Goal: Task Accomplishment & Management: Use online tool/utility

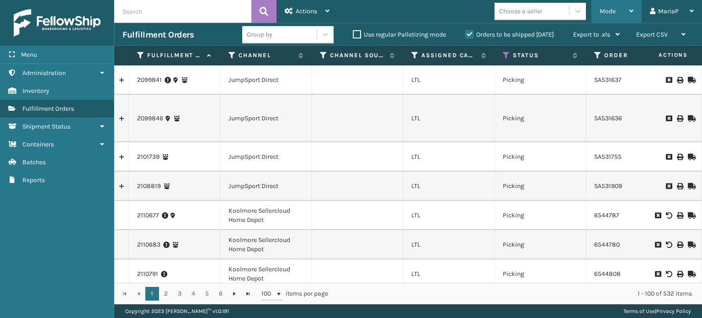
click at [615, 13] on span "Mode" at bounding box center [608, 11] width 16 height 8
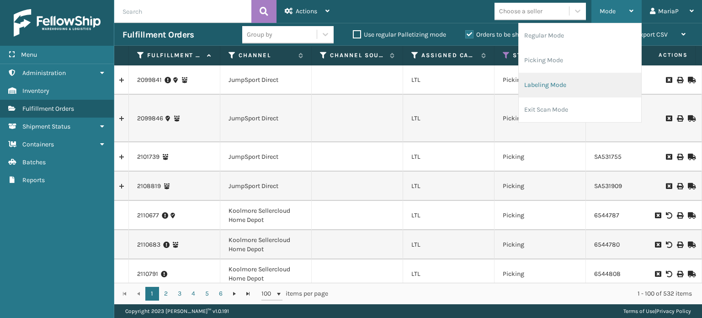
click at [572, 82] on li "Labeling Mode" at bounding box center [580, 85] width 123 height 25
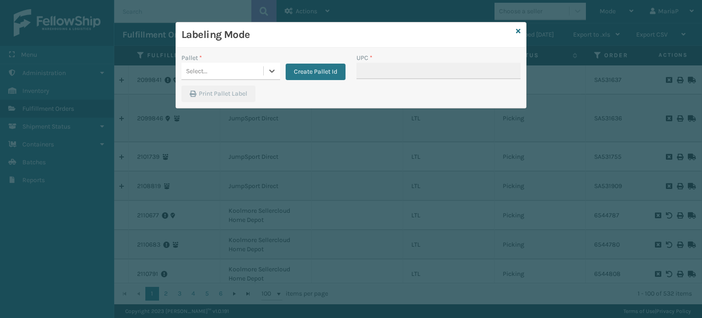
click at [223, 72] on div "Select..." at bounding box center [223, 71] width 82 height 15
click at [327, 75] on button "Create Pallet Id" at bounding box center [316, 72] width 60 height 16
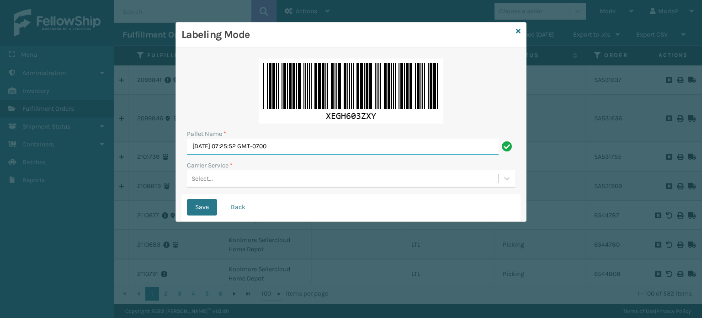
click at [313, 144] on input "Mon Oct 06 2025 07:25:52 GMT-0700" at bounding box center [343, 147] width 312 height 16
paste input "901224"
type input "901224"
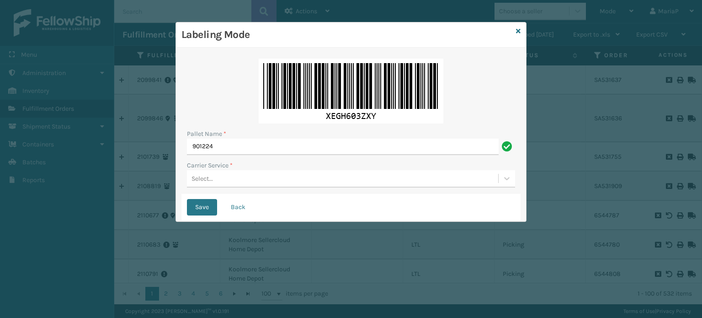
drag, startPoint x: 212, startPoint y: 175, endPoint x: 220, endPoint y: 184, distance: 11.7
click at [213, 175] on div "Select..." at bounding box center [342, 178] width 311 height 15
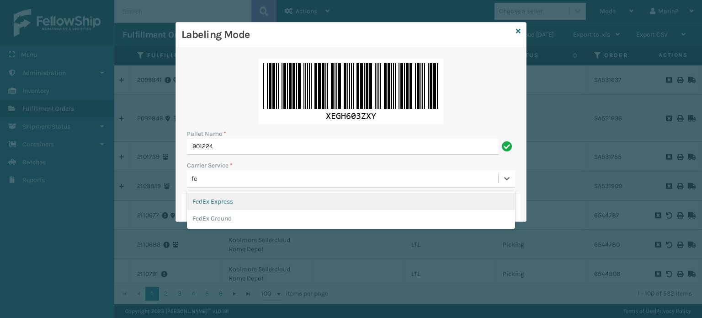
type input "fed"
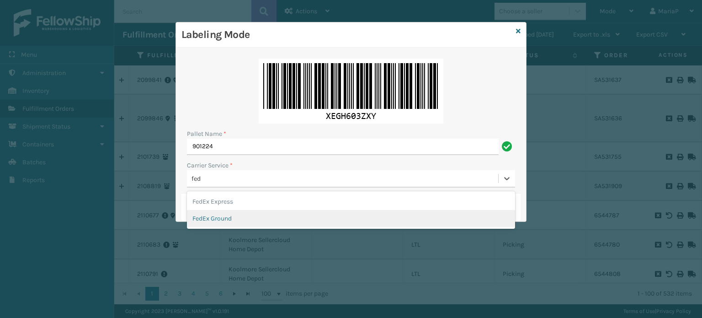
click at [225, 221] on div "FedEx Ground" at bounding box center [351, 218] width 328 height 17
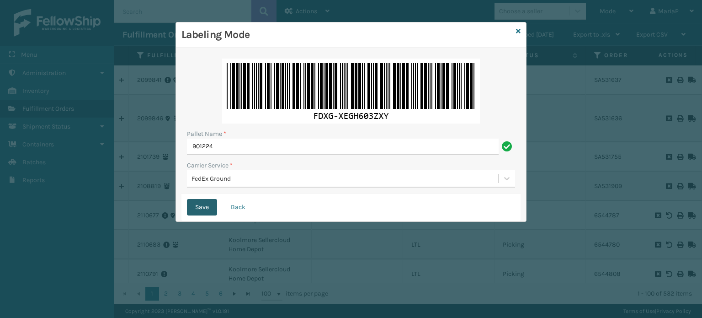
click at [202, 200] on button "Save" at bounding box center [202, 207] width 30 height 16
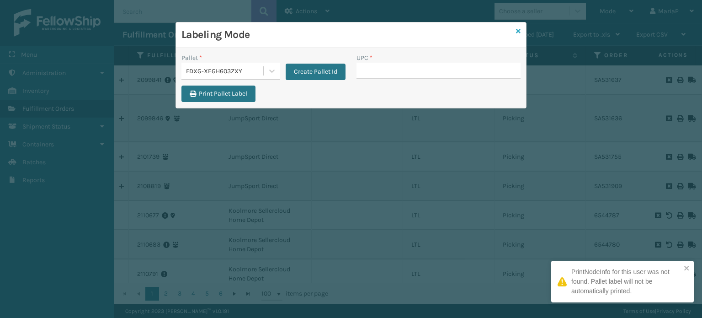
click at [518, 31] on icon at bounding box center [518, 31] width 5 height 6
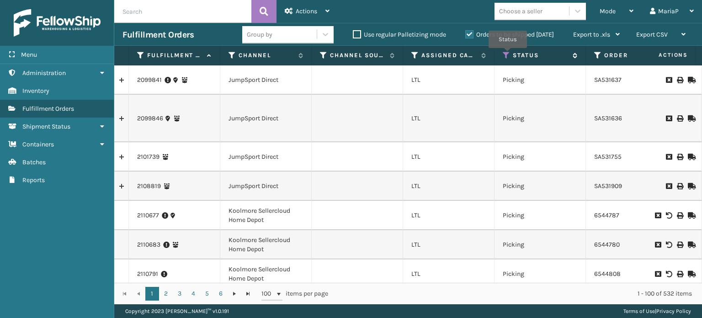
click at [508, 54] on icon at bounding box center [506, 55] width 7 height 8
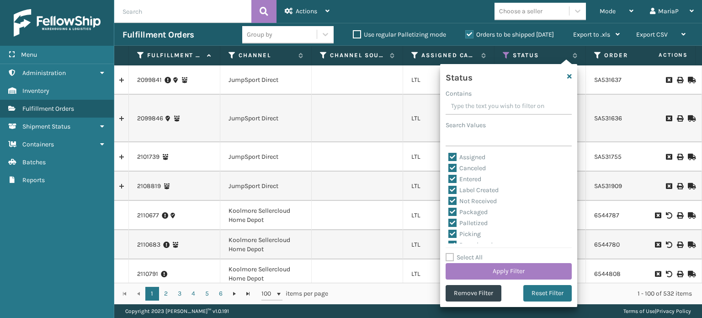
click at [451, 258] on label "Select All" at bounding box center [464, 257] width 37 height 8
click at [451, 253] on input "Select All" at bounding box center [514, 252] width 137 height 1
checkbox input "true"
click at [450, 254] on label "Select All" at bounding box center [464, 257] width 37 height 8
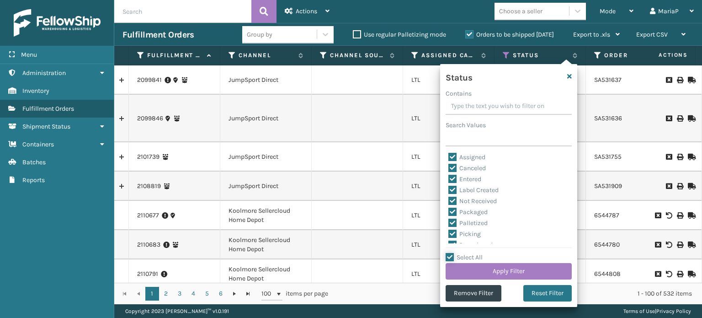
click at [450, 253] on input "Select All" at bounding box center [514, 252] width 137 height 1
checkbox input "false"
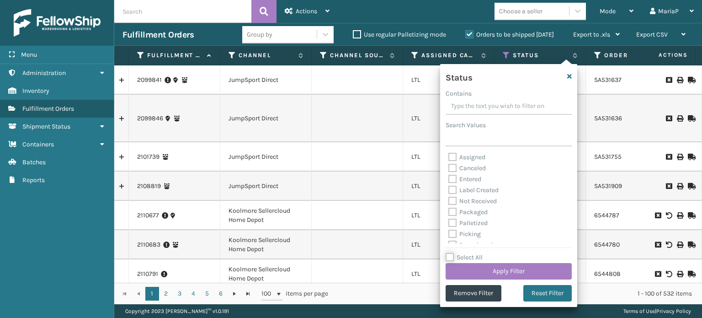
checkbox input "false"
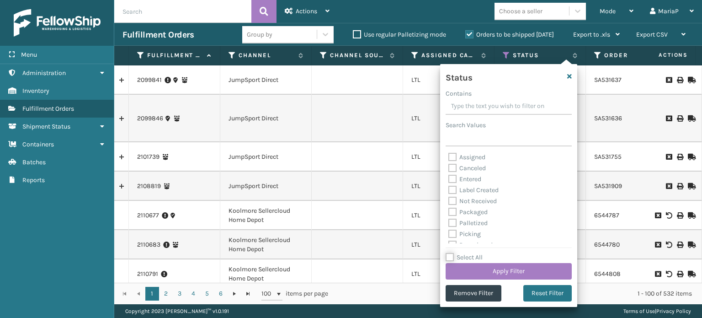
checkbox input "false"
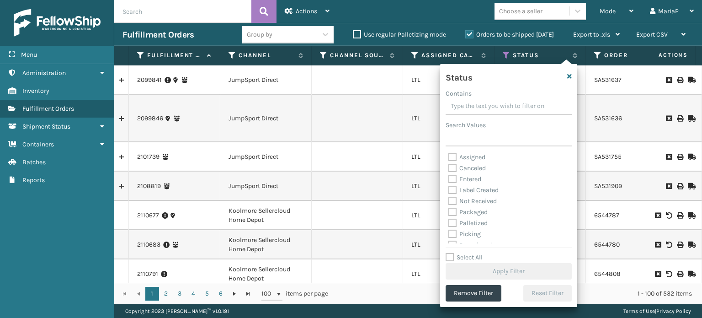
click at [451, 232] on label "Picking" at bounding box center [465, 234] width 32 height 8
click at [449, 232] on input "Picking" at bounding box center [449, 232] width 0 height 6
checkbox input "true"
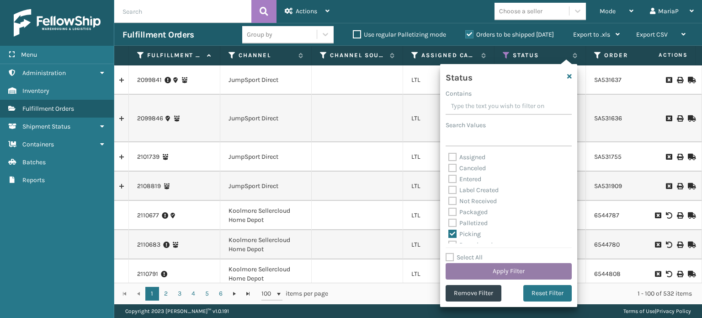
click at [483, 279] on button "Apply Filter" at bounding box center [509, 271] width 126 height 16
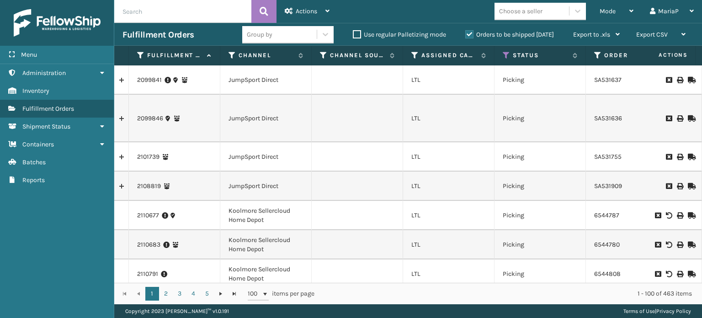
click at [271, 42] on div "Group by" at bounding box center [287, 34] width 91 height 17
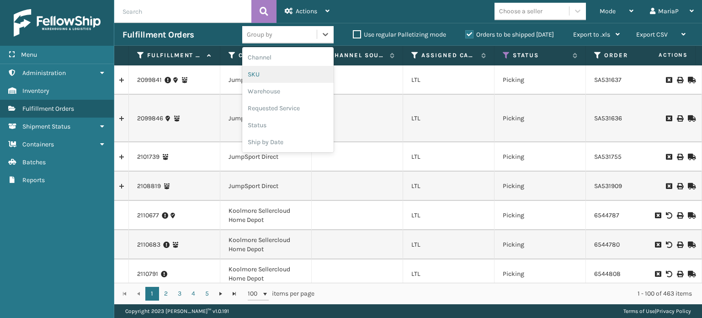
click at [270, 67] on div "SKU" at bounding box center [287, 74] width 91 height 17
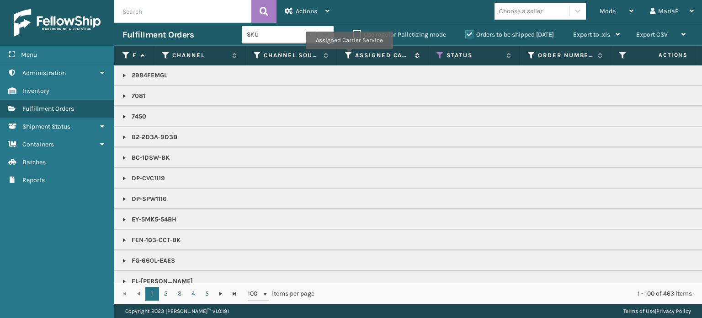
click at [348, 55] on icon at bounding box center [348, 55] width 7 height 8
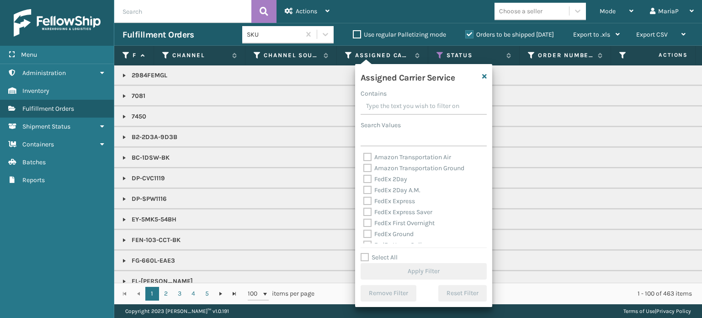
click at [363, 257] on label "Select All" at bounding box center [379, 257] width 37 height 8
click at [363, 253] on input "Select All" at bounding box center [429, 252] width 137 height 1
checkbox input "true"
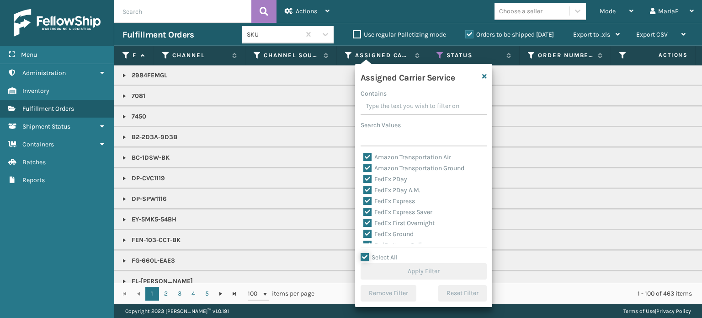
checkbox input "true"
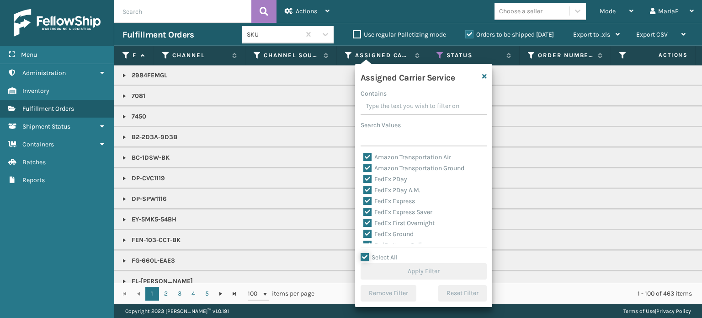
checkbox input "true"
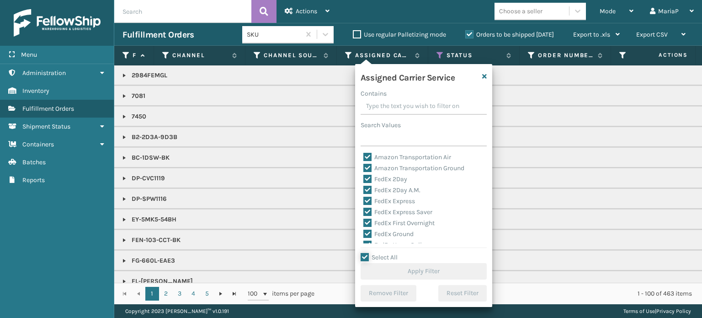
checkbox input "true"
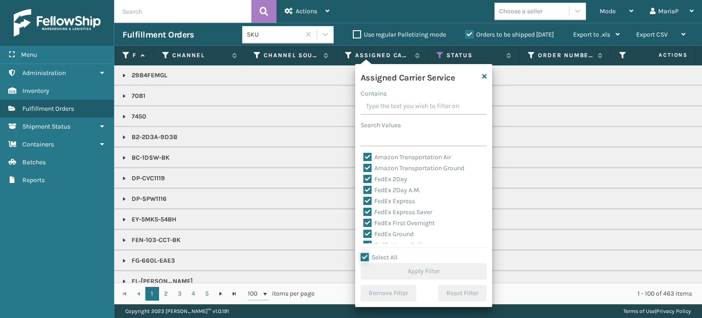
checkbox input "true"
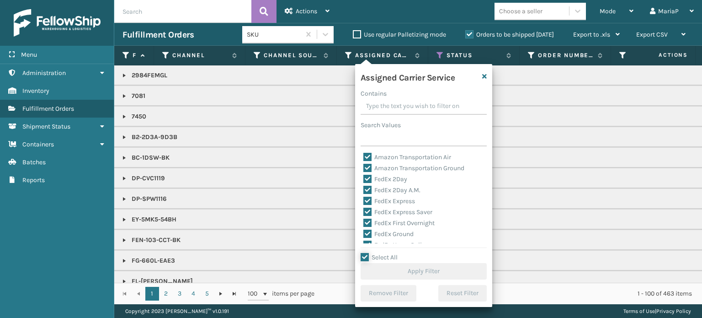
checkbox input "true"
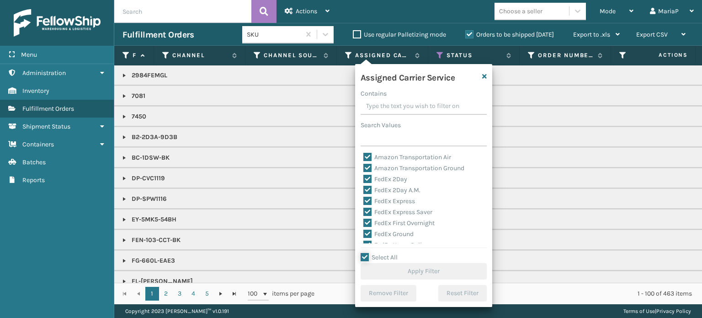
checkbox input "true"
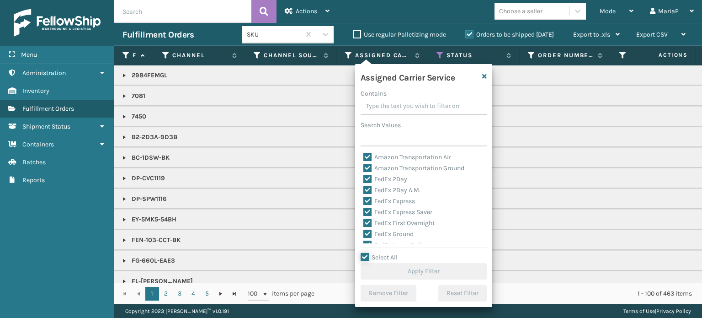
checkbox input "true"
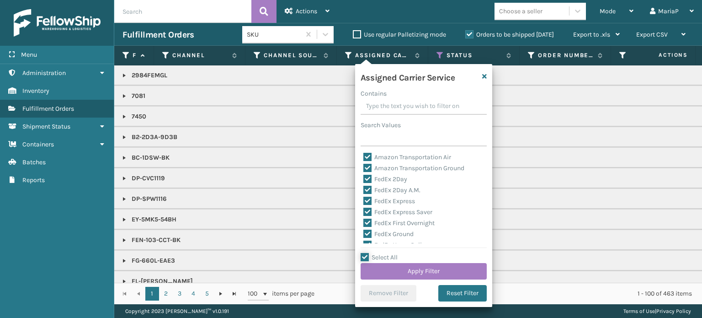
scroll to position [91, 0]
click at [370, 197] on label "LTL" at bounding box center [374, 197] width 20 height 8
click at [364, 197] on input "LTL" at bounding box center [364, 195] width 0 height 6
checkbox input "false"
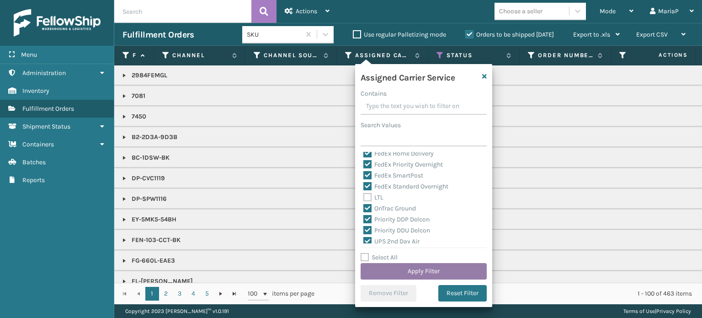
click at [408, 269] on button "Apply Filter" at bounding box center [424, 271] width 126 height 16
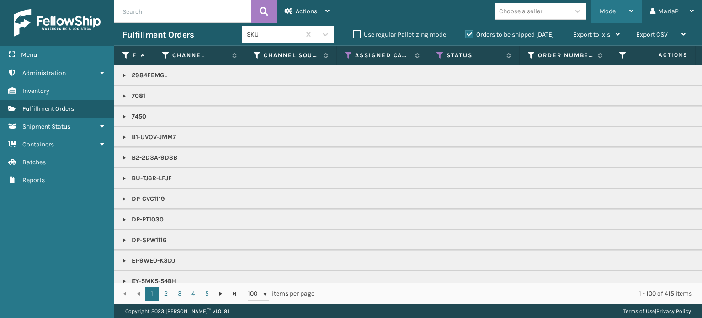
click at [610, 6] on div "Mode" at bounding box center [617, 11] width 34 height 23
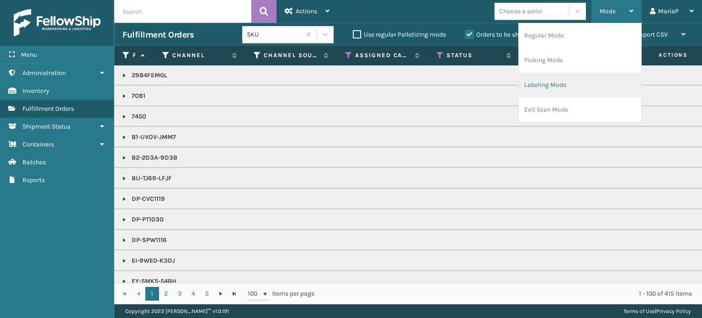
click at [530, 87] on li "Labeling Mode" at bounding box center [580, 85] width 123 height 25
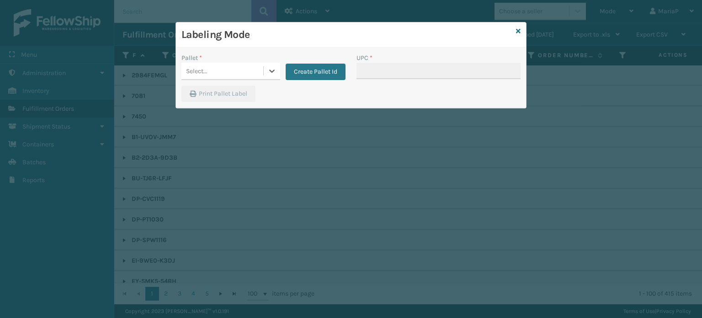
click at [251, 74] on div "Select..." at bounding box center [223, 71] width 82 height 15
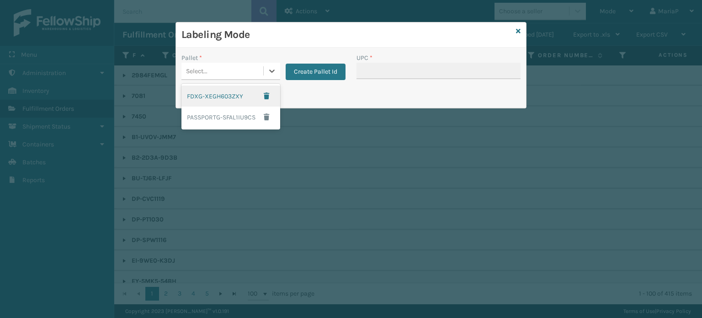
drag, startPoint x: 231, startPoint y: 95, endPoint x: 308, endPoint y: 88, distance: 77.6
click at [231, 95] on div "FDXG-XEGH603ZXY" at bounding box center [231, 96] width 99 height 21
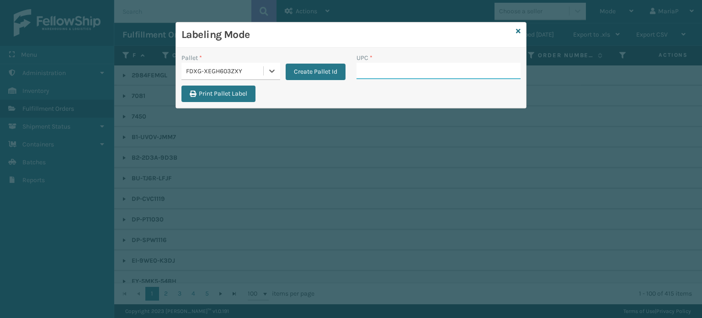
drag, startPoint x: 365, startPoint y: 74, endPoint x: 359, endPoint y: 75, distance: 6.9
click at [365, 74] on input "UPC *" at bounding box center [439, 71] width 164 height 16
type input "7081MU"
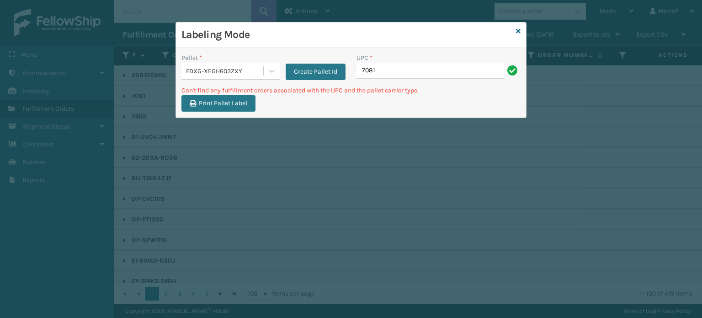
type input "7081"
click at [384, 76] on input "70" at bounding box center [431, 71] width 148 height 16
type input "10080313070812"
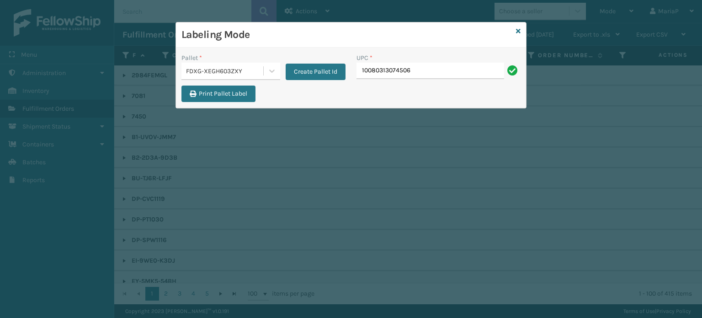
type input "10080313074506"
click at [519, 29] on icon at bounding box center [518, 31] width 5 height 6
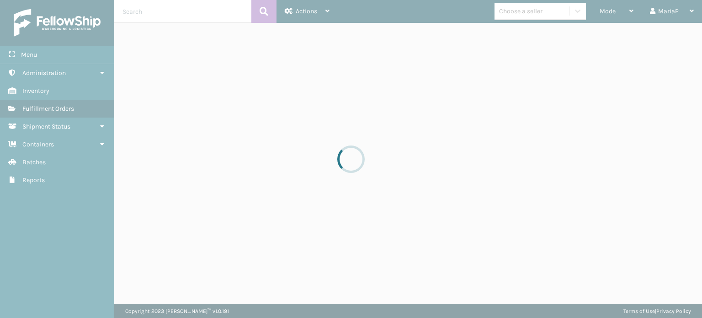
click at [187, 11] on div at bounding box center [351, 159] width 702 height 318
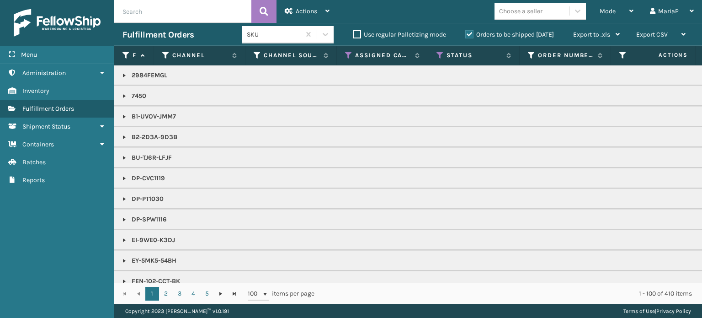
click at [188, 14] on input "text" at bounding box center [182, 11] width 137 height 23
click at [189, 14] on input "text" at bounding box center [182, 11] width 137 height 23
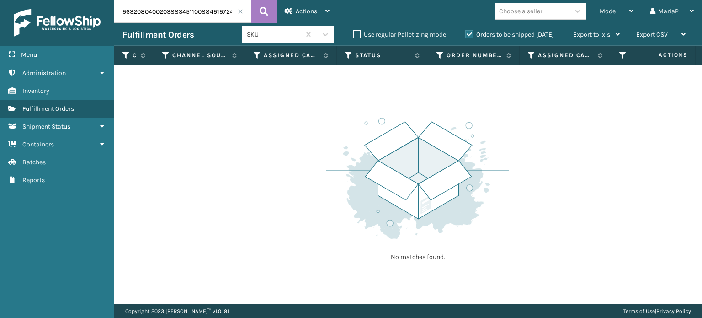
drag, startPoint x: 189, startPoint y: 9, endPoint x: 48, endPoint y: 5, distance: 140.9
click at [48, 0] on div "Menu Administration Inventory Fulfillment Orders Shipment Status Containers Bat…" at bounding box center [351, 0] width 702 height 0
click at [470, 35] on label "Orders to be shipped [DATE]" at bounding box center [510, 35] width 89 height 8
click at [466, 35] on input "Orders to be shipped [DATE]" at bounding box center [466, 32] width 0 height 6
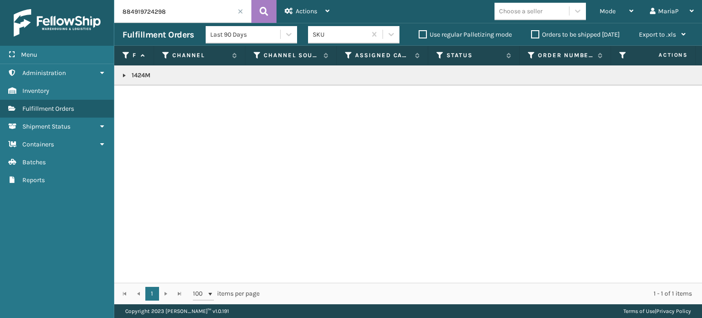
click at [187, 12] on input "884919724298" at bounding box center [182, 11] width 137 height 23
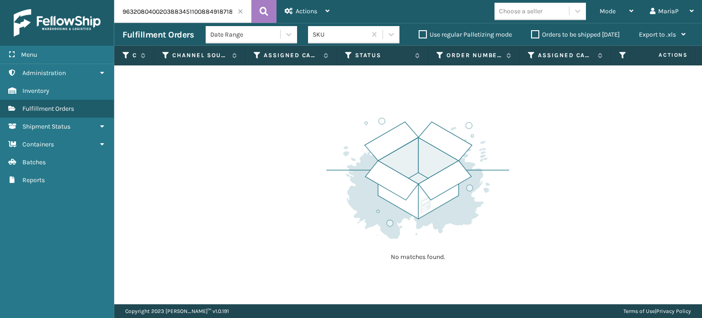
drag, startPoint x: 193, startPoint y: 13, endPoint x: 0, endPoint y: 23, distance: 193.7
click at [0, 0] on div "Menu Administration Inventory Fulfillment Orders Shipment Status Containers Bat…" at bounding box center [351, 0] width 702 height 0
type input "884918718918"
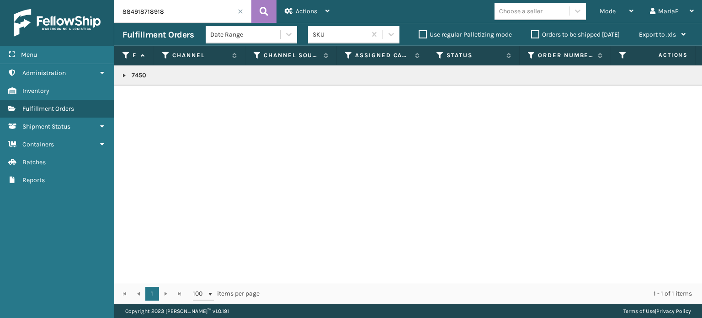
click at [240, 9] on span at bounding box center [240, 11] width 5 height 5
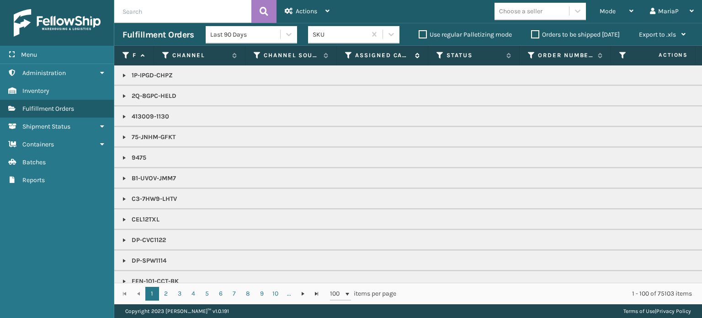
click at [349, 52] on icon at bounding box center [348, 55] width 7 height 8
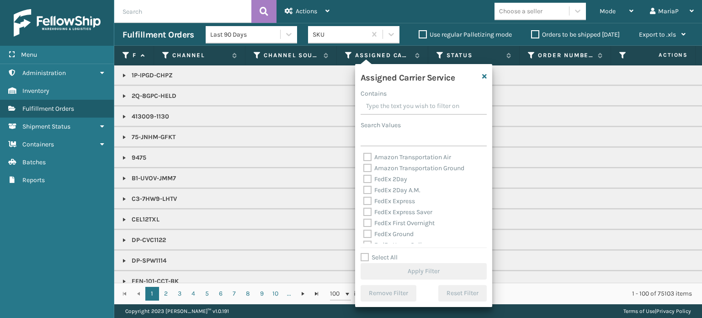
click at [365, 256] on label "Select All" at bounding box center [379, 257] width 37 height 8
click at [365, 253] on input "Select All" at bounding box center [429, 252] width 137 height 1
checkbox input "true"
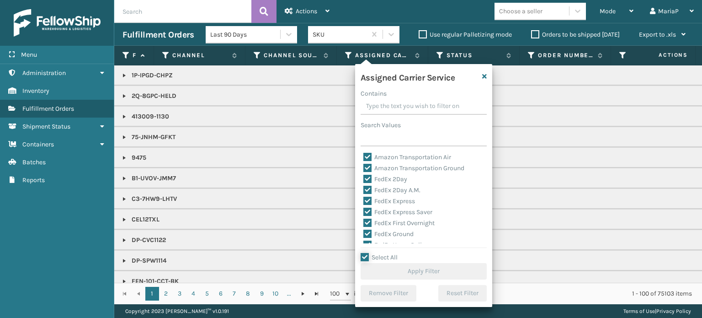
checkbox input "true"
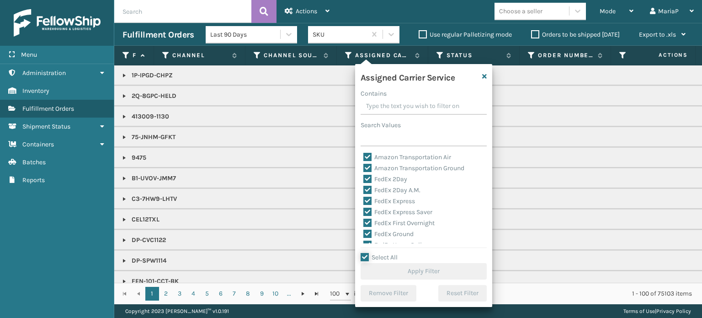
checkbox input "true"
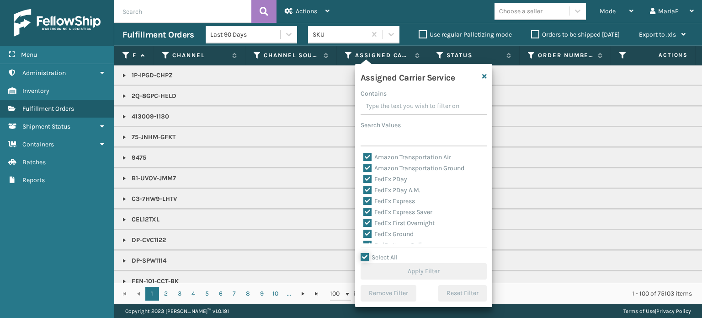
checkbox input "true"
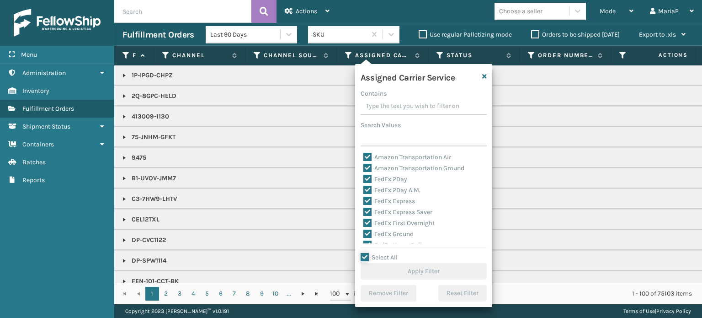
checkbox input "true"
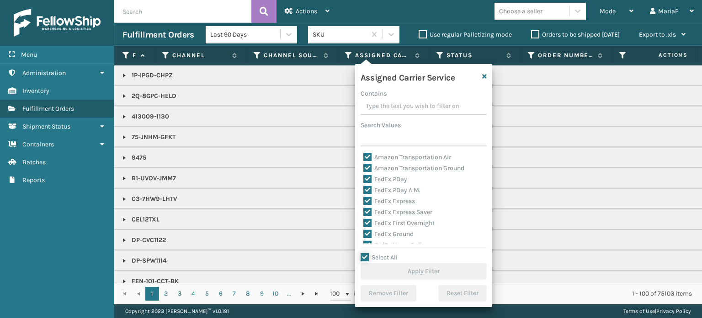
checkbox input "true"
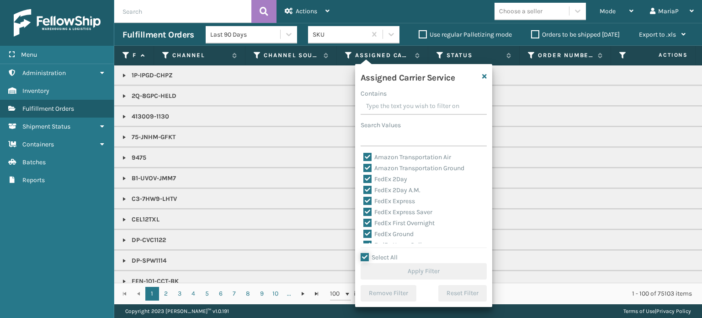
checkbox input "true"
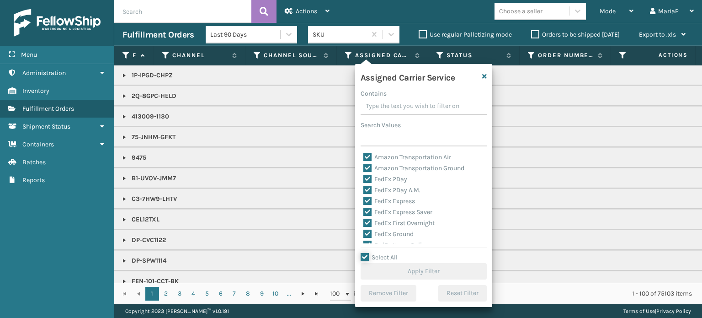
checkbox input "true"
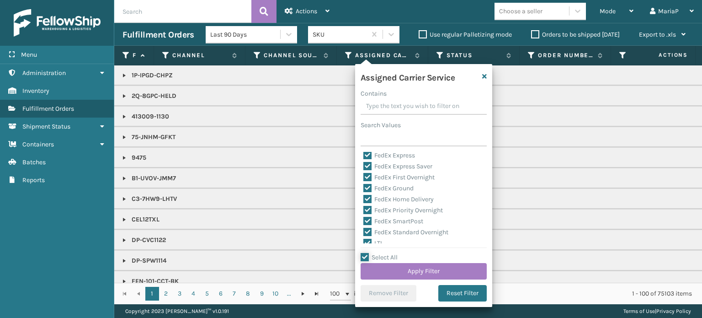
scroll to position [91, 0]
click at [366, 197] on label "LTL" at bounding box center [374, 197] width 20 height 8
click at [364, 197] on input "LTL" at bounding box center [364, 195] width 0 height 6
checkbox input "false"
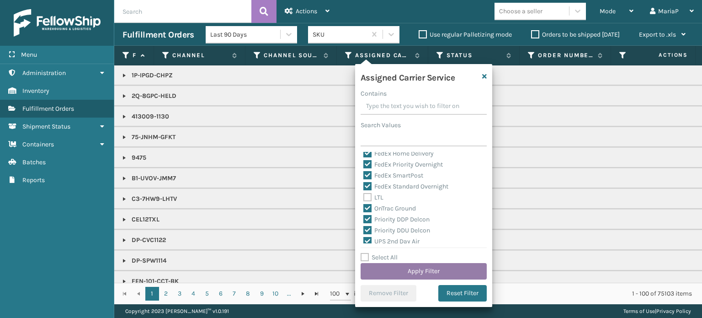
click at [454, 274] on button "Apply Filter" at bounding box center [424, 271] width 126 height 16
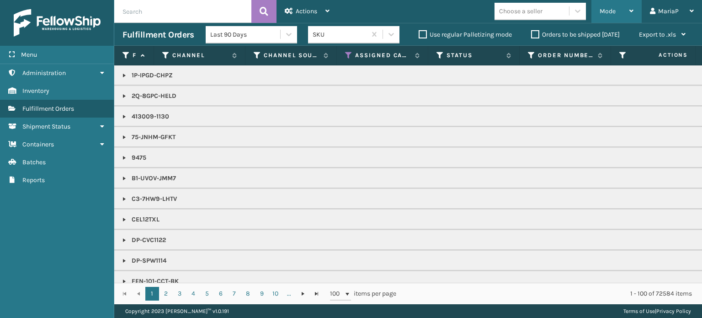
click at [617, 5] on div "Mode" at bounding box center [617, 11] width 34 height 23
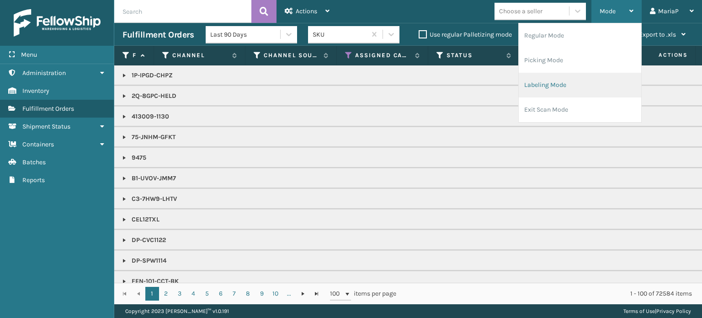
drag, startPoint x: 575, startPoint y: 90, endPoint x: 568, endPoint y: 89, distance: 6.9
click at [568, 89] on li "Labeling Mode" at bounding box center [580, 85] width 123 height 25
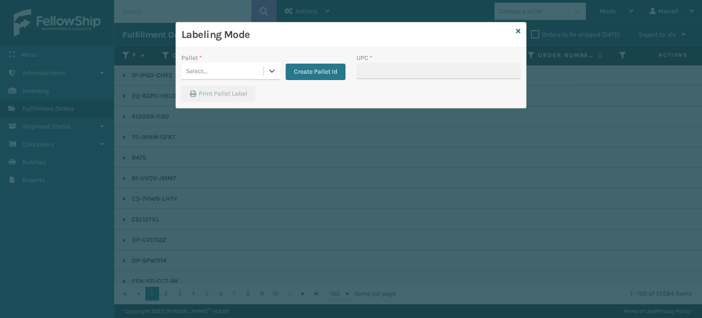
click at [225, 71] on div "Select..." at bounding box center [223, 71] width 82 height 15
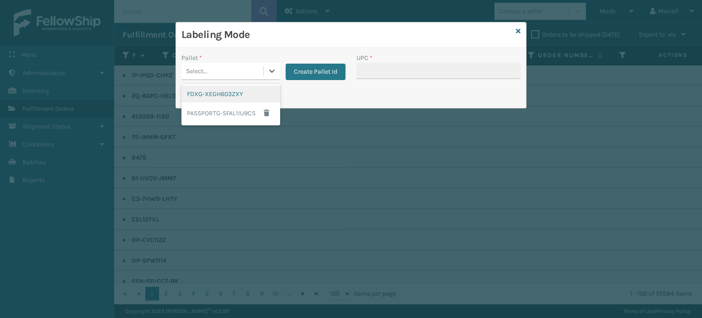
click at [223, 94] on div "FDXG-XEGH603ZXY" at bounding box center [231, 94] width 99 height 17
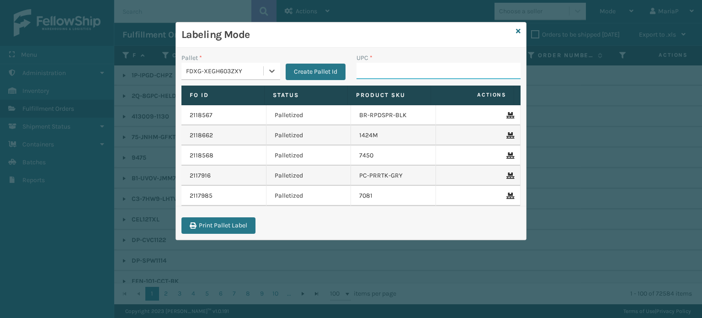
click at [371, 70] on input "UPC *" at bounding box center [439, 71] width 164 height 16
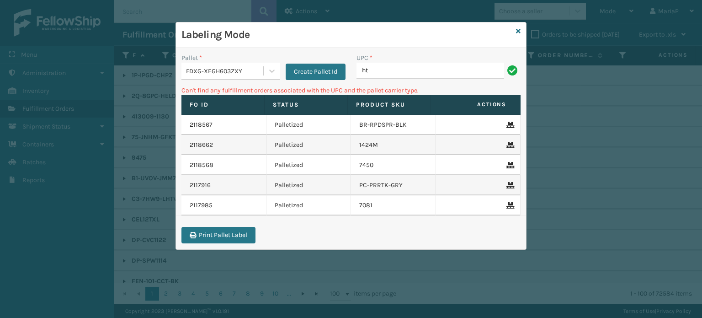
type input "h"
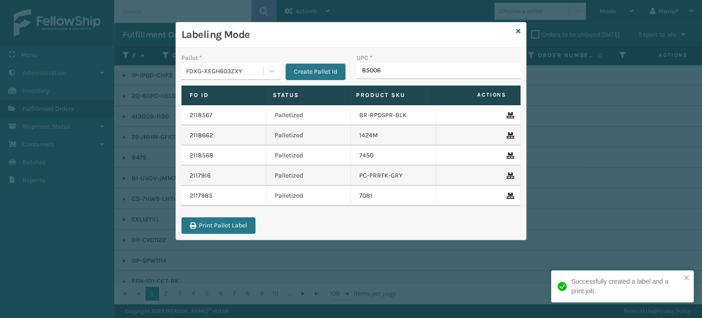
type input "850064"
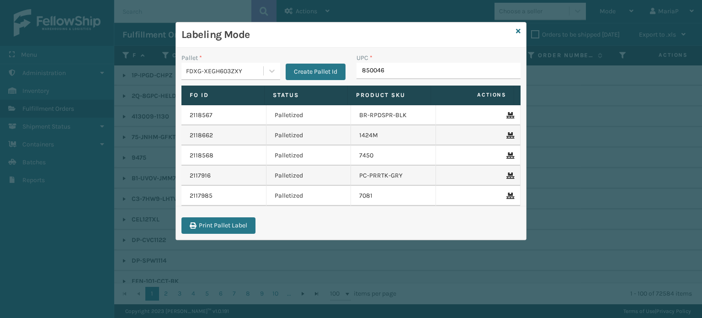
type input "8500460"
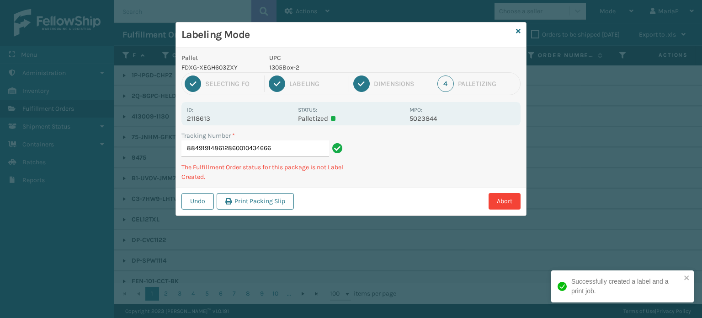
type input "884919148612860010434666"
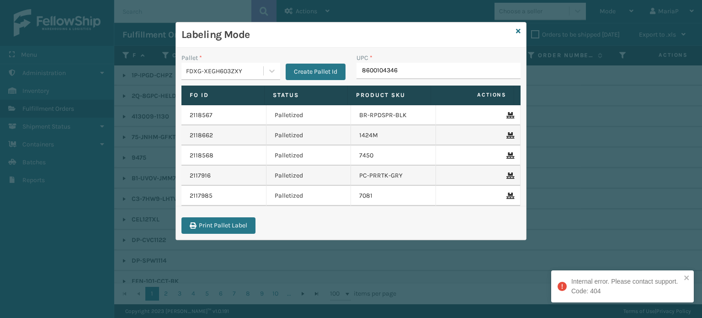
type input "86001043466"
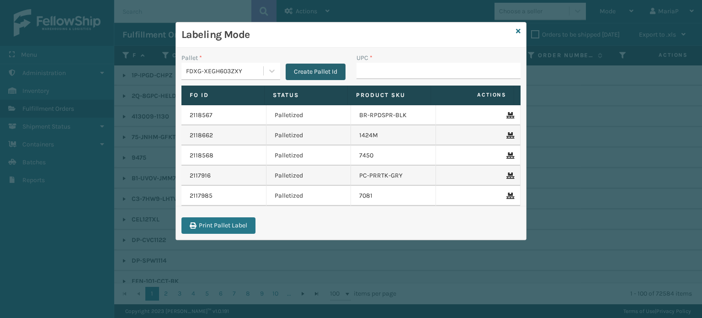
click at [320, 72] on button "Create Pallet Id" at bounding box center [316, 72] width 60 height 16
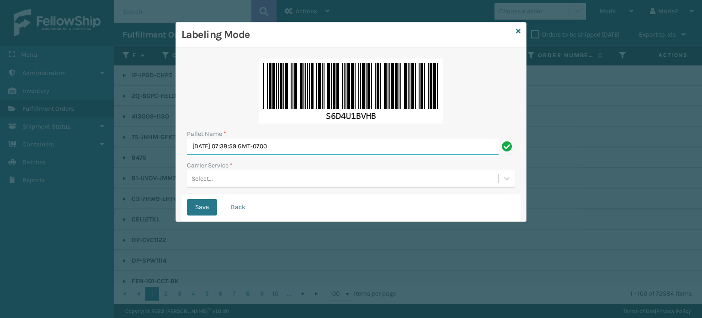
click at [311, 143] on input "Mon Oct 06 2025 07:38:59 GMT-0700" at bounding box center [343, 147] width 312 height 16
paste input "UPST741208"
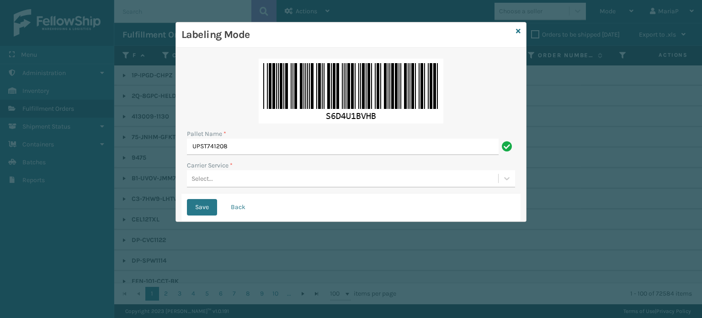
type input "UPST741208"
click at [281, 177] on div "Select..." at bounding box center [342, 178] width 311 height 15
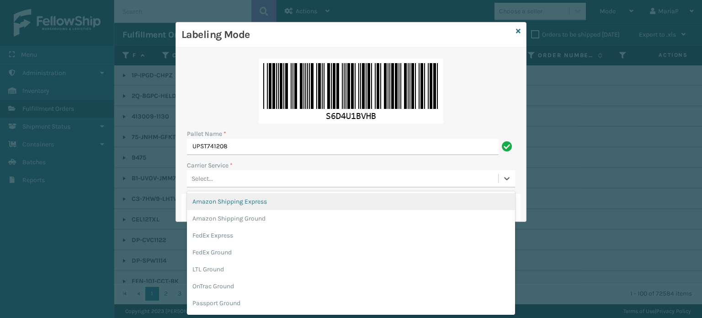
scroll to position [0, 0]
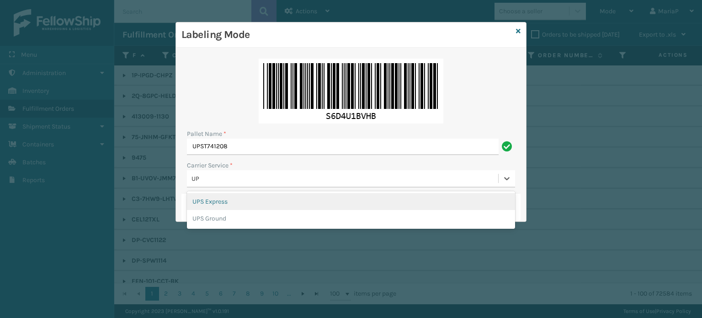
type input "UPS"
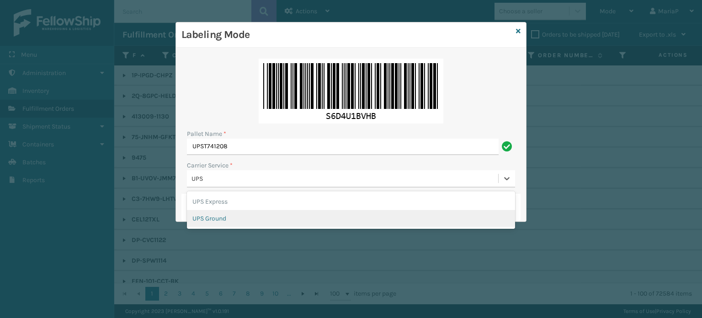
click at [239, 212] on div "UPS Ground" at bounding box center [351, 218] width 328 height 17
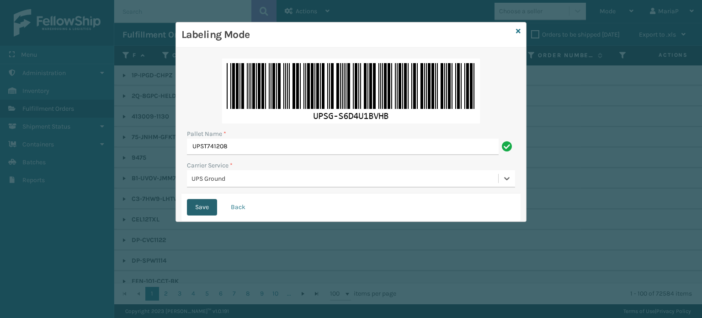
click at [194, 206] on button "Save" at bounding box center [202, 207] width 30 height 16
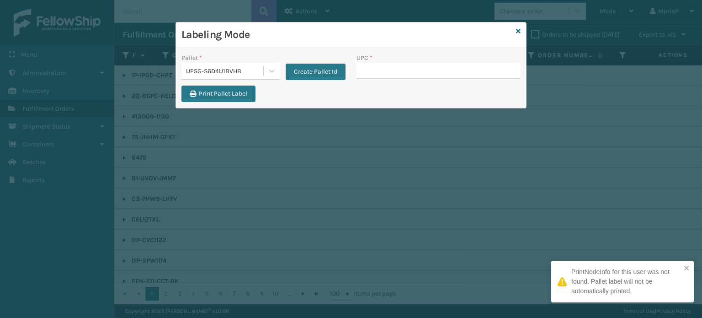
click at [384, 76] on input "UPC *" at bounding box center [439, 71] width 164 height 16
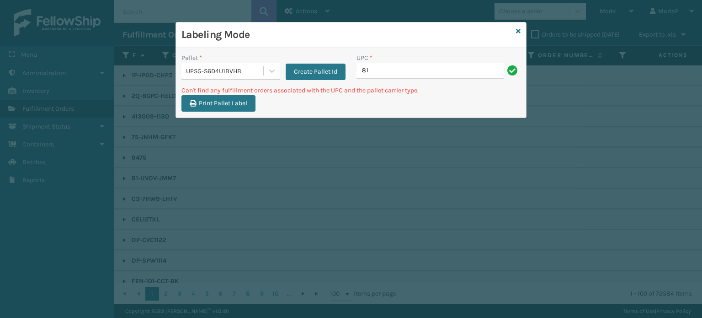
type input "8"
type input "LP-VBRN-BLK"
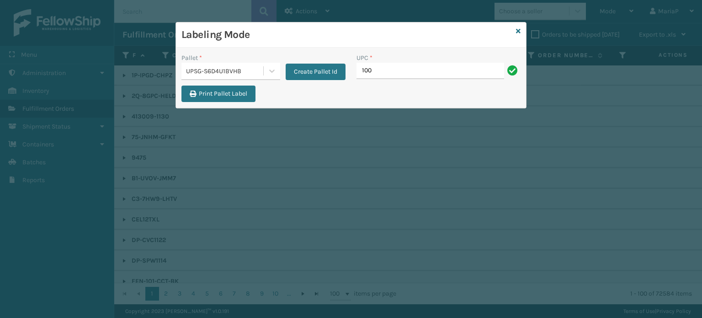
type input "10080313017176"
type input "10080313074506"
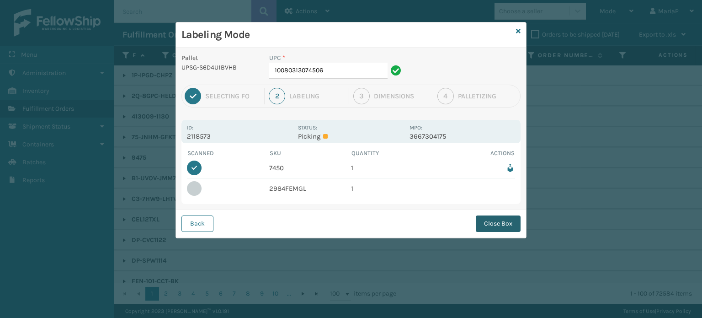
click at [498, 221] on button "Close Box" at bounding box center [498, 223] width 45 height 16
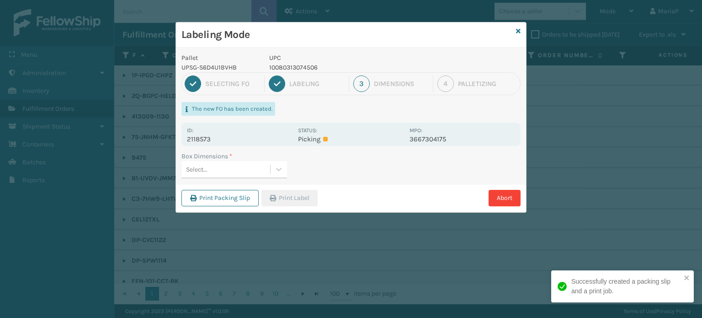
click at [252, 168] on div "Select..." at bounding box center [226, 169] width 89 height 15
type input "MED"
click at [255, 193] on div "Med" at bounding box center [235, 192] width 106 height 17
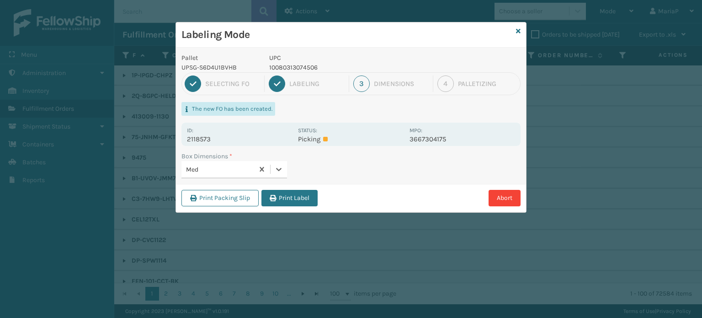
click at [287, 196] on button "Print Label" at bounding box center [290, 198] width 56 height 16
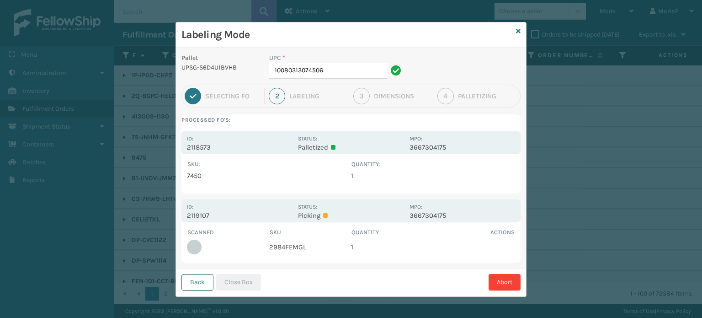
click at [201, 285] on button "Back" at bounding box center [198, 282] width 32 height 16
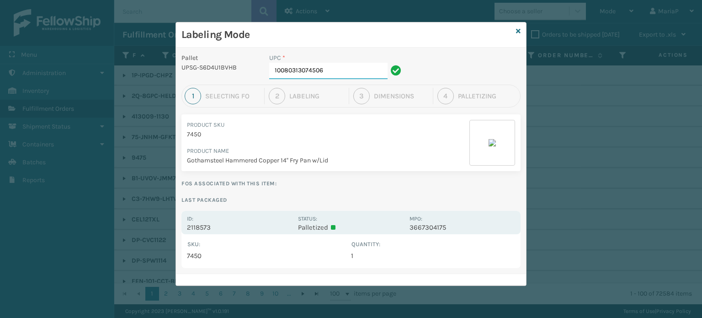
click at [336, 73] on input "10080313074506" at bounding box center [328, 71] width 118 height 16
type input "8409851"
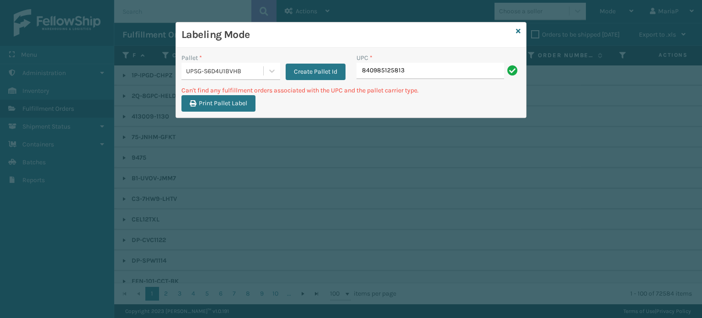
click at [434, 73] on input "840985125813" at bounding box center [431, 71] width 148 height 16
click at [429, 75] on input "840985125813" at bounding box center [431, 71] width 148 height 16
click at [429, 74] on input "840985125813" at bounding box center [431, 71] width 148 height 16
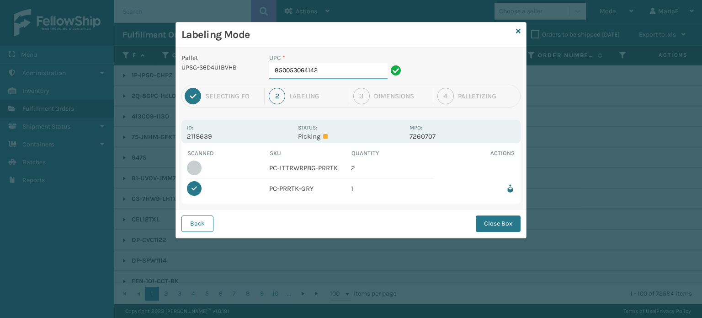
click at [325, 72] on input "850053064142" at bounding box center [328, 71] width 118 height 16
type input "850053064388"
click at [509, 225] on button "Close Box" at bounding box center [498, 223] width 45 height 16
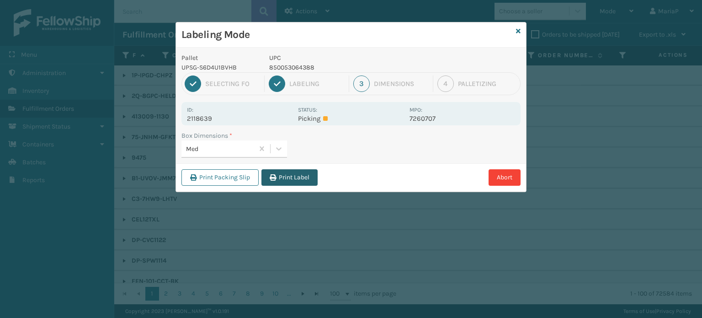
click at [274, 176] on icon "button" at bounding box center [273, 177] width 6 height 6
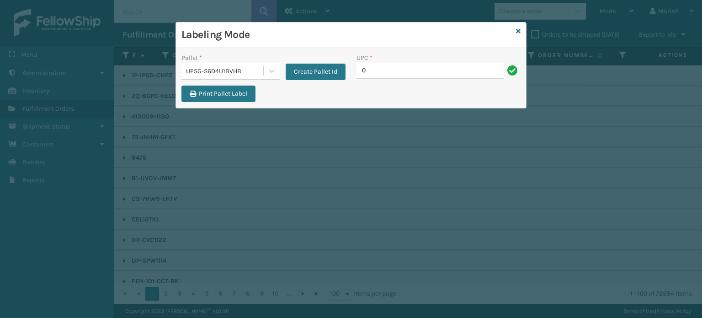
type input "00"
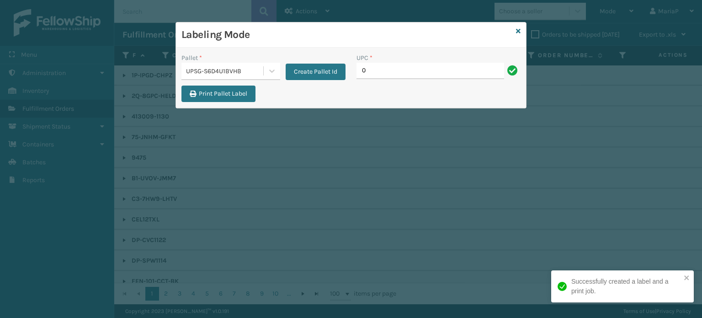
type input "00"
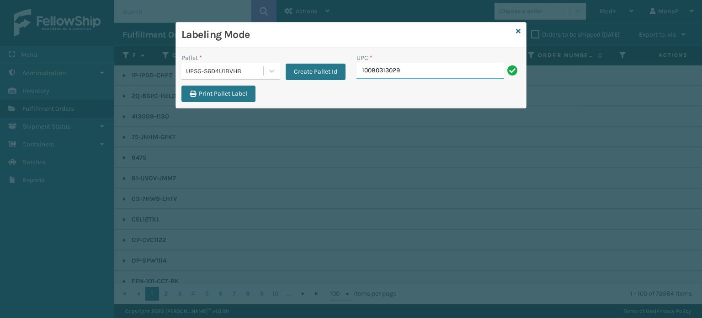
type input "10080313029841"
click at [424, 77] on input "10080313029841" at bounding box center [431, 71] width 148 height 16
click at [423, 77] on input "10080313029841" at bounding box center [431, 71] width 148 height 16
type input "10080313029841"
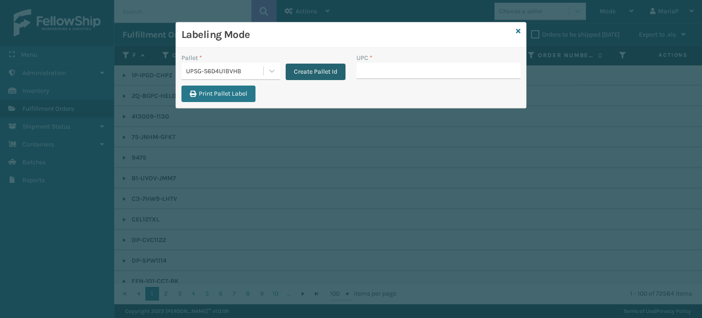
click at [318, 70] on button "Create Pallet Id" at bounding box center [316, 72] width 60 height 16
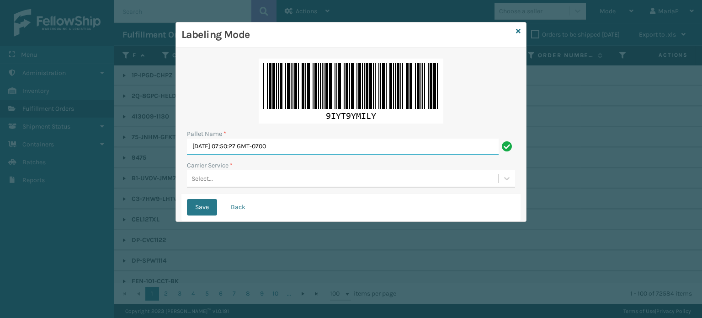
click at [319, 148] on input "Mon Oct 06 2025 07:50:27 GMT-0700" at bounding box center [343, 147] width 312 height 16
click at [238, 147] on input "BO" at bounding box center [343, 147] width 312 height 16
type input "BOX TRUCK"
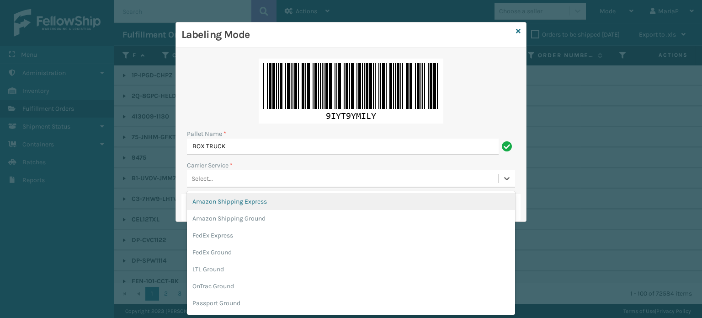
click at [226, 177] on div "Select..." at bounding box center [342, 178] width 311 height 15
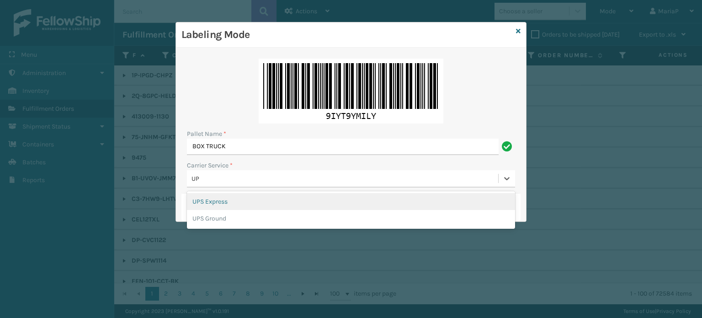
type input "UPS"
click at [204, 201] on div "UPS Express" at bounding box center [351, 201] width 328 height 17
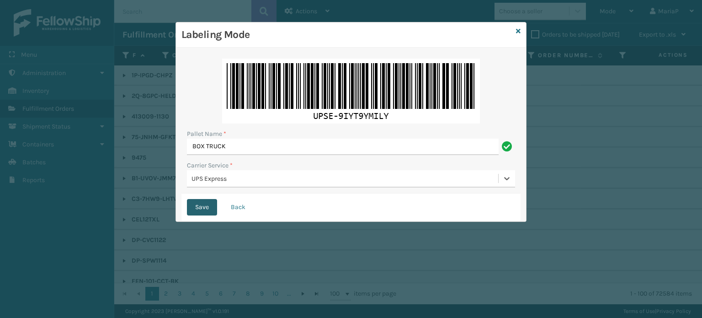
click at [205, 209] on button "Save" at bounding box center [202, 207] width 30 height 16
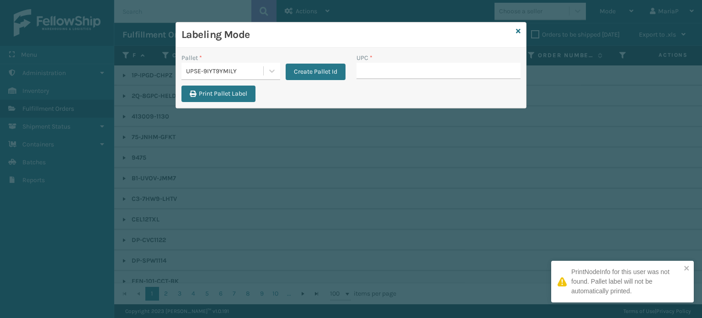
click at [382, 74] on input "UPC *" at bounding box center [439, 71] width 164 height 16
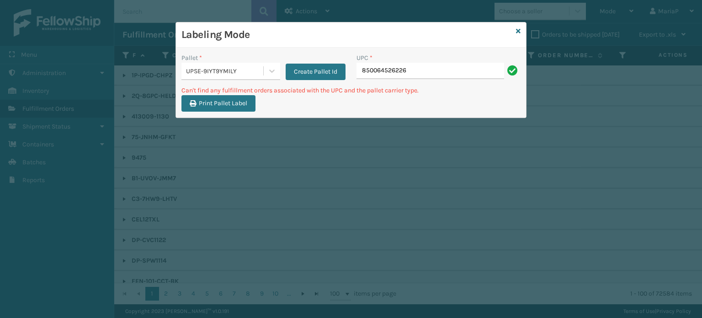
drag, startPoint x: 219, startPoint y: 71, endPoint x: 220, endPoint y: 79, distance: 8.2
click at [219, 70] on div "UPSE-9IYT9YMILY" at bounding box center [225, 71] width 78 height 10
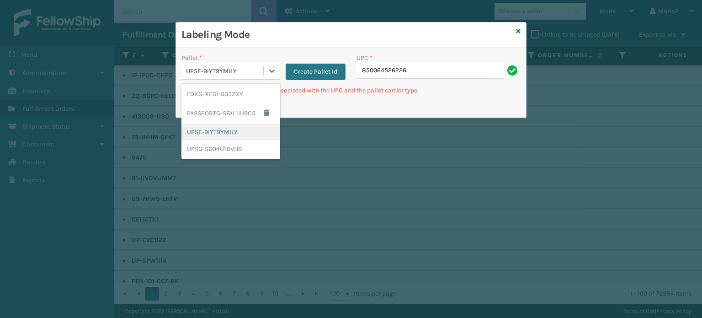
click at [230, 129] on div "UPSE-9IYT9YMILY" at bounding box center [231, 131] width 99 height 17
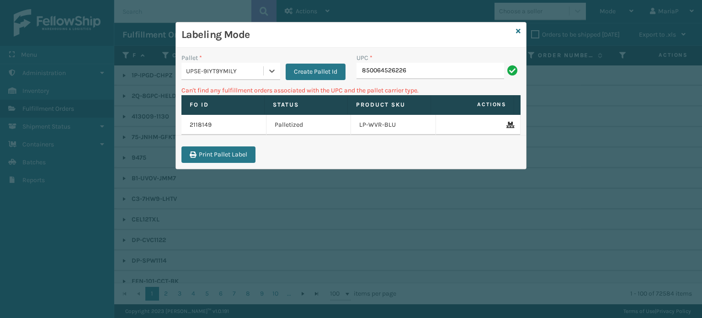
click at [241, 72] on div "UPSE-9IYT9YMILY" at bounding box center [225, 71] width 78 height 10
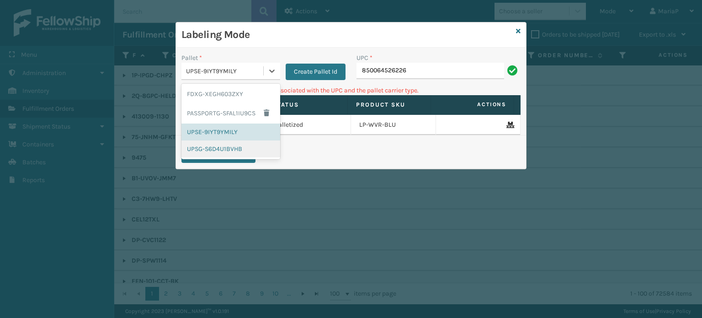
click at [230, 151] on div "UPSG-S6D4U1BVHB" at bounding box center [231, 148] width 99 height 17
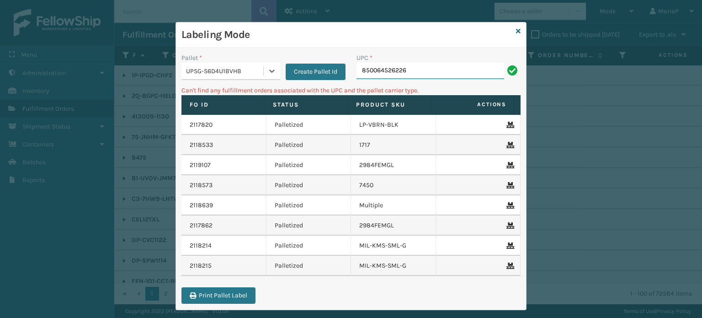
click at [419, 68] on input "850064526226" at bounding box center [431, 71] width 148 height 16
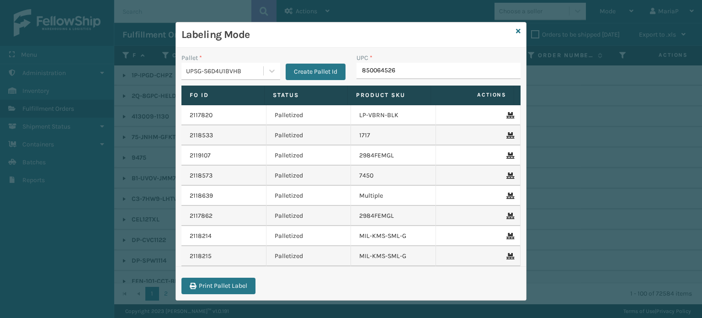
type input "8500645262"
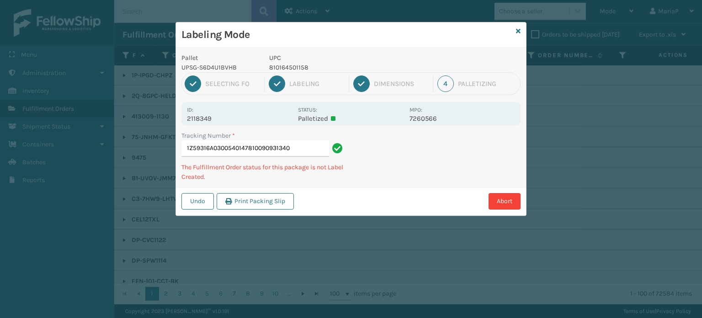
type input "1Z59316A0300540147810090931340"
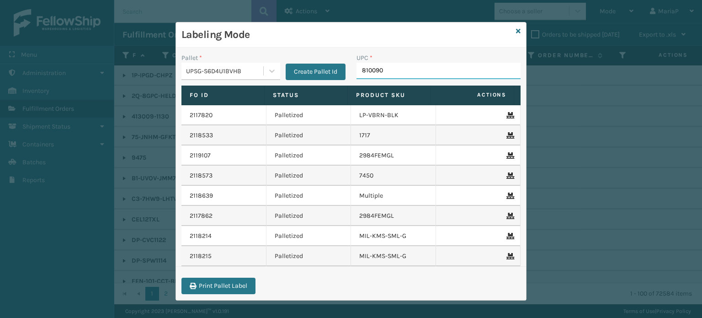
type input "8100909"
type input "81009"
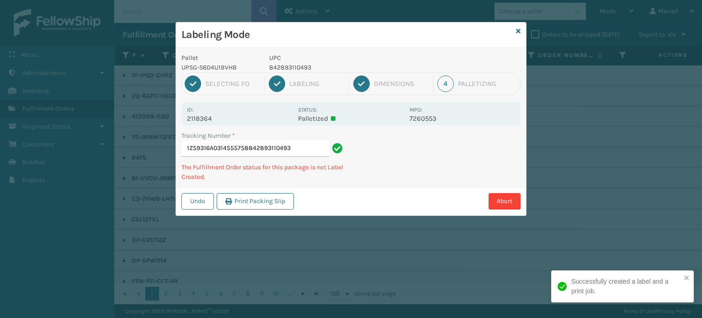
type input "1Z59316A0314555758842893110493"
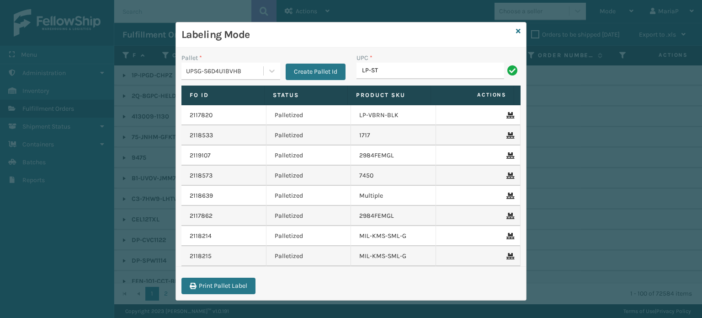
type input "LP-STMRC-SLV"
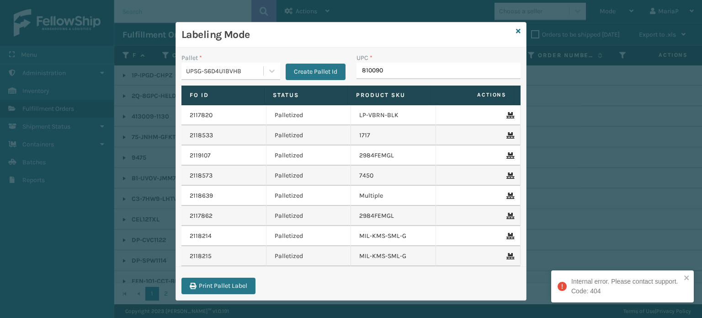
type input "8100909"
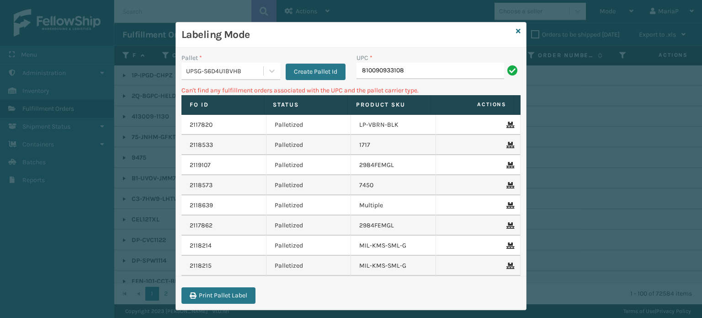
click at [456, 64] on input "810090933108" at bounding box center [431, 71] width 148 height 16
type input "LP-WVR-RED"
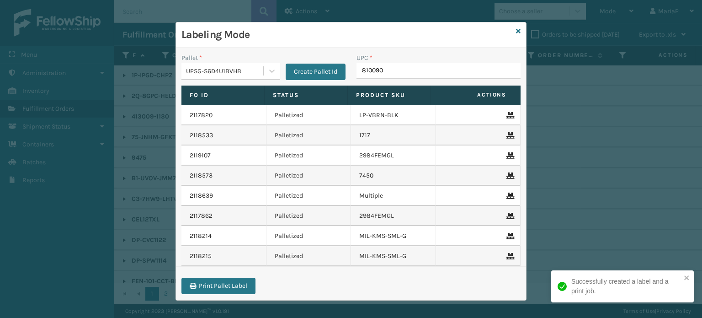
type input "8100909"
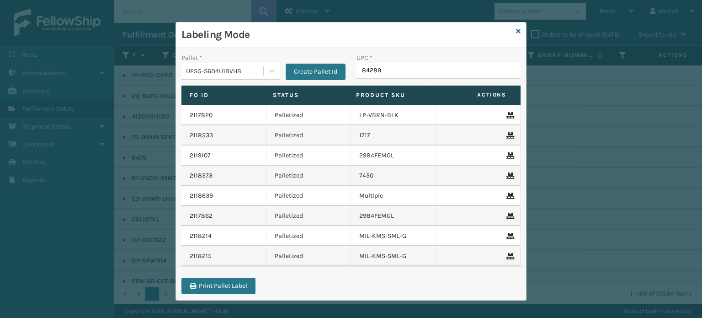
type input "842893"
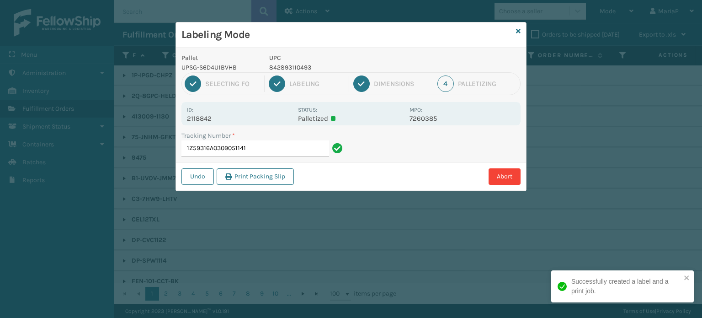
click at [287, 64] on p "842893110493" at bounding box center [336, 68] width 135 height 10
copy p "842893110493"
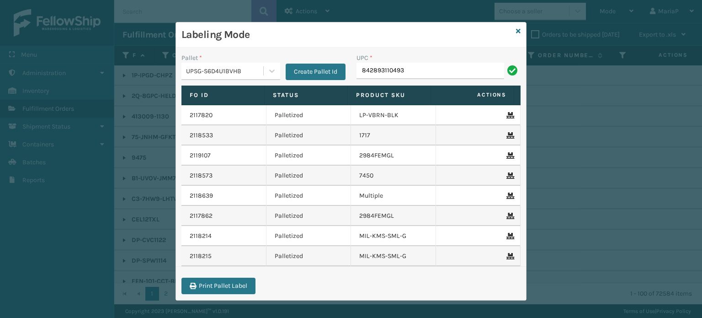
type input "842893110493"
type input "LP-STMRC-SLV"
type input "LP-GLTBLST-BLK"
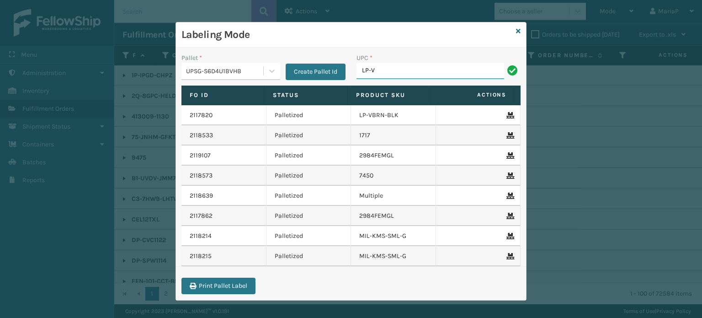
type input "LP-VBRN-BLK"
type input "068888027038"
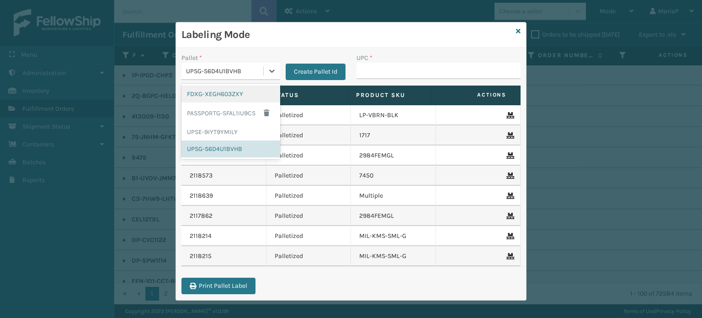
click at [221, 72] on div "UPSG-S6D4U1BVHB" at bounding box center [225, 71] width 78 height 10
click at [227, 96] on div "FDXG-XEGH603ZXY" at bounding box center [231, 94] width 99 height 17
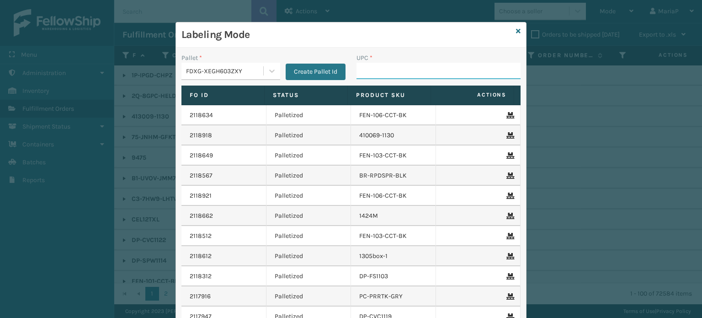
click at [367, 74] on input "UPC *" at bounding box center [439, 71] width 164 height 16
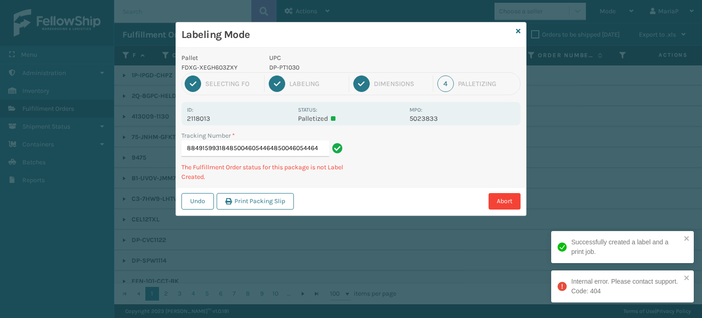
type input "884915993184850046054464850046054464"
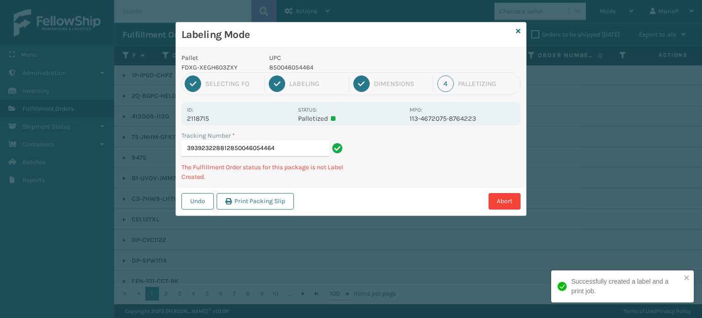
type input "393923228812850046054464"
type input "393922753339https://fenlo.shopfenlo.com/JoinTheFamily850046054464"
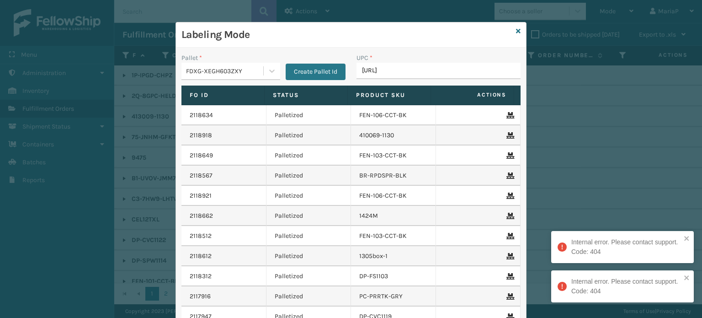
type input "https://fenlo."
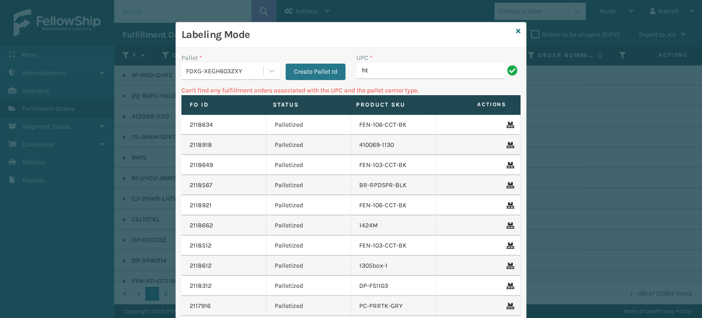
type input "h"
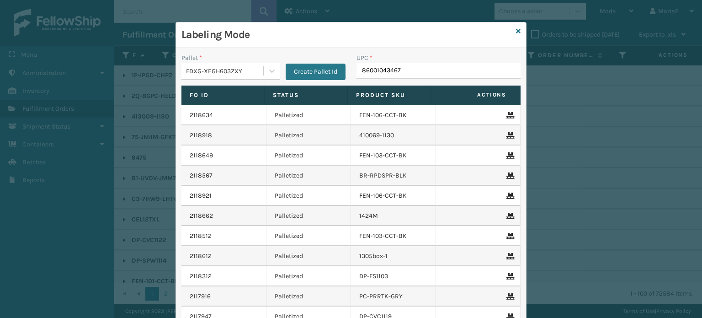
type input "860010434673"
click at [242, 73] on div "FDXG-XEGH603ZXY" at bounding box center [225, 71] width 78 height 10
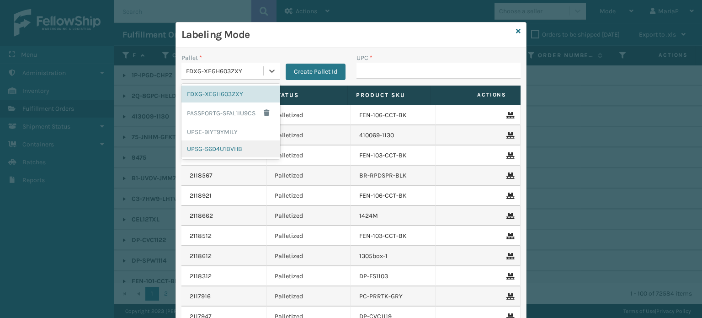
click at [234, 145] on div "UPSG-S6D4U1BVHB" at bounding box center [231, 148] width 99 height 17
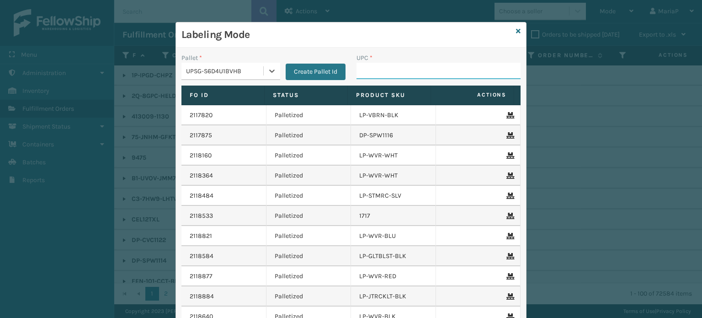
click at [380, 69] on input "UPC *" at bounding box center [439, 71] width 164 height 16
type input "8539130"
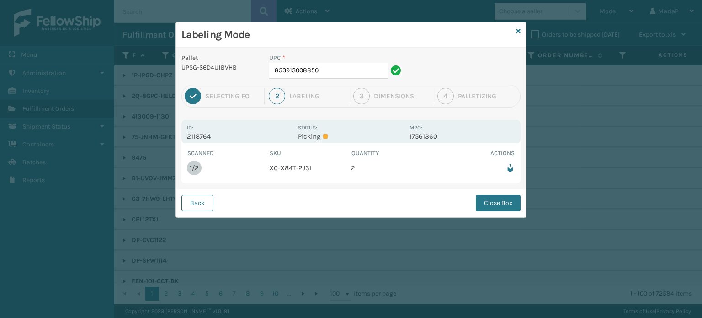
click at [195, 206] on button "Back" at bounding box center [198, 203] width 32 height 16
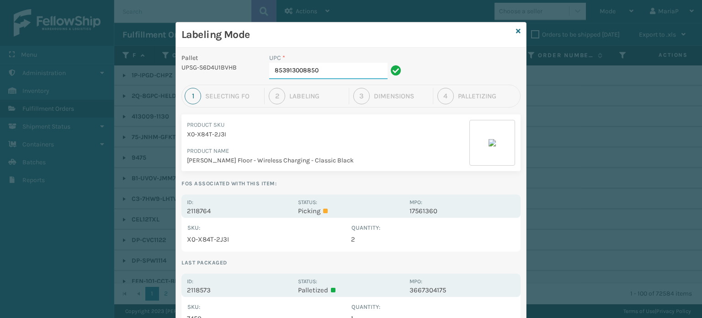
click at [338, 72] on input "853913008850" at bounding box center [328, 71] width 118 height 16
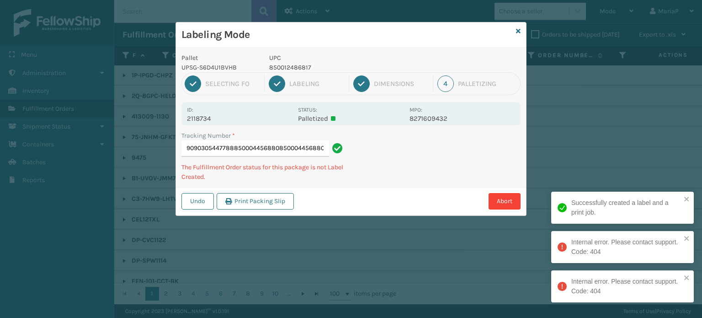
type input "1ZHF69090305447788850004456880850004456880850004456880"
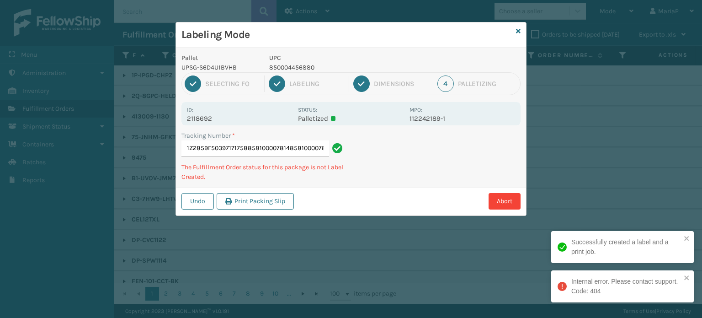
type input "1Z2859F50397171758858100007814858100007814"
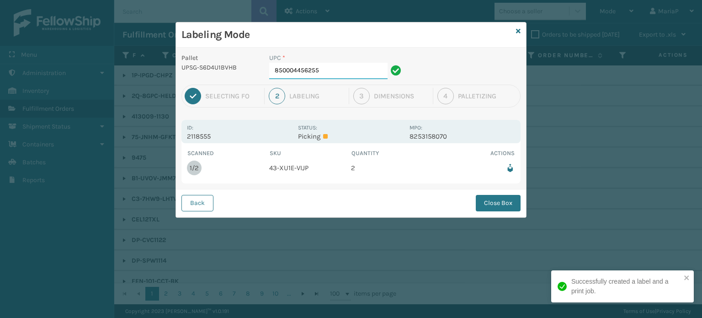
click at [348, 72] on input "850004456255" at bounding box center [328, 71] width 118 height 16
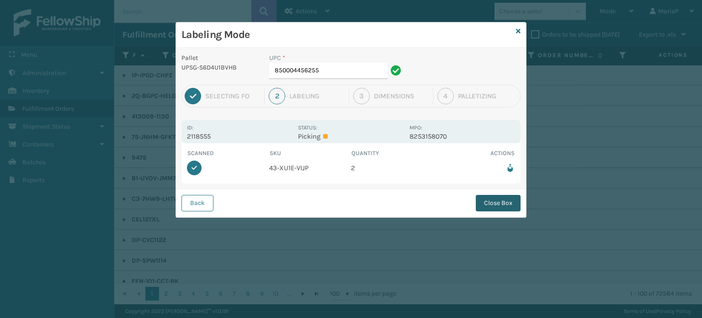
drag, startPoint x: 503, startPoint y: 178, endPoint x: 510, endPoint y: 200, distance: 23.1
click at [503, 181] on div "Scanned SKU Quantity Actions 2/2 43-XU1E-VIJP 2" at bounding box center [351, 163] width 339 height 40
click at [510, 201] on button "Close Box" at bounding box center [498, 203] width 45 height 16
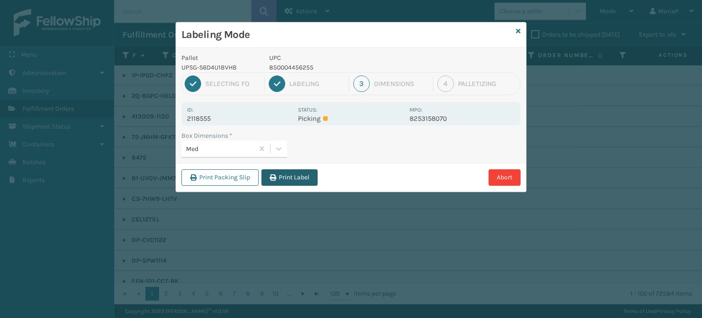
click at [292, 173] on button "Print Label" at bounding box center [290, 177] width 56 height 16
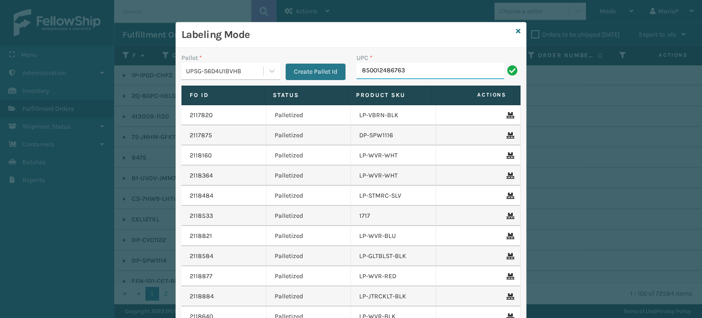
type input "850012486763"
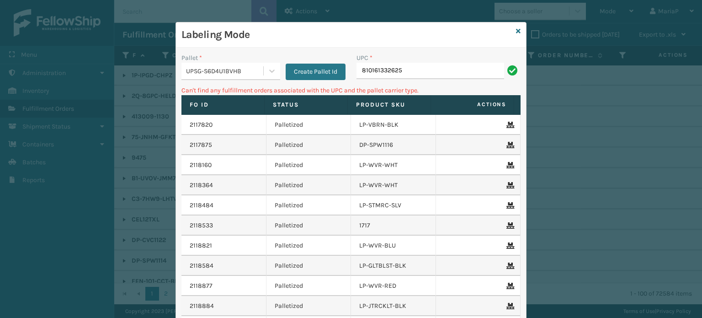
click at [399, 70] on input "810161332625" at bounding box center [431, 71] width 148 height 16
click at [400, 70] on input "810161332625" at bounding box center [431, 71] width 148 height 16
type input "LP-AGLDRD-BLK"
type input "68888026789"
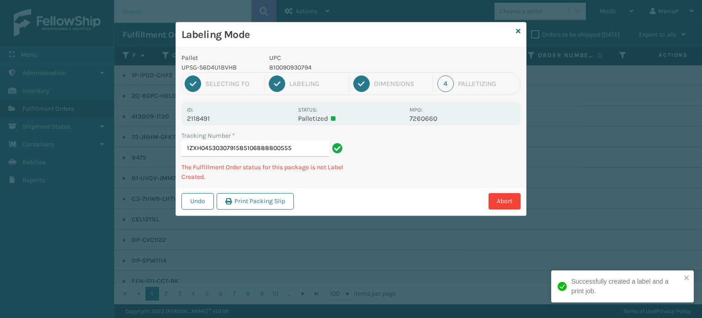
type input "1ZXH04530307915851068888005555"
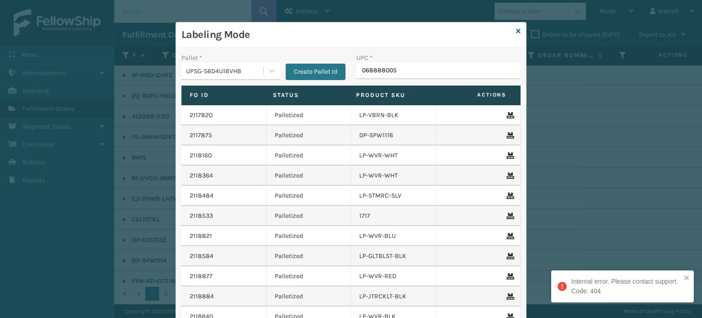
type input "0688880055"
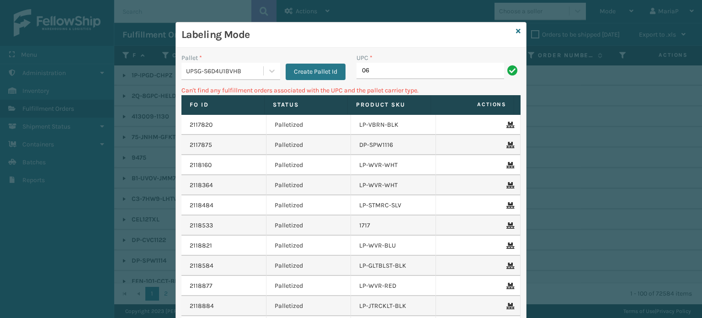
type input "0"
type input "LP-HVT-BLU"
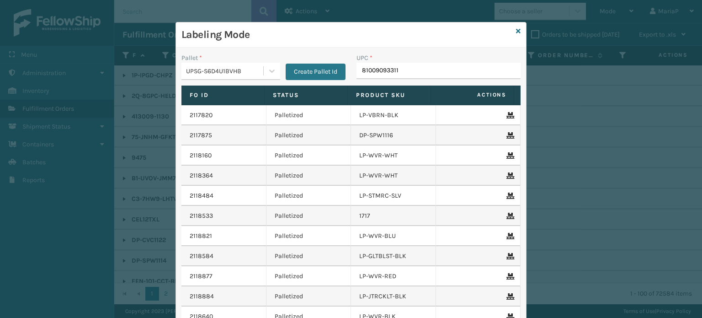
type input "810090933115"
type input "LP-STMRC-SLV"
click at [417, 75] on input "LP-STMRC-SLV" at bounding box center [431, 71] width 148 height 16
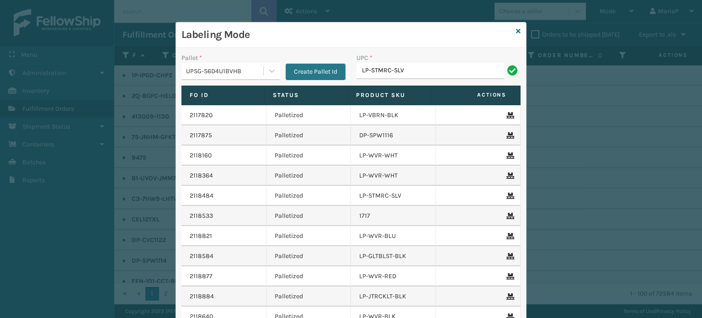
type input "LP-STMRC-SLV"
type input "LP-AGLDRD-BLK"
click at [428, 88] on span at bounding box center [429, 182] width 3 height 192
click at [411, 76] on input "LP-AGLDRD-BLK" at bounding box center [431, 71] width 148 height 16
click at [409, 75] on input "LP-AGLDRD-BLK" at bounding box center [431, 71] width 148 height 16
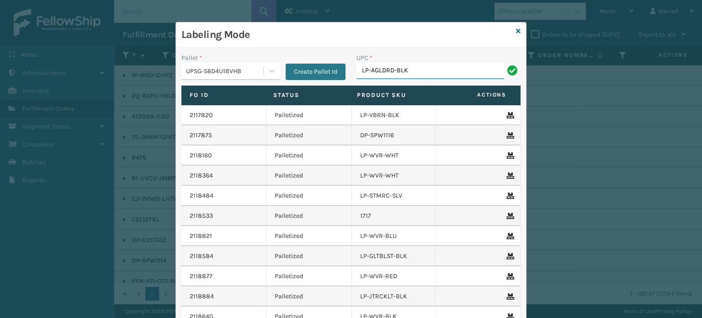
click at [409, 75] on input "LP-AGLDRD-BLK" at bounding box center [431, 71] width 148 height 16
type input "LP-AGLDRD-BLK"
type input "8100909"
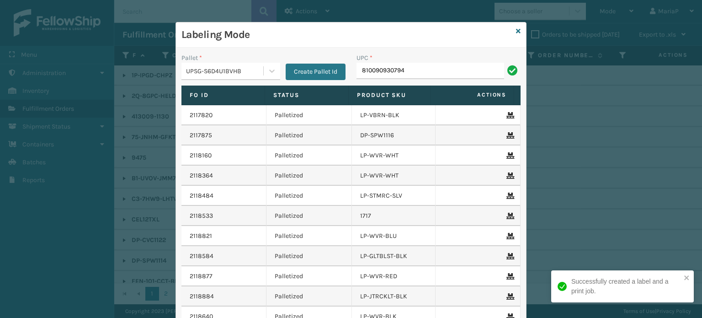
type input "810090930794"
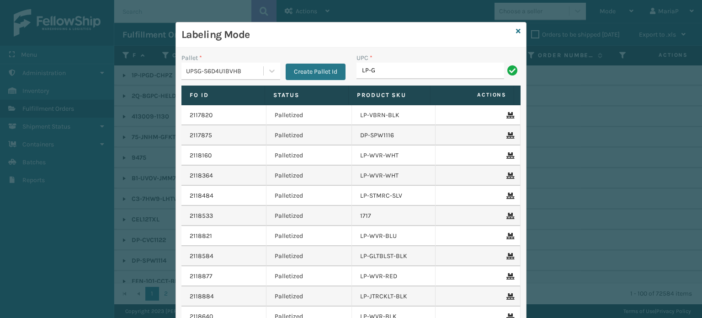
type input "LP-GLTBLST-BLK"
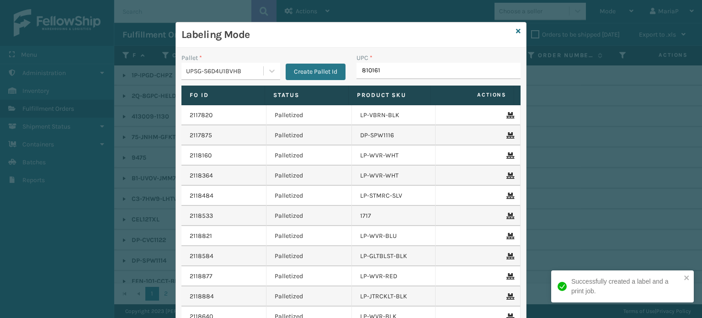
type input "8101613"
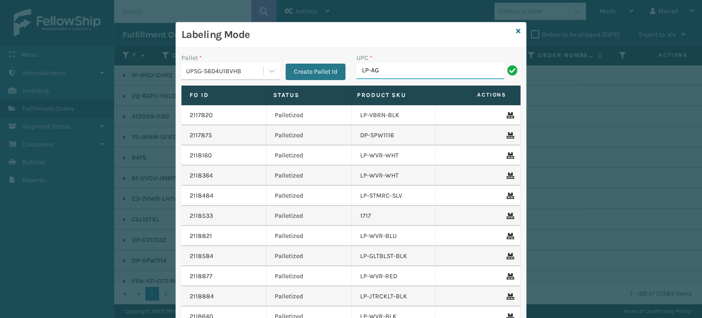
type input "LP-AGLDRD-BLK"
type input "068888026758"
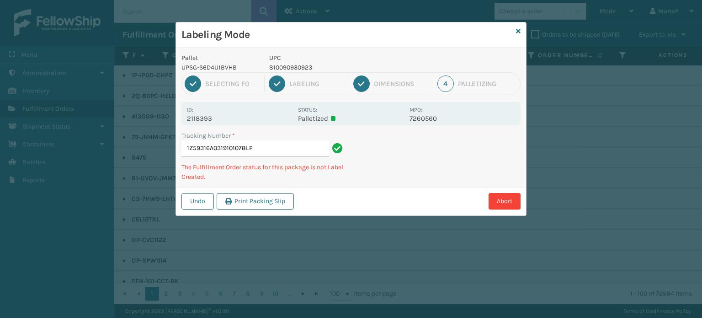
type input "1Z59316A0319101078LP-"
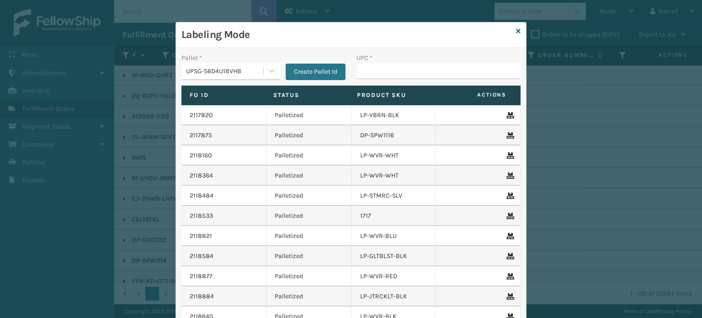
type input "R"
type input "LP-RMXPLS-BLk"
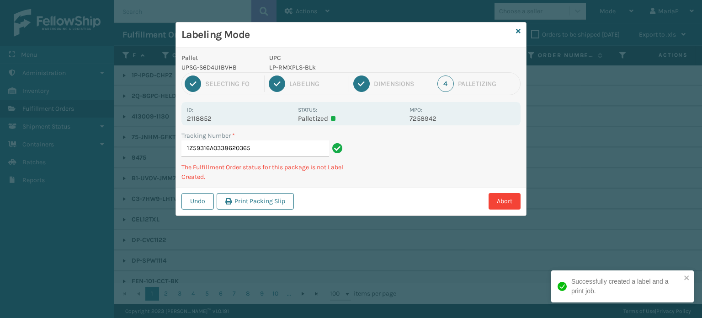
click at [307, 70] on p "LP-RMXPLS-BLk" at bounding box center [336, 68] width 135 height 10
copy p "LP-RMXPLS-BLk"
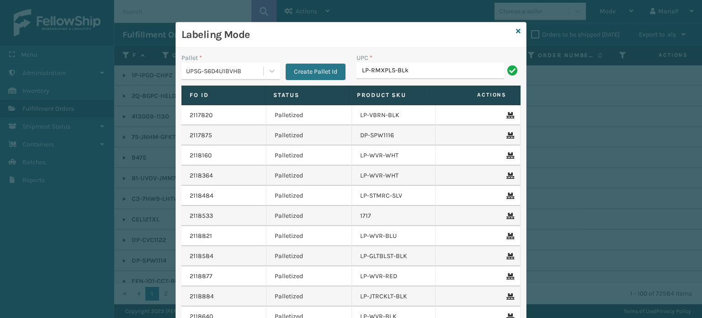
type input "LP-RMXPLS-BLk"
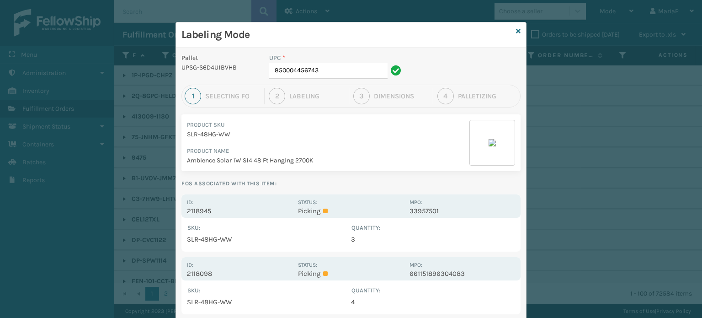
click at [202, 278] on div "Id: 2118098 Status: Picking MPO: 661151896304083" at bounding box center [351, 268] width 339 height 23
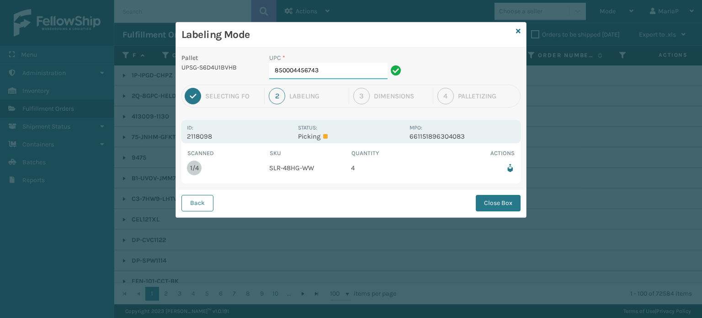
click at [343, 70] on input "850004456743" at bounding box center [328, 71] width 118 height 16
click at [507, 201] on button "Close Box" at bounding box center [498, 203] width 45 height 16
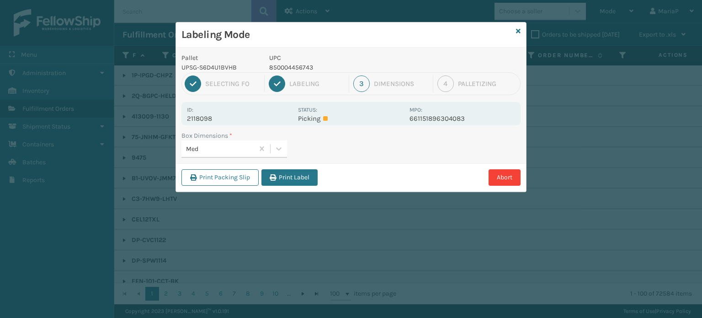
click at [290, 182] on button "Print Label" at bounding box center [290, 177] width 56 height 16
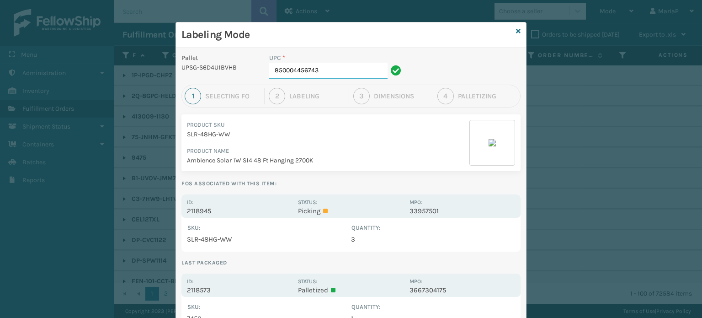
click at [318, 66] on input "850004456743" at bounding box center [328, 71] width 118 height 16
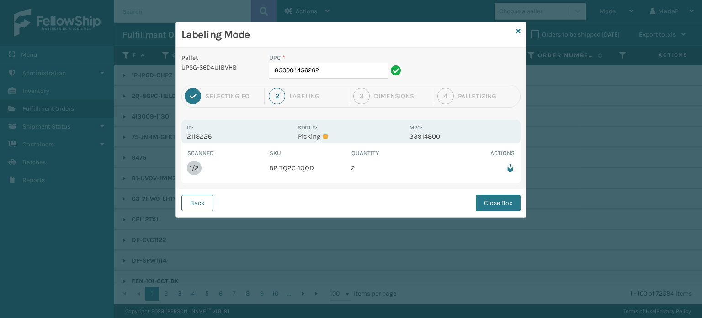
click at [197, 204] on button "Back" at bounding box center [198, 203] width 32 height 16
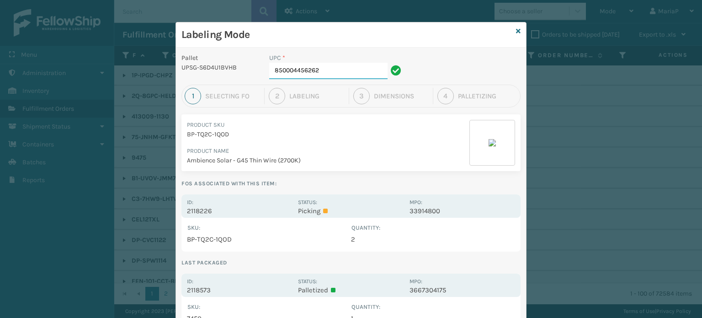
click at [327, 69] on input "850004456262" at bounding box center [328, 71] width 118 height 16
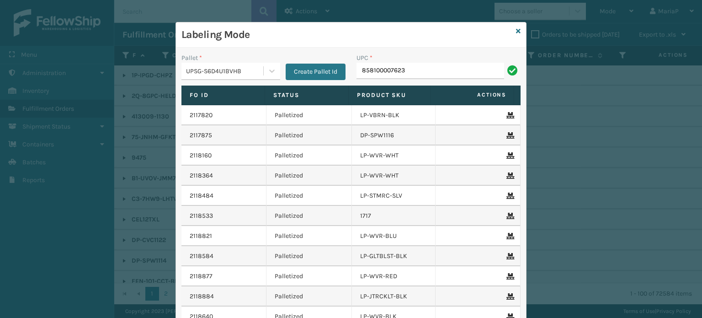
type input "858100007623"
type input "850004456262"
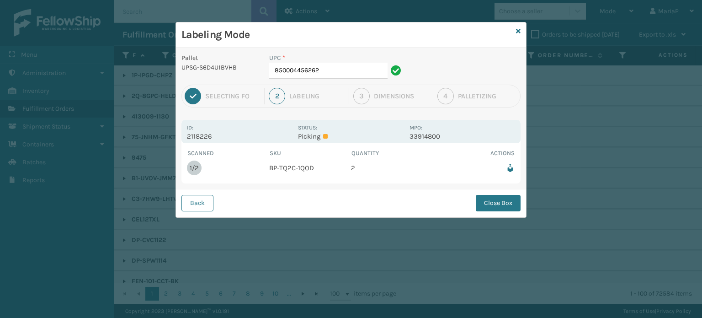
click at [361, 82] on div "UPC * 850004456262" at bounding box center [337, 69] width 146 height 32
click at [363, 72] on input "850004456262" at bounding box center [328, 71] width 118 height 16
click at [506, 203] on button "Close Box" at bounding box center [498, 203] width 45 height 16
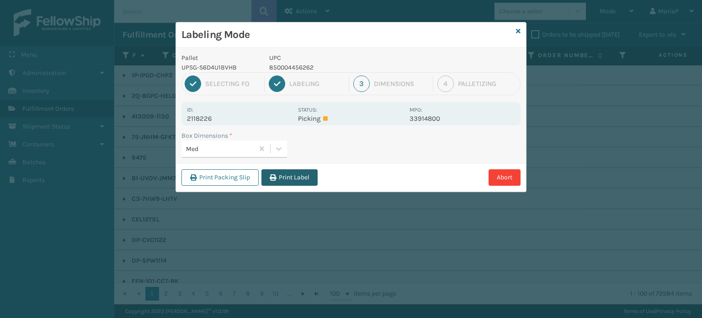
click at [279, 169] on button "Print Label" at bounding box center [290, 177] width 56 height 16
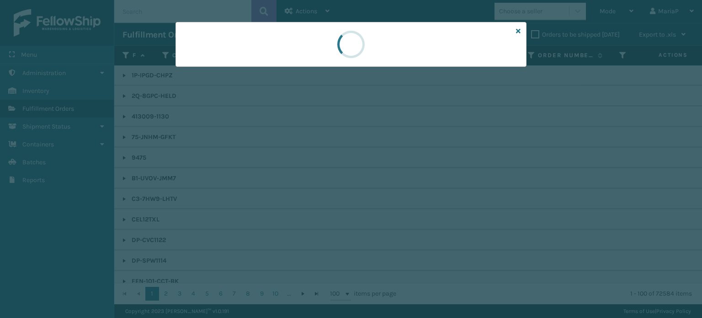
click at [279, 169] on div at bounding box center [351, 159] width 702 height 318
click at [279, 170] on div at bounding box center [351, 159] width 702 height 318
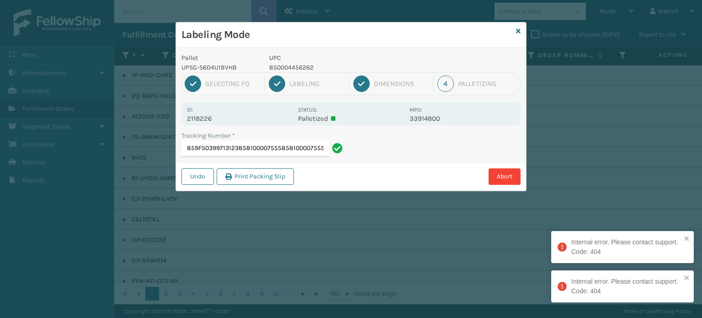
type input "1Z2859F50399713123858100007555858100007555858100007555"
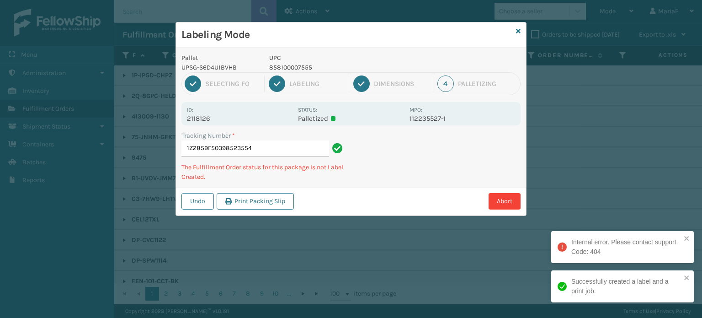
click at [285, 67] on p "858100007555" at bounding box center [336, 68] width 135 height 10
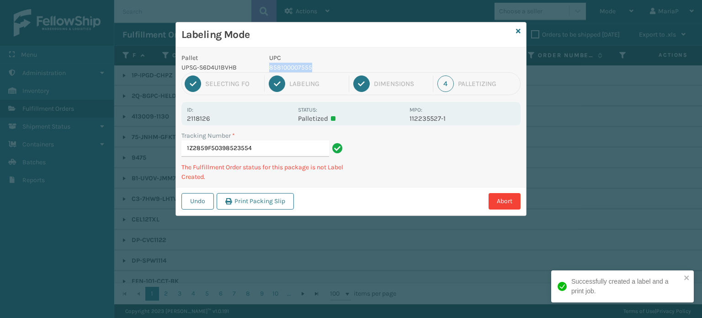
click at [285, 67] on p "858100007555" at bounding box center [336, 68] width 135 height 10
copy p "858100007555"
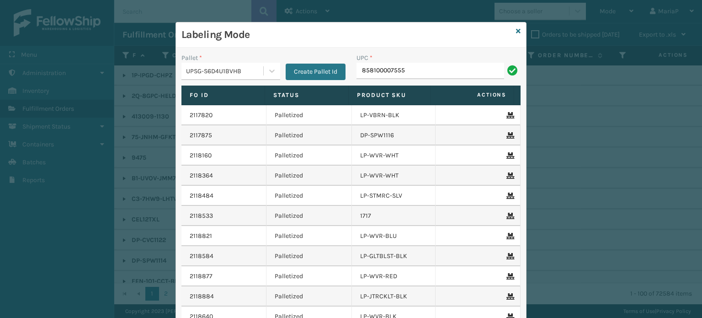
type input "858100007555"
type input "8539130"
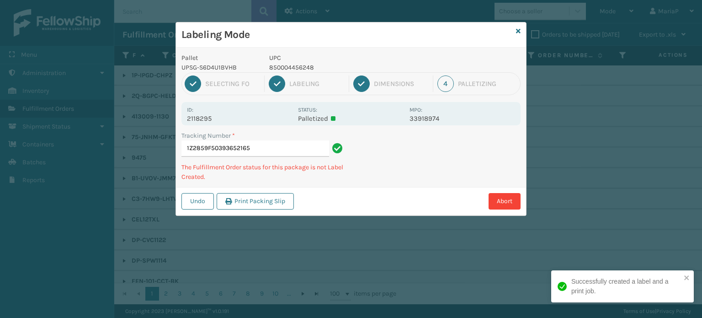
click at [284, 66] on p "850004456248" at bounding box center [336, 68] width 135 height 10
drag, startPoint x: 284, startPoint y: 66, endPoint x: 269, endPoint y: 67, distance: 14.6
click at [284, 67] on p "850004456248" at bounding box center [336, 68] width 135 height 10
copy p "850004456248"
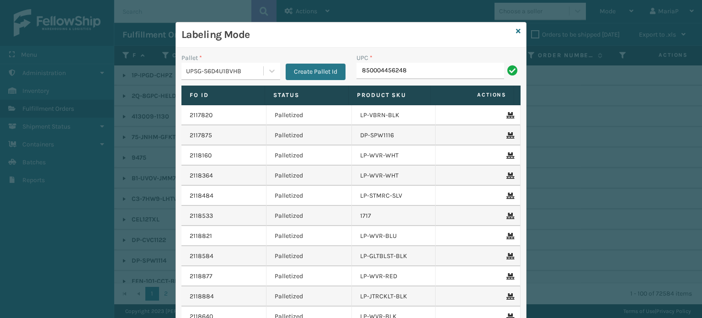
type input "850004456248"
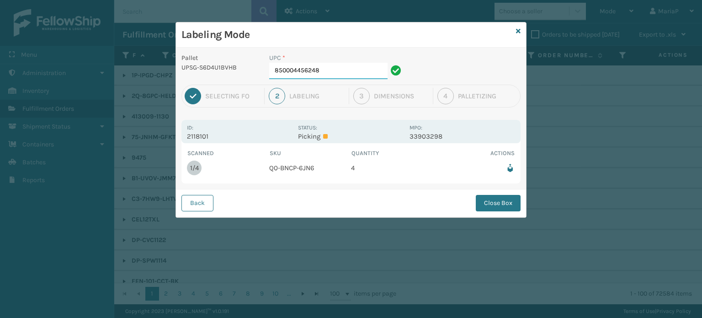
click at [333, 75] on input "850004456248" at bounding box center [328, 71] width 118 height 16
click at [492, 204] on button "Close Box" at bounding box center [498, 203] width 45 height 16
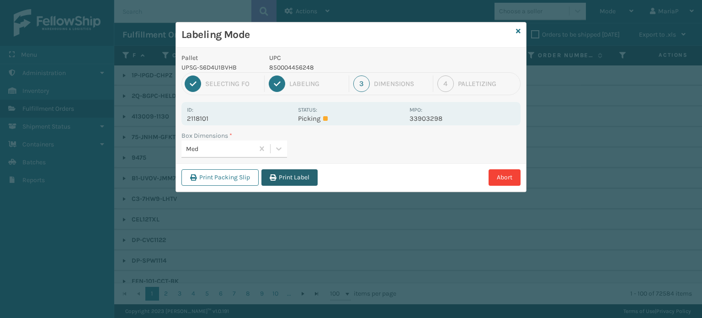
click at [303, 177] on button "Print Label" at bounding box center [290, 177] width 56 height 16
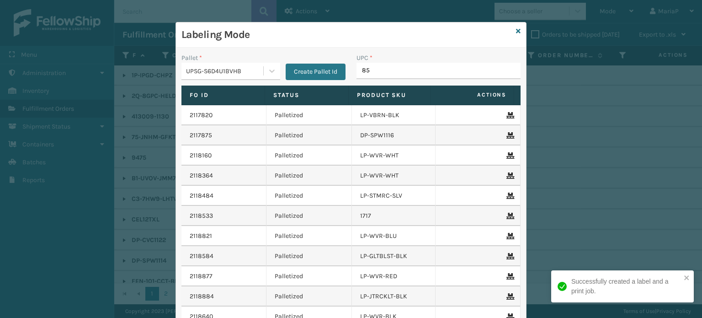
type input "850"
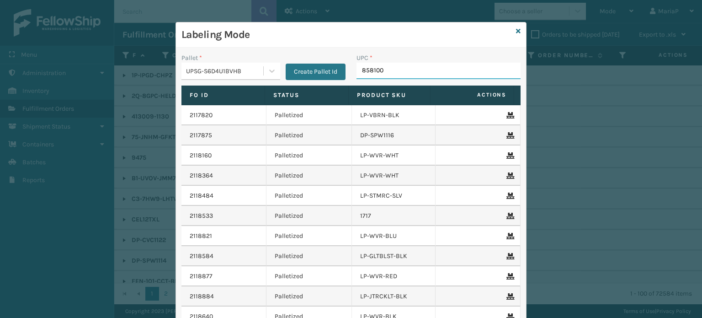
type input "8581000"
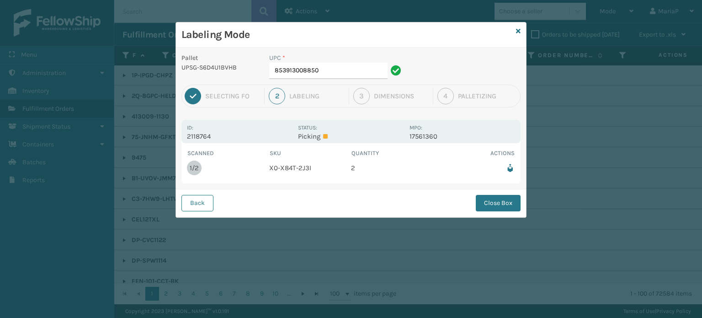
click at [347, 80] on div "UPC * 853913008850" at bounding box center [337, 69] width 146 height 32
click at [346, 75] on input "853913008850" at bounding box center [328, 71] width 118 height 16
click at [499, 204] on button "Close Box" at bounding box center [498, 203] width 45 height 16
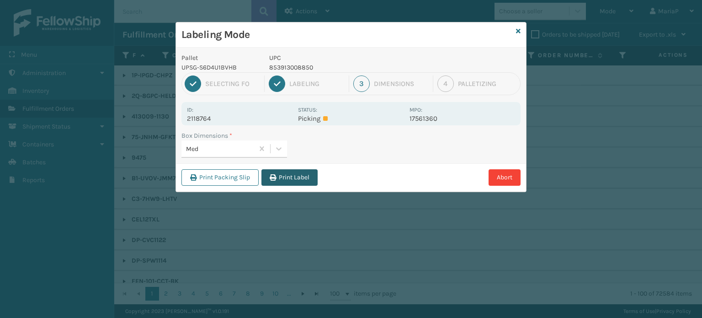
click at [302, 177] on button "Print Label" at bounding box center [290, 177] width 56 height 16
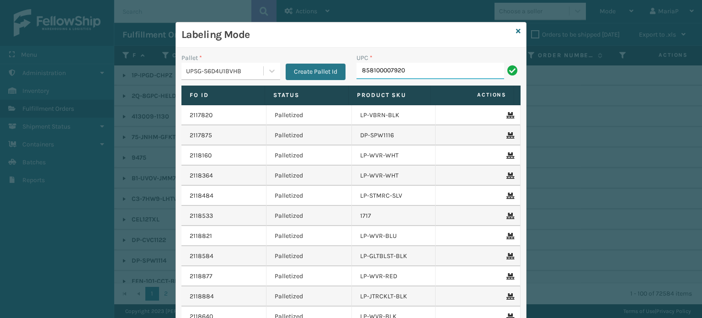
type input "858100007920"
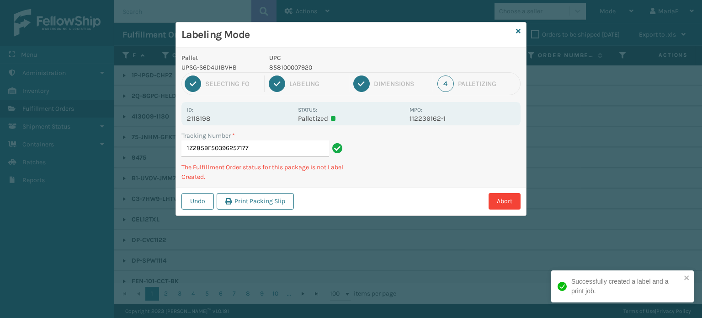
click at [289, 66] on p "858100007920" at bounding box center [336, 68] width 135 height 10
copy p "858100007920"
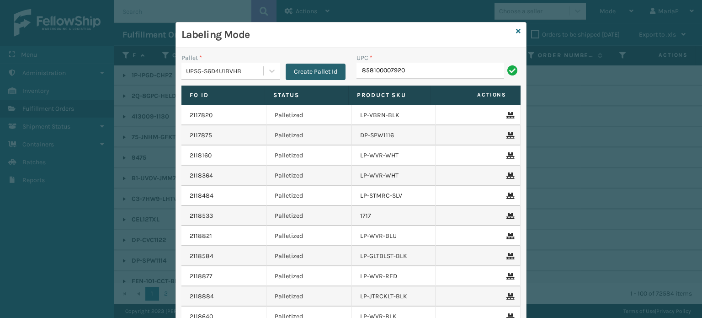
type input "858100007920"
type input "850012486763"
type input "858100007906"
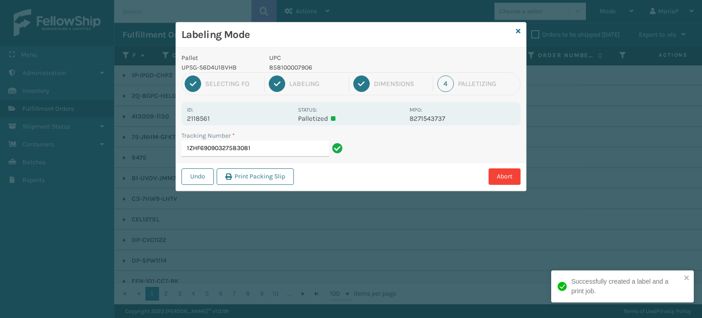
click at [296, 64] on p "858100007906" at bounding box center [336, 68] width 135 height 10
copy p "858100007906"
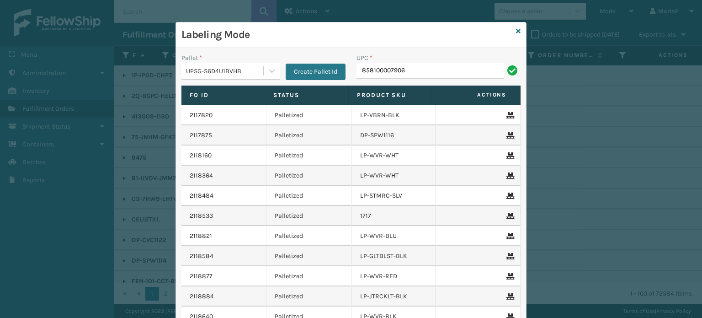
type input "858100007906"
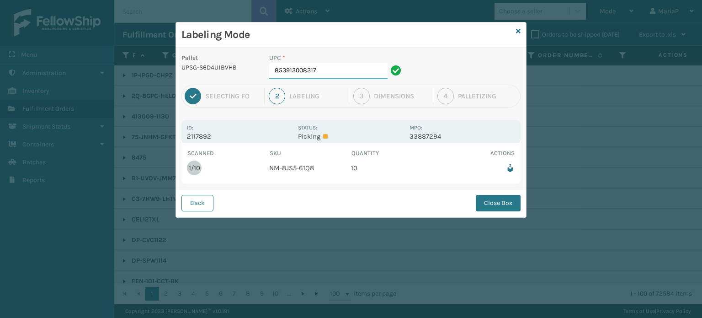
click at [299, 73] on input "853913008317" at bounding box center [328, 71] width 118 height 16
click at [506, 199] on button "Close Box" at bounding box center [498, 203] width 45 height 16
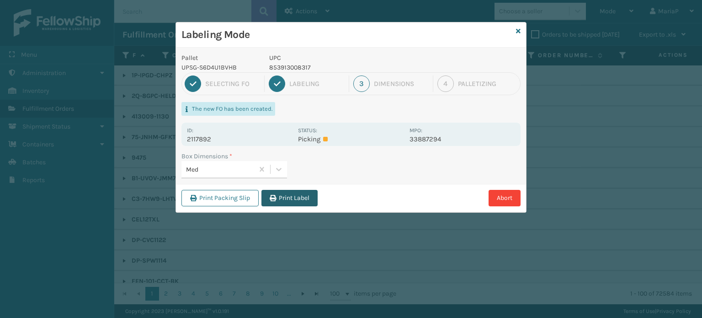
click at [290, 203] on button "Print Label" at bounding box center [290, 198] width 56 height 16
click at [290, 203] on div "Labeling Mode Pallet UPSG-S6D4U1BVHB UPC 853913008317 1 Selecting FO 2 Labeling…" at bounding box center [351, 159] width 702 height 318
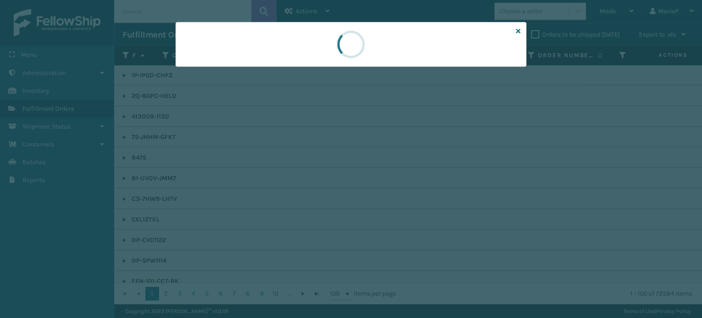
click at [290, 203] on div at bounding box center [351, 159] width 702 height 318
click at [290, 202] on div at bounding box center [351, 159] width 702 height 318
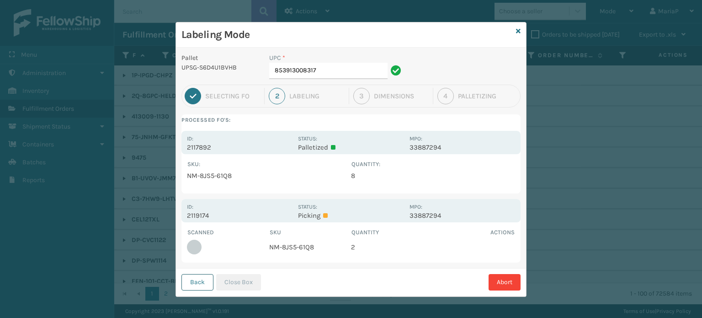
click at [194, 281] on button "Back" at bounding box center [198, 282] width 32 height 16
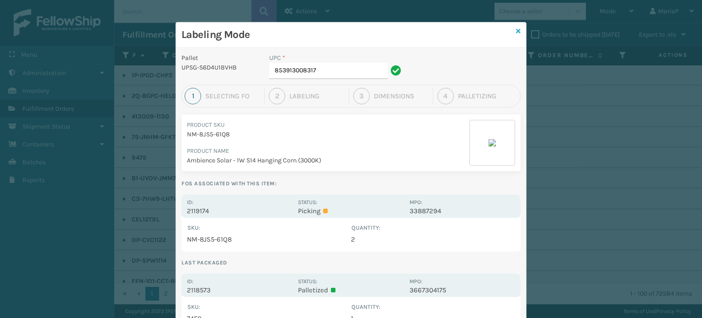
click at [516, 31] on icon at bounding box center [518, 31] width 5 height 6
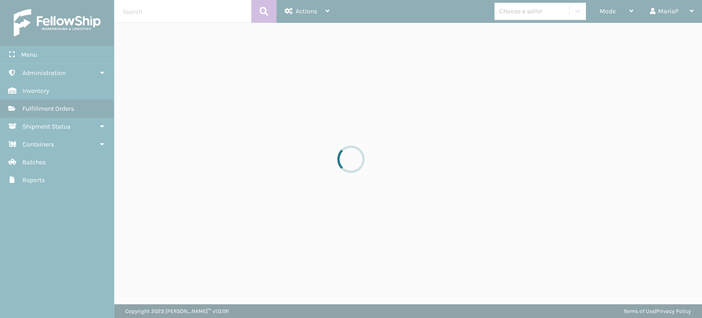
click at [609, 11] on div at bounding box center [351, 159] width 702 height 318
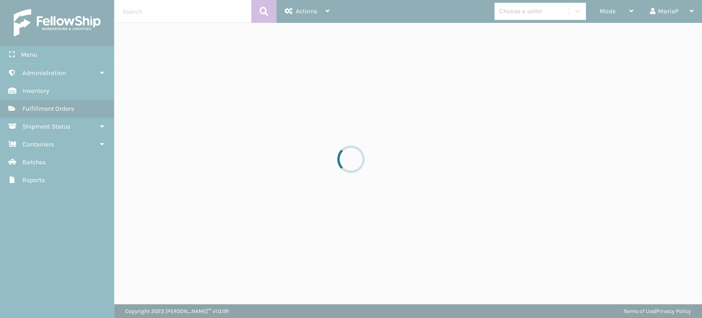
click at [609, 11] on div at bounding box center [351, 159] width 702 height 318
click at [610, 11] on div at bounding box center [351, 159] width 702 height 318
click at [611, 11] on div at bounding box center [351, 159] width 702 height 318
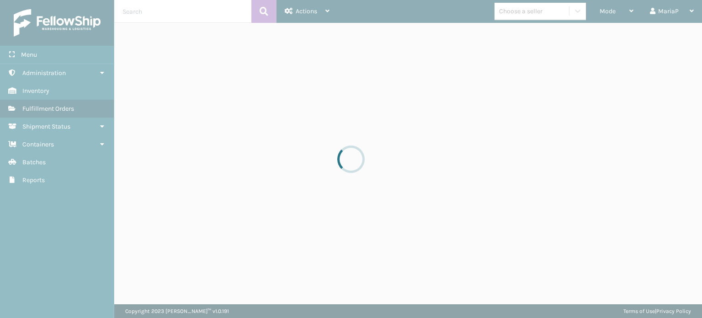
click at [611, 11] on div at bounding box center [351, 159] width 702 height 318
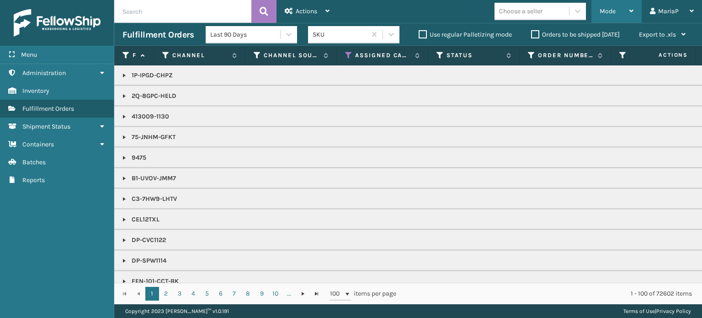
click at [624, 12] on div "Mode" at bounding box center [617, 11] width 34 height 23
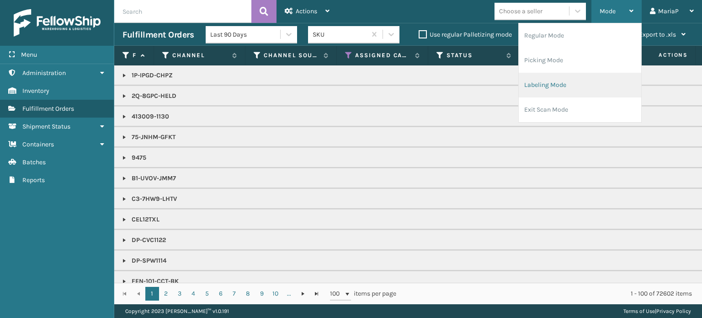
click at [522, 85] on li "Labeling Mode" at bounding box center [580, 85] width 123 height 25
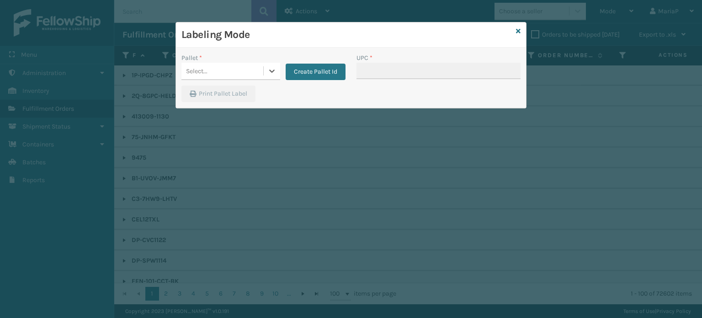
click at [260, 72] on div "Select..." at bounding box center [223, 71] width 82 height 15
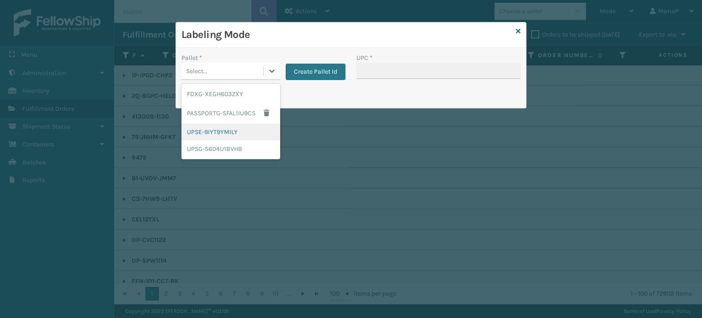
click at [243, 131] on div "UPSE-9IYT9YMILY" at bounding box center [231, 131] width 99 height 17
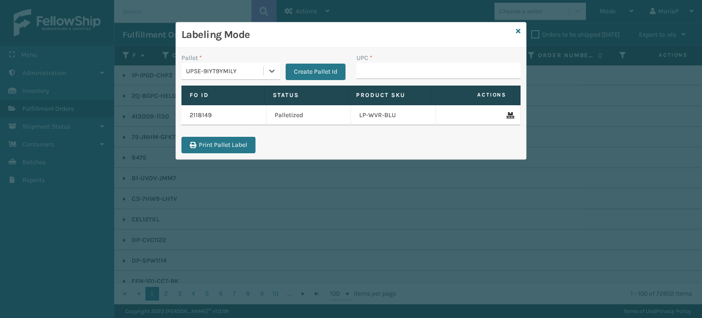
click at [232, 75] on div "UPSE-9IYT9YMILY" at bounding box center [225, 71] width 78 height 10
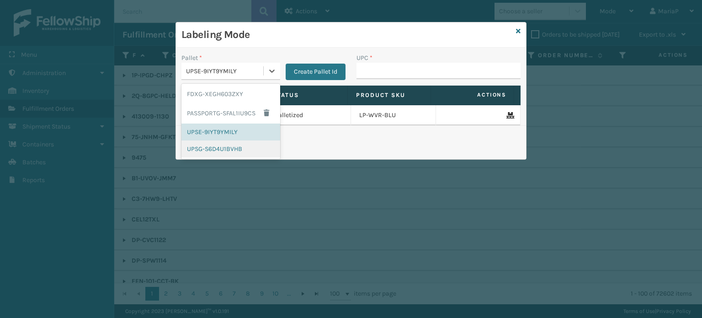
click at [245, 148] on div "UPSG-S6D4U1BVHB" at bounding box center [231, 148] width 99 height 17
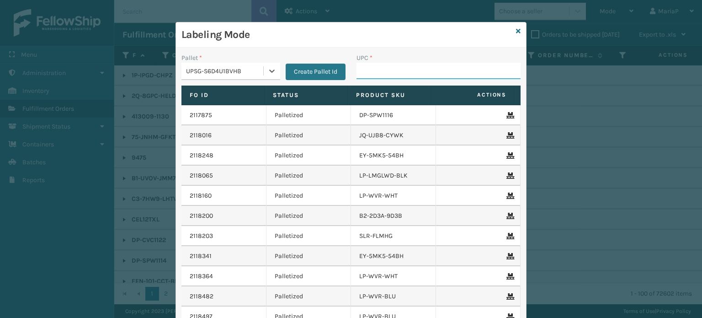
click at [379, 70] on input "UPC *" at bounding box center [439, 71] width 164 height 16
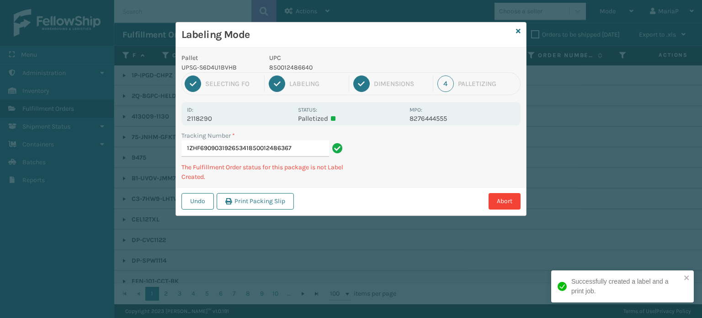
type input "1ZHF69090319265341850012486367"
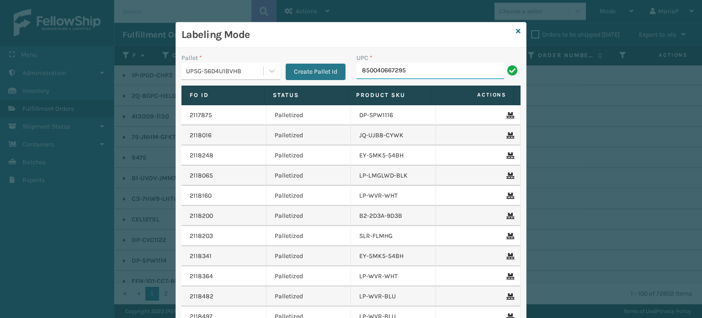
type input "850040667295"
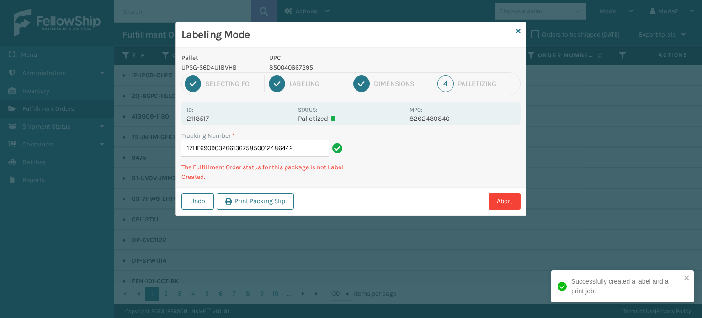
type input "1ZHF69090326613675850012486442"
type input "1Z2859F50395520606858100007814"
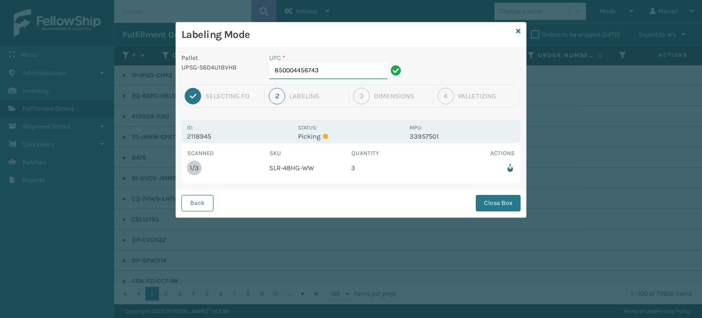
drag, startPoint x: 347, startPoint y: 64, endPoint x: 349, endPoint y: 73, distance: 9.2
click at [348, 67] on input "850004456743" at bounding box center [328, 71] width 118 height 16
click at [493, 193] on div "Back Close Box" at bounding box center [351, 203] width 350 height 28
click at [493, 204] on button "Close Box" at bounding box center [498, 203] width 45 height 16
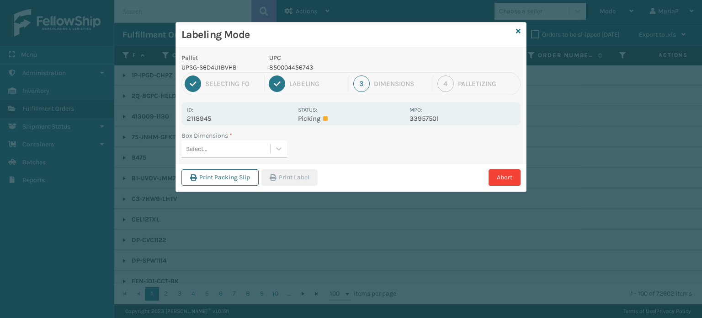
click at [220, 146] on div "Select..." at bounding box center [226, 148] width 89 height 15
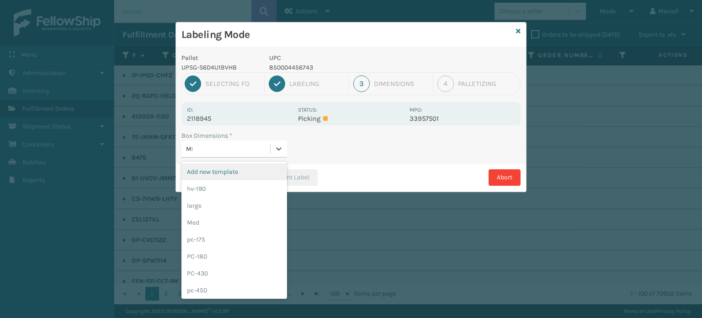
type input "MED"
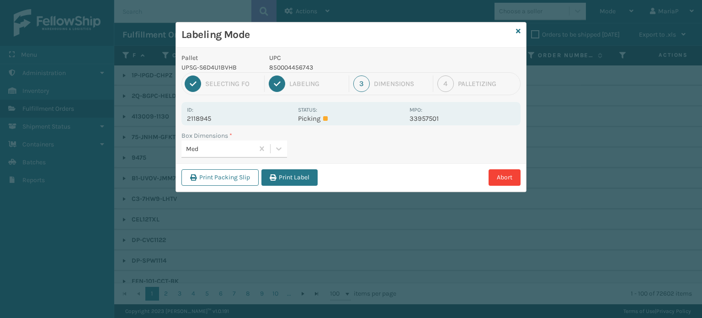
click at [306, 178] on button "Print Label" at bounding box center [290, 177] width 56 height 16
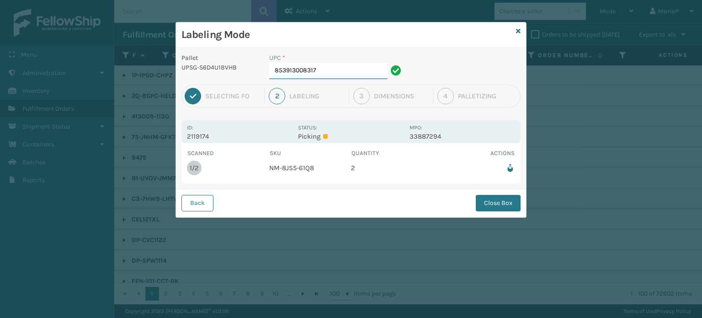
click at [318, 70] on input "853913008317" at bounding box center [328, 71] width 118 height 16
click at [487, 204] on button "Close Box" at bounding box center [498, 203] width 45 height 16
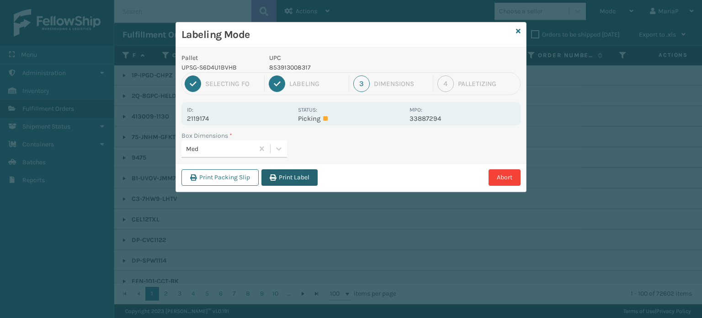
click at [302, 173] on button "Print Label" at bounding box center [290, 177] width 56 height 16
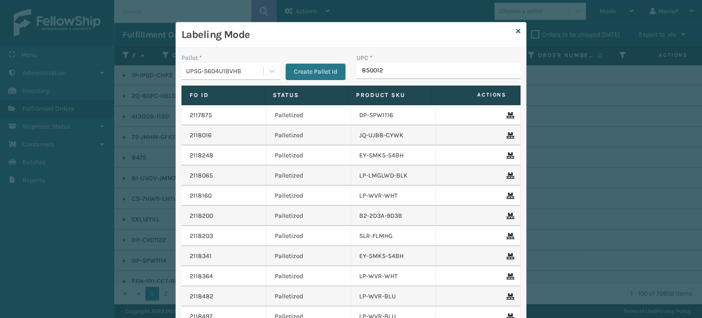
type input "8500124"
type input "G"
type input "FL-OLVA-CRM"
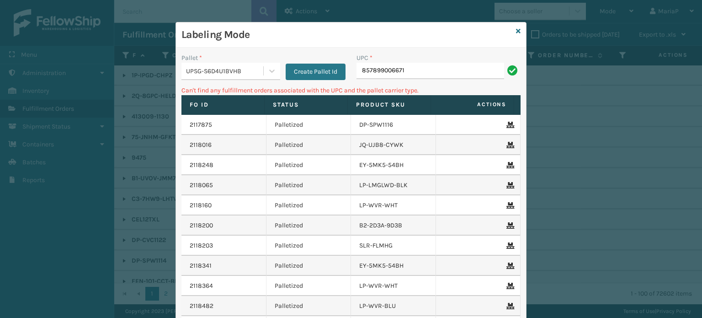
click at [248, 68] on div "UPSG-S6D4U1BVHB" at bounding box center [225, 71] width 78 height 10
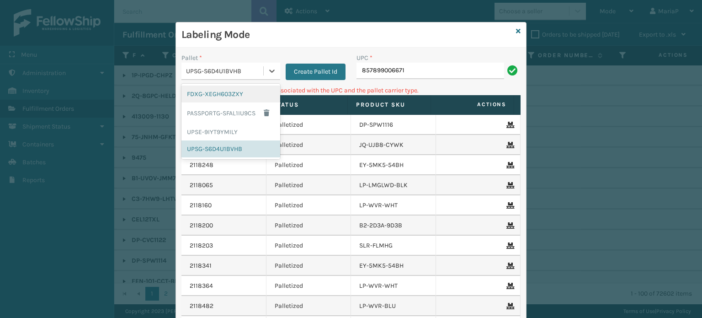
click at [205, 97] on div "FDXG-XEGH603ZXY" at bounding box center [231, 94] width 99 height 17
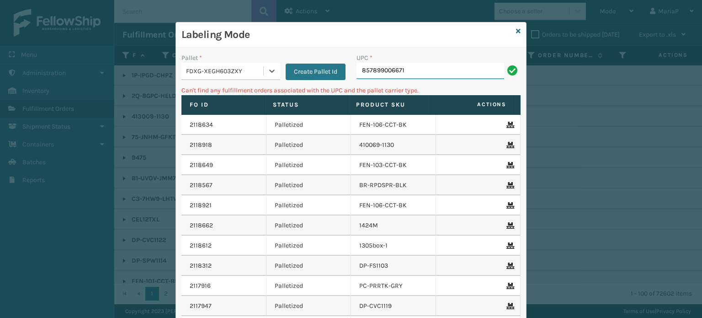
click at [427, 75] on input "857899006671" at bounding box center [431, 71] width 148 height 16
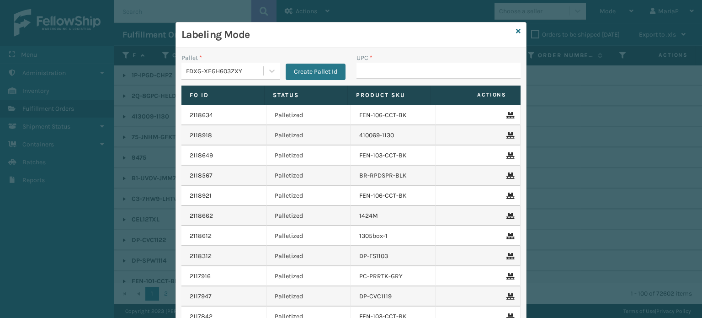
click at [222, 70] on div "FDXG-XEGH603ZXY" at bounding box center [225, 71] width 78 height 10
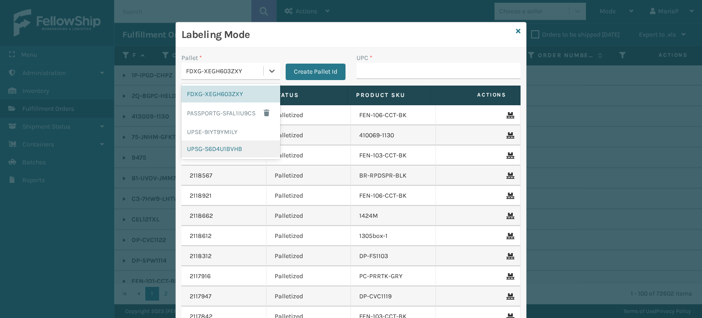
click at [218, 144] on div "UPSG-S6D4U1BVHB" at bounding box center [231, 148] width 99 height 17
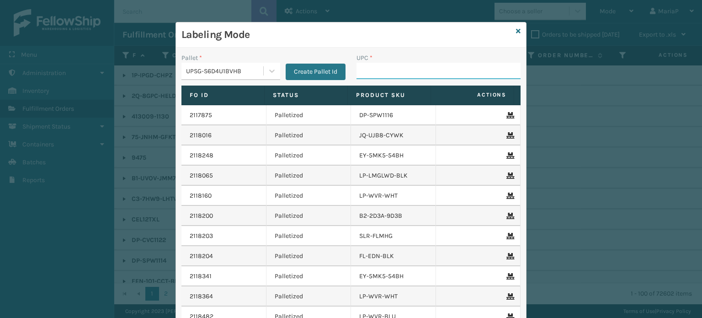
drag, startPoint x: 370, startPoint y: 70, endPoint x: 361, endPoint y: 72, distance: 9.3
click at [370, 70] on input "UPC *" at bounding box center [439, 71] width 164 height 16
type input "8500683"
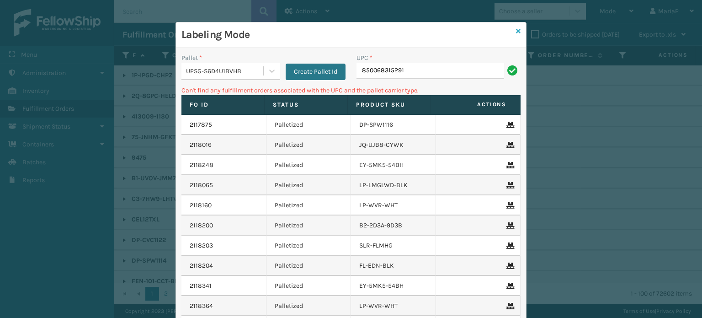
click at [516, 34] on icon at bounding box center [518, 31] width 5 height 6
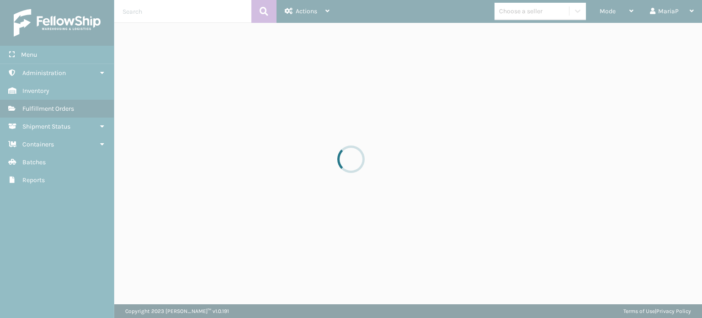
click at [511, 16] on div at bounding box center [351, 159] width 702 height 318
click at [512, 16] on div at bounding box center [351, 159] width 702 height 318
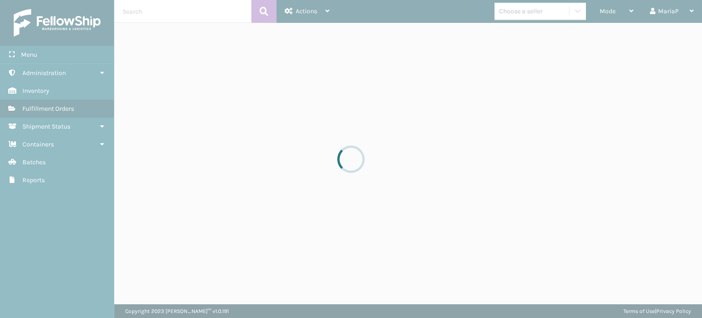
click at [512, 16] on div at bounding box center [351, 159] width 702 height 318
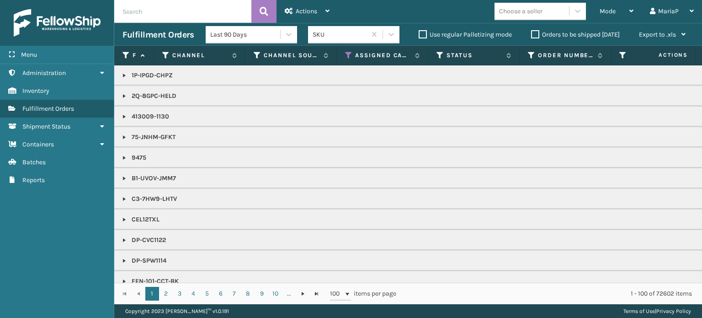
click at [523, 17] on div "Choose a seller" at bounding box center [532, 11] width 75 height 15
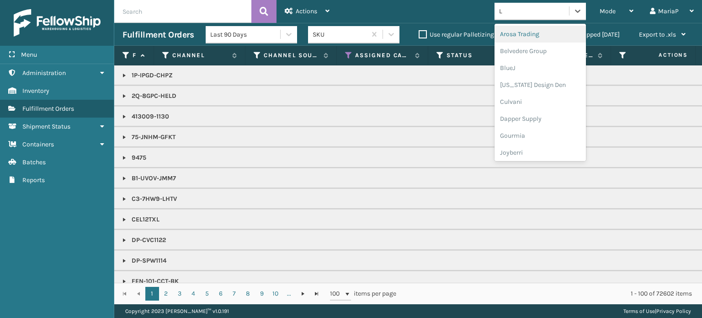
type input "LI"
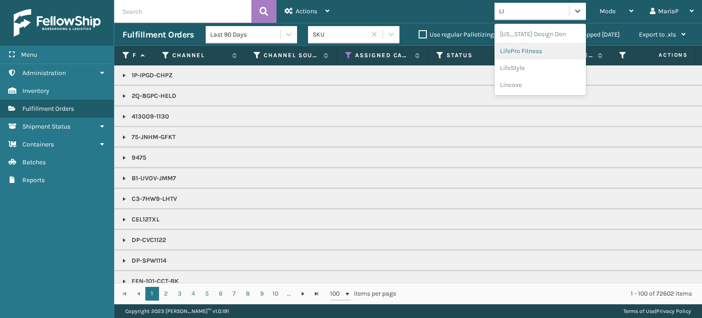
click at [525, 54] on div "LifePro Fitness" at bounding box center [540, 51] width 91 height 17
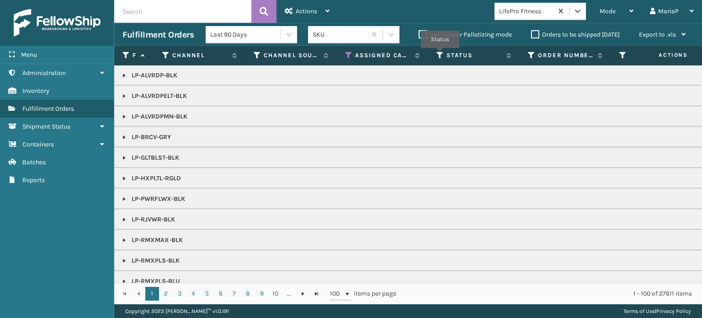
drag, startPoint x: 440, startPoint y: 54, endPoint x: 441, endPoint y: 60, distance: 5.6
click at [441, 54] on icon at bounding box center [440, 55] width 7 height 8
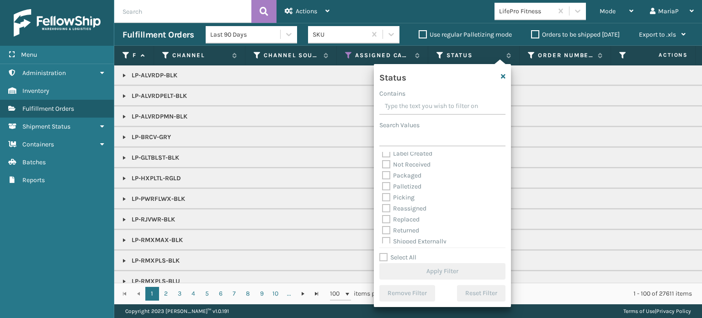
scroll to position [51, 0]
click at [386, 193] on label "Picking" at bounding box center [398, 194] width 32 height 8
click at [383, 193] on input "Picking" at bounding box center [382, 191] width 0 height 6
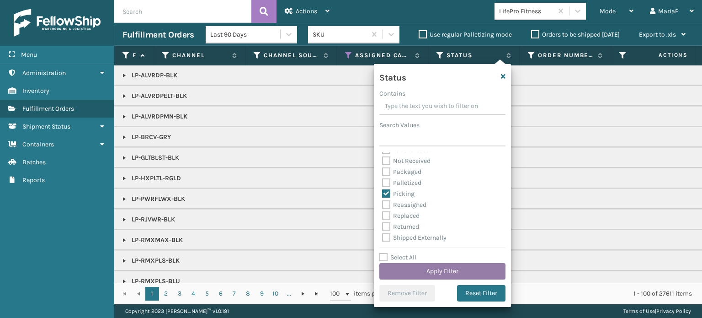
click at [430, 268] on button "Apply Filter" at bounding box center [443, 271] width 126 height 16
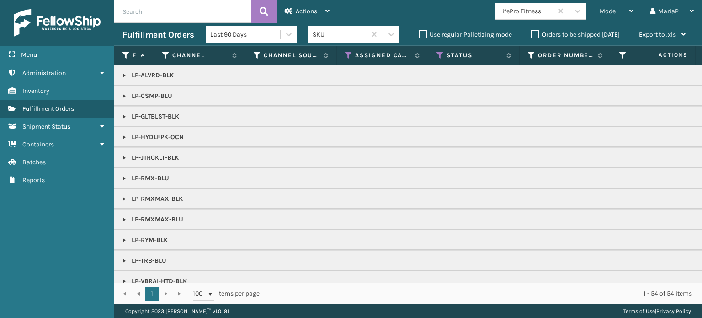
drag, startPoint x: 622, startPoint y: 0, endPoint x: 439, endPoint y: 20, distance: 184.4
click at [439, 20] on div "Mode Regular Mode Picking Mode Labeling Mode Exit Scan Mode LifePro Fitness Mar…" at bounding box center [520, 11] width 365 height 23
click at [616, 8] on span "Mode" at bounding box center [608, 11] width 16 height 8
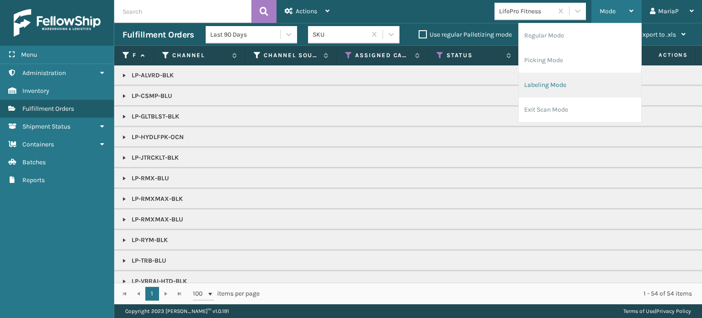
drag, startPoint x: 569, startPoint y: 82, endPoint x: 563, endPoint y: 82, distance: 5.5
click at [563, 82] on li "Labeling Mode" at bounding box center [580, 85] width 123 height 25
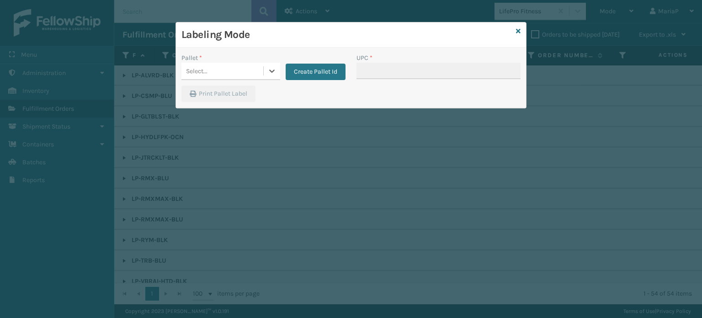
click at [227, 73] on div "Select..." at bounding box center [223, 71] width 82 height 15
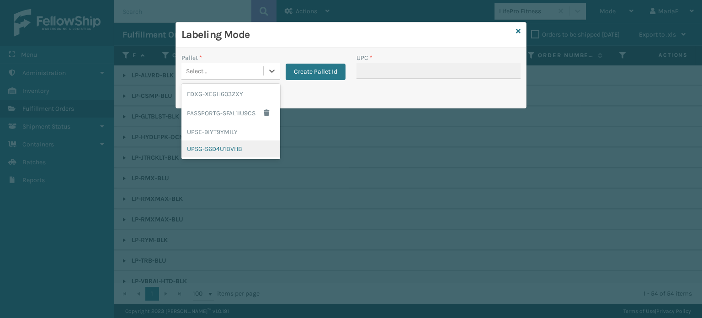
click at [224, 146] on div "UPSG-S6D4U1BVHB" at bounding box center [231, 148] width 99 height 17
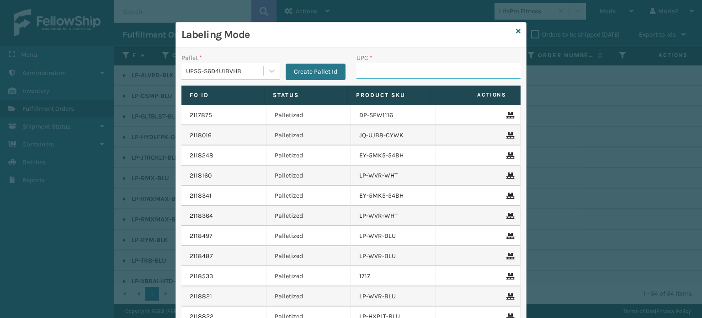
click at [375, 74] on input "UPC *" at bounding box center [439, 71] width 164 height 16
click at [249, 64] on div "UPSG-S6D4U1BVHB" at bounding box center [223, 71] width 82 height 15
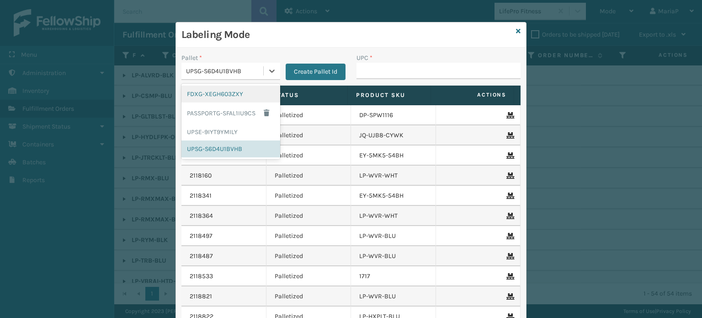
click at [225, 93] on div "FDXG-XEGH603ZXY" at bounding box center [231, 94] width 99 height 17
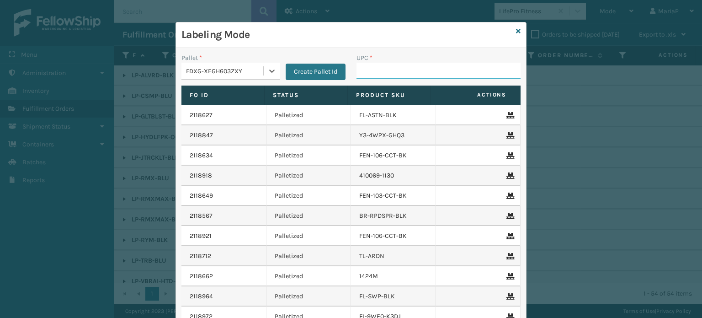
click at [388, 70] on input "UPC *" at bounding box center [439, 71] width 164 height 16
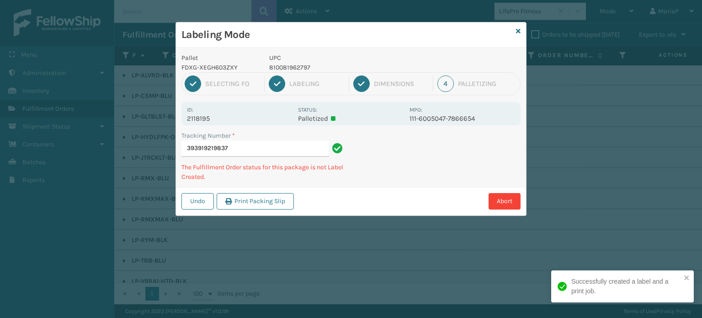
click at [291, 71] on p "810081962797" at bounding box center [336, 68] width 135 height 10
click at [291, 70] on p "810081962797" at bounding box center [336, 68] width 135 height 10
copy p "810081962797"
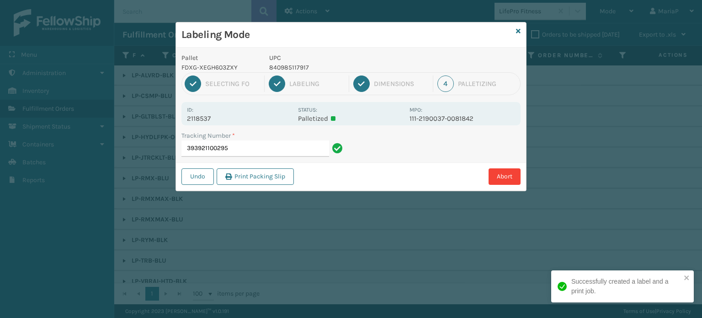
click at [287, 69] on p "840985117917" at bounding box center [336, 68] width 135 height 10
copy p "840985117917"
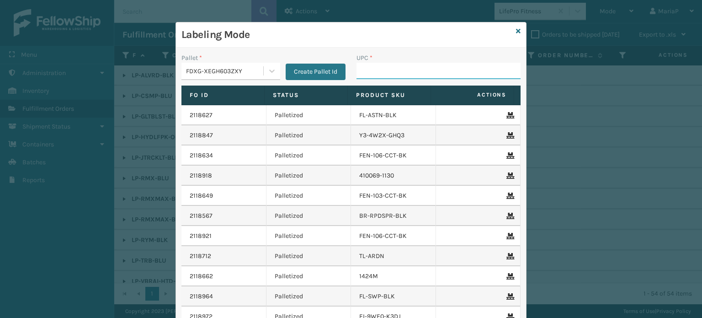
paste input "840985117917"
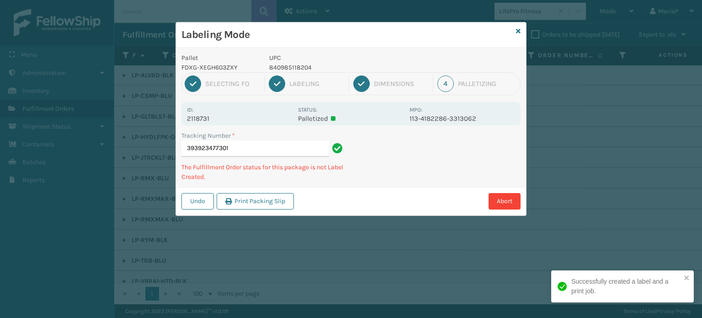
click at [285, 67] on p "840985118204" at bounding box center [336, 68] width 135 height 10
copy p "840985118204"
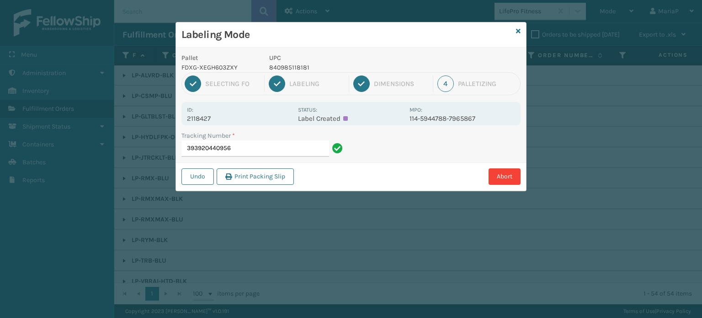
click at [294, 65] on p "840985118181" at bounding box center [336, 68] width 135 height 10
copy p "840985118181"
click at [284, 145] on input "393920440956" at bounding box center [256, 148] width 148 height 16
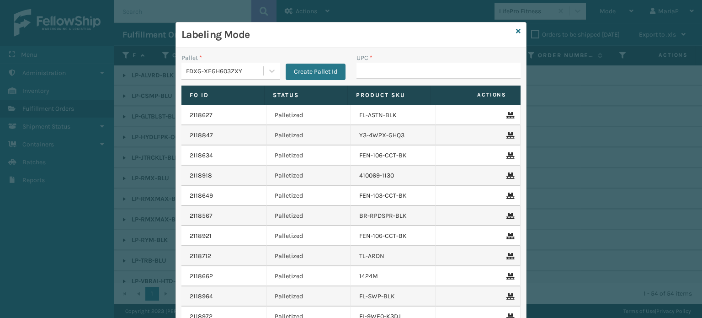
click at [519, 33] on div "Labeling Mode" at bounding box center [351, 34] width 350 height 25
click at [516, 32] on icon at bounding box center [518, 31] width 5 height 6
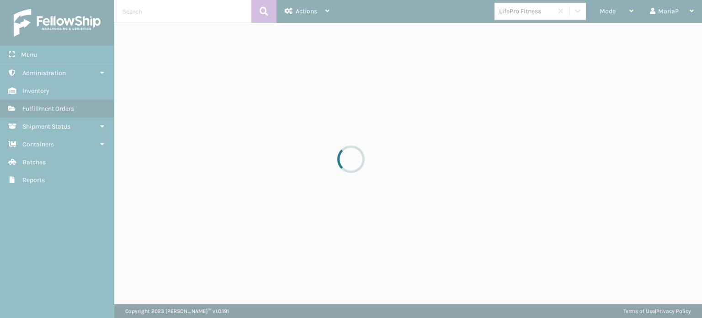
click at [520, 14] on div at bounding box center [351, 159] width 702 height 318
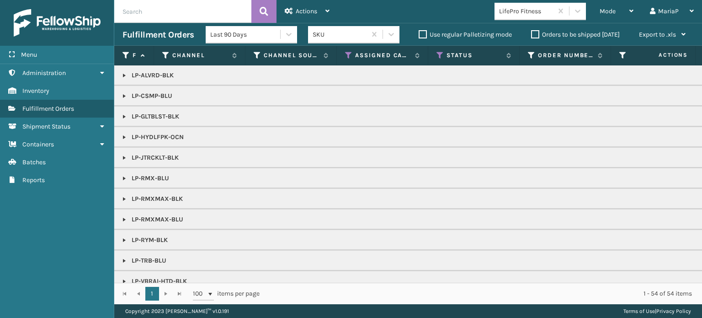
click at [520, 14] on div "LifePro Fitness" at bounding box center [526, 11] width 54 height 10
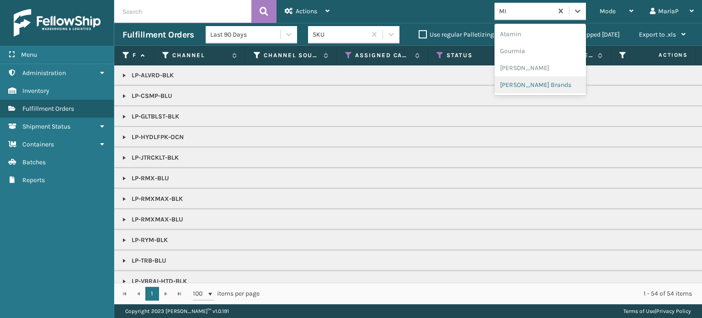
click at [526, 84] on div "[PERSON_NAME] Brands" at bounding box center [540, 84] width 91 height 17
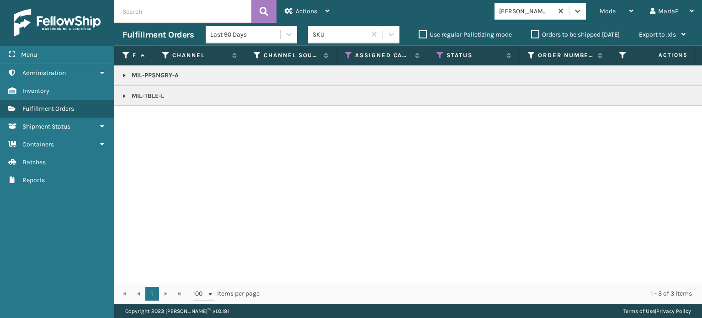
click at [123, 96] on link at bounding box center [124, 95] width 7 height 7
click at [145, 115] on link "2118218" at bounding box center [148, 116] width 22 height 9
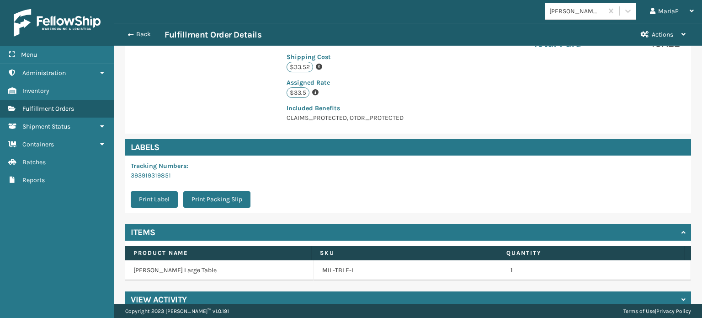
scroll to position [231, 0]
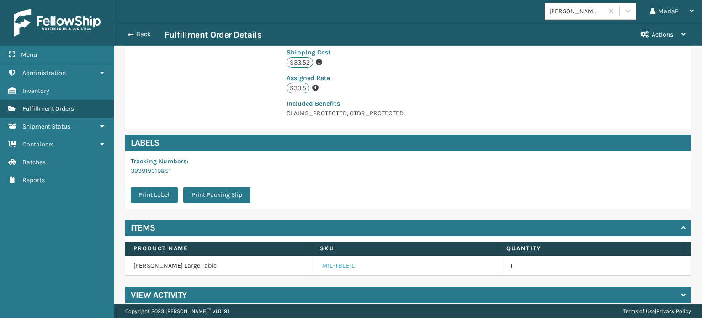
click at [338, 261] on link "MIL-TBLE-L" at bounding box center [338, 265] width 32 height 9
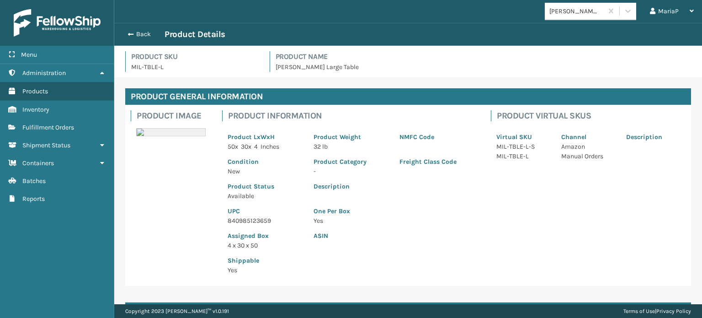
click at [238, 219] on p "840985123659" at bounding box center [265, 221] width 75 height 10
click at [131, 31] on span "button" at bounding box center [129, 34] width 5 height 6
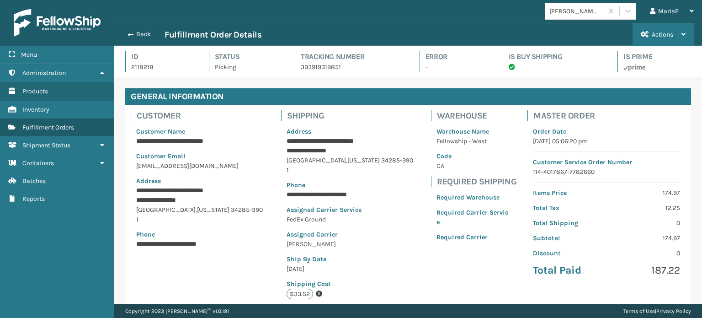
scroll to position [22, 588]
click at [148, 33] on button "Back" at bounding box center [144, 34] width 42 height 8
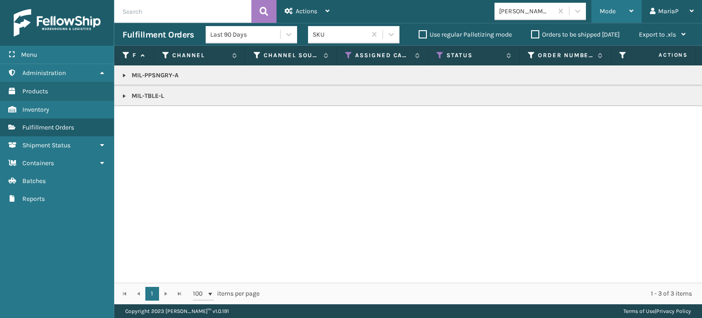
click at [606, 14] on span "Mode" at bounding box center [608, 11] width 16 height 8
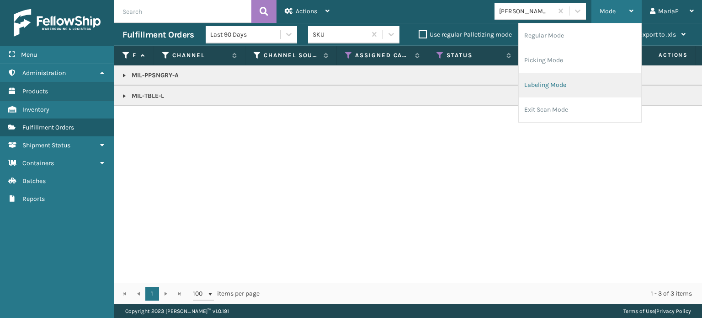
click at [572, 88] on li "Labeling Mode" at bounding box center [580, 85] width 123 height 25
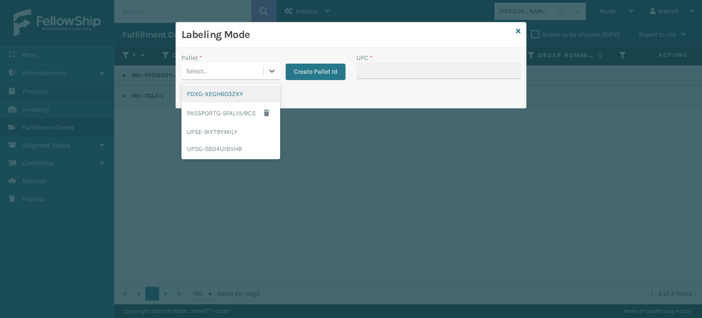
click at [249, 73] on div "Select..." at bounding box center [223, 71] width 82 height 15
click at [236, 96] on div "FDXG-XEGH603ZXY" at bounding box center [231, 94] width 99 height 17
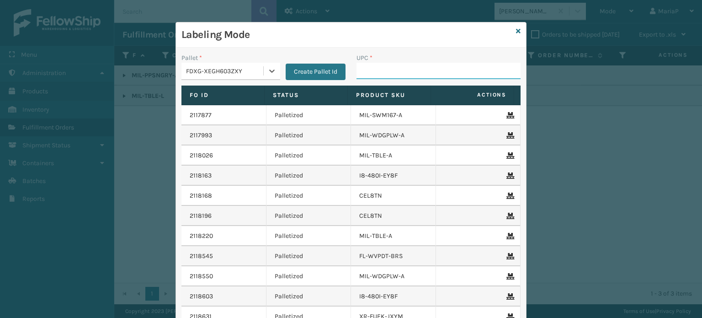
click at [375, 71] on input "UPC *" at bounding box center [439, 71] width 164 height 16
paste input "840985123659"
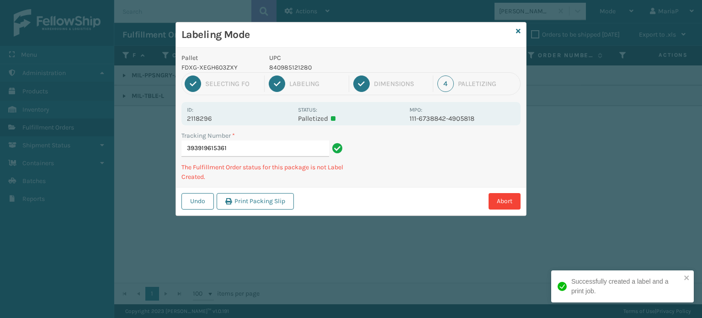
click at [304, 70] on p "840985121280" at bounding box center [336, 68] width 135 height 10
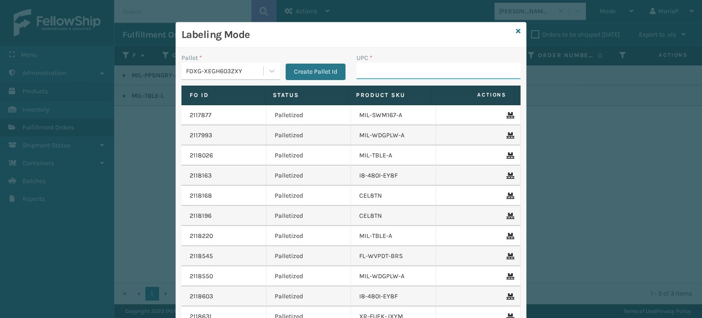
click at [381, 75] on input "UPC *" at bounding box center [439, 71] width 164 height 16
click at [516, 29] on icon at bounding box center [518, 31] width 5 height 6
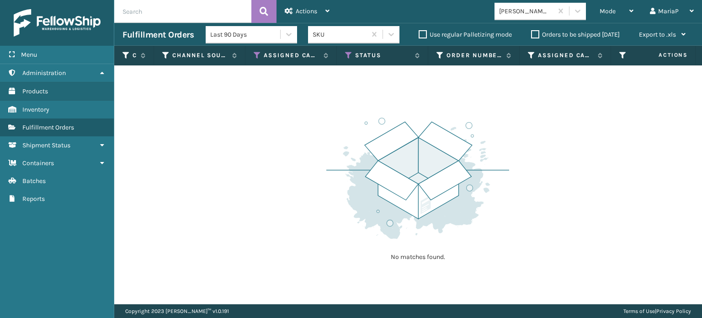
click at [521, 18] on div "[PERSON_NAME] Brands" at bounding box center [524, 11] width 58 height 15
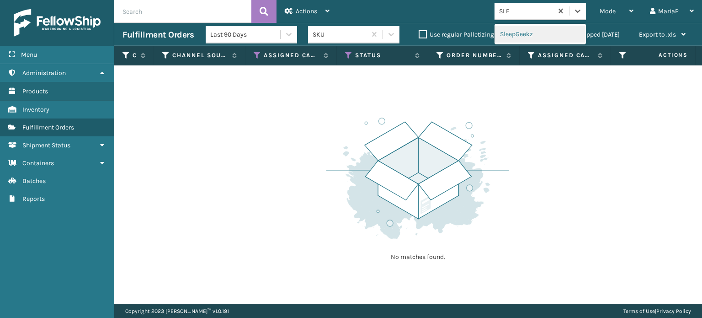
click at [515, 29] on div "SleepGeekz" at bounding box center [540, 34] width 91 height 17
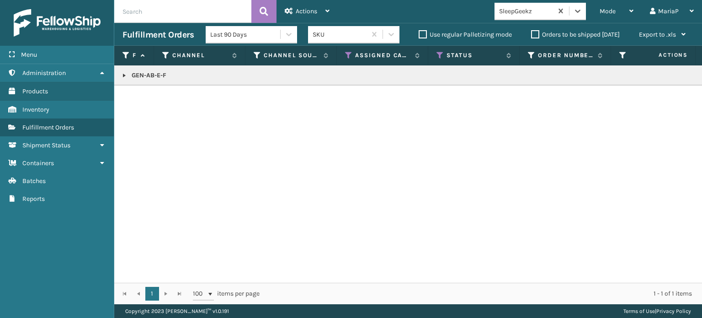
click at [607, 12] on span "Mode" at bounding box center [608, 11] width 16 height 8
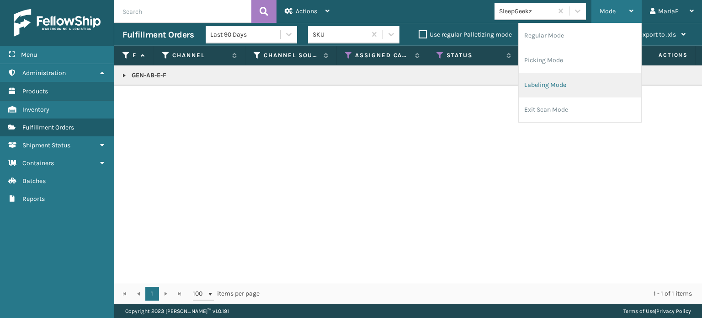
click at [593, 86] on li "Labeling Mode" at bounding box center [580, 85] width 123 height 25
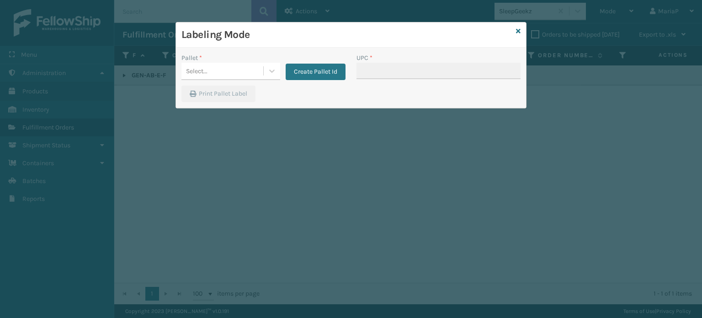
click at [218, 59] on div "Pallet *" at bounding box center [231, 58] width 99 height 10
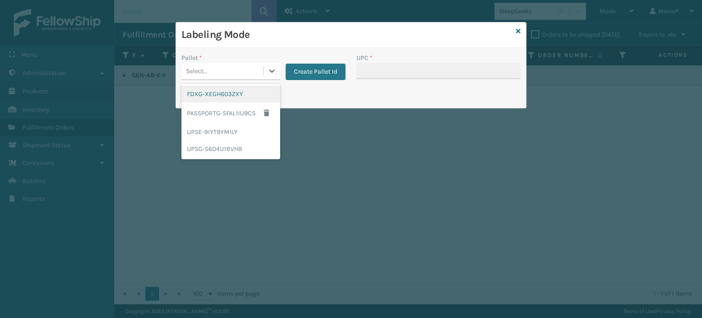
click at [238, 65] on div "Select..." at bounding box center [223, 71] width 82 height 15
drag, startPoint x: 247, startPoint y: 99, endPoint x: 316, endPoint y: 83, distance: 71.3
click at [250, 97] on div "FDXG-XEGH603ZXY" at bounding box center [231, 94] width 99 height 17
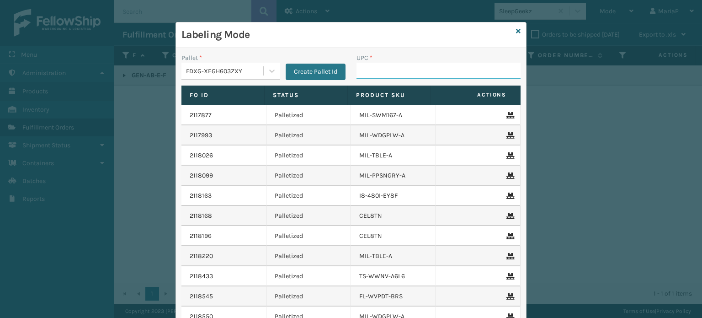
click at [363, 70] on input "UPC *" at bounding box center [439, 71] width 164 height 16
paste input "GEN-AB-E-F"
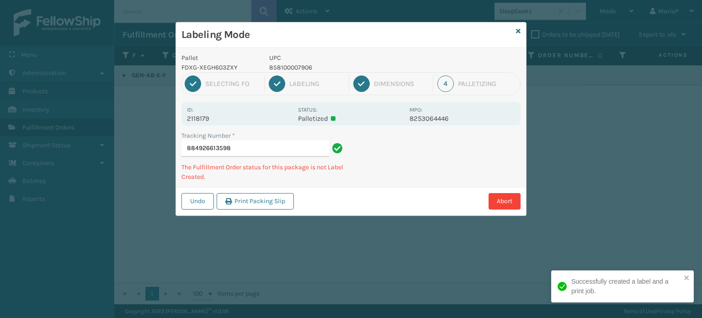
click at [295, 70] on p "858100007906" at bounding box center [336, 68] width 135 height 10
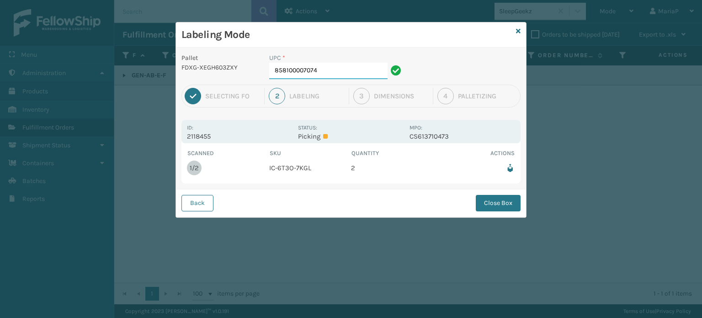
click at [338, 78] on input "858100007074" at bounding box center [328, 71] width 118 height 16
click at [530, 202] on div "Labeling Mode Pallet FDXG-XEGH603ZXY UPC * 858100007074 1 Selecting FO 2 Labeli…" at bounding box center [351, 159] width 702 height 318
click at [480, 199] on button "Close Box" at bounding box center [498, 203] width 45 height 16
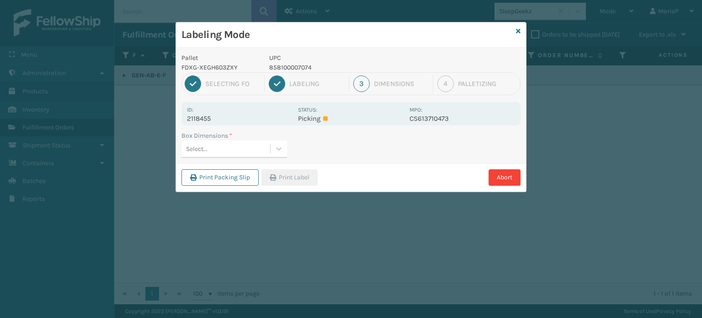
click at [251, 150] on div "Select..." at bounding box center [226, 148] width 89 height 15
click at [295, 177] on button "Print Label" at bounding box center [290, 177] width 56 height 16
click at [295, 177] on div "Labeling Mode Pallet FDXG-XEGH603ZXY UPC 858100007074 1 Selecting FO 2 Labeling…" at bounding box center [351, 159] width 702 height 318
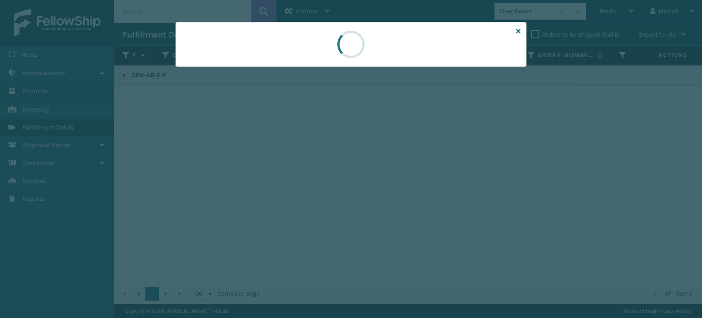
click at [295, 177] on div at bounding box center [351, 159] width 702 height 318
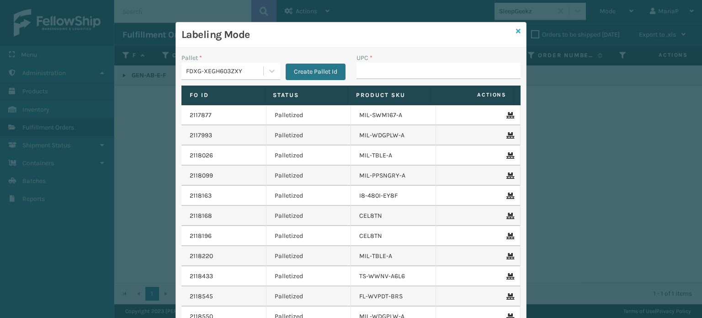
click at [516, 31] on icon at bounding box center [518, 31] width 5 height 6
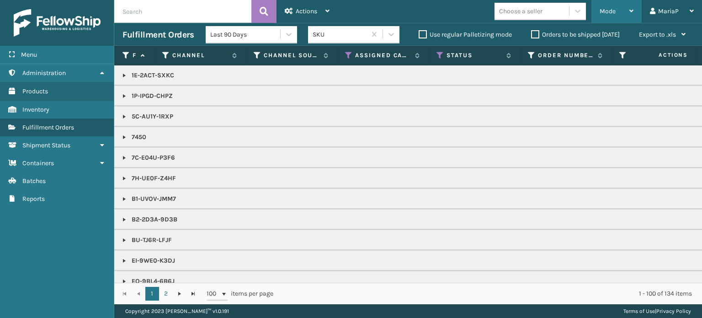
click at [612, 14] on span "Mode" at bounding box center [608, 11] width 16 height 8
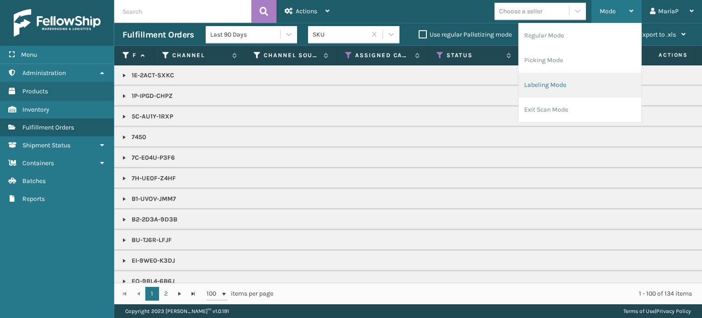
click at [597, 82] on li "Labeling Mode" at bounding box center [580, 85] width 123 height 25
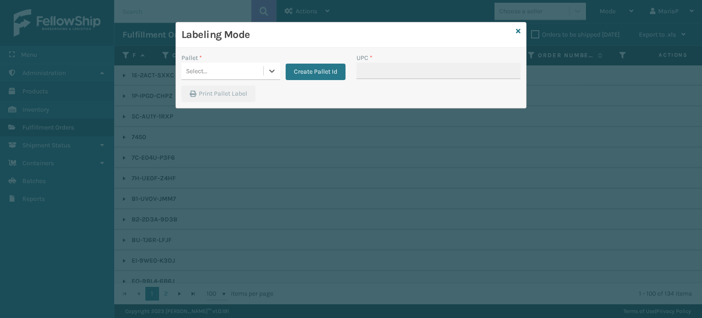
click at [254, 72] on div "Select..." at bounding box center [223, 71] width 82 height 15
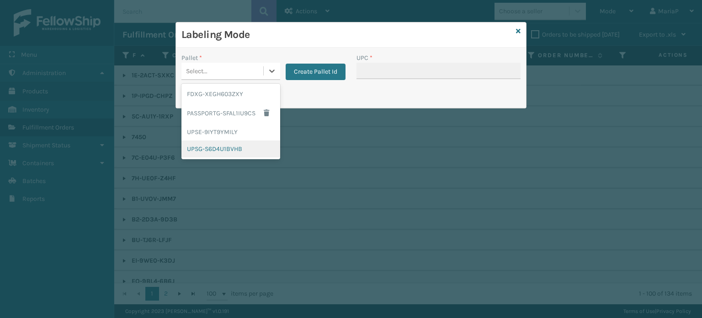
click at [236, 155] on div "UPSG-S6D4U1BVHB" at bounding box center [231, 148] width 99 height 17
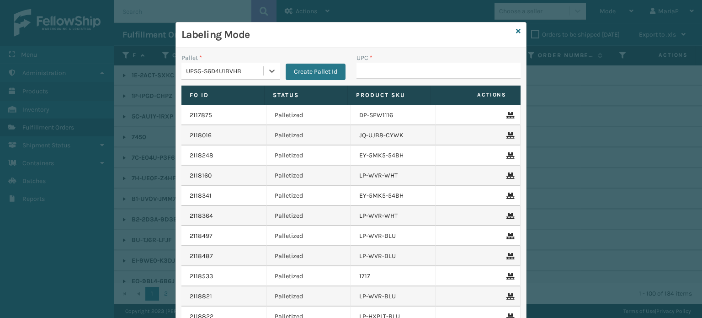
click at [254, 74] on div "UPSG-S6D4U1BVHB" at bounding box center [225, 71] width 78 height 10
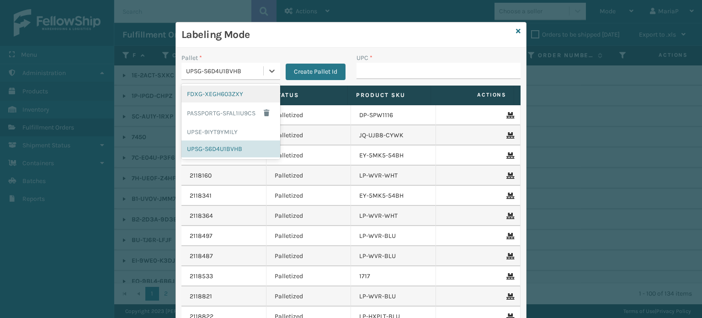
click at [228, 91] on div "FDXG-XEGH603ZXY" at bounding box center [231, 94] width 99 height 17
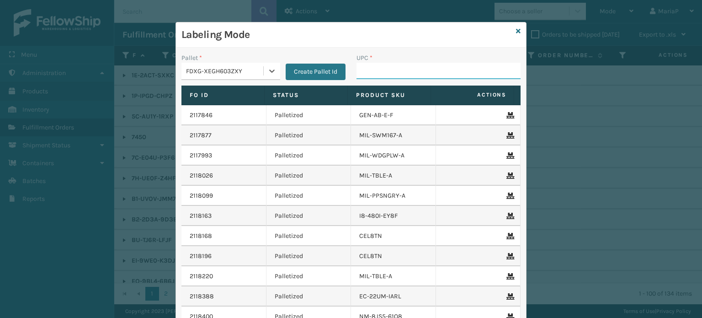
click at [371, 65] on input "UPC *" at bounding box center [439, 71] width 164 height 16
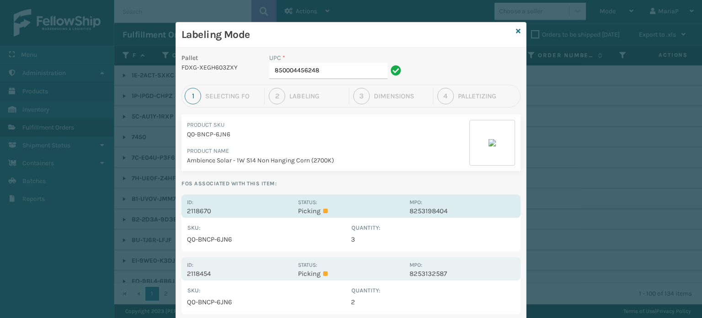
click at [197, 209] on p "2118670" at bounding box center [240, 211] width 106 height 8
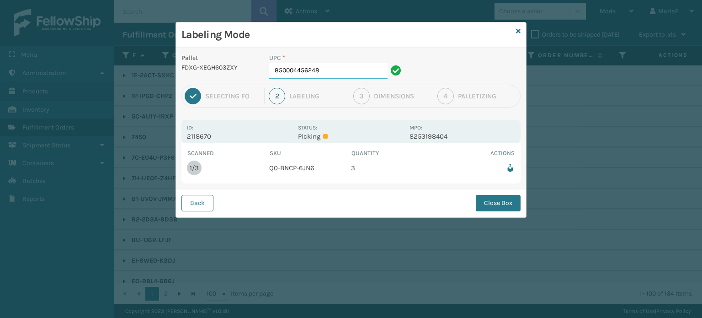
click at [330, 67] on input "850004456248" at bounding box center [328, 71] width 118 height 16
click at [493, 198] on button "Close Box" at bounding box center [498, 203] width 45 height 16
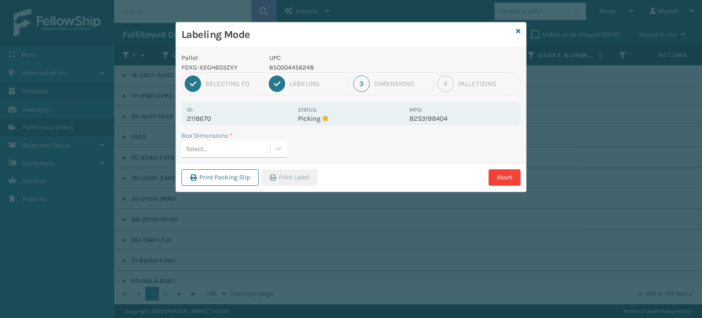
click at [265, 148] on div "Select..." at bounding box center [226, 148] width 89 height 15
click at [306, 177] on button "Print Label" at bounding box center [290, 177] width 56 height 16
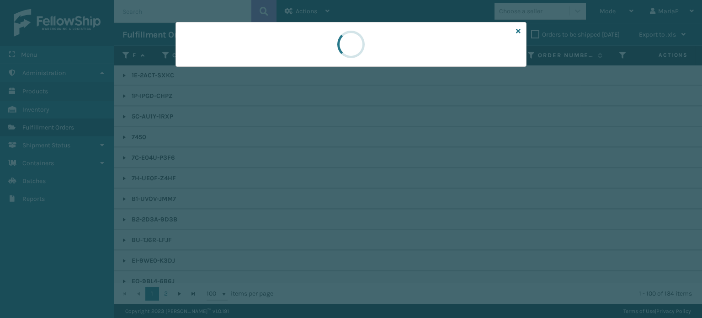
click at [306, 177] on div at bounding box center [351, 159] width 702 height 318
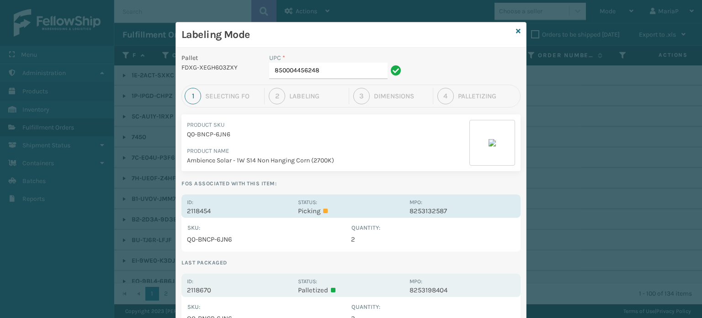
click at [193, 212] on p "2118454" at bounding box center [240, 211] width 106 height 8
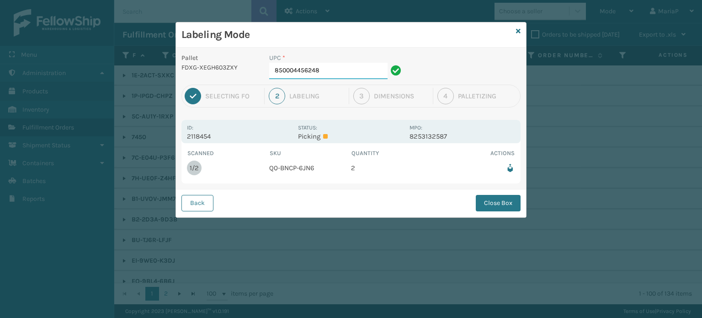
click at [329, 75] on input "850004456248" at bounding box center [328, 71] width 118 height 16
click at [506, 204] on button "Close Box" at bounding box center [498, 203] width 45 height 16
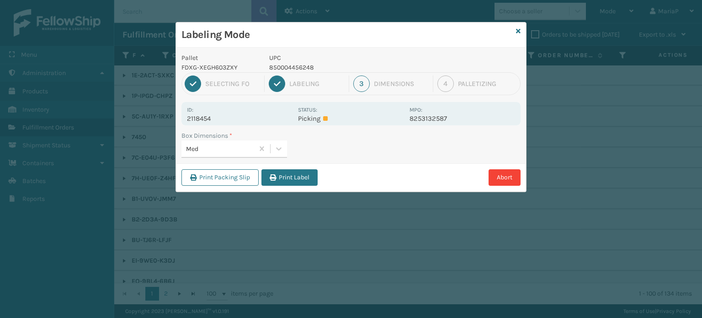
click at [289, 187] on div "Print Packing Slip Print Label Abort" at bounding box center [351, 177] width 350 height 28
click at [289, 183] on button "Print Label" at bounding box center [290, 177] width 56 height 16
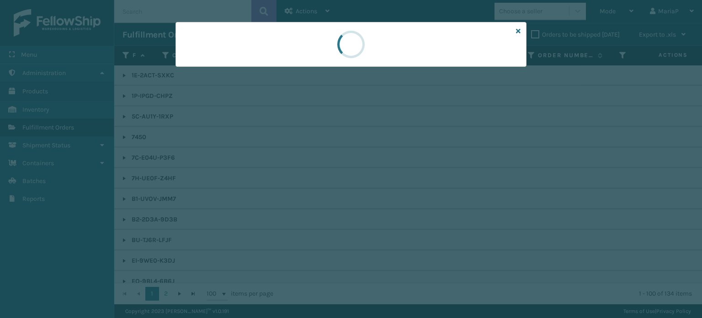
click at [293, 169] on div at bounding box center [351, 159] width 702 height 318
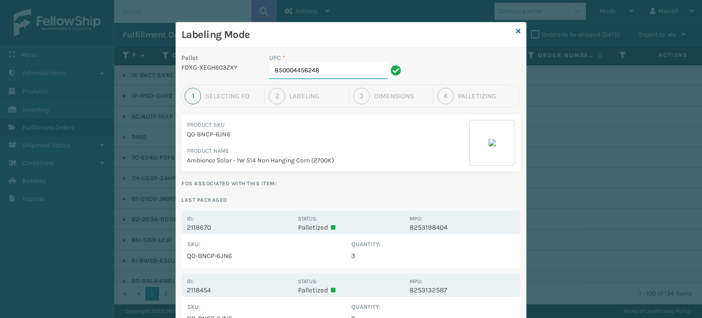
click at [331, 66] on input "850004456248" at bounding box center [328, 71] width 118 height 16
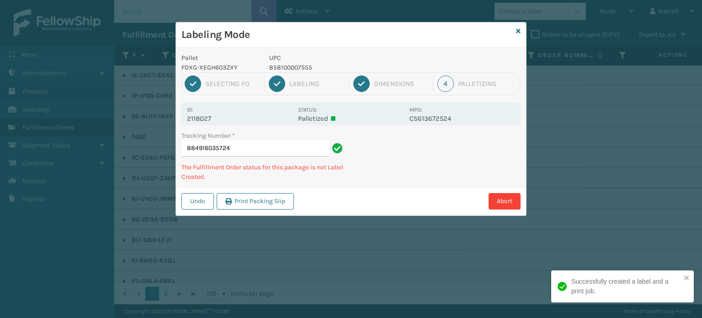
click at [276, 67] on p "858100007555" at bounding box center [336, 68] width 135 height 10
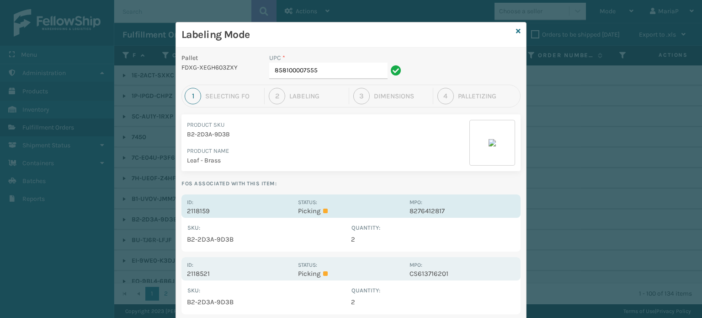
click at [201, 210] on p "2118159" at bounding box center [240, 211] width 106 height 8
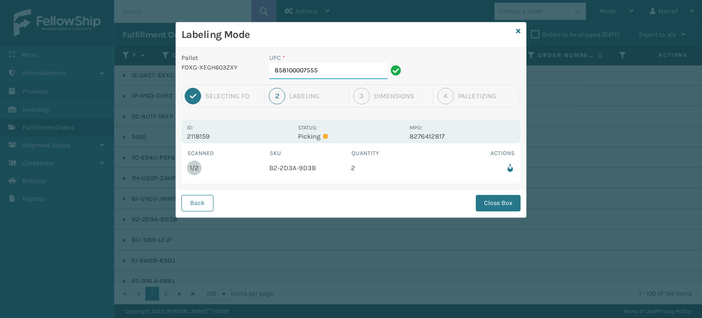
click at [324, 76] on input "858100007555" at bounding box center [328, 71] width 118 height 16
click at [478, 200] on button "Close Box" at bounding box center [498, 203] width 45 height 16
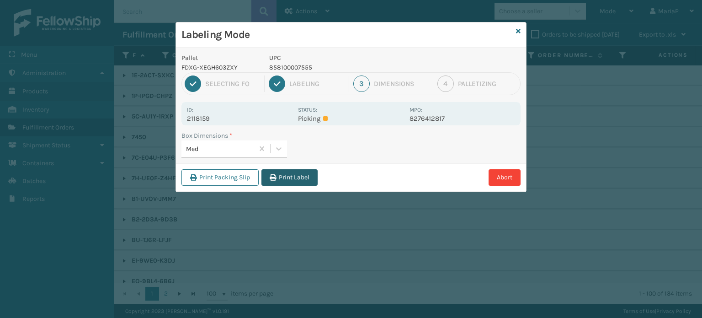
click at [288, 177] on button "Print Label" at bounding box center [290, 177] width 56 height 16
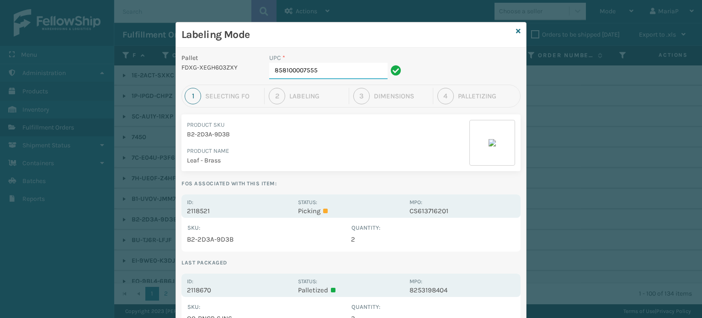
click at [329, 71] on input "858100007555" at bounding box center [328, 71] width 118 height 16
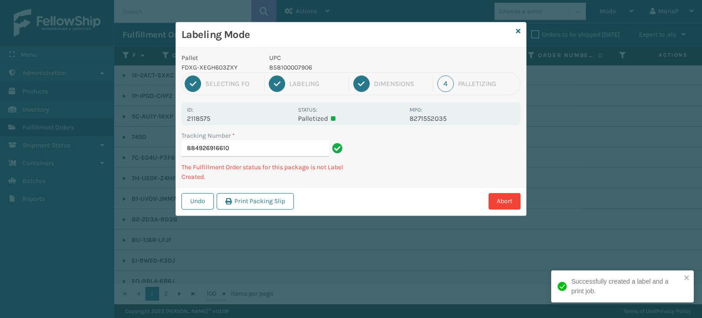
click at [275, 71] on p "858100007906" at bounding box center [336, 68] width 135 height 10
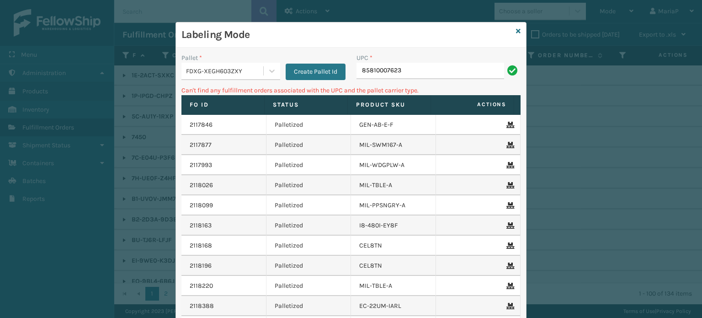
click at [374, 69] on input "85810007623" at bounding box center [431, 71] width 148 height 16
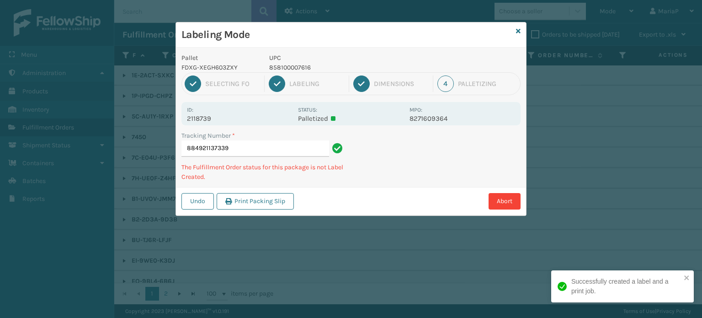
click at [284, 70] on p "858100007616" at bounding box center [336, 68] width 135 height 10
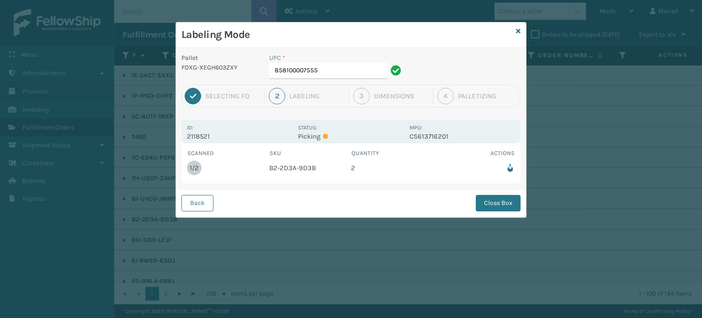
drag, startPoint x: 191, startPoint y: 209, endPoint x: 209, endPoint y: 190, distance: 26.2
click at [191, 209] on button "Back" at bounding box center [198, 203] width 32 height 16
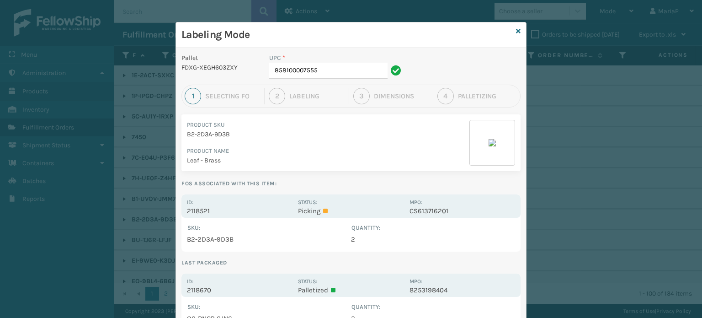
click at [346, 61] on div "UPC *" at bounding box center [336, 58] width 135 height 10
click at [345, 61] on div "UPC *" at bounding box center [336, 58] width 135 height 10
click at [329, 72] on input "858100007555" at bounding box center [328, 71] width 118 height 16
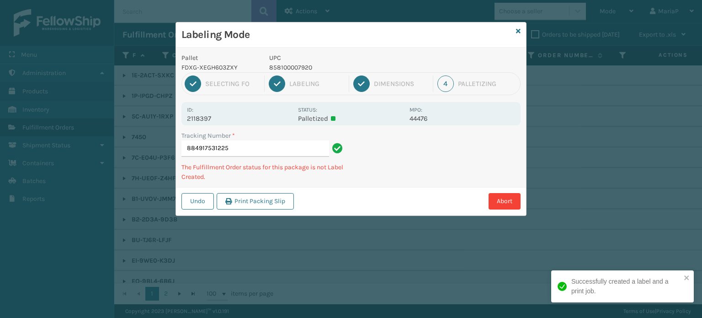
click at [307, 62] on p "UPC" at bounding box center [336, 58] width 135 height 10
click at [306, 62] on div "UPC 858100007920" at bounding box center [337, 62] width 146 height 19
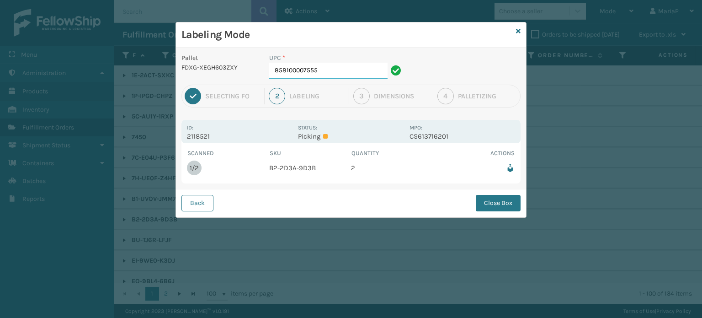
click at [380, 73] on input "858100007555" at bounding box center [328, 71] width 118 height 16
click at [505, 211] on div "Back Close Box" at bounding box center [351, 203] width 350 height 28
click at [505, 195] on button "Close Box" at bounding box center [498, 203] width 45 height 16
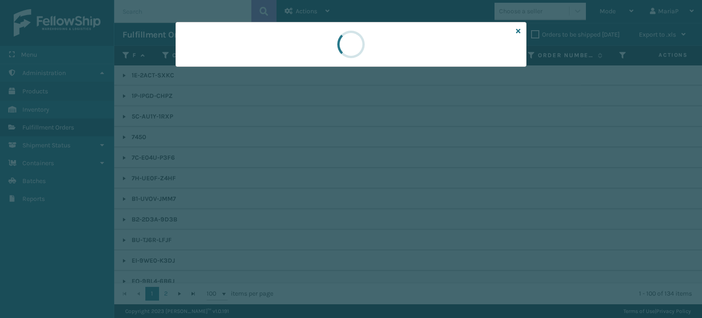
click at [505, 199] on div at bounding box center [351, 159] width 702 height 318
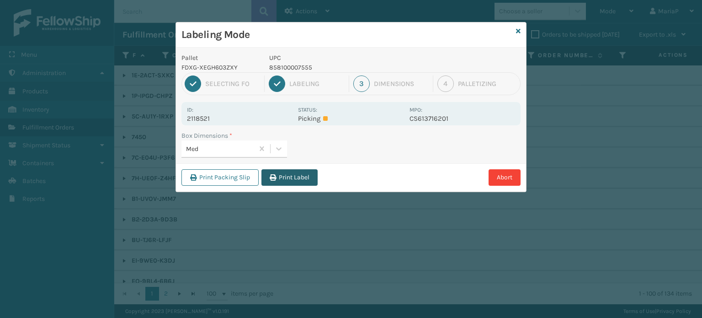
click at [280, 172] on button "Print Label" at bounding box center [290, 177] width 56 height 16
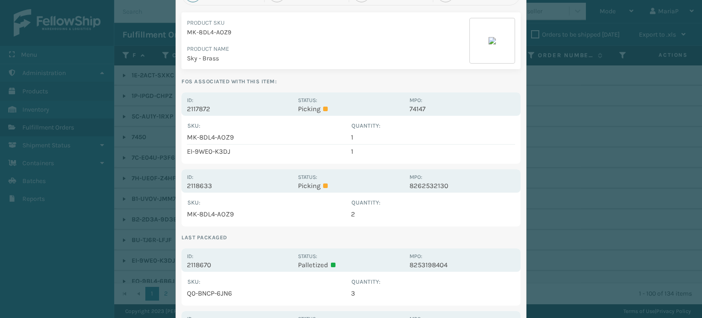
scroll to position [137, 0]
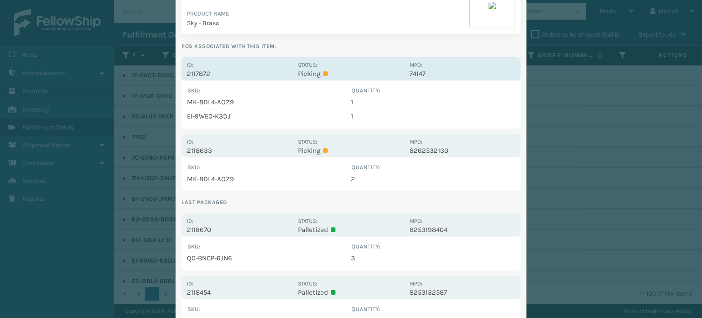
click at [195, 71] on p "2117872" at bounding box center [240, 74] width 106 height 8
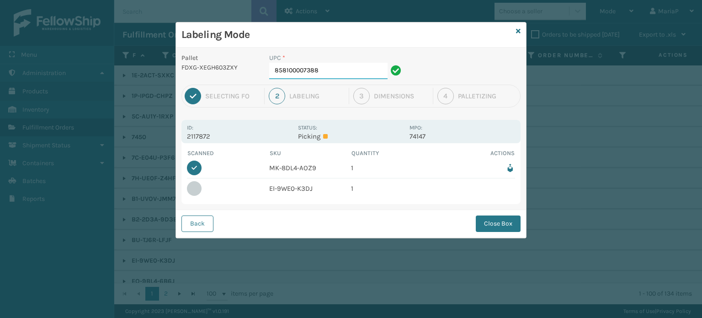
scroll to position [0, 0]
click at [329, 72] on input "858100007388" at bounding box center [328, 71] width 118 height 16
click at [194, 226] on button "Back" at bounding box center [198, 223] width 32 height 16
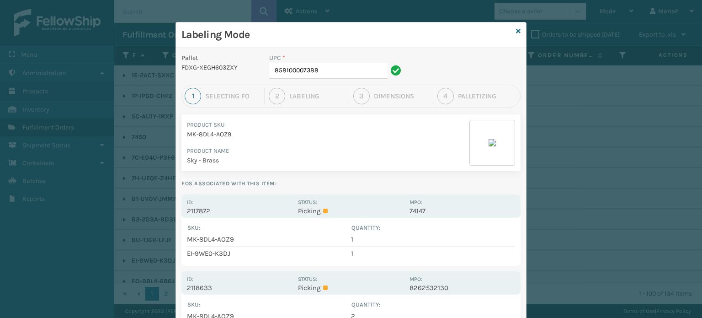
click at [352, 60] on div "UPC *" at bounding box center [336, 58] width 135 height 10
click at [344, 64] on input "858100007388" at bounding box center [328, 71] width 118 height 16
click at [343, 64] on input "858100007388" at bounding box center [328, 71] width 118 height 16
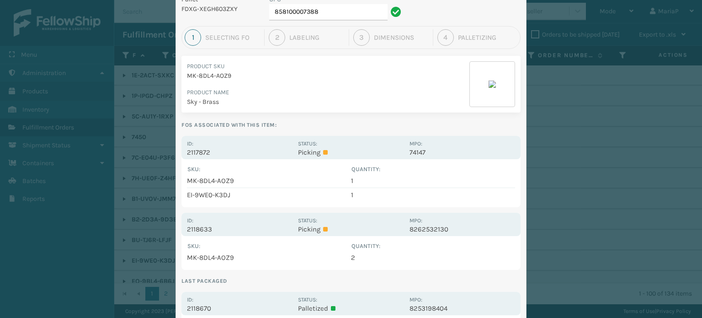
scroll to position [91, 0]
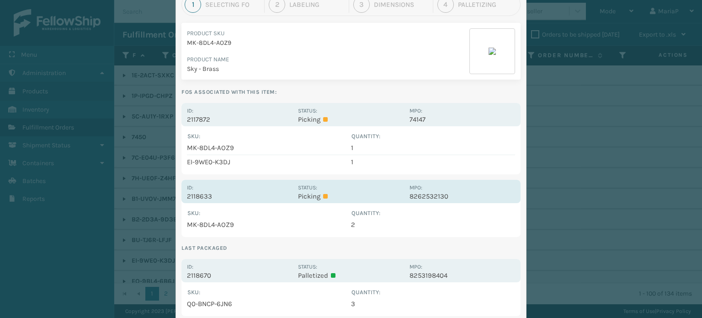
click at [193, 201] on div "Id: 2118633 Status: Picking MPO: 8262532130" at bounding box center [351, 191] width 339 height 23
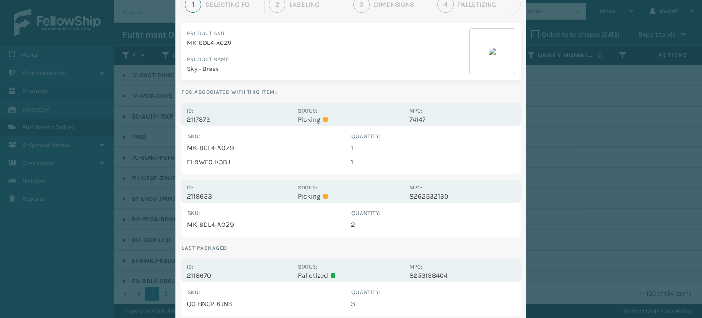
scroll to position [0, 0]
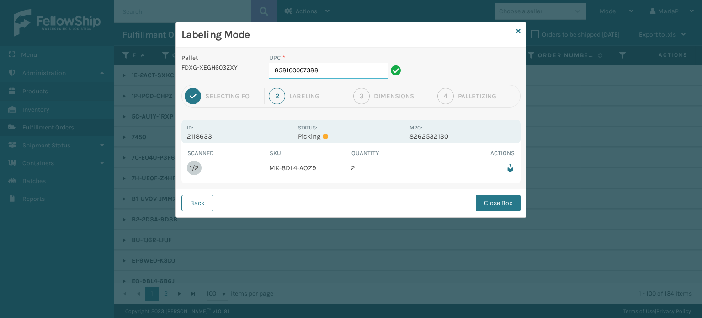
click at [346, 77] on input "858100007388" at bounding box center [328, 71] width 118 height 16
click at [488, 204] on button "Close Box" at bounding box center [498, 203] width 45 height 16
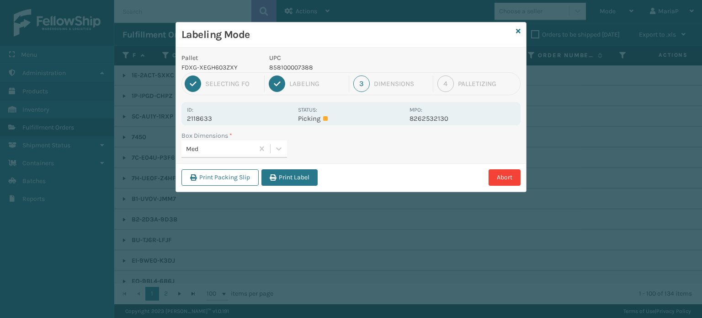
click at [291, 177] on button "Print Label" at bounding box center [290, 177] width 56 height 16
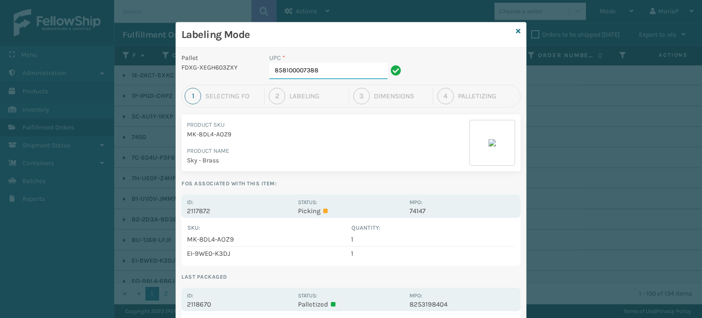
click at [331, 65] on input "858100007388" at bounding box center [328, 71] width 118 height 16
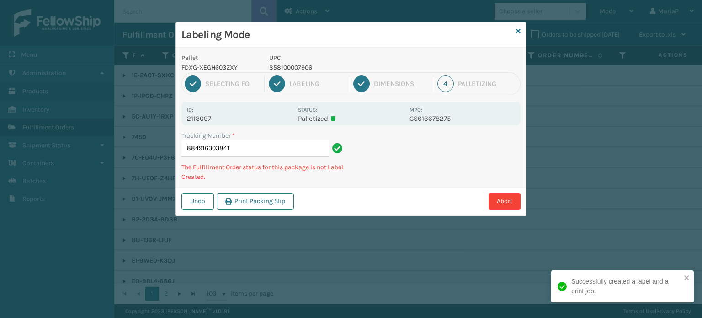
click at [283, 65] on p "858100007906" at bounding box center [336, 68] width 135 height 10
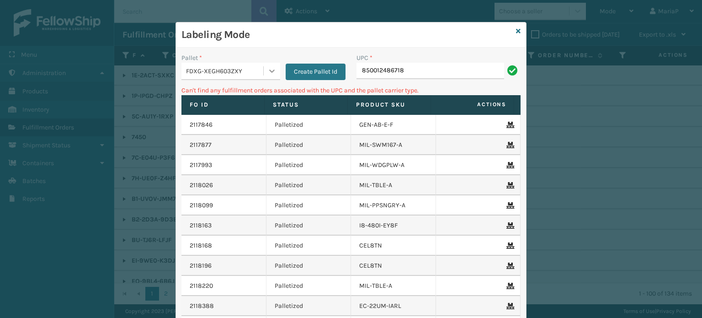
click at [264, 65] on div at bounding box center [272, 71] width 16 height 16
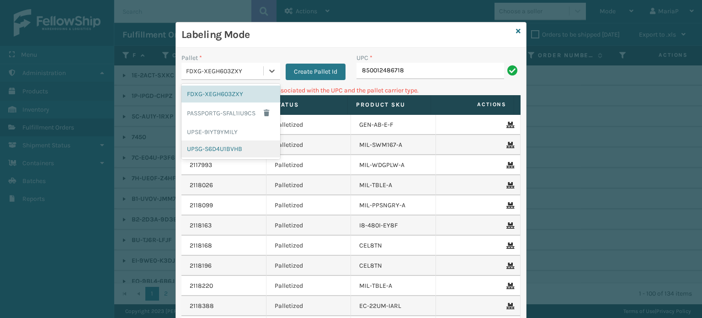
click at [226, 145] on div "UPSG-S6D4U1BVHB" at bounding box center [231, 148] width 99 height 17
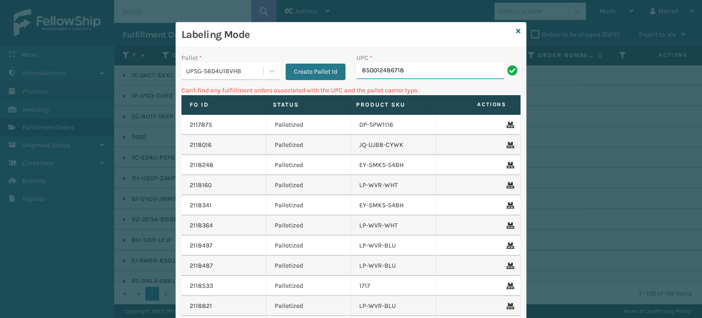
click at [408, 74] on input "850012486718" at bounding box center [431, 71] width 148 height 16
click at [242, 72] on div "UPSG-S6D4U1BVHB" at bounding box center [225, 71] width 78 height 10
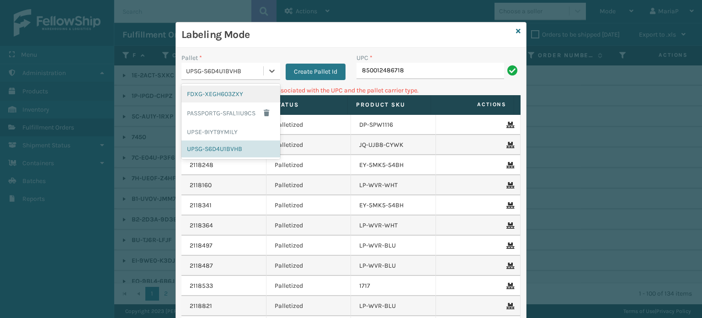
drag, startPoint x: 214, startPoint y: 97, endPoint x: 262, endPoint y: 83, distance: 49.4
click at [215, 96] on div "FDXG-XEGH603ZXY" at bounding box center [231, 94] width 99 height 17
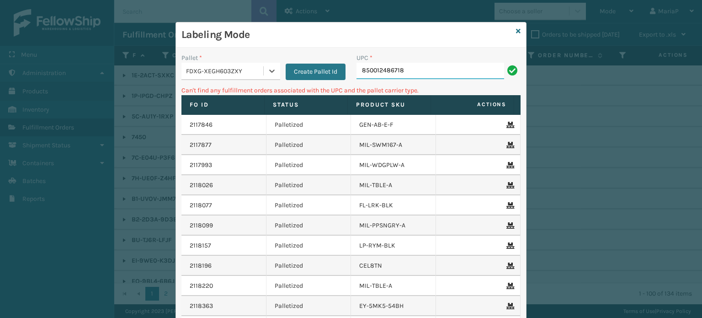
click at [390, 70] on input "850012486718" at bounding box center [431, 71] width 148 height 16
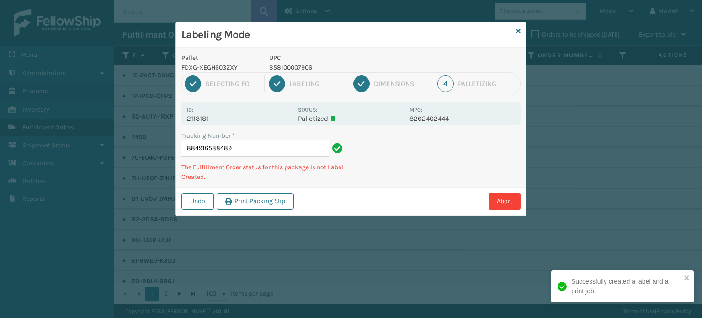
click at [285, 63] on p "858100007906" at bounding box center [336, 68] width 135 height 10
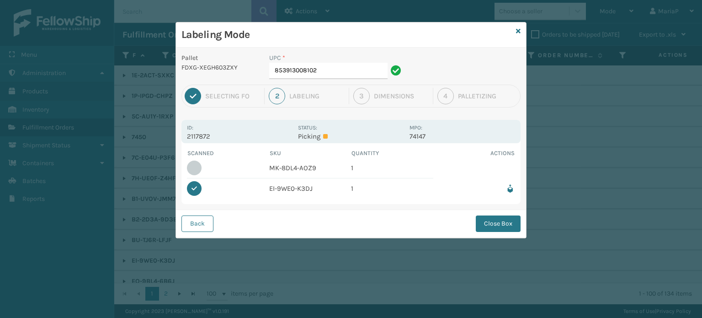
click at [193, 232] on div "Back Close Box" at bounding box center [351, 223] width 350 height 28
click at [335, 61] on div "UPC *" at bounding box center [336, 58] width 135 height 10
click at [335, 62] on div "UPC *" at bounding box center [336, 58] width 135 height 10
click at [335, 64] on input "853913008102" at bounding box center [328, 71] width 118 height 16
click at [335, 65] on input "853913008102" at bounding box center [328, 71] width 118 height 16
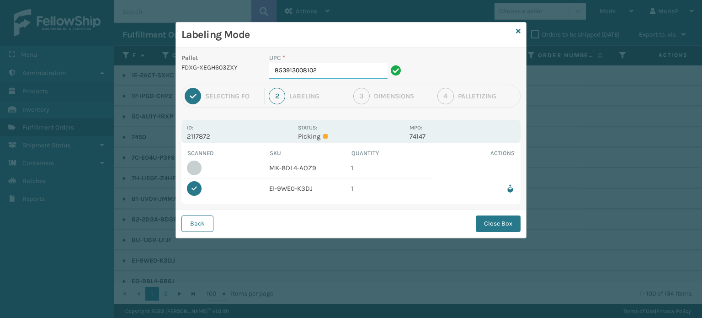
click at [335, 65] on input "853913008102" at bounding box center [328, 71] width 118 height 16
click at [201, 228] on button "Back" at bounding box center [198, 223] width 32 height 16
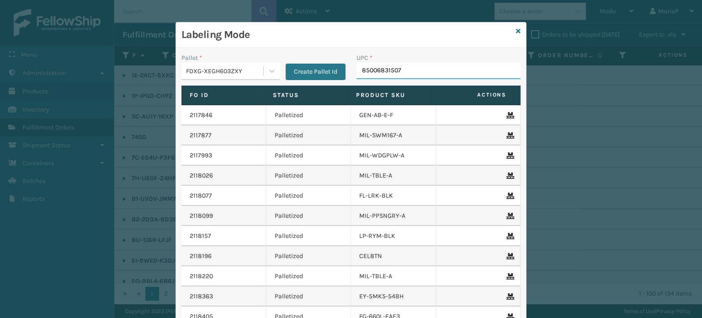
type input "850068315079"
type input "85440300737"
click at [518, 31] on div "Labeling Mode" at bounding box center [351, 34] width 350 height 25
click at [516, 30] on icon at bounding box center [518, 31] width 5 height 6
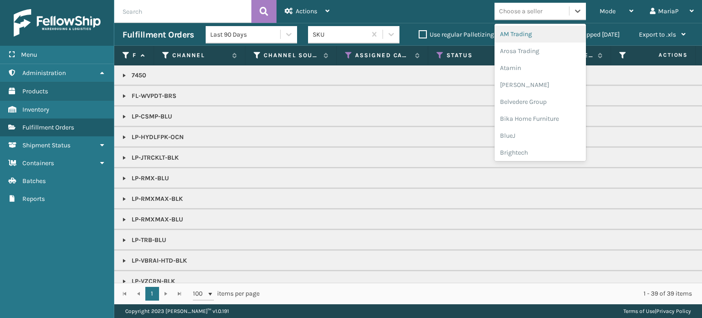
click at [508, 9] on div "Choose a seller" at bounding box center [520, 11] width 43 height 10
type input "BR"
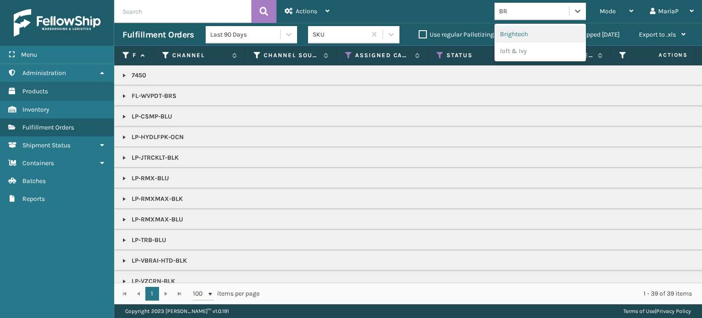
click at [519, 40] on div "Brightech" at bounding box center [540, 34] width 91 height 17
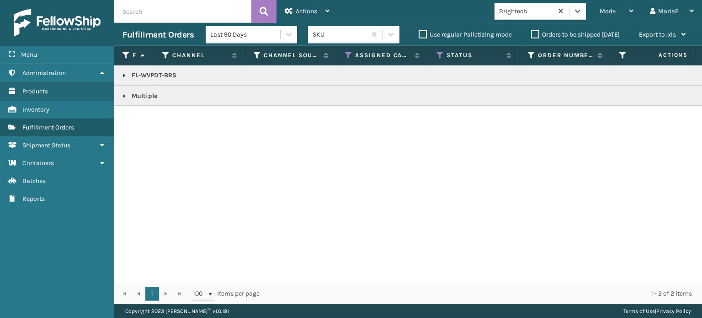
click at [121, 96] on link at bounding box center [124, 95] width 7 height 7
click at [124, 118] on link at bounding box center [121, 120] width 14 height 15
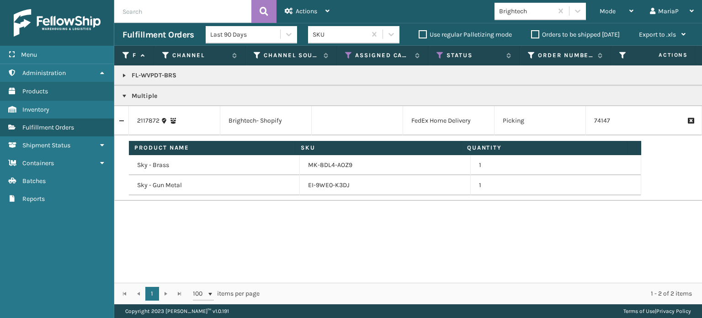
click at [126, 76] on link at bounding box center [124, 75] width 7 height 7
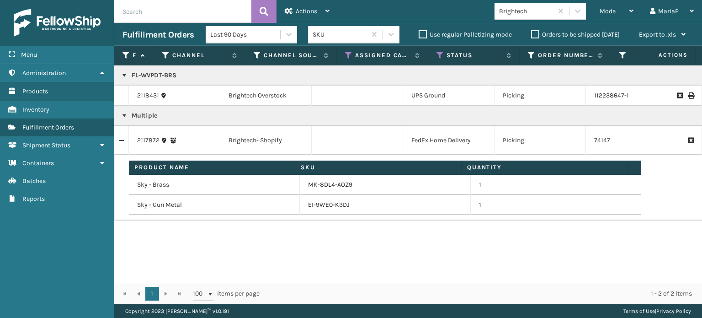
click at [123, 115] on link at bounding box center [124, 115] width 7 height 7
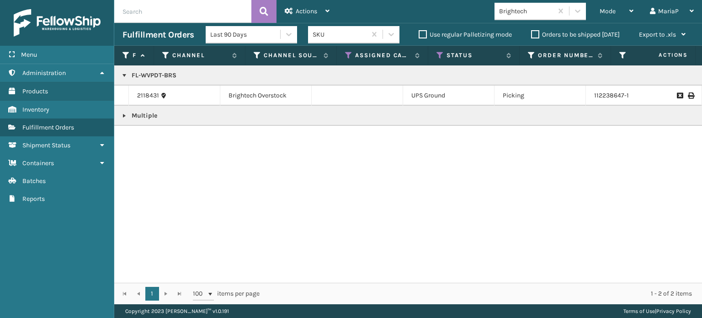
click at [124, 75] on link at bounding box center [124, 75] width 7 height 7
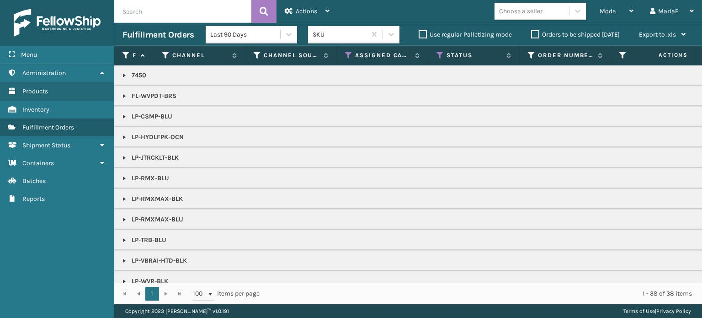
click at [123, 74] on link at bounding box center [124, 75] width 7 height 7
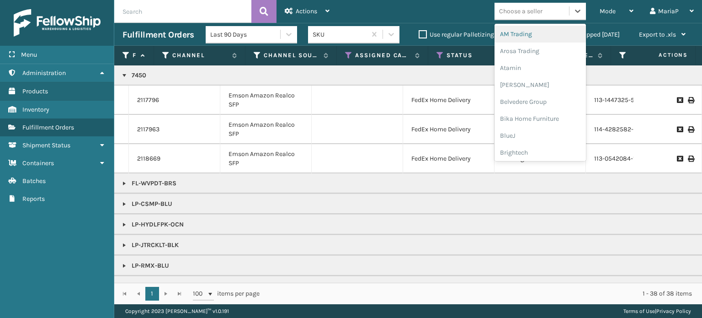
click at [546, 19] on div "Choose a seller" at bounding box center [540, 11] width 91 height 17
click at [547, 11] on div "Choose a seller" at bounding box center [532, 11] width 75 height 15
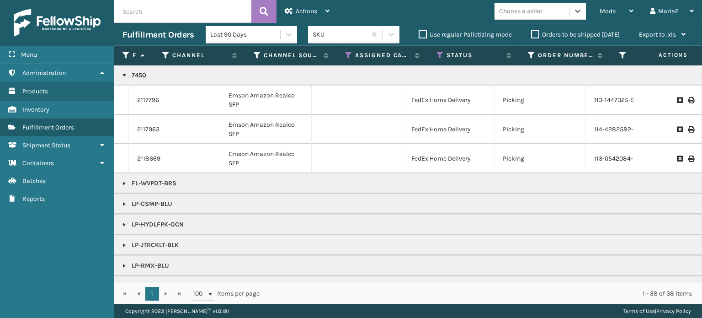
click at [547, 11] on div "Choose a seller" at bounding box center [532, 11] width 75 height 15
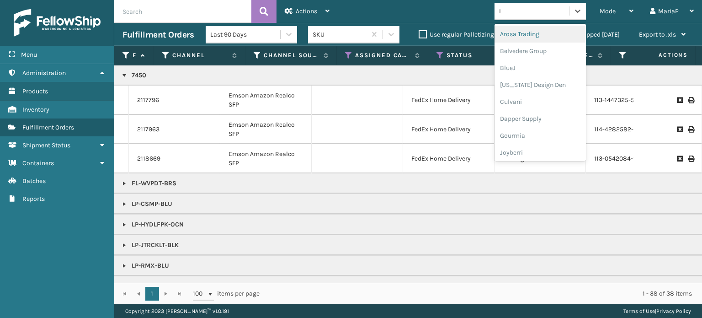
type input "LI"
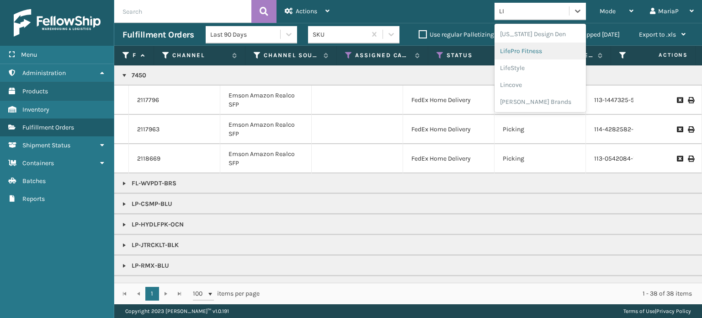
click at [518, 53] on div "LifePro Fitness" at bounding box center [540, 51] width 91 height 17
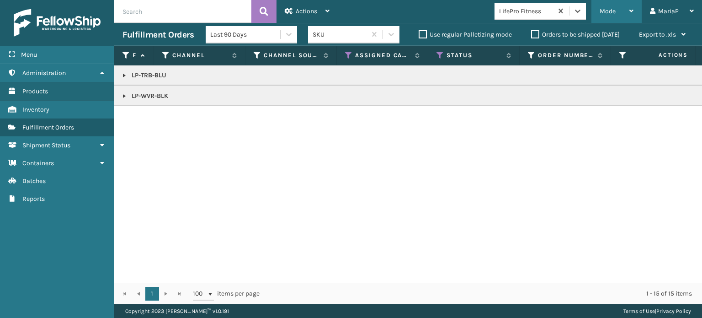
click at [613, 11] on span "Mode" at bounding box center [608, 11] width 16 height 8
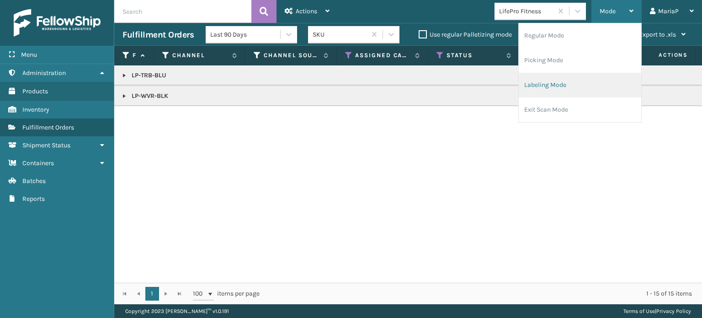
click at [563, 86] on li "Labeling Mode" at bounding box center [580, 85] width 123 height 25
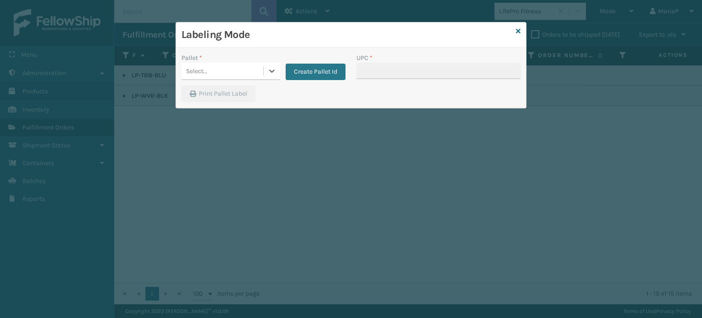
click at [230, 70] on div "Select..." at bounding box center [223, 71] width 82 height 15
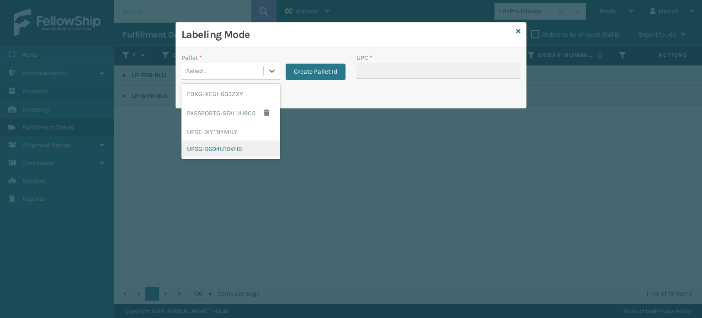
click at [224, 148] on div "UPSG-S6D4U1BVHB" at bounding box center [231, 148] width 99 height 17
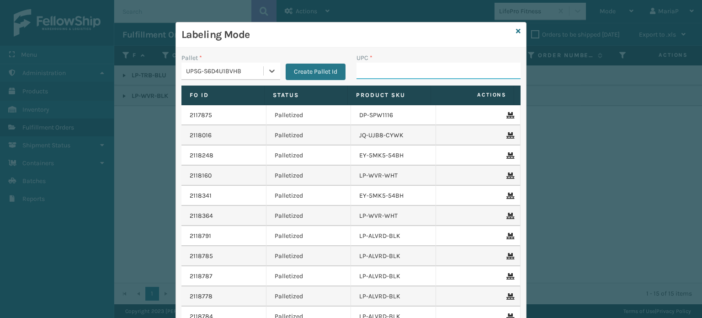
click at [385, 75] on input "UPC *" at bounding box center [439, 71] width 164 height 16
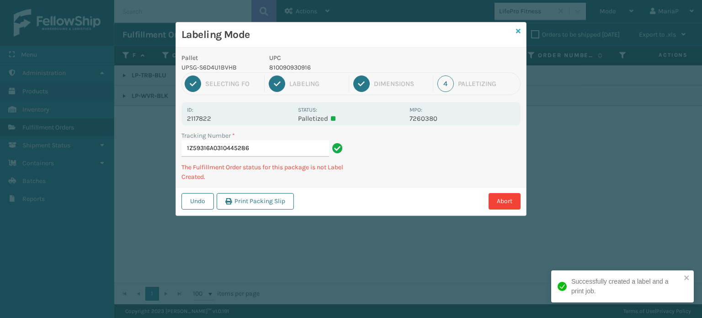
click at [517, 31] on icon at bounding box center [518, 31] width 5 height 6
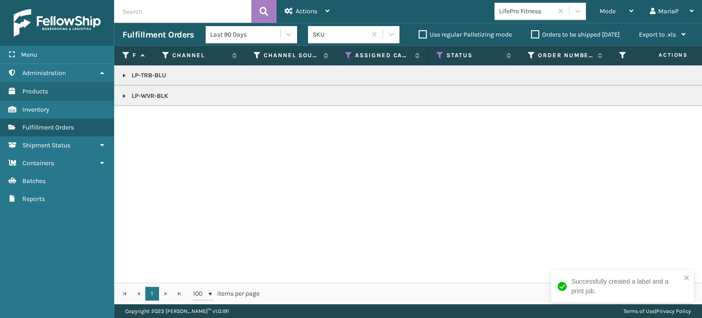
click at [121, 76] on link at bounding box center [124, 75] width 7 height 7
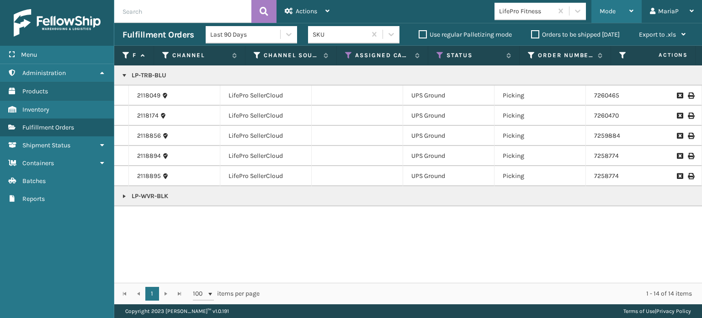
click at [600, 16] on div "Mode Regular Mode Picking Mode Labeling Mode Exit Scan Mode" at bounding box center [617, 11] width 50 height 23
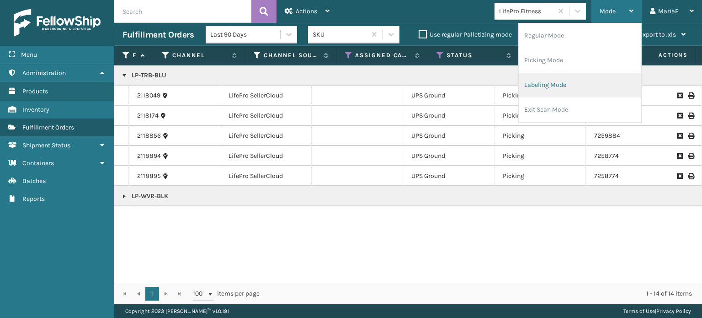
click at [579, 91] on li "Labeling Mode" at bounding box center [580, 85] width 123 height 25
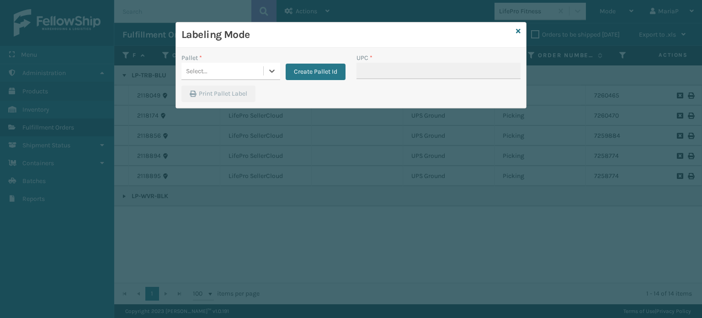
click at [227, 70] on div "Select..." at bounding box center [223, 71] width 82 height 15
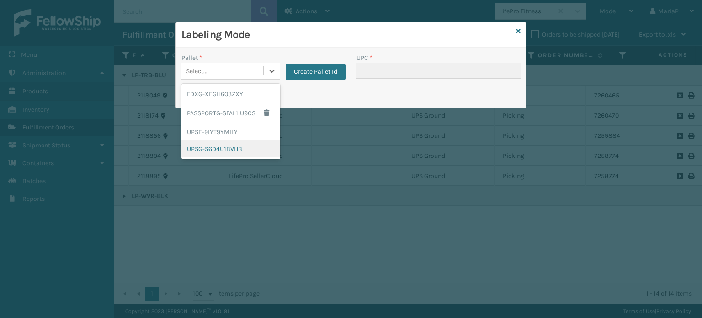
click at [240, 148] on div "UPSG-S6D4U1BVHB" at bounding box center [231, 148] width 99 height 17
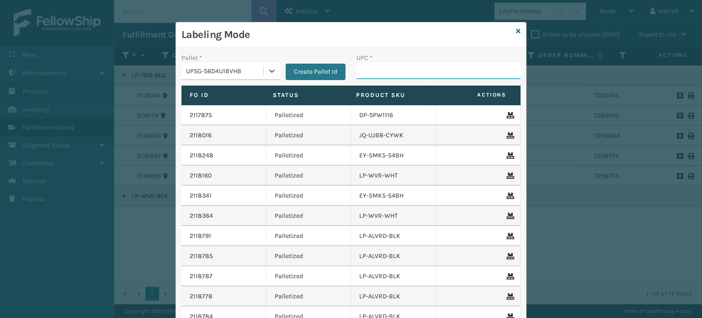
click at [395, 74] on input "UPC *" at bounding box center [439, 71] width 164 height 16
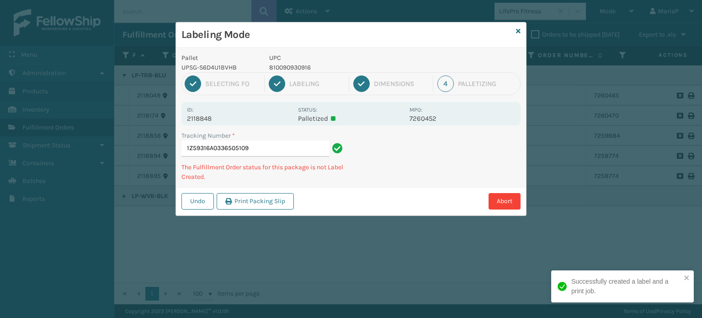
click at [280, 69] on p "810090930916" at bounding box center [336, 68] width 135 height 10
copy p "810090930916"
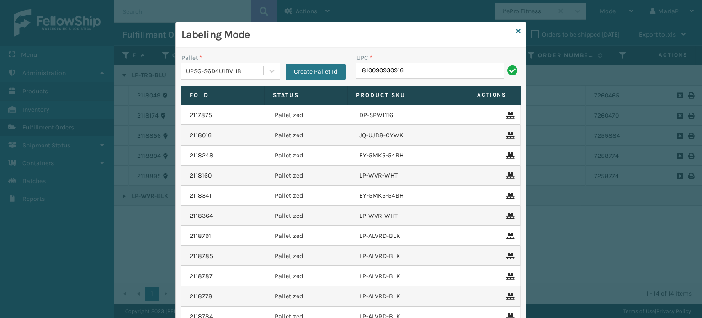
type input "810090930916"
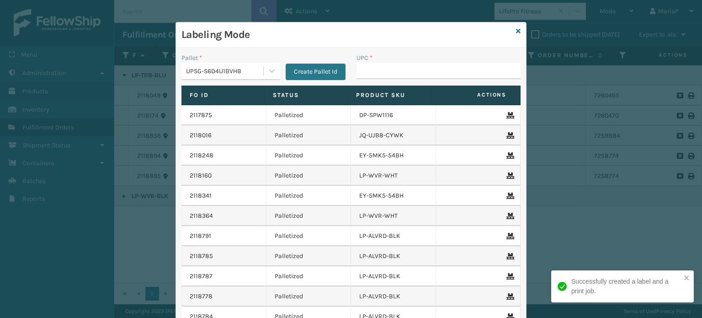
type input "810090930916"
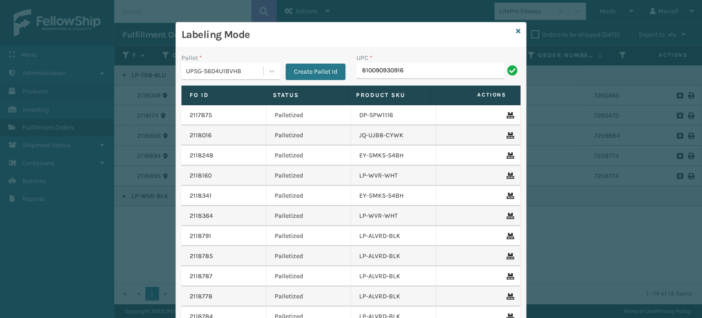
type input "810090930916"
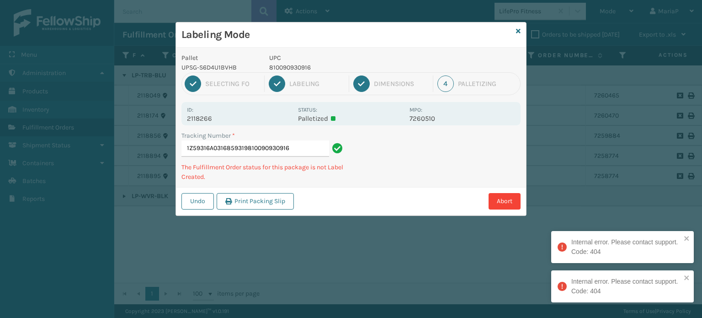
type input "1Z59316A0316859319810090930916810090930916"
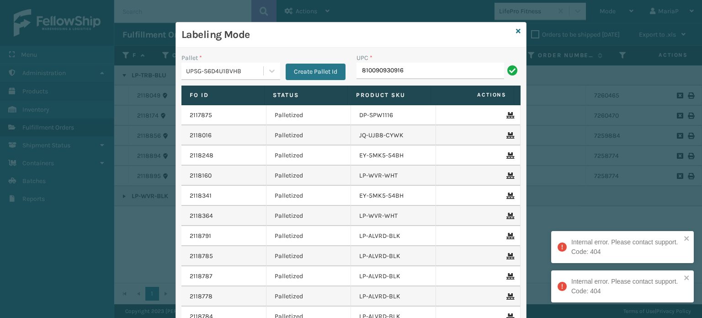
type input "810090930916"
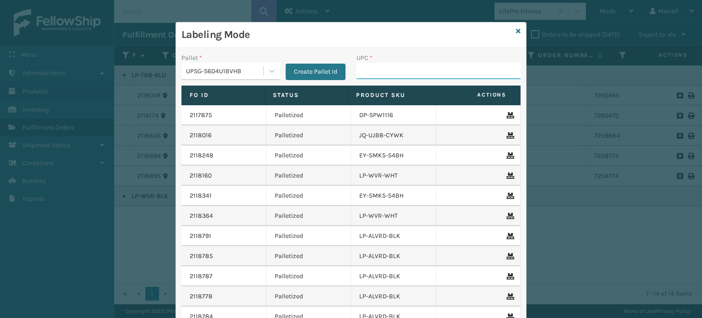
paste input "810090930916"
type input "810090930916"
click at [517, 30] on icon at bounding box center [518, 31] width 5 height 6
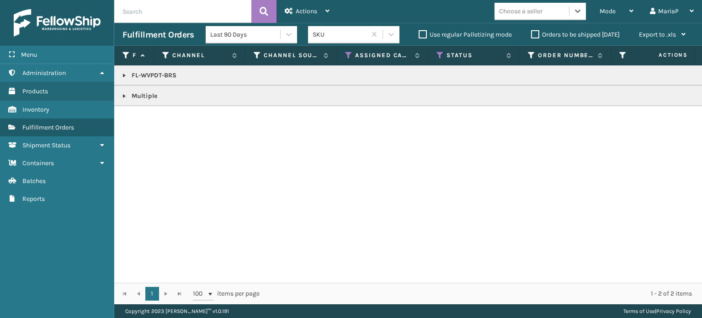
copy p "FL-WVPDT-BRS"
drag, startPoint x: 609, startPoint y: 8, endPoint x: 622, endPoint y: 26, distance: 22.3
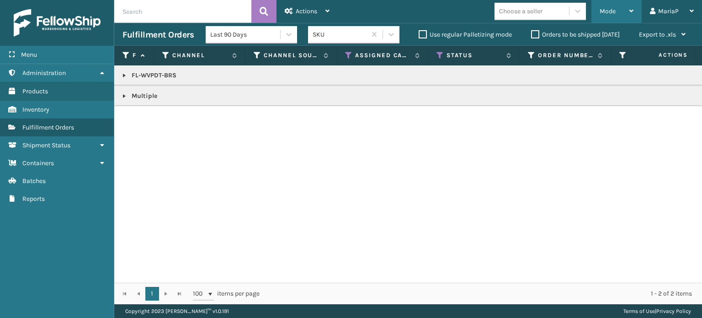
click at [609, 7] on div "Mode" at bounding box center [617, 11] width 34 height 23
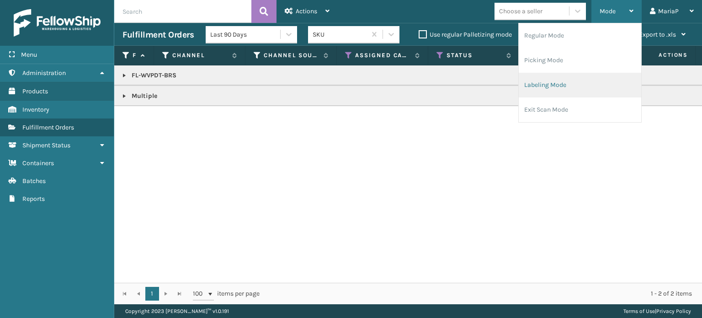
click at [573, 81] on li "Labeling Mode" at bounding box center [580, 85] width 123 height 25
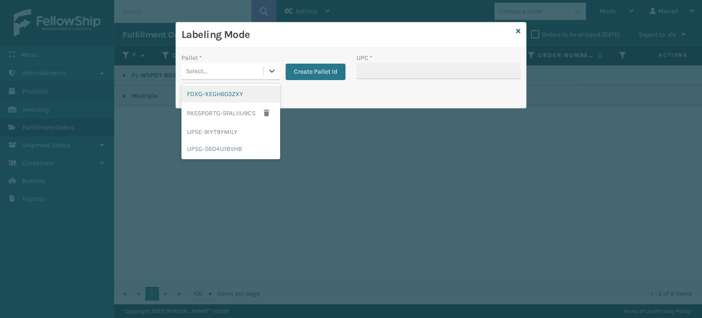
click at [243, 66] on div "Select..." at bounding box center [223, 71] width 82 height 15
click at [238, 129] on div "UPSE-9IYT9YMILY" at bounding box center [231, 131] width 99 height 17
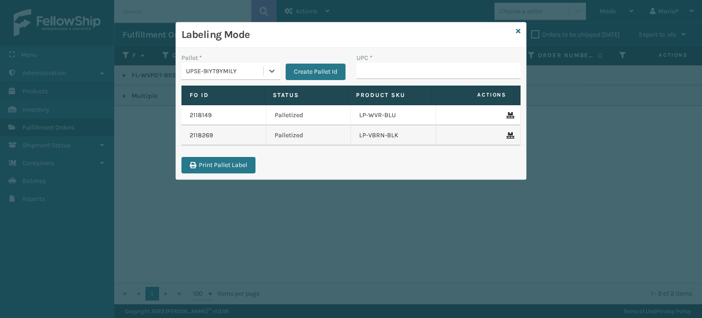
click at [255, 73] on div "UPSE-9IYT9YMILY" at bounding box center [225, 71] width 78 height 10
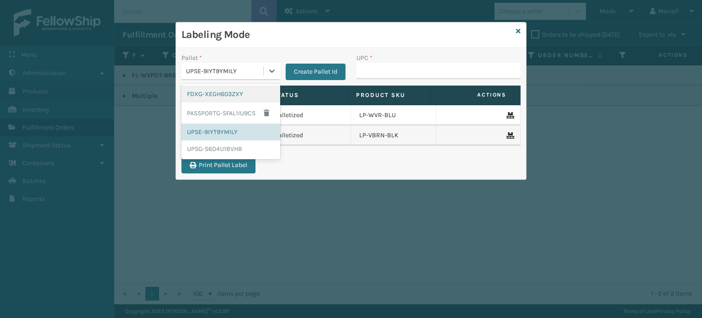
drag, startPoint x: 235, startPoint y: 91, endPoint x: 351, endPoint y: 73, distance: 117.1
click at [237, 91] on div "FDXG-XEGH603ZXY" at bounding box center [231, 94] width 99 height 17
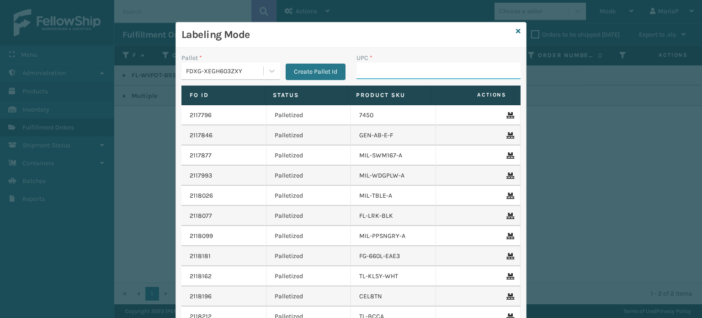
click at [371, 69] on input "UPC *" at bounding box center [439, 71] width 164 height 16
type input "85810000738"
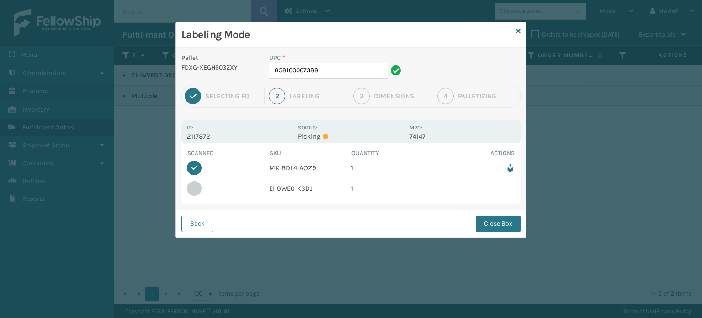
click at [316, 81] on div "UPC * 858100007388" at bounding box center [337, 69] width 146 height 32
click at [332, 69] on input "858100007388" at bounding box center [328, 71] width 118 height 16
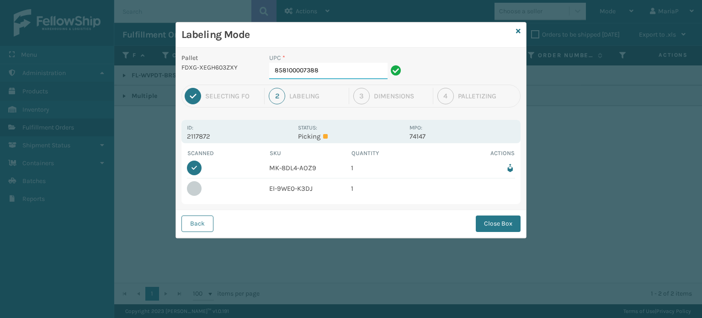
click at [332, 69] on input "858100007388" at bounding box center [328, 71] width 118 height 16
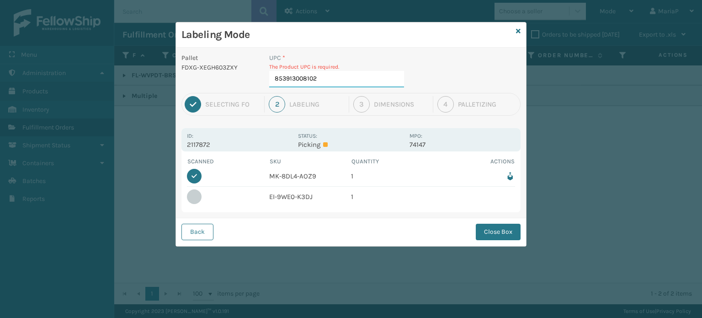
type input "853913008102"
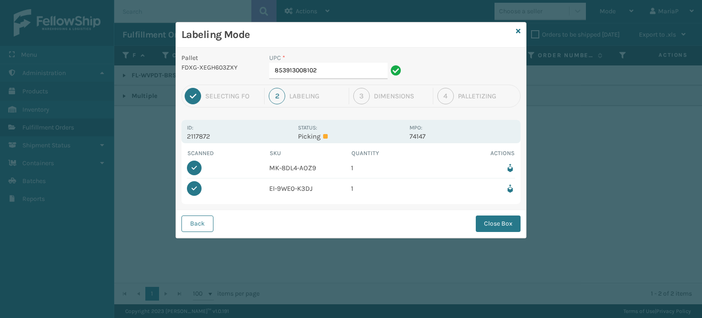
click at [521, 231] on div "Back Close Box" at bounding box center [351, 223] width 350 height 28
click at [506, 221] on button "Close Box" at bounding box center [498, 223] width 45 height 16
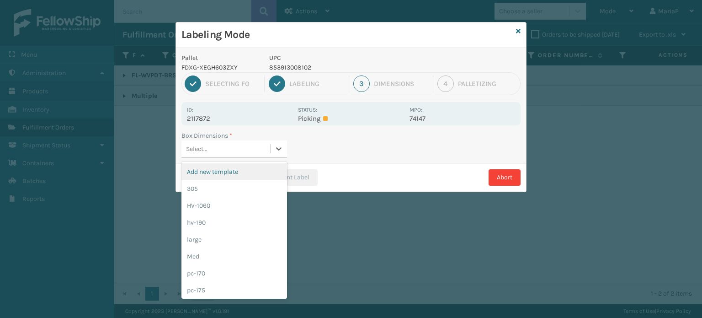
click at [262, 153] on div "Select..." at bounding box center [226, 148] width 89 height 15
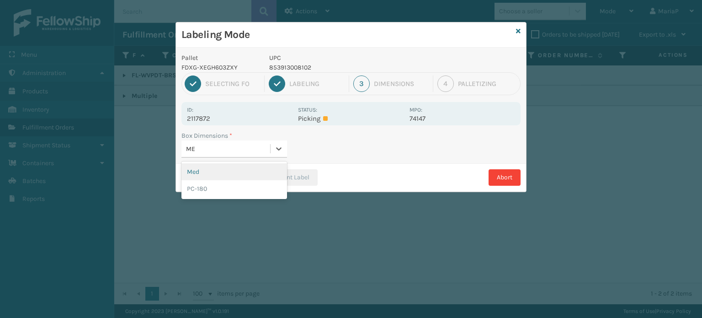
type input "MED"
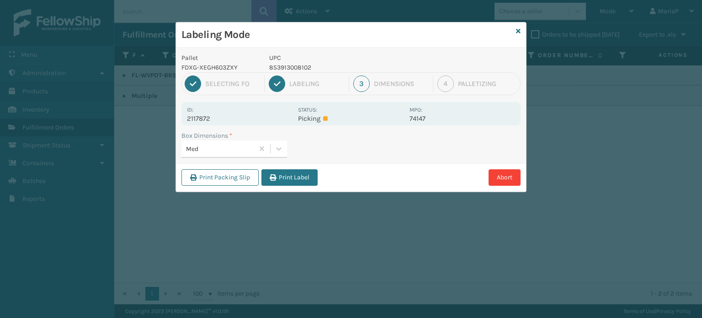
click at [282, 175] on button "Print Label" at bounding box center [290, 177] width 56 height 16
click at [282, 175] on div "Labeling Mode Pallet FDXG-XEGH603ZXY UPC 853913008102 1 Selecting FO 2 Labeling…" at bounding box center [351, 159] width 702 height 318
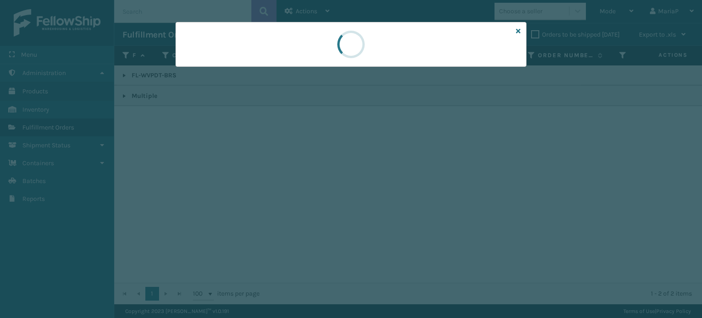
click at [283, 173] on div at bounding box center [351, 159] width 702 height 318
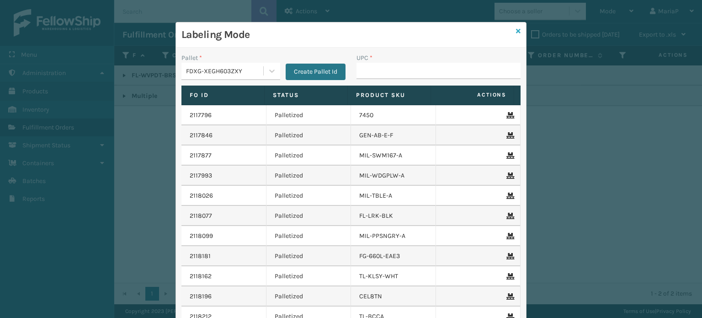
click at [516, 34] on link at bounding box center [518, 32] width 5 height 10
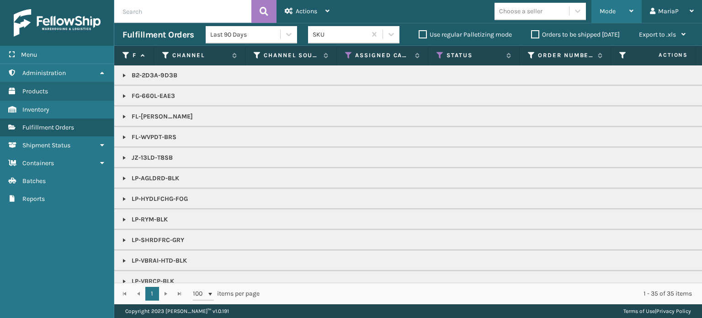
click at [611, 13] on span "Mode" at bounding box center [608, 11] width 16 height 8
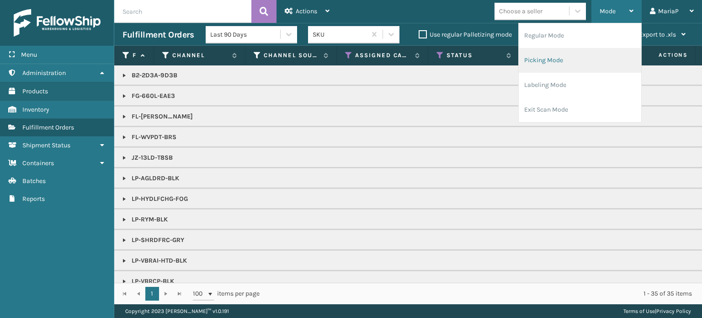
click at [542, 60] on li "Picking Mode" at bounding box center [580, 60] width 123 height 25
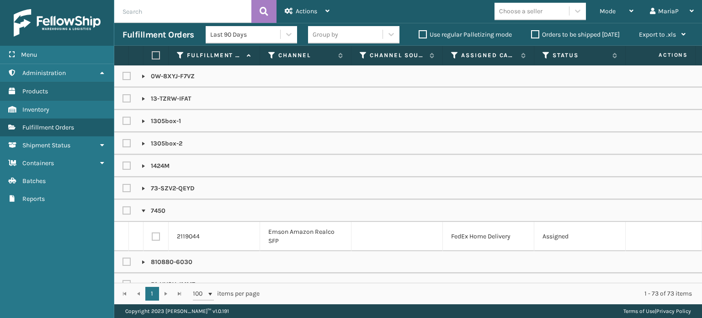
click at [539, 9] on div "Choose a seller" at bounding box center [520, 11] width 43 height 10
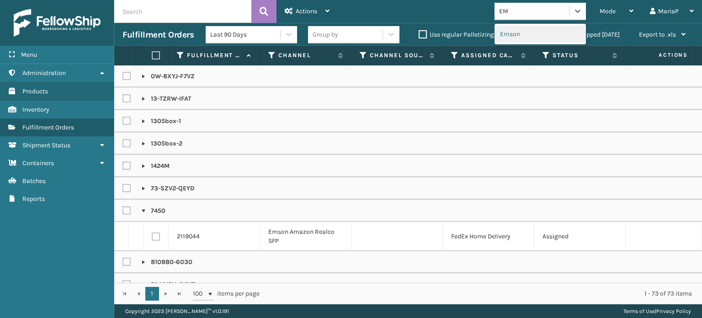
type input "EMS"
click at [538, 32] on div "Emson" at bounding box center [540, 34] width 91 height 17
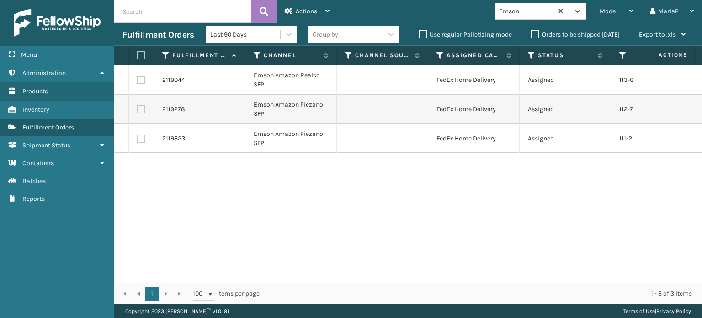
click at [138, 52] on label at bounding box center [139, 55] width 5 height 8
click at [138, 53] on input "checkbox" at bounding box center [137, 56] width 0 height 6
checkbox input "true"
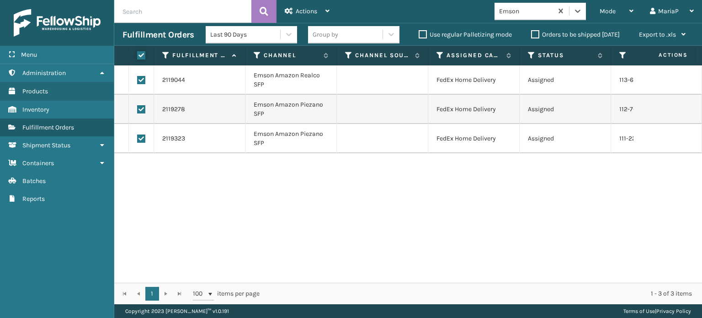
checkbox input "true"
click at [300, 5] on div "Actions" at bounding box center [307, 11] width 45 height 23
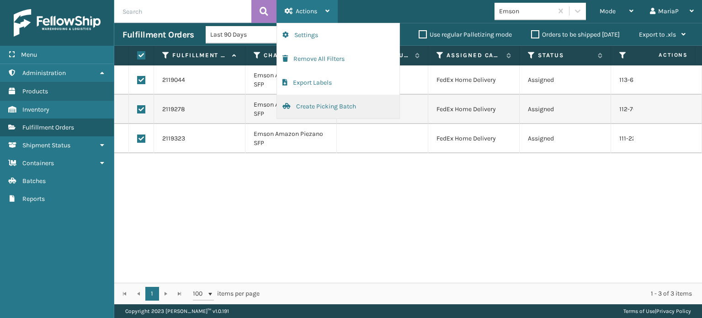
click at [338, 101] on button "Create Picking Batch" at bounding box center [338, 107] width 123 height 24
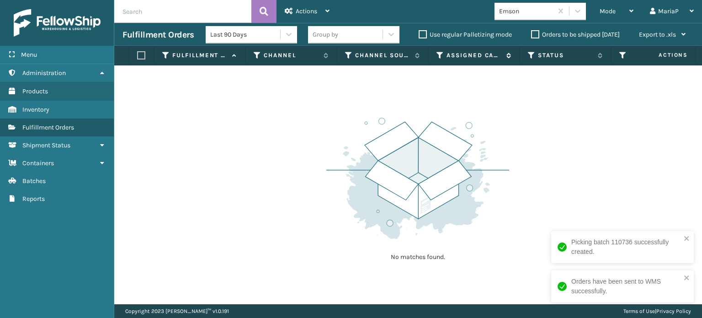
click at [442, 54] on icon at bounding box center [440, 55] width 7 height 8
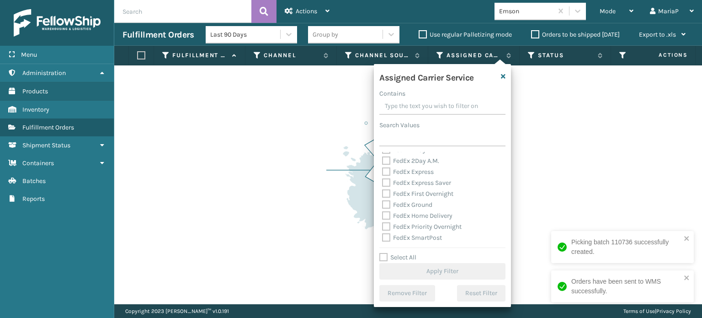
scroll to position [46, 0]
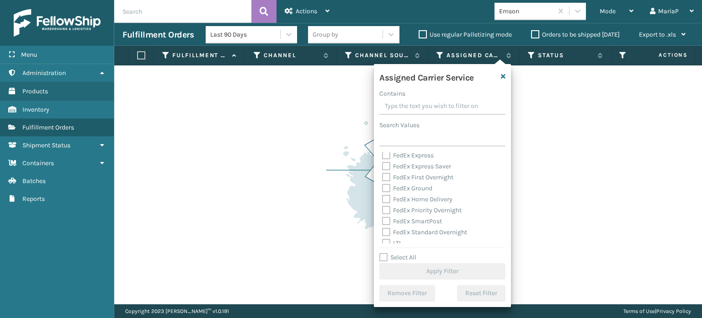
click at [390, 200] on label "FedEx Home Delivery" at bounding box center [417, 199] width 70 height 8
click at [383, 200] on input "FedEx Home Delivery" at bounding box center [382, 197] width 0 height 6
checkbox input "true"
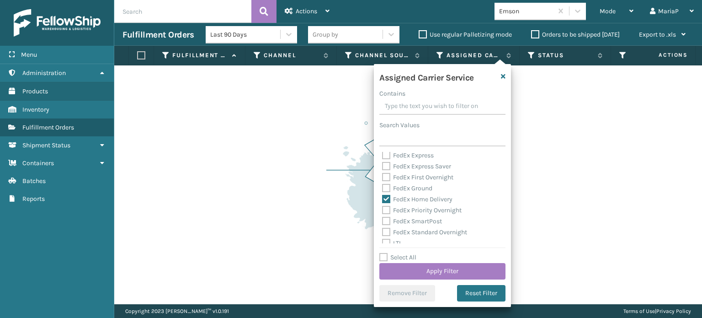
click at [391, 190] on label "FedEx Ground" at bounding box center [407, 188] width 50 height 8
click at [383, 189] on input "FedEx Ground" at bounding box center [382, 186] width 0 height 6
checkbox input "true"
click at [473, 272] on button "Apply Filter" at bounding box center [443, 271] width 126 height 16
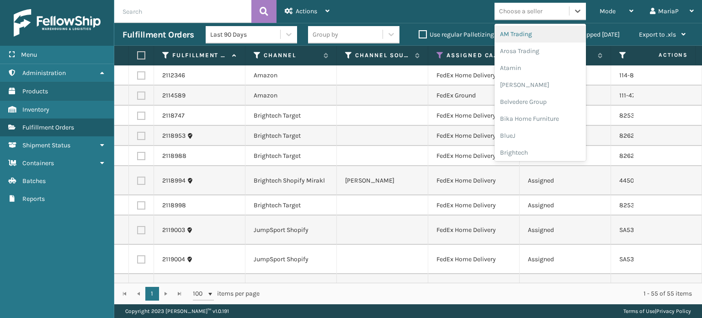
click at [521, 13] on div "Choose a seller" at bounding box center [520, 11] width 43 height 10
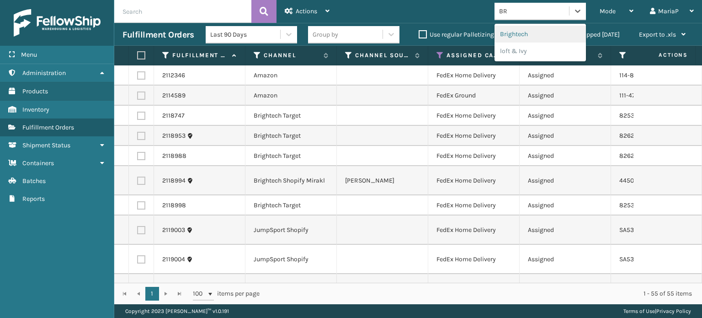
type input "BRI"
click at [514, 36] on div "Brightech" at bounding box center [540, 34] width 91 height 17
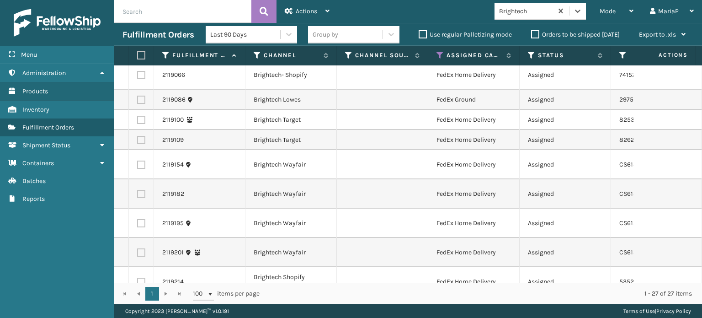
scroll to position [320, 0]
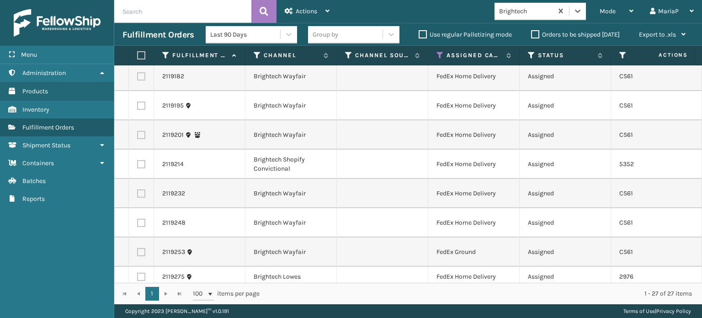
click at [139, 54] on label at bounding box center [139, 55] width 5 height 8
click at [138, 54] on input "checkbox" at bounding box center [137, 56] width 0 height 6
checkbox input "true"
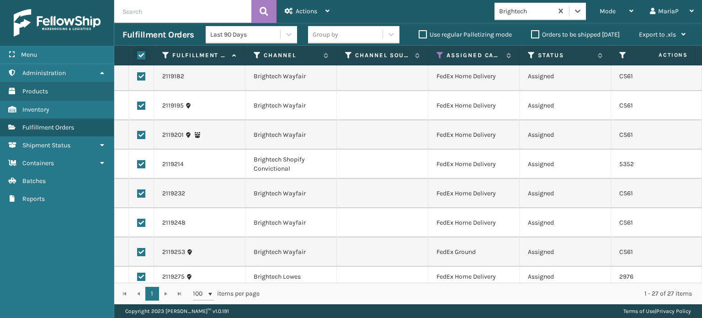
checkbox input "true"
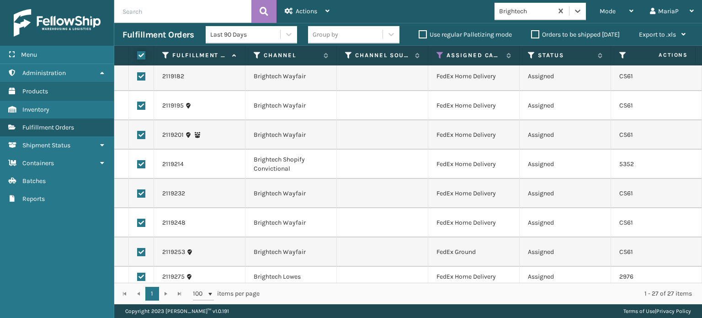
checkbox input "true"
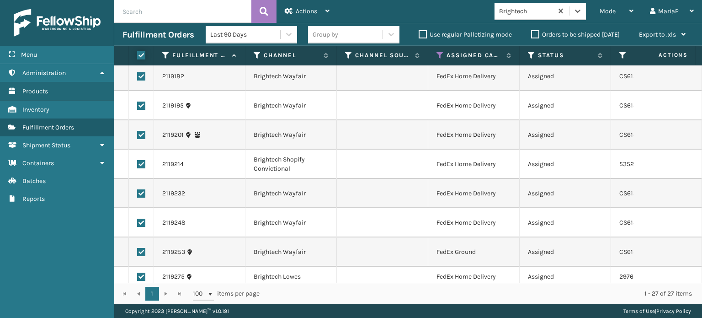
checkbox input "true"
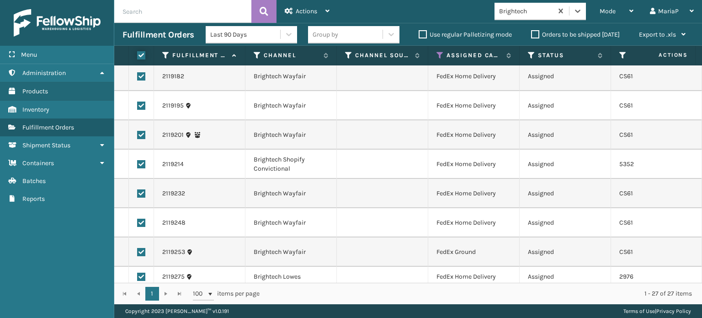
checkbox input "true"
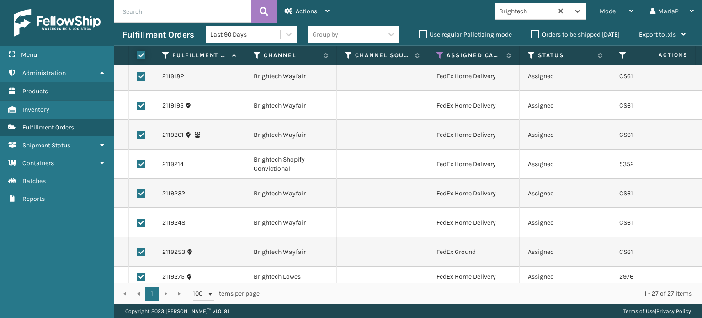
checkbox input "true"
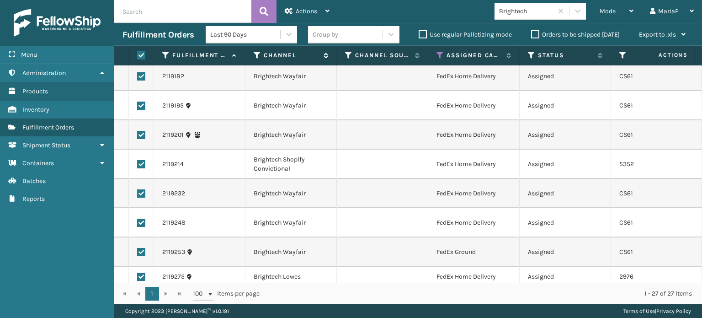
drag, startPoint x: 306, startPoint y: 18, endPoint x: 320, endPoint y: 55, distance: 39.8
click at [307, 17] on div "Actions" at bounding box center [307, 11] width 45 height 23
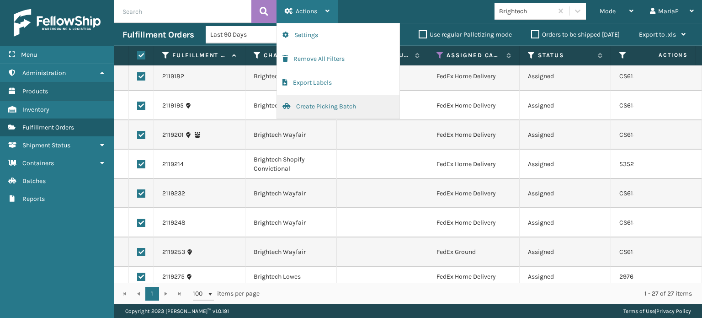
click at [334, 100] on button "Create Picking Batch" at bounding box center [338, 107] width 123 height 24
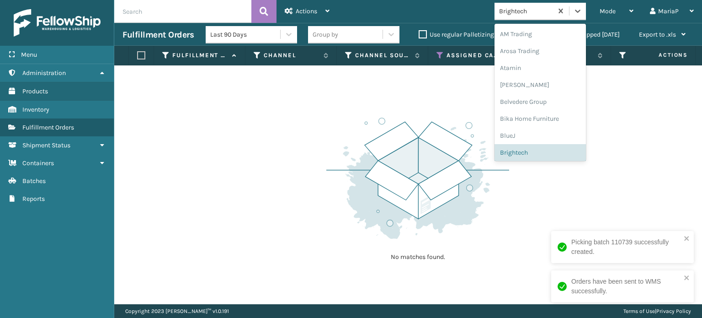
click at [540, 7] on div "Brightech" at bounding box center [526, 11] width 54 height 10
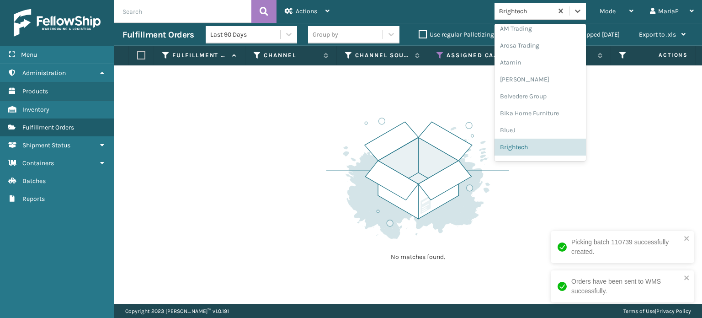
scroll to position [0, 0]
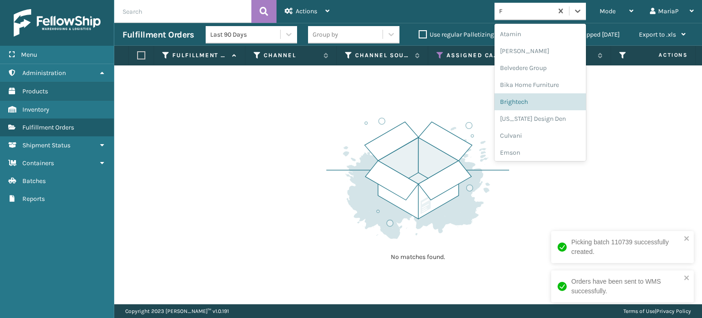
type input "FO"
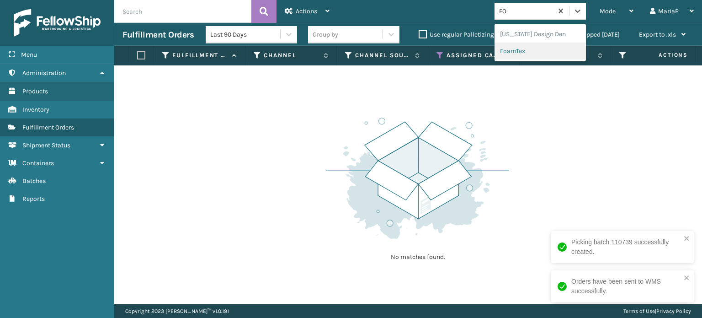
click at [529, 56] on div "FoamTex" at bounding box center [540, 51] width 91 height 17
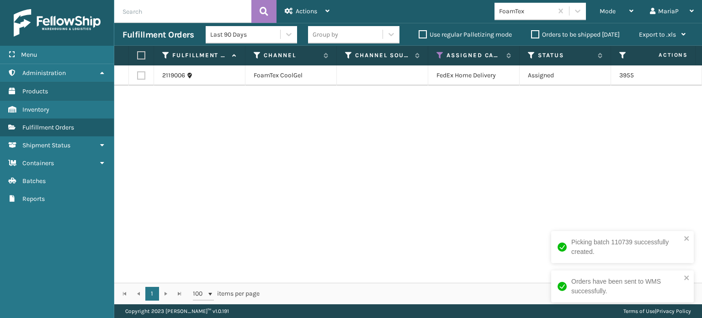
click at [137, 55] on label at bounding box center [139, 55] width 5 height 8
click at [137, 55] on input "checkbox" at bounding box center [137, 56] width 0 height 6
checkbox input "true"
click at [300, 4] on div "Actions" at bounding box center [307, 11] width 45 height 23
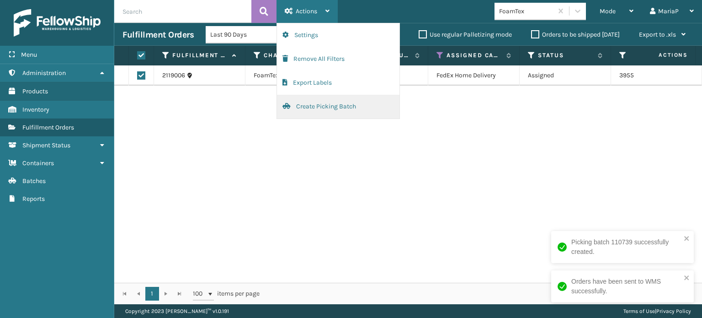
click at [346, 103] on button "Create Picking Batch" at bounding box center [338, 107] width 123 height 24
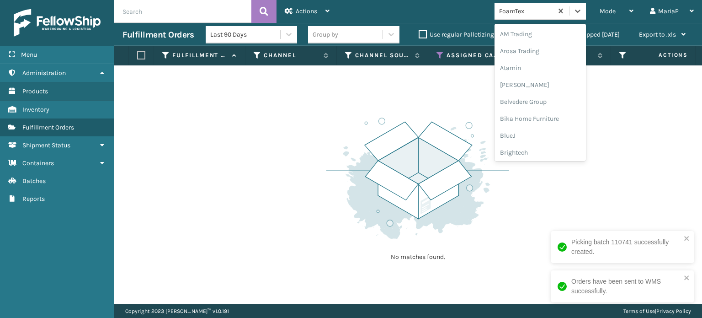
click at [528, 14] on div "FoamTex" at bounding box center [526, 11] width 54 height 10
type input "MIL"
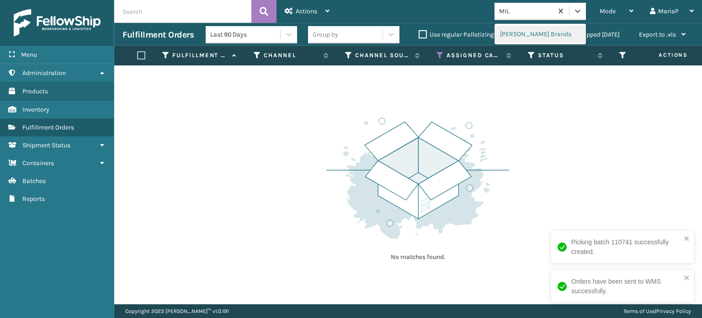
click at [532, 40] on div "[PERSON_NAME] Brands" at bounding box center [540, 34] width 91 height 17
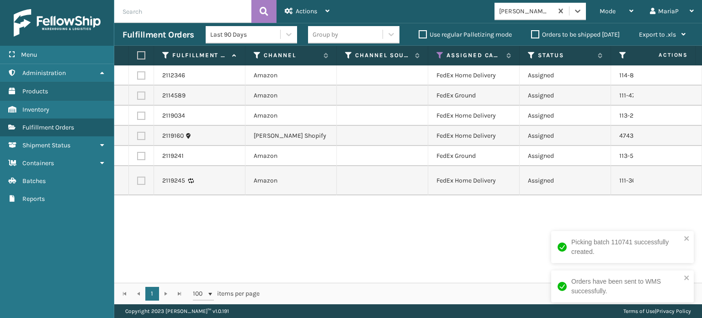
click at [139, 54] on label at bounding box center [139, 55] width 5 height 8
click at [138, 54] on input "checkbox" at bounding box center [137, 56] width 0 height 6
checkbox input "true"
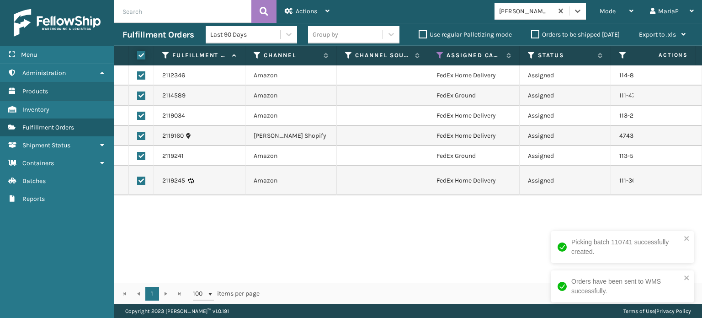
checkbox input "true"
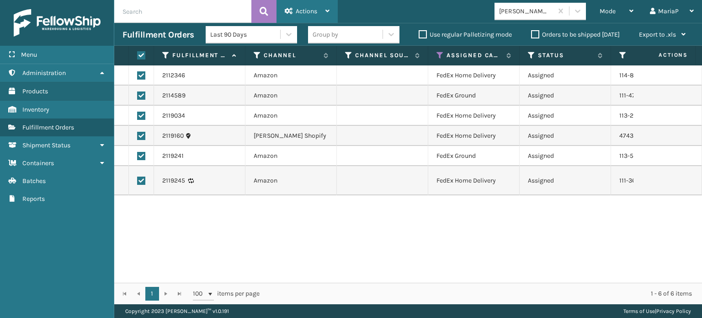
click at [325, 9] on div "Actions" at bounding box center [307, 11] width 45 height 23
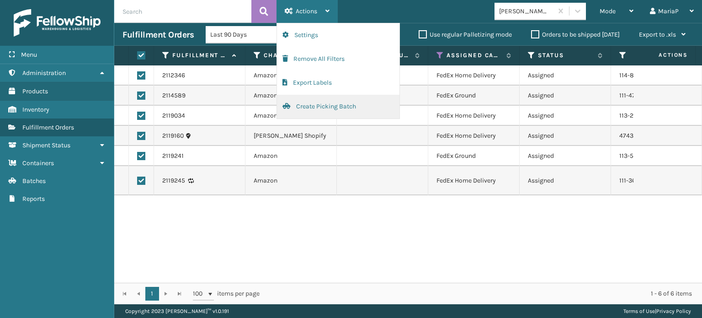
click at [357, 107] on button "Create Picking Batch" at bounding box center [338, 107] width 123 height 24
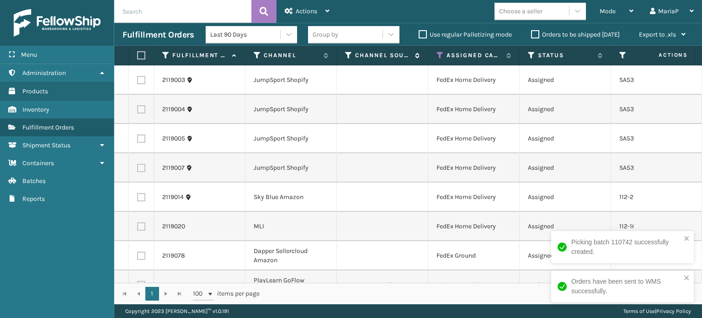
drag, startPoint x: 362, startPoint y: 25, endPoint x: 362, endPoint y: 52, distance: 27.0
click at [364, 26] on div "Last 90 Days Group by Use regular Palletizing mode Orders to be shipped [DATE] …" at bounding box center [450, 34] width 488 height 23
click at [360, 37] on div "Group by" at bounding box center [345, 34] width 75 height 15
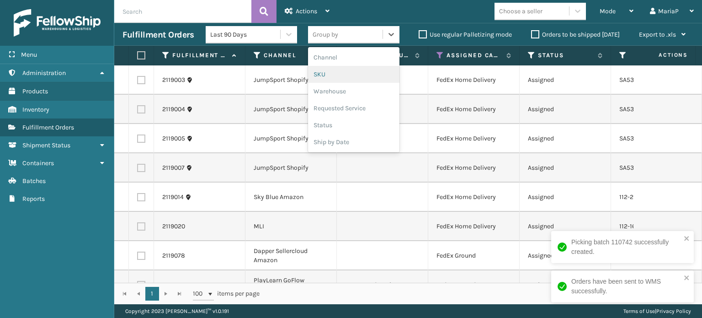
click at [338, 75] on div "SKU" at bounding box center [353, 74] width 91 height 17
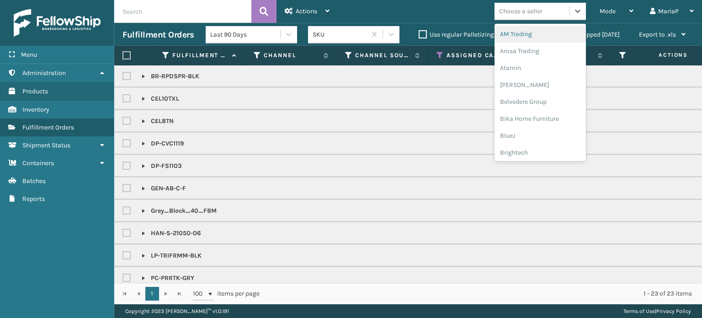
click at [536, 7] on div "Choose a seller" at bounding box center [520, 11] width 43 height 10
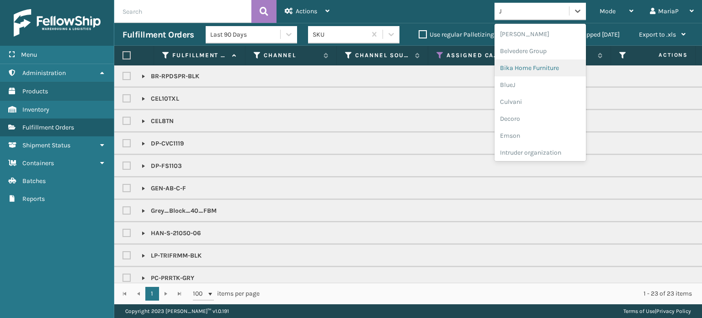
type input "JU"
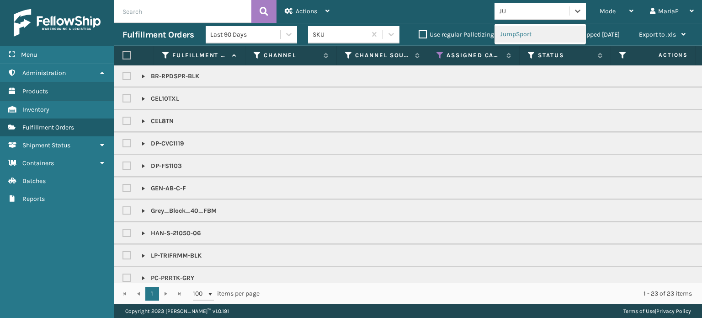
click at [532, 40] on div "JumpSport" at bounding box center [540, 34] width 91 height 17
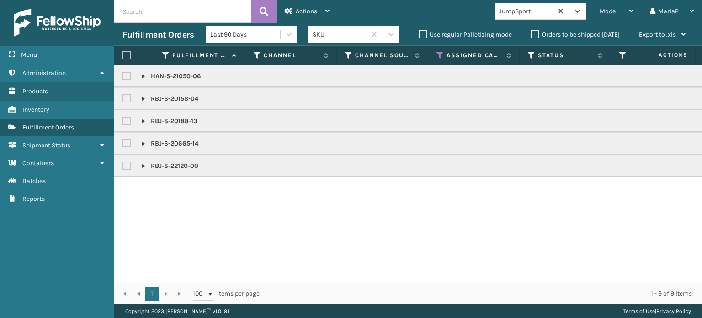
click at [128, 59] on label at bounding box center [127, 55] width 8 height 8
click at [123, 59] on input "checkbox" at bounding box center [123, 56] width 0 height 6
checkbox input "true"
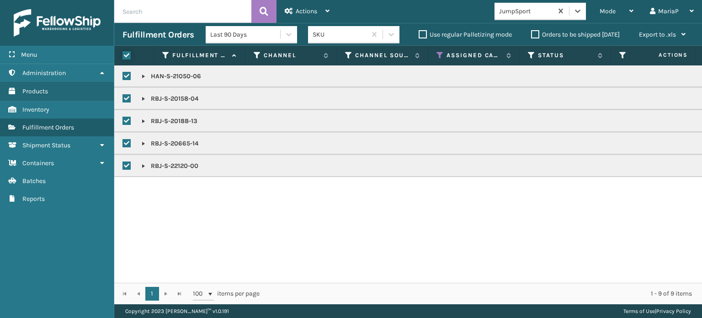
checkbox input "true"
click at [319, 9] on div "Actions" at bounding box center [307, 11] width 45 height 23
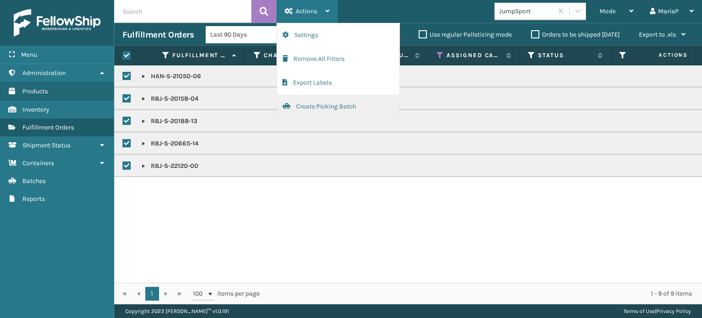
click at [348, 113] on button "Create Picking Batch" at bounding box center [338, 107] width 123 height 24
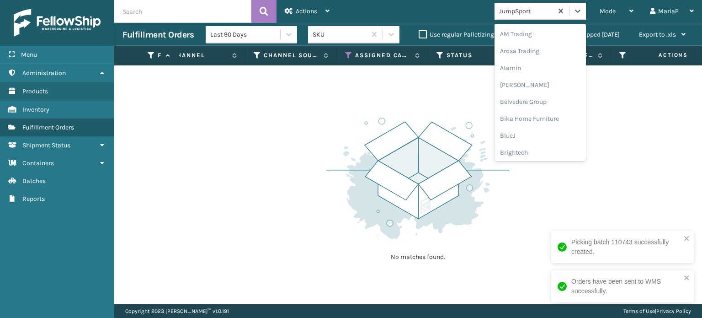
click at [534, 9] on div "JumpSport" at bounding box center [526, 11] width 54 height 10
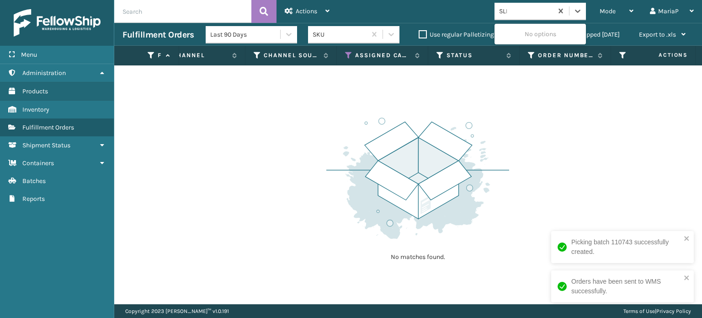
type input "SLEE"
click at [532, 42] on div "SleepGeekz" at bounding box center [540, 34] width 91 height 17
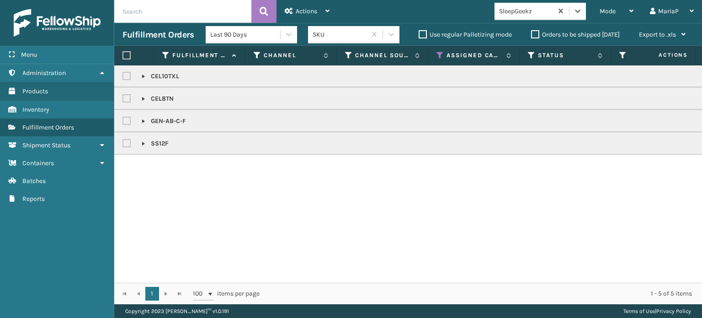
click at [125, 55] on label at bounding box center [127, 55] width 8 height 8
click at [123, 55] on input "checkbox" at bounding box center [123, 56] width 0 height 6
checkbox input "true"
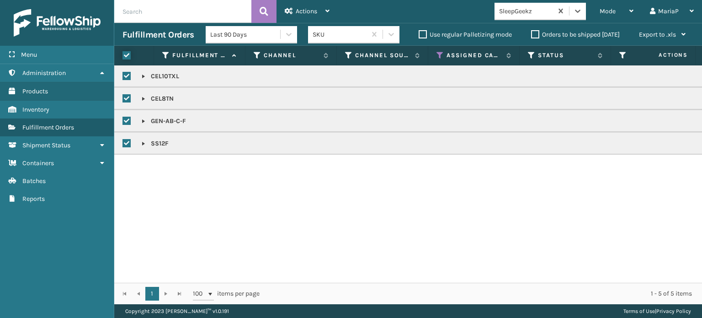
checkbox input "true"
click at [319, 9] on div "Actions" at bounding box center [307, 11] width 45 height 23
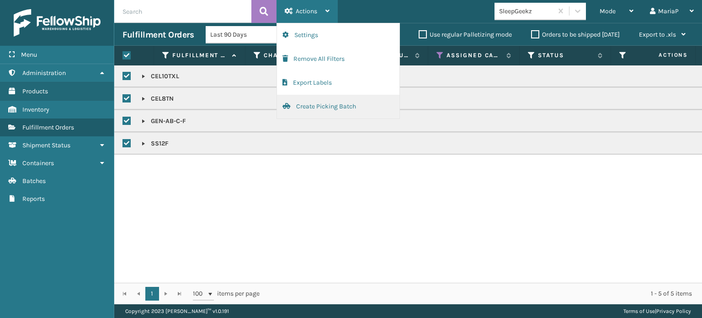
click at [343, 113] on button "Create Picking Batch" at bounding box center [338, 107] width 123 height 24
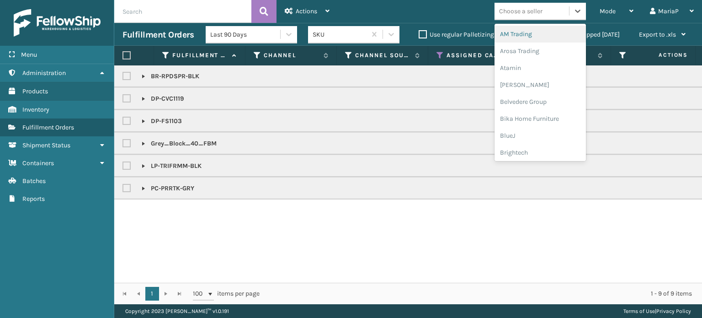
click at [522, 17] on div "Choose a seller" at bounding box center [532, 11] width 75 height 15
drag, startPoint x: 124, startPoint y: 55, endPoint x: 182, endPoint y: 44, distance: 59.1
click at [124, 55] on label at bounding box center [127, 55] width 8 height 8
click at [123, 55] on input "checkbox" at bounding box center [123, 56] width 0 height 6
checkbox input "true"
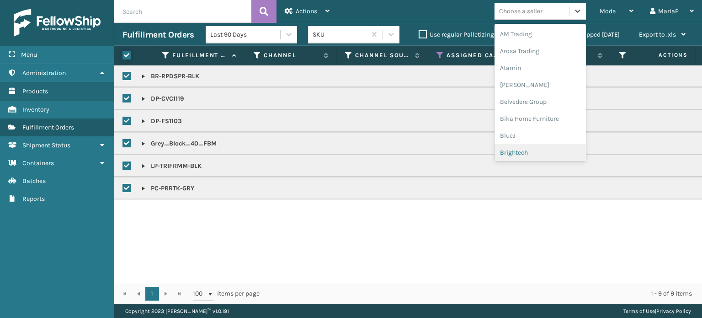
checkbox input "true"
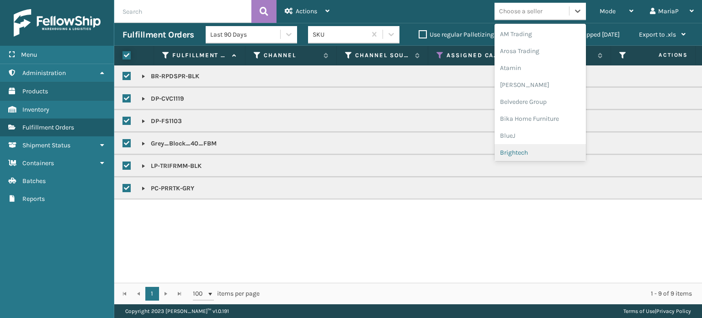
checkbox input "true"
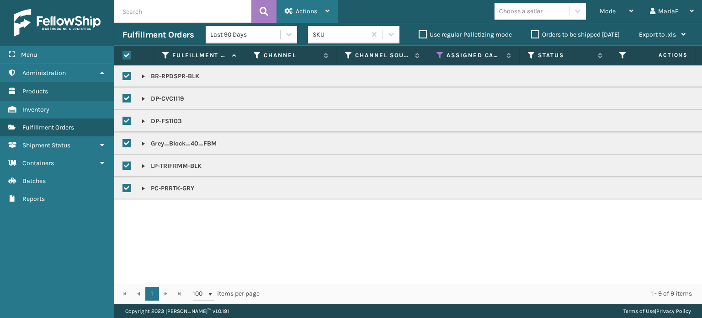
click at [318, 8] on div "Actions" at bounding box center [307, 11] width 45 height 23
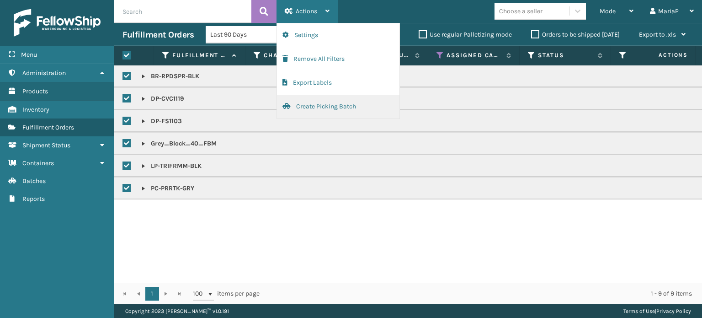
click at [343, 110] on button "Create Picking Batch" at bounding box center [338, 107] width 123 height 24
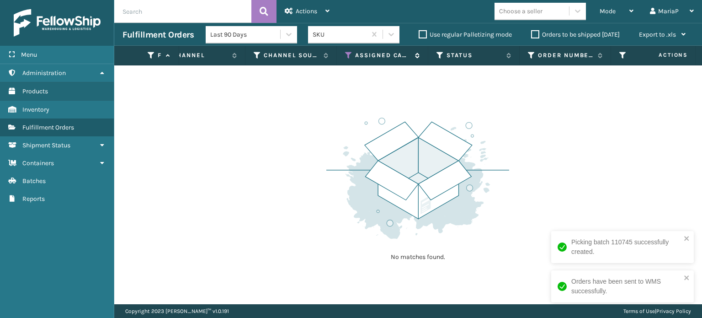
click at [348, 56] on icon at bounding box center [348, 55] width 7 height 8
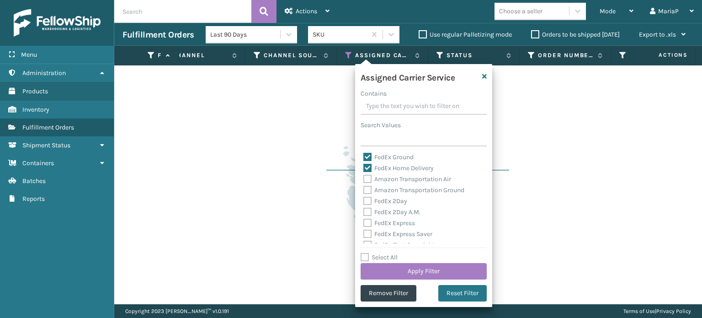
click at [370, 168] on label "FedEx Home Delivery" at bounding box center [399, 168] width 70 height 8
click at [364, 168] on input "FedEx Home Delivery" at bounding box center [364, 166] width 0 height 6
checkbox input "false"
click at [369, 158] on label "FedEx Ground" at bounding box center [389, 157] width 50 height 8
click at [364, 158] on input "FedEx Ground" at bounding box center [364, 155] width 0 height 6
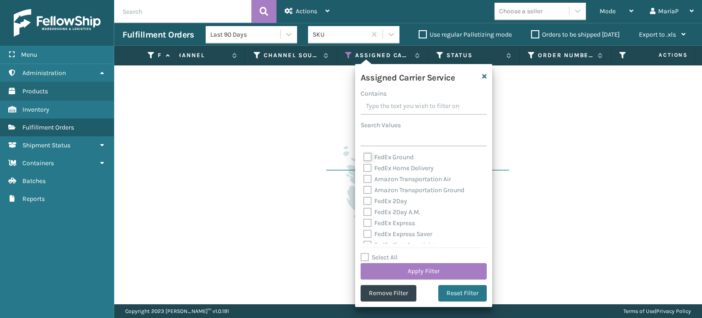
checkbox input "false"
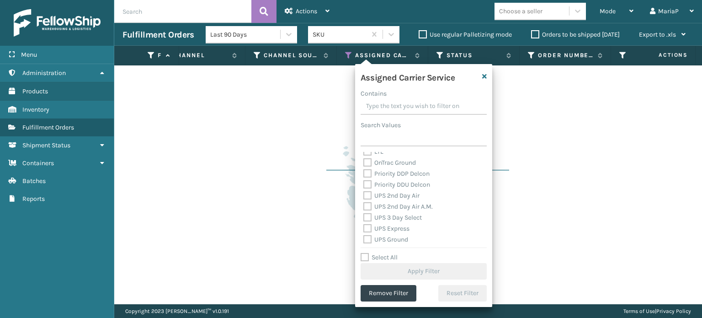
scroll to position [183, 0]
click at [367, 193] on label "UPS Ground" at bounding box center [386, 194] width 45 height 8
click at [364, 193] on input "UPS Ground" at bounding box center [364, 191] width 0 height 6
checkbox input "true"
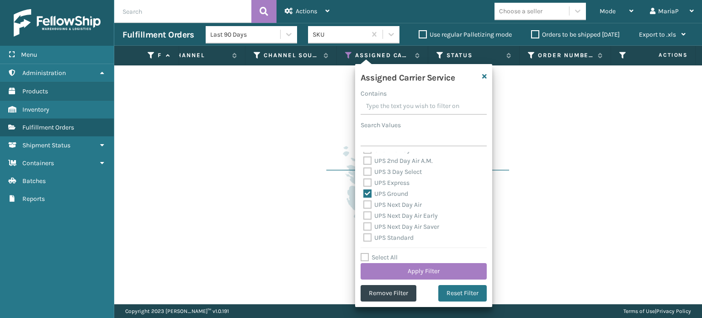
click at [365, 239] on label "UPS Standard" at bounding box center [389, 238] width 50 height 8
click at [364, 238] on input "UPS Standard" at bounding box center [364, 235] width 0 height 6
checkbox input "true"
click at [428, 263] on button "Apply Filter" at bounding box center [424, 271] width 126 height 16
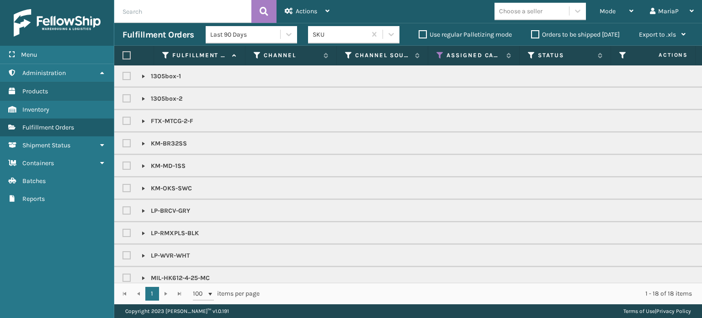
click at [551, 4] on div "Choose a seller" at bounding box center [532, 11] width 75 height 15
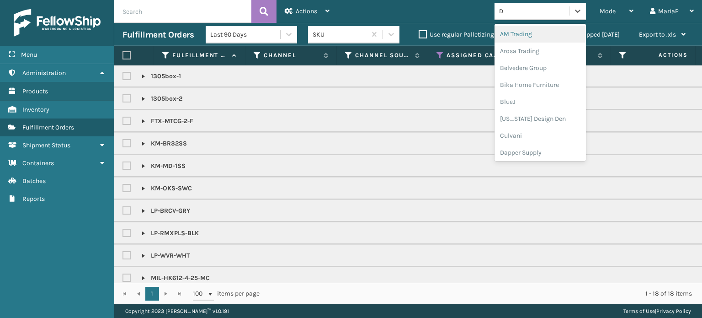
type input "DA"
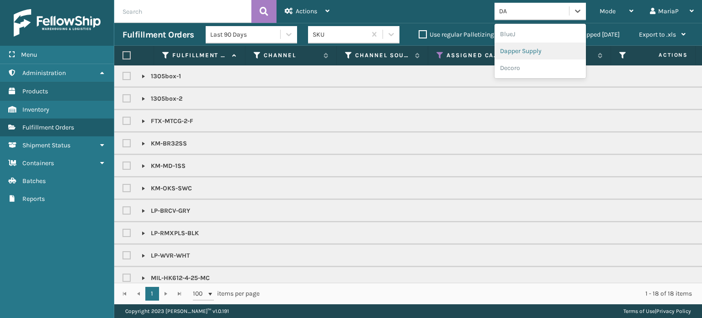
click at [536, 50] on div "Dapper Supply" at bounding box center [540, 51] width 91 height 17
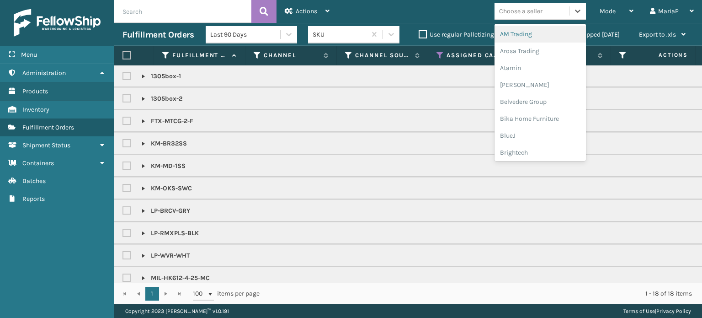
click at [538, 12] on div "Choose a seller" at bounding box center [520, 11] width 43 height 10
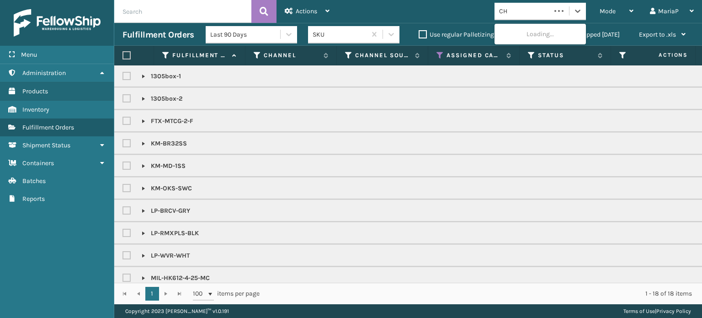
type input "C"
type input "K"
type input "LI"
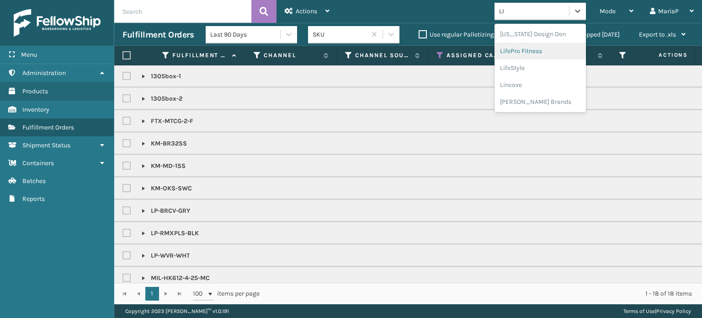
click at [549, 51] on div "LifePro Fitness" at bounding box center [540, 51] width 91 height 17
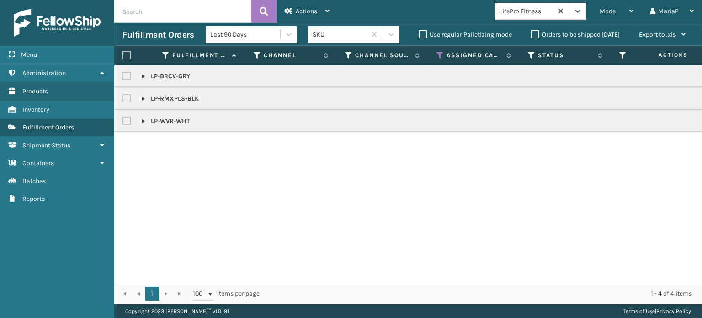
click at [126, 51] on label at bounding box center [127, 55] width 8 height 8
click at [123, 53] on input "checkbox" at bounding box center [123, 56] width 0 height 6
checkbox input "true"
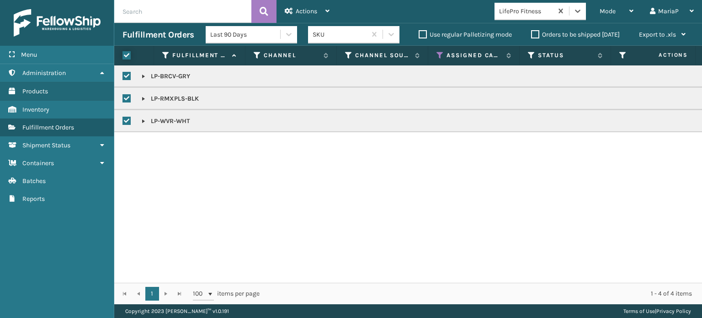
checkbox input "true"
click at [306, 12] on span "Actions" at bounding box center [306, 11] width 21 height 8
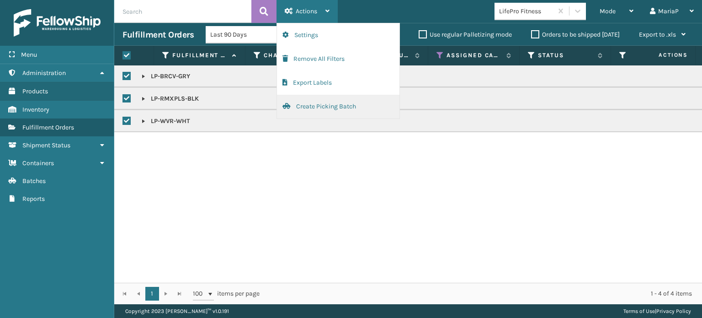
click at [313, 103] on button "Create Picking Batch" at bounding box center [338, 107] width 123 height 24
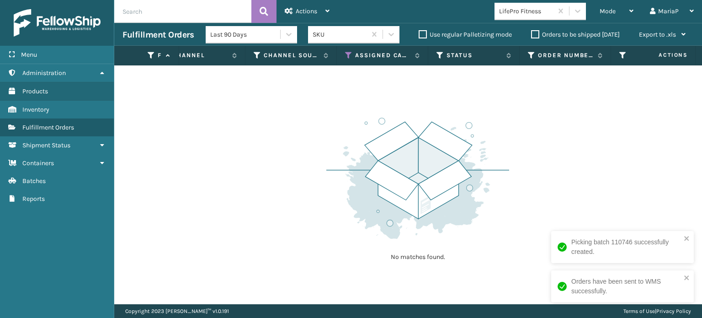
click at [546, 11] on div "LifePro Fitness" at bounding box center [526, 11] width 54 height 10
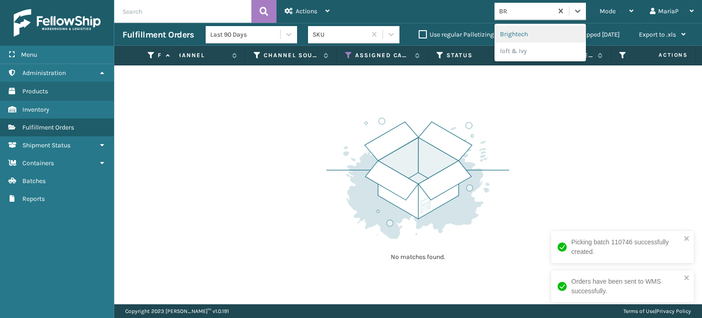
type input "BRI"
click at [526, 37] on div "Brightech" at bounding box center [540, 34] width 91 height 17
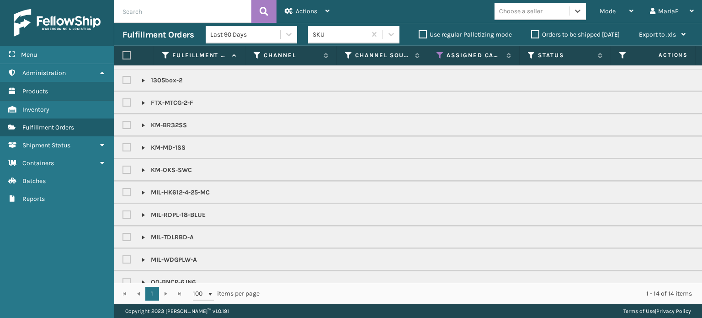
scroll to position [34, 0]
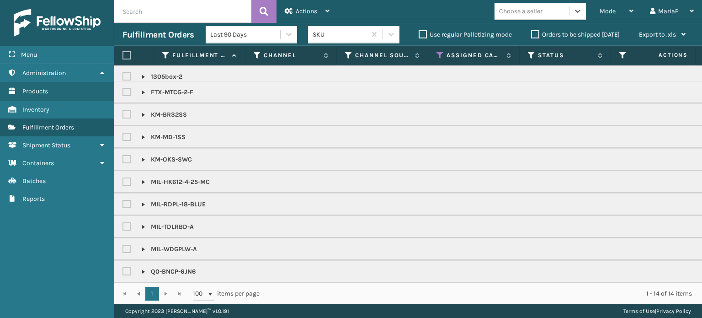
click at [546, 13] on div "Choose a seller" at bounding box center [532, 11] width 75 height 15
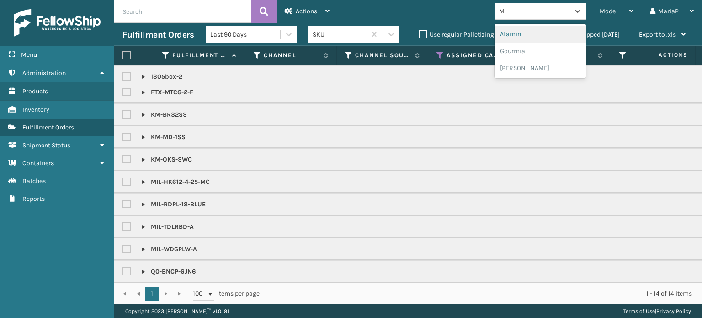
type input "MI"
click at [535, 84] on div "[PERSON_NAME] Brands" at bounding box center [540, 84] width 91 height 17
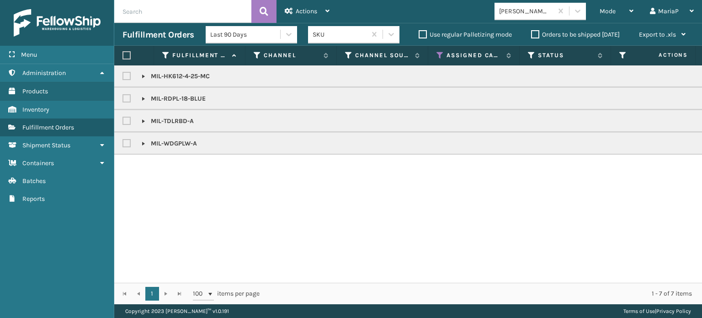
drag, startPoint x: 126, startPoint y: 53, endPoint x: 195, endPoint y: 38, distance: 70.1
click at [124, 53] on label at bounding box center [127, 55] width 8 height 8
click at [123, 53] on input "checkbox" at bounding box center [123, 56] width 0 height 6
checkbox input "true"
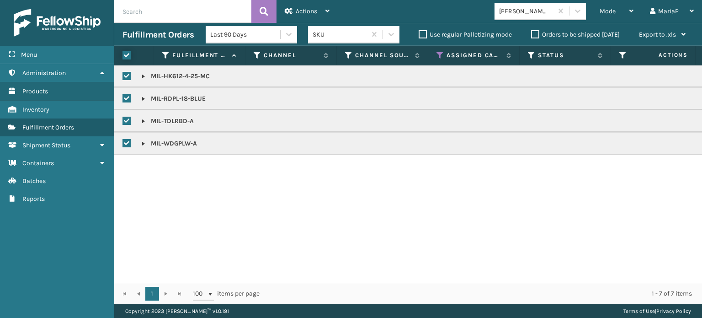
checkbox input "true"
drag, startPoint x: 303, startPoint y: 8, endPoint x: 332, endPoint y: 32, distance: 37.7
click at [303, 9] on span "Actions" at bounding box center [306, 11] width 21 height 8
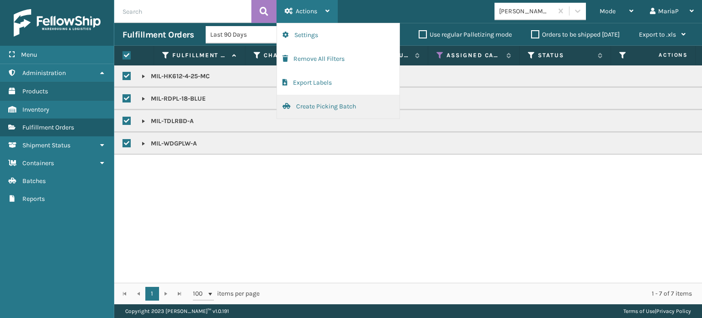
click at [348, 111] on button "Create Picking Batch" at bounding box center [338, 107] width 123 height 24
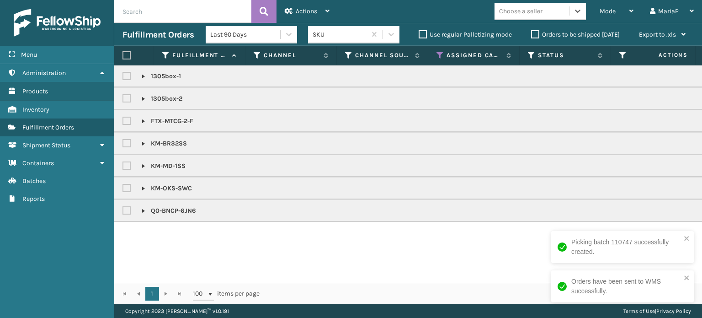
click at [540, 5] on div "Choose a seller" at bounding box center [532, 11] width 75 height 15
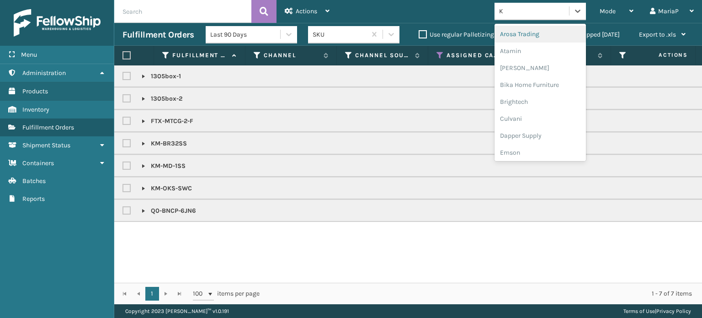
type input "KO"
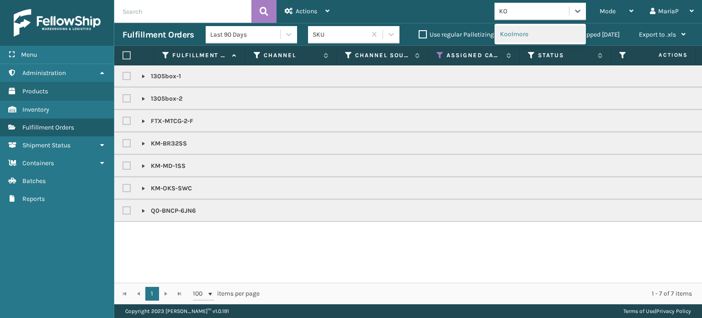
click at [514, 41] on div "Koolmore" at bounding box center [540, 34] width 91 height 17
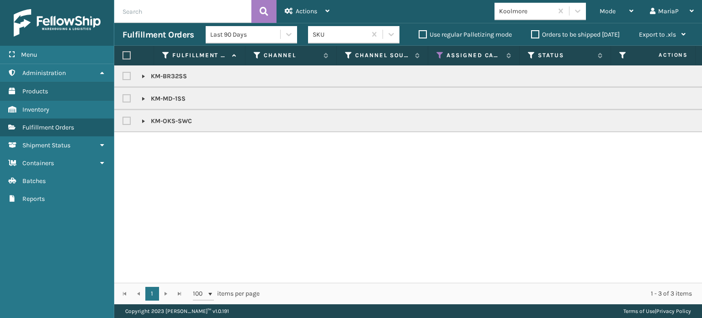
click at [129, 54] on label at bounding box center [127, 55] width 8 height 8
click at [123, 54] on input "checkbox" at bounding box center [123, 56] width 0 height 6
checkbox input "true"
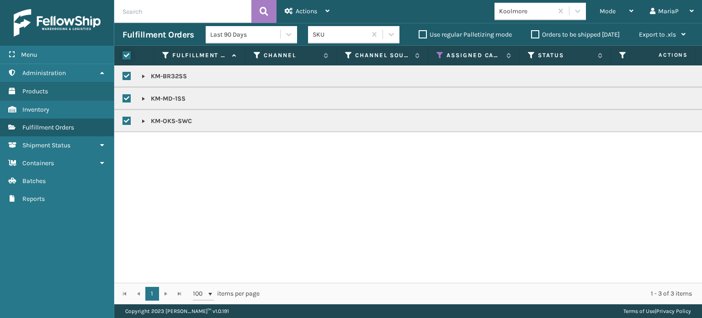
checkbox input "true"
click at [321, 11] on div "Actions" at bounding box center [307, 11] width 45 height 23
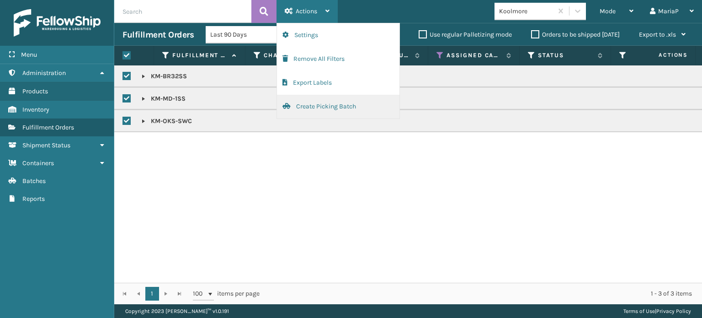
click at [366, 104] on button "Create Picking Batch" at bounding box center [338, 107] width 123 height 24
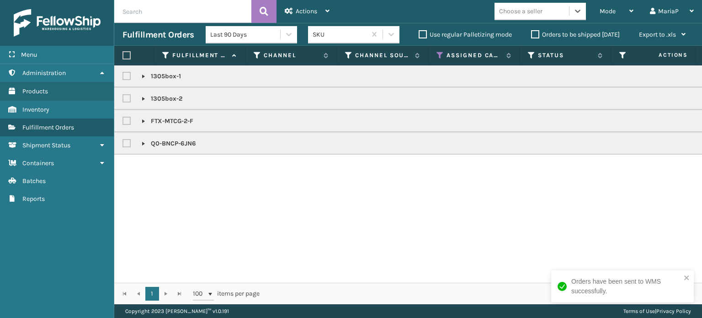
click at [524, 6] on div "Choose a seller" at bounding box center [520, 11] width 43 height 10
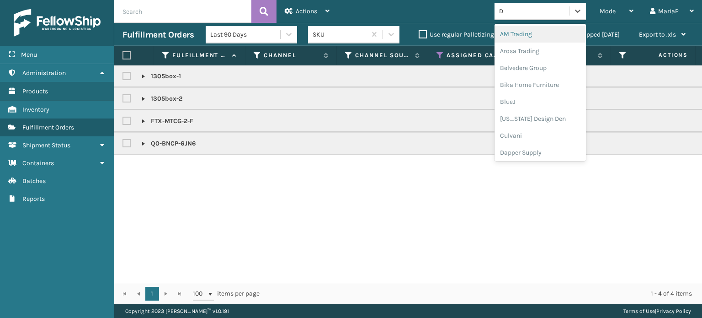
type input "DA"
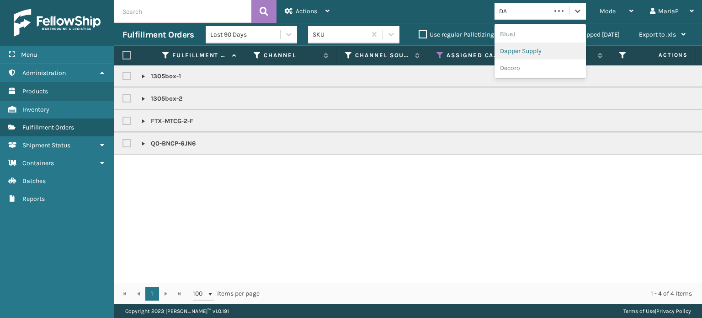
click at [535, 55] on div "Dapper Supply" at bounding box center [540, 51] width 91 height 17
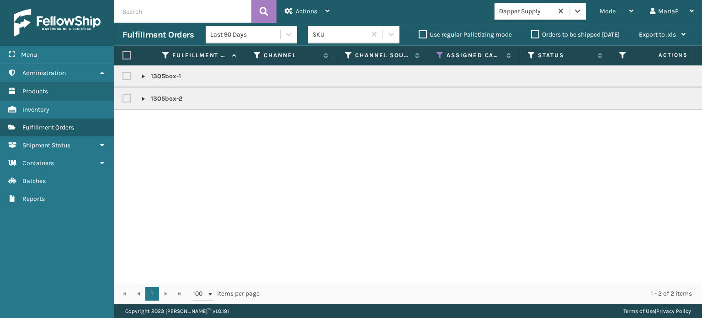
click at [129, 51] on label at bounding box center [127, 55] width 8 height 8
click at [123, 53] on input "checkbox" at bounding box center [123, 56] width 0 height 6
checkbox input "true"
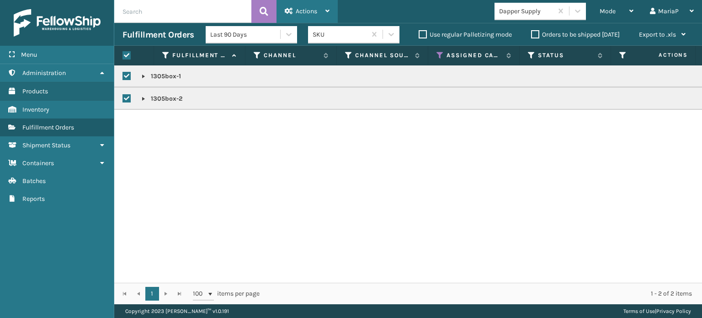
click at [288, 10] on icon at bounding box center [289, 11] width 8 height 6
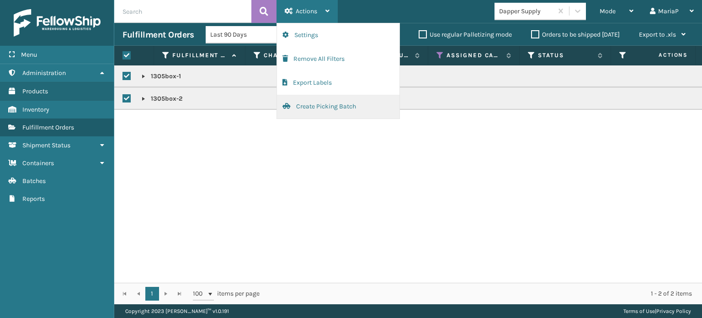
click at [344, 109] on button "Create Picking Batch" at bounding box center [338, 107] width 123 height 24
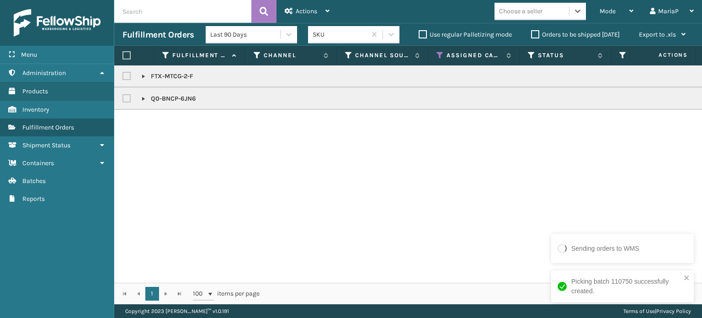
click at [140, 76] on link at bounding box center [143, 76] width 7 height 7
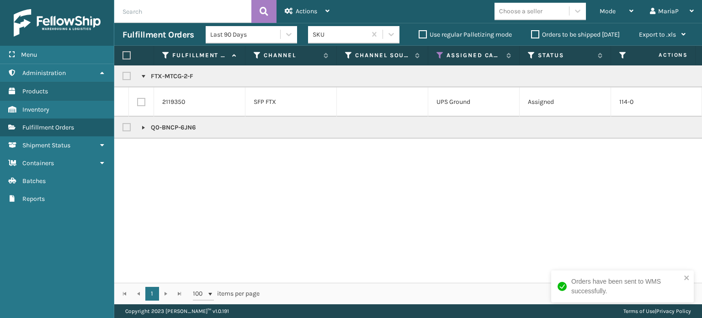
click at [128, 80] on label at bounding box center [128, 76] width 11 height 8
click at [123, 77] on input "checkbox" at bounding box center [123, 74] width 0 height 6
checkbox input "true"
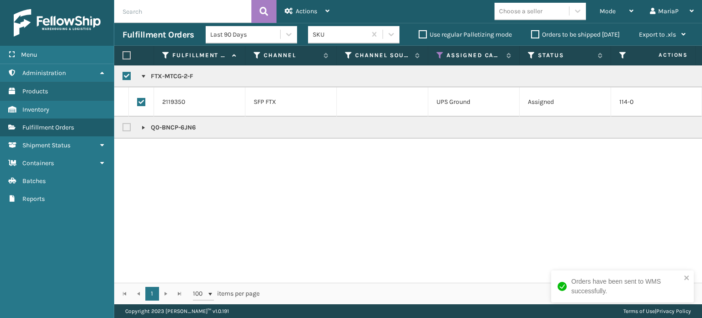
click at [129, 125] on label at bounding box center [128, 127] width 11 height 8
click at [123, 125] on input "checkbox" at bounding box center [123, 125] width 0 height 6
checkbox input "true"
click at [302, 12] on span "Actions" at bounding box center [306, 11] width 21 height 8
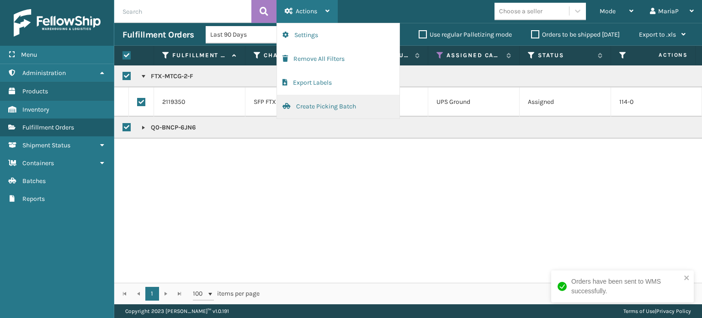
click at [330, 105] on button "Create Picking Batch" at bounding box center [338, 107] width 123 height 24
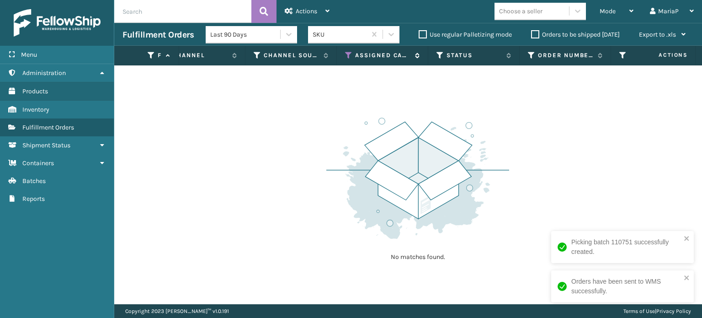
click at [346, 53] on icon at bounding box center [348, 55] width 7 height 8
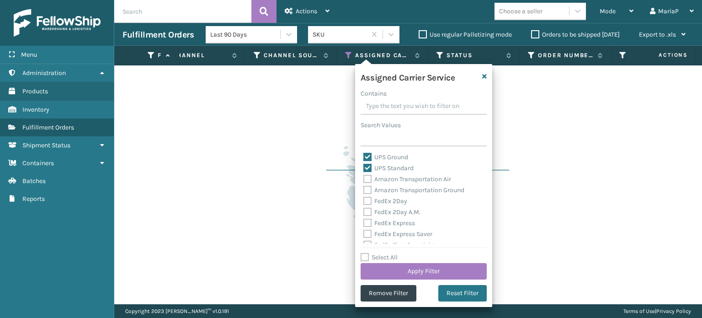
click at [362, 262] on div "Select All Apply Filter" at bounding box center [424, 265] width 126 height 27
click at [367, 258] on label "Select All" at bounding box center [379, 257] width 37 height 8
click at [367, 253] on input "Select All" at bounding box center [429, 252] width 137 height 1
checkbox input "true"
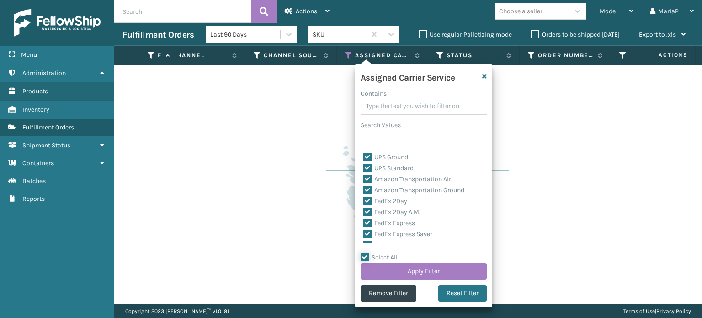
checkbox input "true"
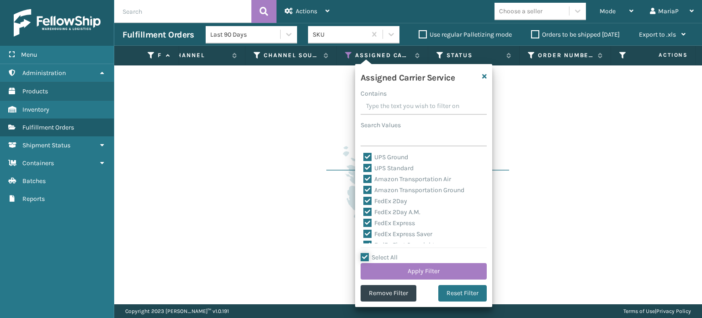
checkbox input "true"
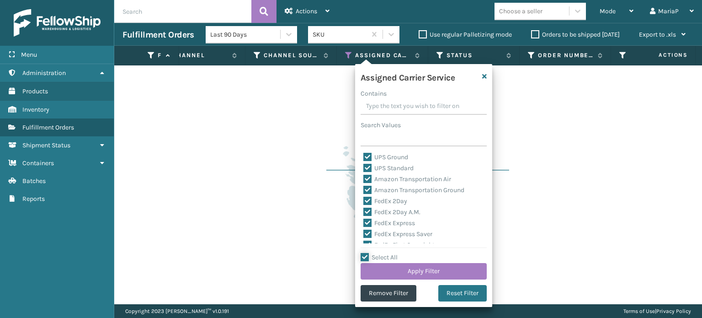
checkbox input "true"
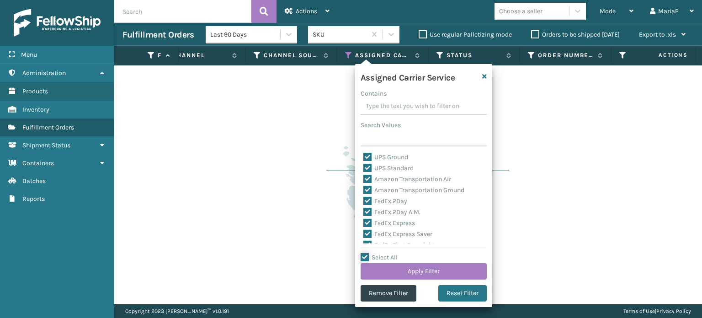
checkbox input "true"
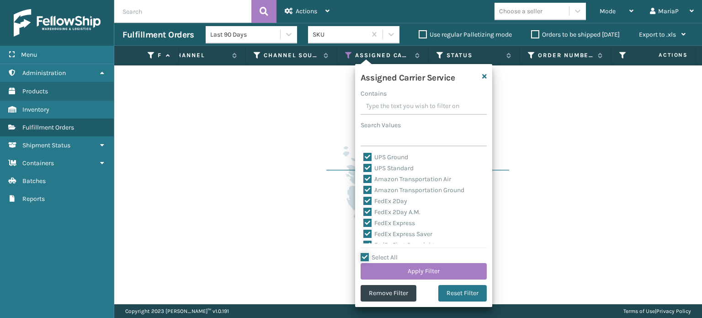
checkbox input "true"
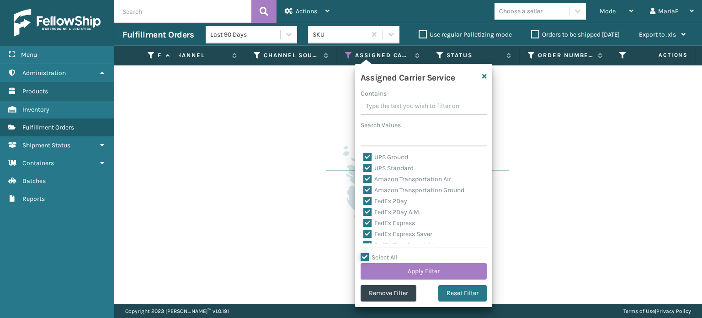
checkbox input "true"
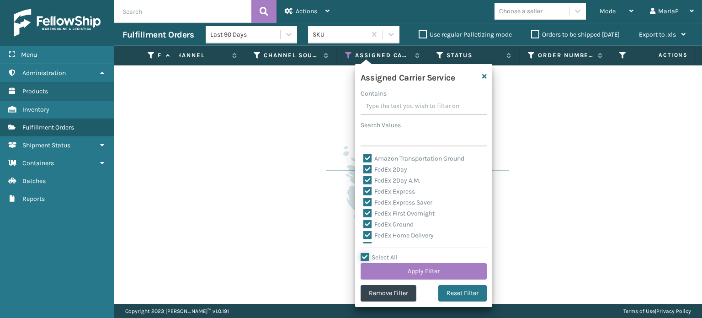
scroll to position [91, 0]
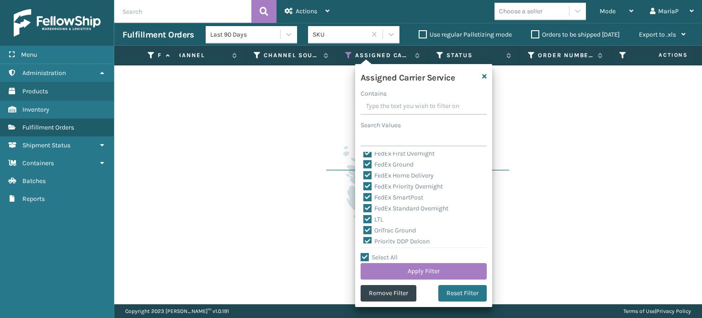
click at [372, 219] on label "LTL" at bounding box center [374, 219] width 20 height 8
click at [364, 219] on input "LTL" at bounding box center [364, 217] width 0 height 6
checkbox input "false"
click at [435, 272] on button "Apply Filter" at bounding box center [424, 271] width 126 height 16
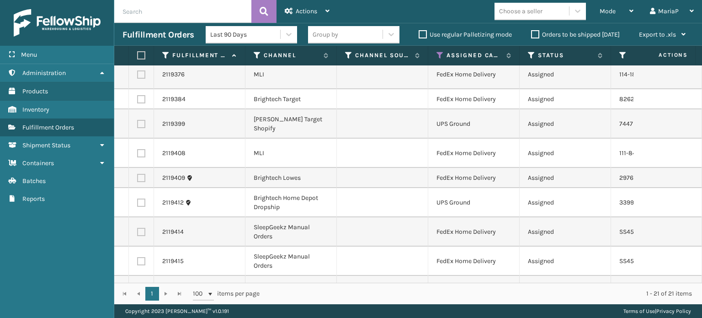
scroll to position [0, 0]
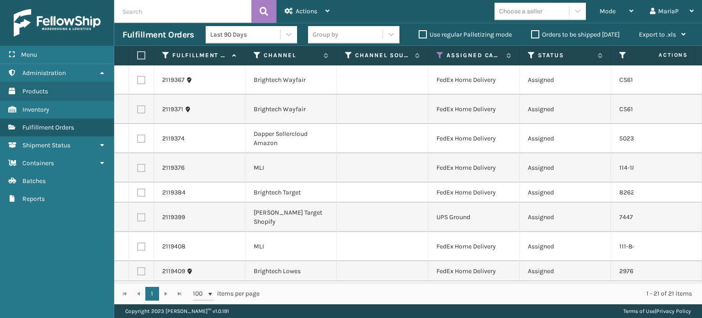
drag, startPoint x: 198, startPoint y: 339, endPoint x: 70, endPoint y: 339, distance: 127.1
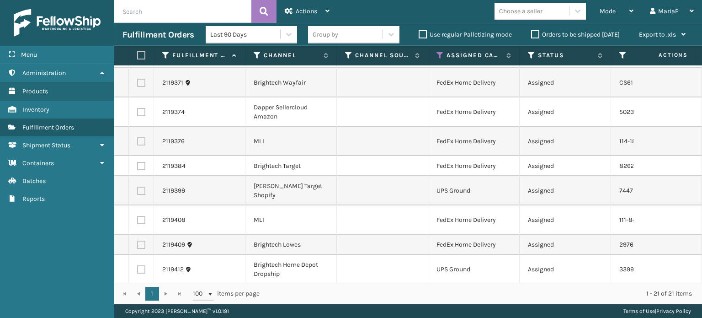
scroll to position [46, 0]
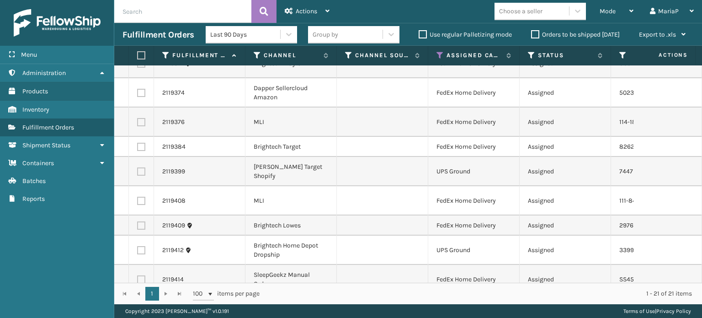
click at [531, 13] on div "Choose a seller" at bounding box center [520, 11] width 43 height 10
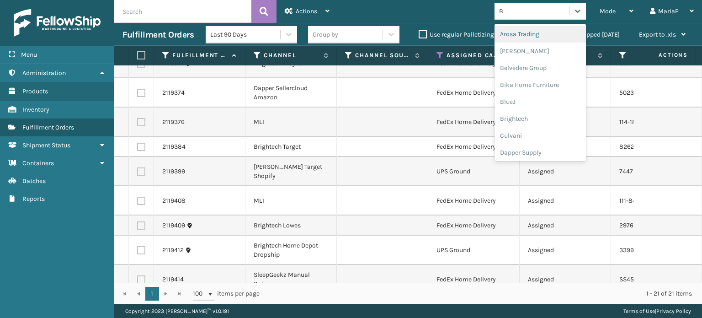
type input "BR"
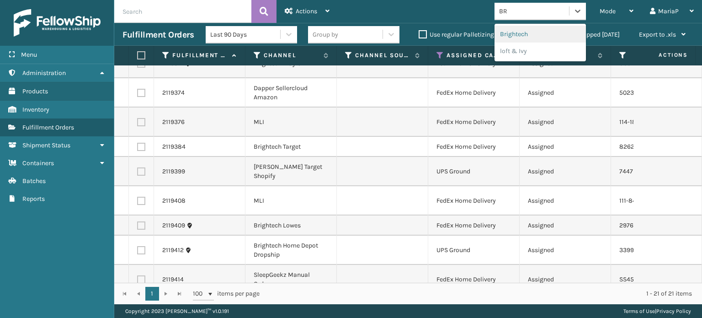
click at [520, 38] on div "Brightech" at bounding box center [540, 34] width 91 height 17
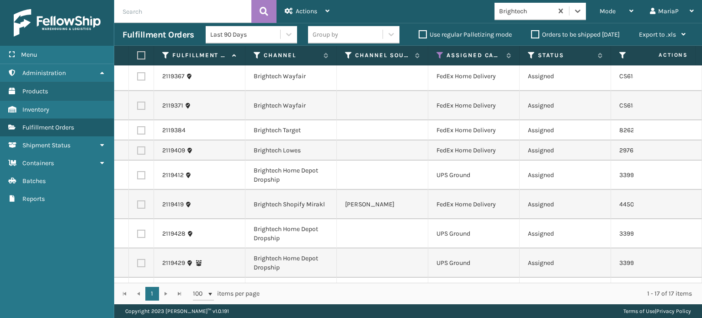
scroll to position [0, 0]
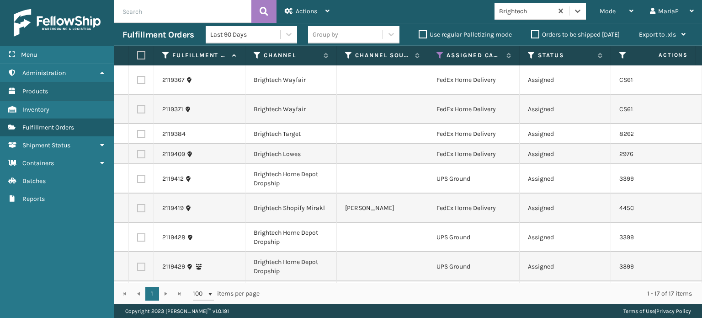
click at [142, 54] on label at bounding box center [139, 55] width 5 height 8
click at [138, 54] on input "checkbox" at bounding box center [137, 56] width 0 height 6
checkbox input "true"
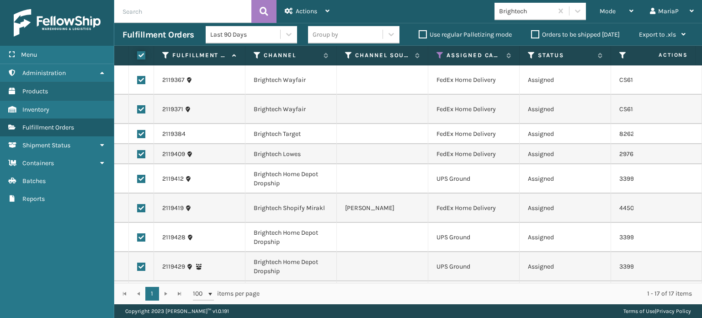
checkbox input "true"
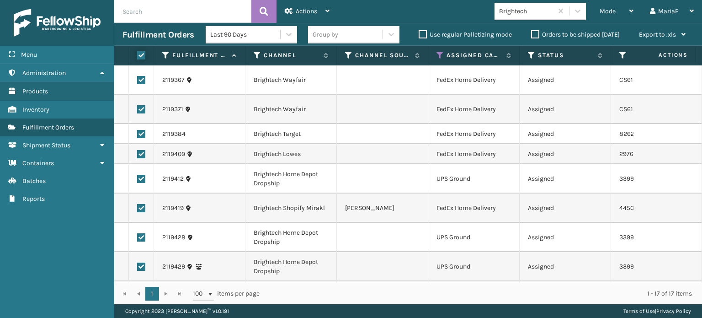
checkbox input "true"
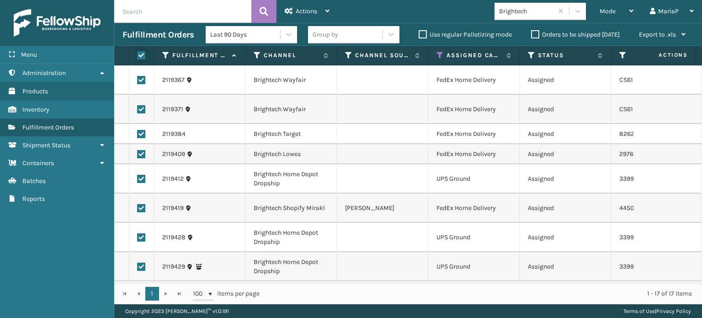
checkbox input "true"
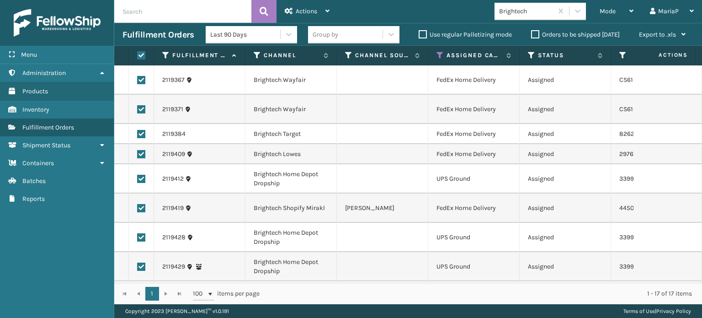
click at [143, 177] on label at bounding box center [141, 179] width 8 height 8
click at [138, 177] on input "checkbox" at bounding box center [137, 178] width 0 height 6
checkbox input "false"
click at [137, 234] on td at bounding box center [141, 237] width 25 height 29
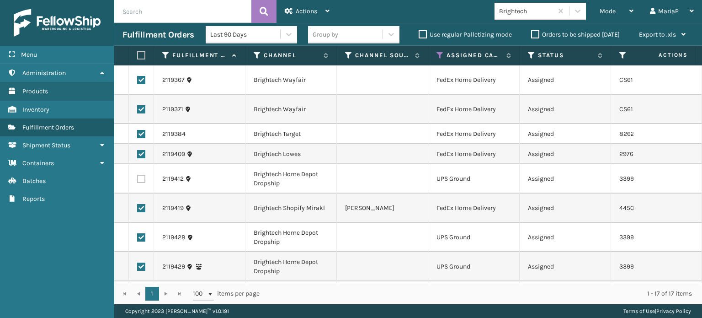
click at [142, 237] on label at bounding box center [141, 237] width 8 height 8
click at [138, 237] on input "checkbox" at bounding box center [137, 236] width 0 height 6
checkbox input "false"
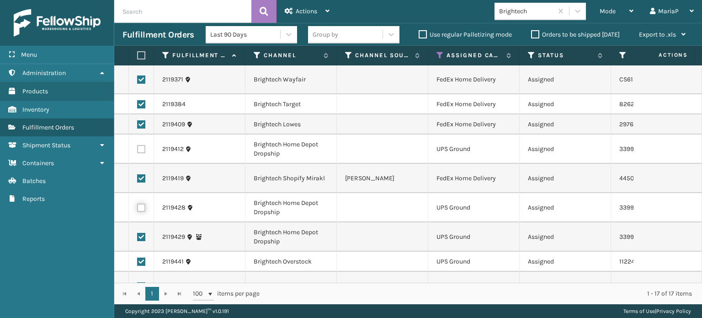
scroll to position [46, 0]
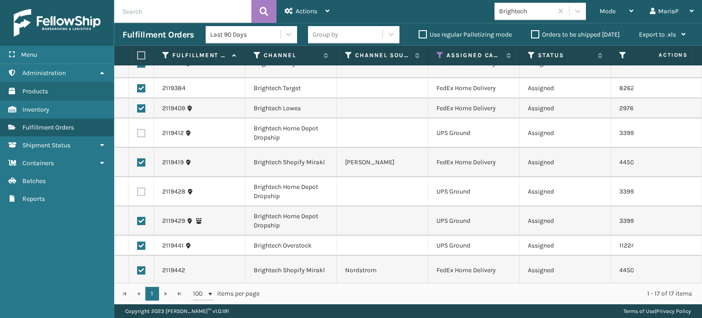
click at [145, 215] on td at bounding box center [141, 220] width 25 height 29
click at [142, 243] on label at bounding box center [141, 245] width 8 height 8
click at [138, 243] on input "checkbox" at bounding box center [137, 244] width 0 height 6
checkbox input "false"
click at [145, 218] on label at bounding box center [141, 221] width 8 height 8
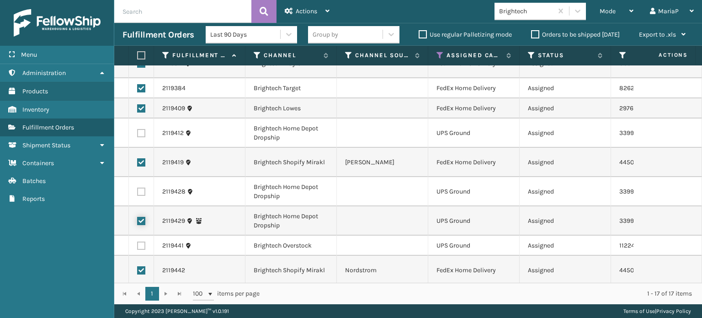
click at [138, 218] on input "checkbox" at bounding box center [137, 220] width 0 height 6
checkbox input "false"
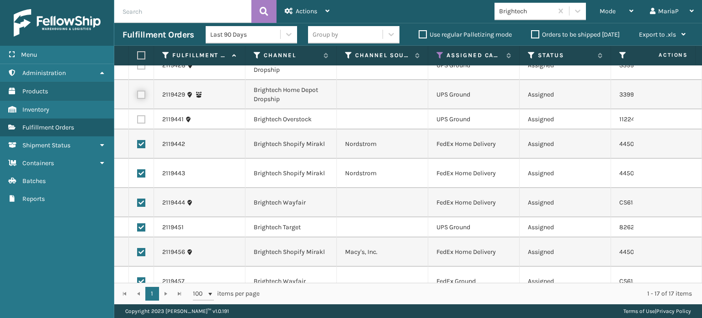
scroll to position [183, 0]
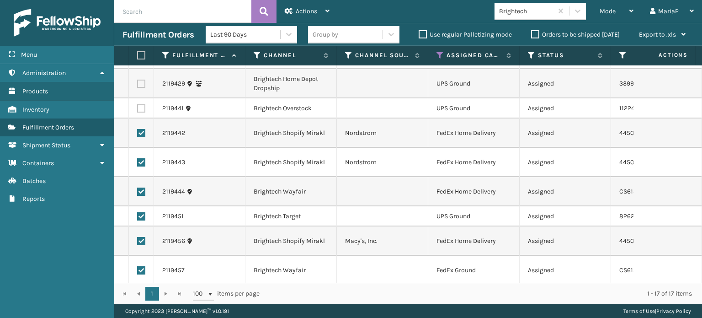
click at [140, 215] on label at bounding box center [141, 216] width 8 height 8
click at [138, 215] on input "checkbox" at bounding box center [137, 215] width 0 height 6
checkbox input "false"
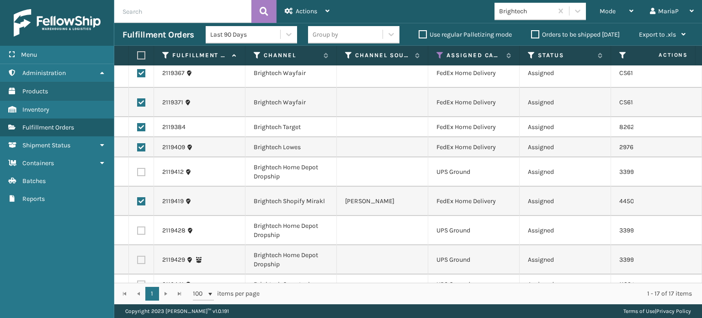
scroll to position [0, 0]
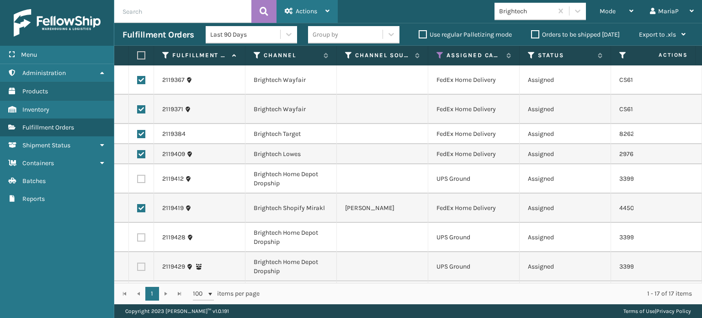
click at [312, 9] on span "Actions" at bounding box center [306, 11] width 21 height 8
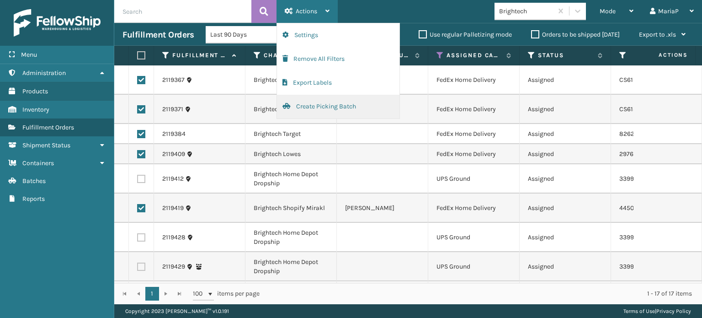
click at [317, 99] on button "Create Picking Batch" at bounding box center [338, 107] width 123 height 24
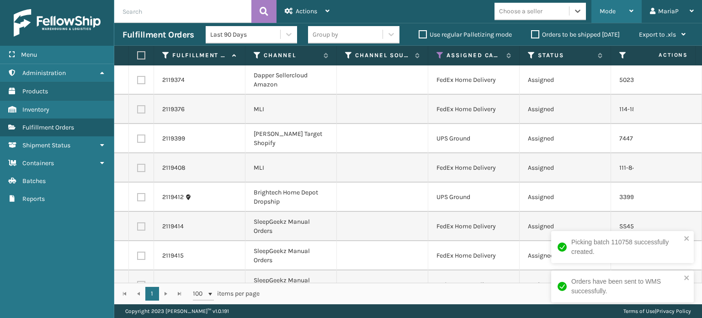
click at [613, 7] on span "Mode" at bounding box center [608, 11] width 16 height 8
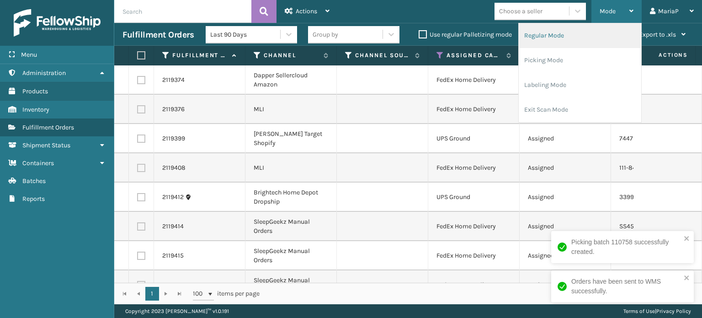
click at [547, 35] on li "Regular Mode" at bounding box center [580, 35] width 123 height 25
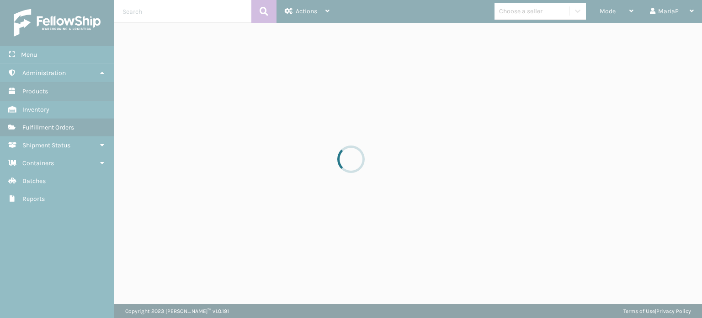
click at [333, 210] on div at bounding box center [351, 159] width 702 height 318
click at [333, 209] on div at bounding box center [351, 159] width 702 height 318
click at [330, 207] on div at bounding box center [351, 159] width 702 height 318
click at [327, 207] on div at bounding box center [351, 159] width 702 height 318
click at [324, 207] on div at bounding box center [351, 159] width 702 height 318
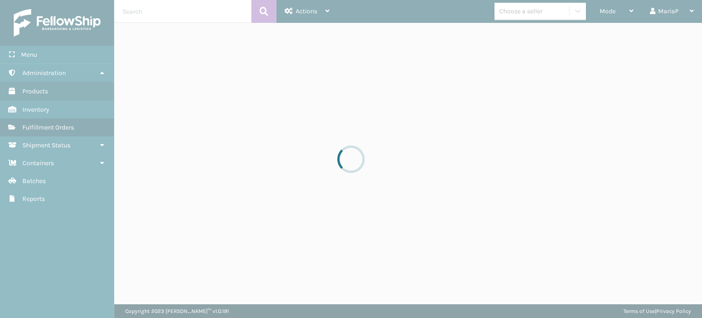
click at [324, 207] on div at bounding box center [351, 159] width 702 height 318
click at [324, 206] on div at bounding box center [351, 159] width 702 height 318
click at [325, 204] on div at bounding box center [351, 159] width 702 height 318
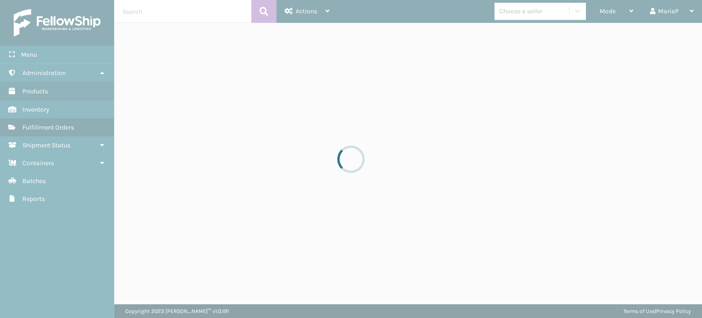
click at [323, 204] on div at bounding box center [351, 159] width 702 height 318
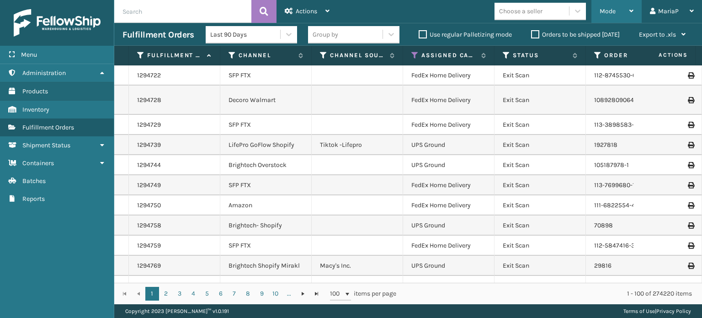
click at [604, 7] on span "Mode" at bounding box center [608, 11] width 16 height 8
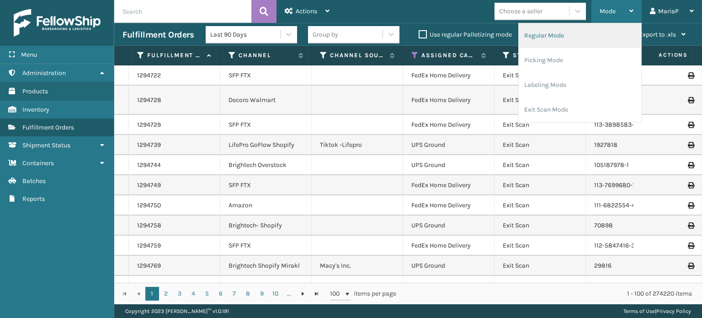
click at [556, 37] on li "Regular Mode" at bounding box center [580, 35] width 123 height 25
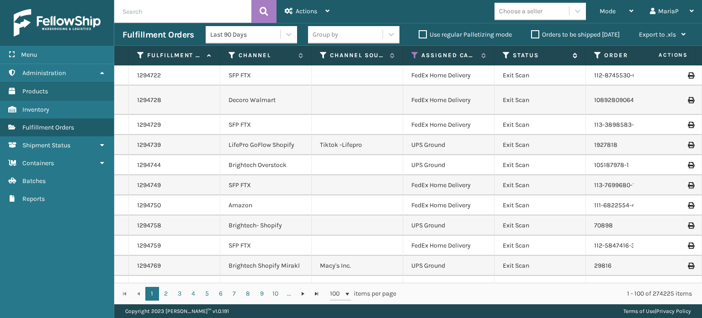
drag, startPoint x: 165, startPoint y: 42, endPoint x: 506, endPoint y: 58, distance: 342.0
click at [506, 58] on icon at bounding box center [506, 55] width 7 height 8
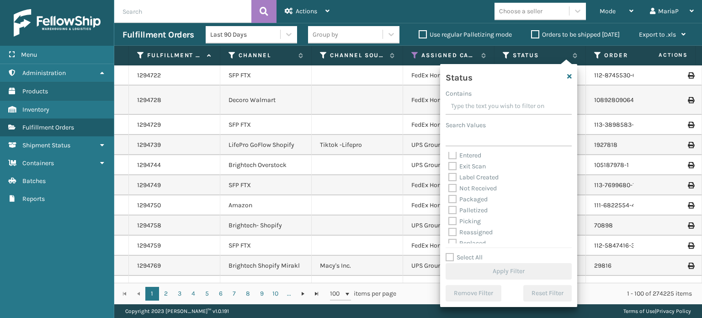
scroll to position [46, 0]
click at [451, 199] on label "Picking" at bounding box center [465, 199] width 32 height 8
click at [449, 199] on input "Picking" at bounding box center [449, 197] width 0 height 6
checkbox input "true"
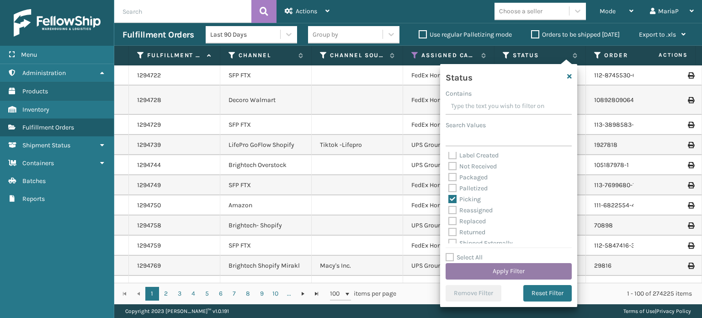
click at [516, 270] on button "Apply Filter" at bounding box center [509, 271] width 126 height 16
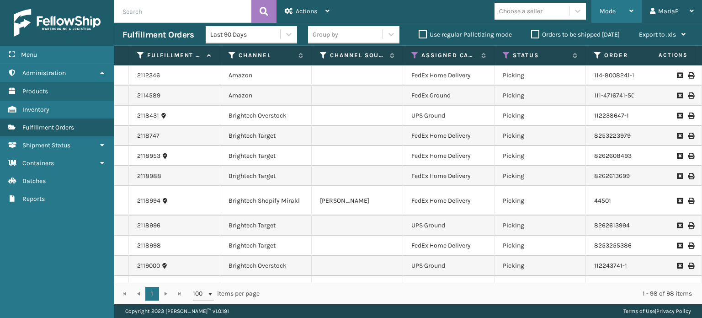
click at [613, 16] on div "Mode" at bounding box center [617, 11] width 34 height 23
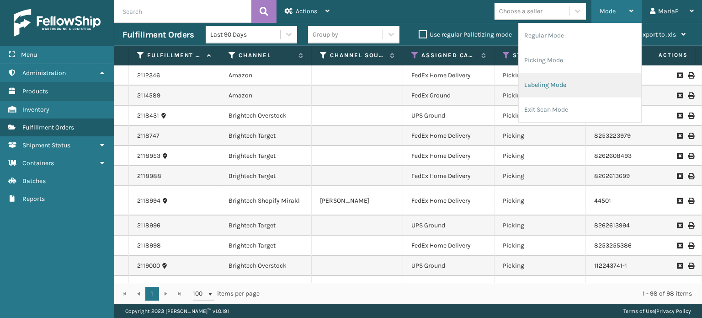
click at [549, 86] on li "Labeling Mode" at bounding box center [580, 85] width 123 height 25
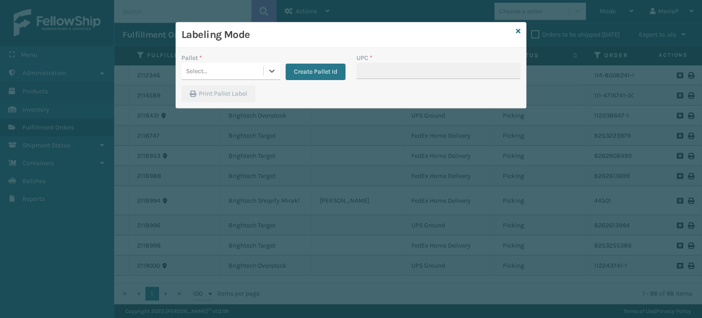
click at [251, 71] on div "Select..." at bounding box center [223, 71] width 82 height 15
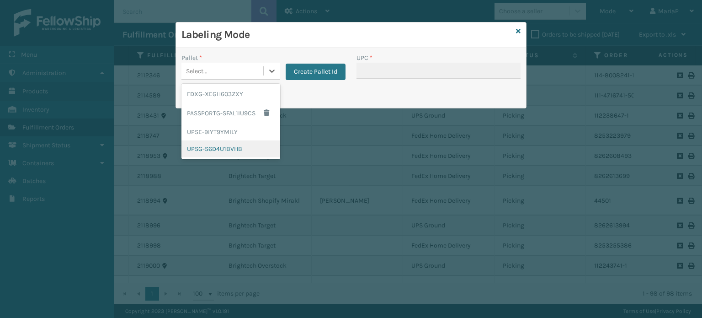
click at [252, 143] on div "UPSG-S6D4U1BVHB" at bounding box center [231, 148] width 99 height 17
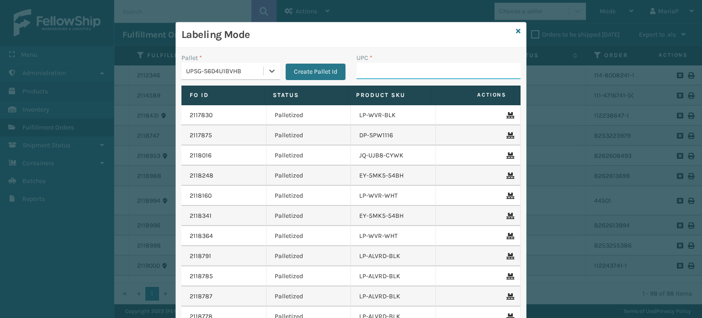
click at [373, 70] on input "UPC *" at bounding box center [439, 71] width 164 height 16
click at [222, 70] on div "UPSG-S6D4U1BVHB" at bounding box center [225, 71] width 78 height 10
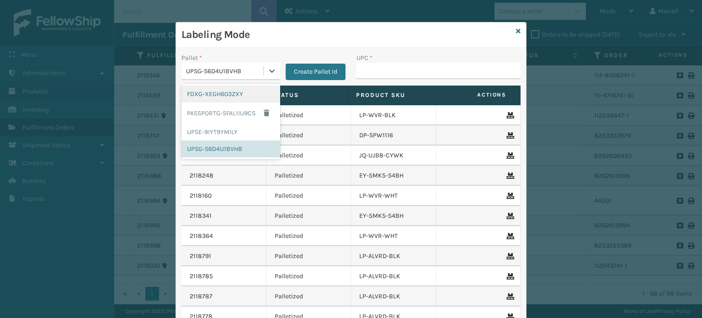
click at [221, 93] on div "FDXG-XEGH603ZXY" at bounding box center [231, 94] width 99 height 17
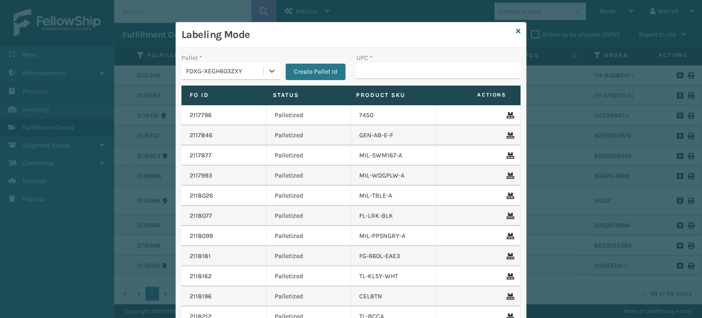
type input "810081962643"
click at [387, 75] on input "UPC *" at bounding box center [439, 71] width 164 height 16
type input "8100819"
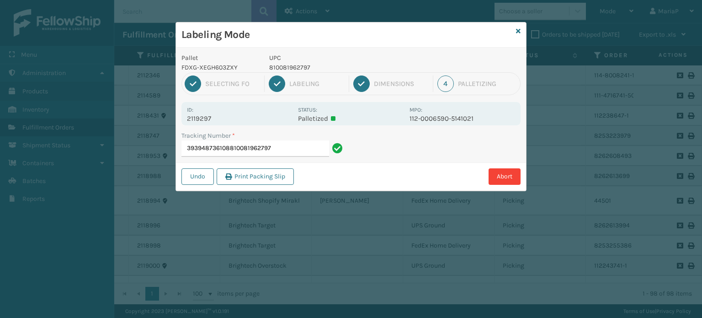
type input "393948736108810081962797"
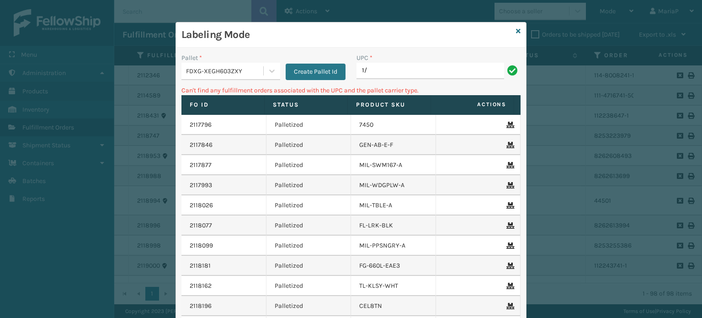
type input "1"
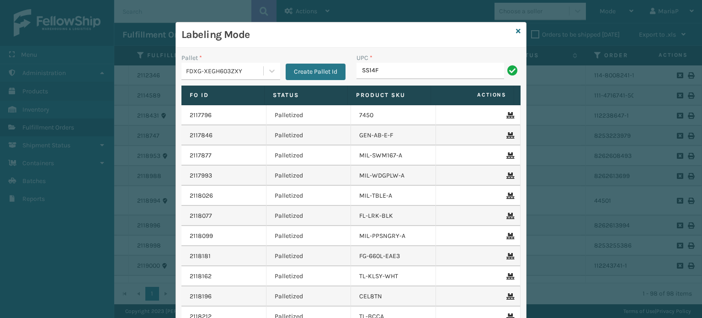
type input "SS14F"
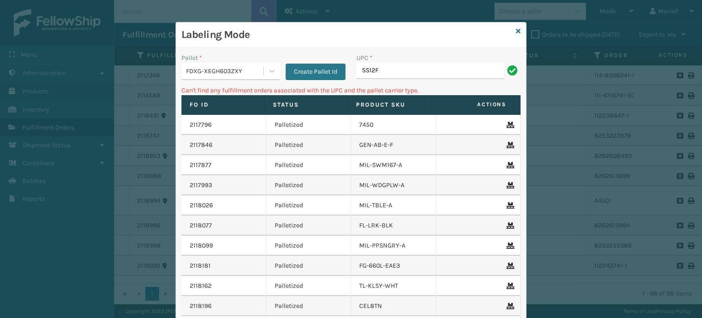
type input "SS12F"
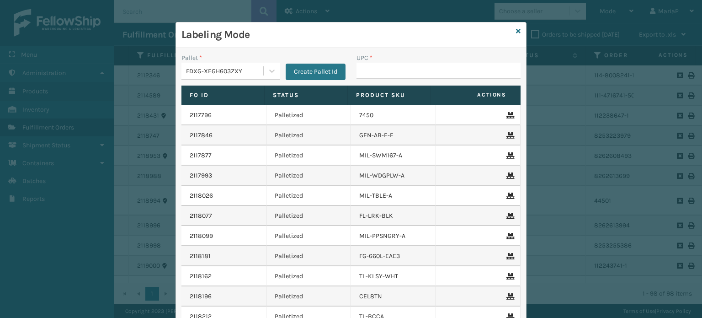
click at [1, 261] on div "Labeling Mode Pallet * FDXG-XEGH603ZXY Create Pallet Id UPC * Fo Id Status Prod…" at bounding box center [351, 159] width 702 height 318
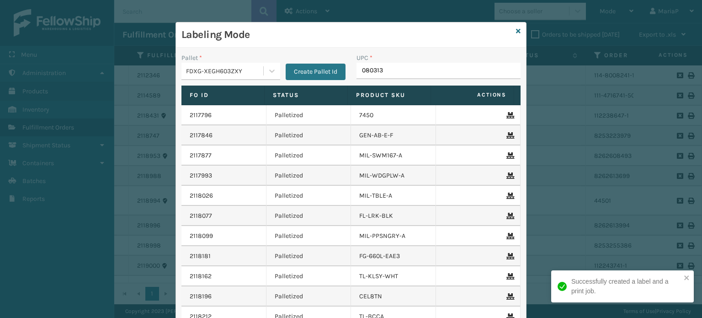
type input "0803130"
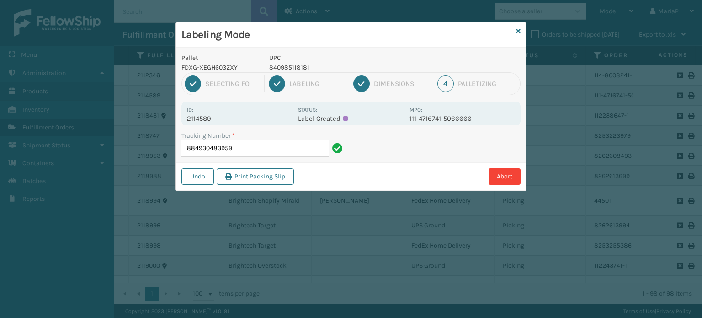
click at [277, 68] on p "840985118181" at bounding box center [336, 68] width 135 height 10
copy p "840985118181"
click at [244, 151] on input "884930483959" at bounding box center [256, 148] width 148 height 16
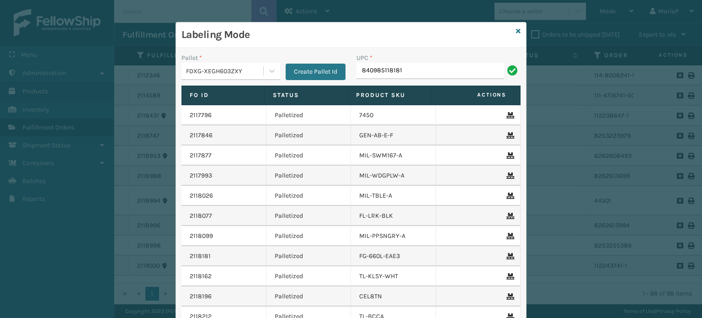
type input "840985118181"
click at [252, 74] on div "FDXG-XEGH603ZXY" at bounding box center [225, 71] width 78 height 10
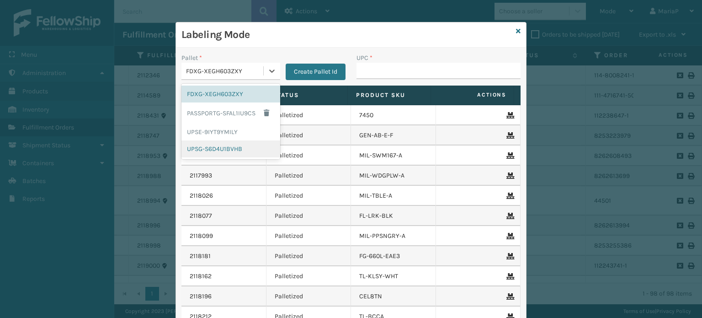
click at [236, 145] on div "UPSG-S6D4U1BVHB" at bounding box center [231, 148] width 99 height 17
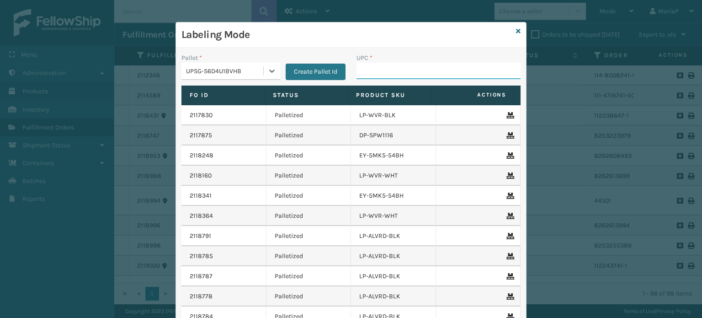
click at [393, 74] on input "UPC *" at bounding box center [439, 71] width 164 height 16
type input "LP-RMXPLS-BLk"
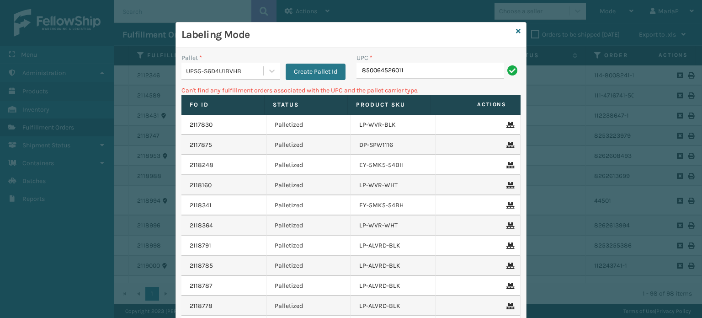
click at [229, 73] on div "UPSG-S6D4U1BVHB" at bounding box center [225, 71] width 78 height 10
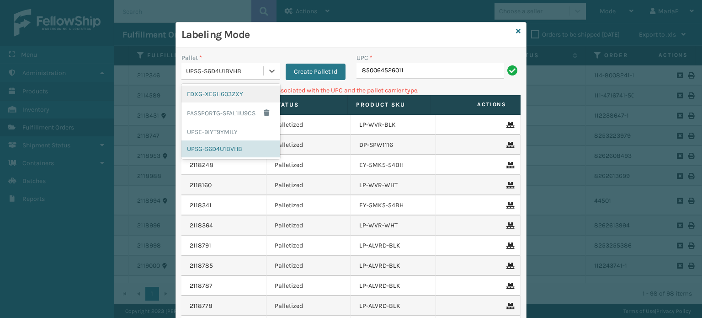
click at [230, 92] on div "FDXG-XEGH603ZXY" at bounding box center [231, 94] width 99 height 17
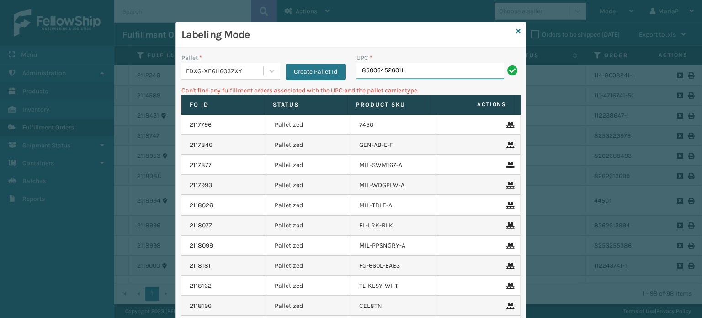
click at [408, 75] on input "850064526011" at bounding box center [431, 71] width 148 height 16
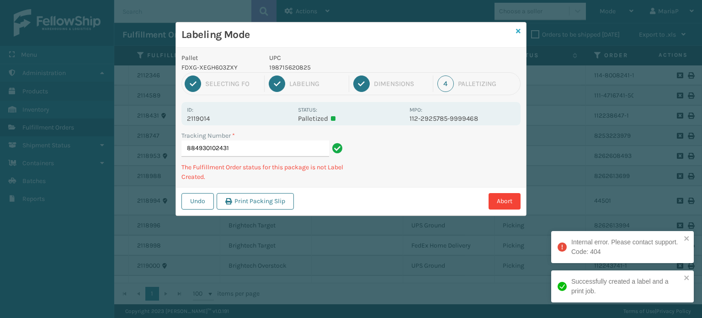
click at [517, 27] on link at bounding box center [518, 32] width 5 height 10
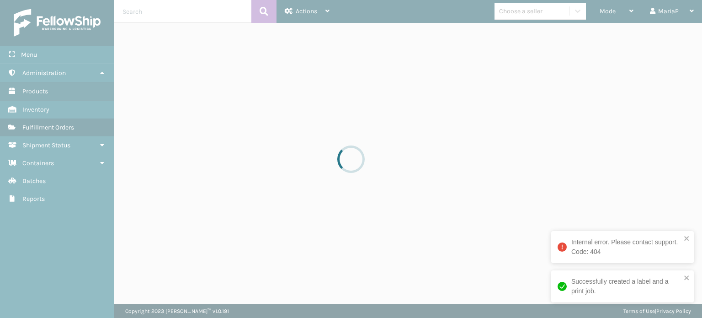
click at [527, 3] on div at bounding box center [351, 159] width 702 height 318
click at [531, 14] on div at bounding box center [351, 159] width 702 height 318
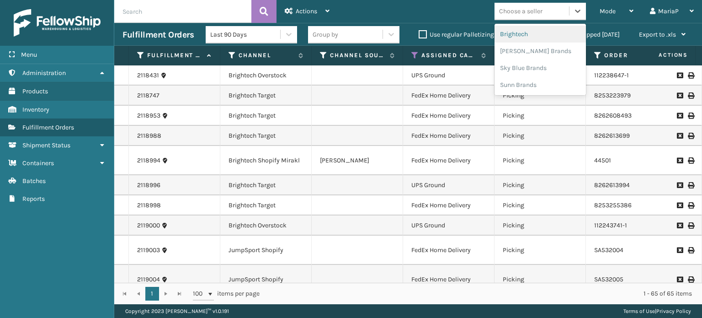
click at [544, 14] on div "Choose a seller" at bounding box center [532, 11] width 75 height 15
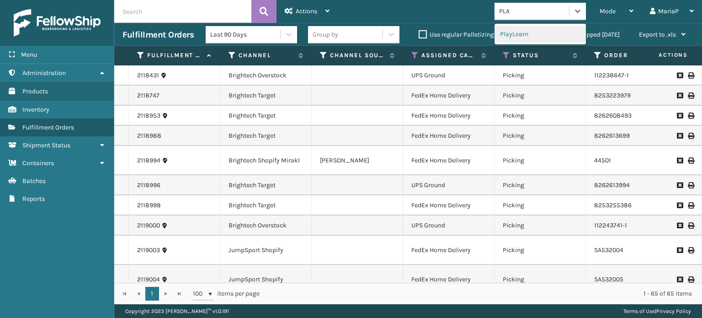
click at [525, 40] on div "PlayLearn" at bounding box center [540, 34] width 91 height 17
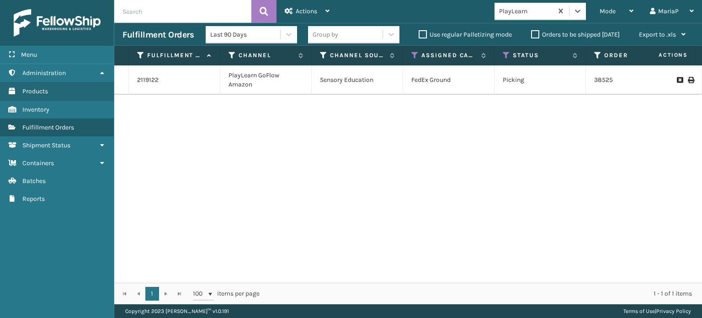
click at [351, 41] on div "Group by" at bounding box center [345, 34] width 75 height 15
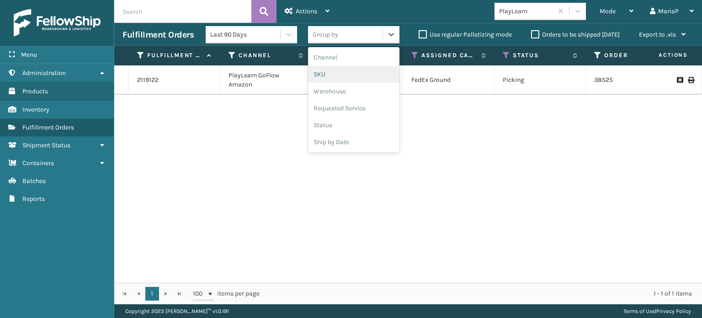
click at [347, 75] on div "SKU" at bounding box center [353, 74] width 91 height 17
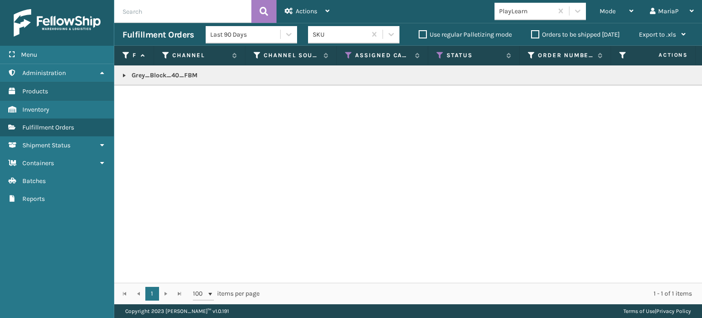
copy p "Grey_Block_40_FBM"
click at [603, 11] on span "Mode" at bounding box center [608, 11] width 16 height 8
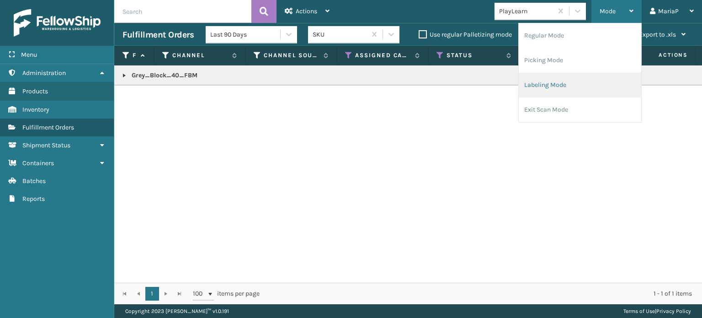
click at [584, 80] on li "Labeling Mode" at bounding box center [580, 85] width 123 height 25
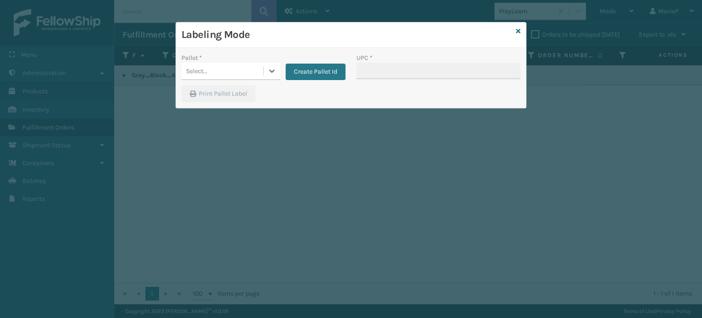
click at [226, 65] on div "Select..." at bounding box center [223, 71] width 82 height 15
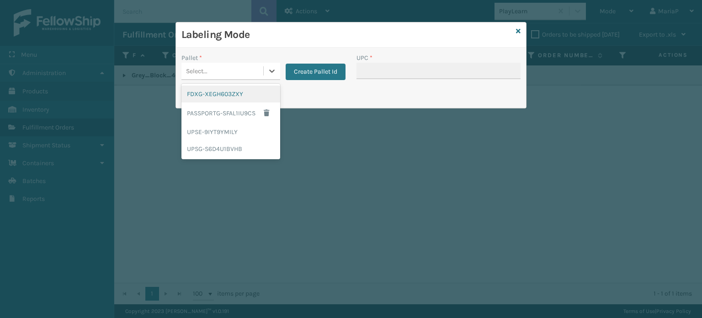
click at [243, 91] on div "FDXG-XEGH603ZXY" at bounding box center [231, 94] width 99 height 17
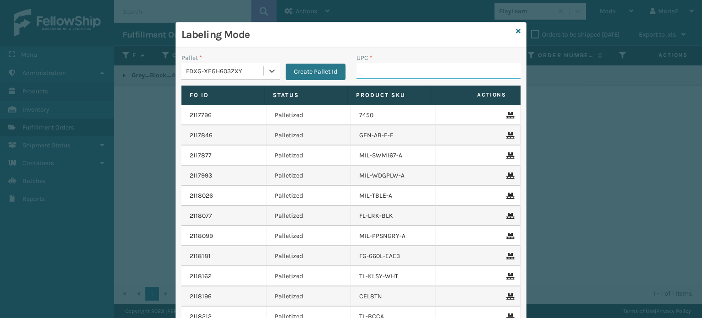
click at [418, 76] on input "UPC *" at bounding box center [439, 71] width 164 height 16
paste input "Grey_Block_40_FBM"
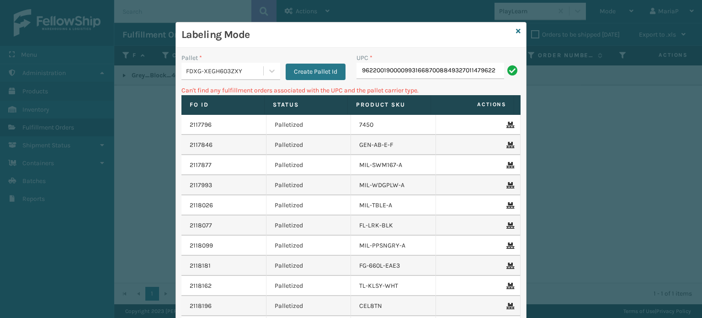
scroll to position [0, 0]
click at [382, 75] on input "8581000007616" at bounding box center [431, 71] width 148 height 16
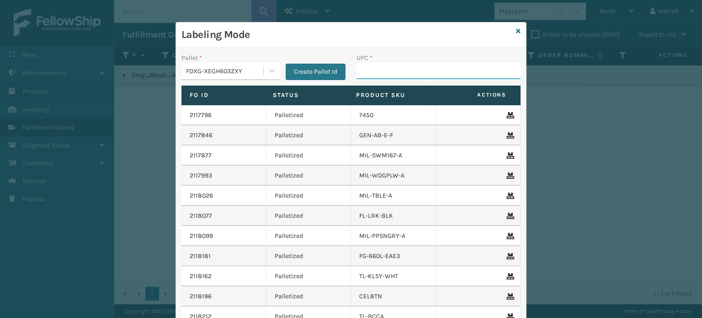
click at [375, 75] on input "UPC *" at bounding box center [439, 71] width 164 height 16
click at [365, 72] on input "UPC *" at bounding box center [439, 71] width 164 height 16
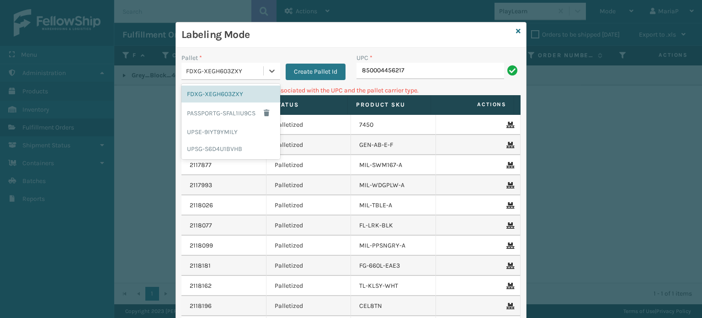
click at [182, 71] on div "FDXG-XEGH603ZXY" at bounding box center [223, 71] width 82 height 15
click at [220, 146] on div "UPSG-S6D4U1BVHB" at bounding box center [231, 148] width 99 height 17
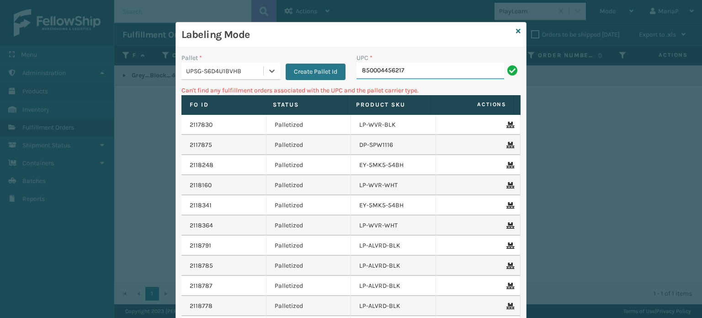
click at [374, 69] on input "850004456217" at bounding box center [431, 71] width 148 height 16
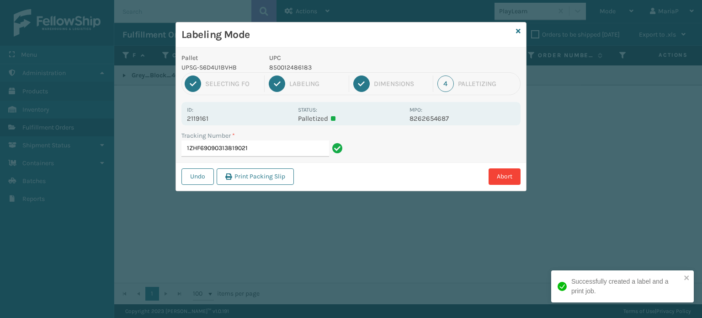
click at [306, 66] on p "850012486183" at bounding box center [336, 68] width 135 height 10
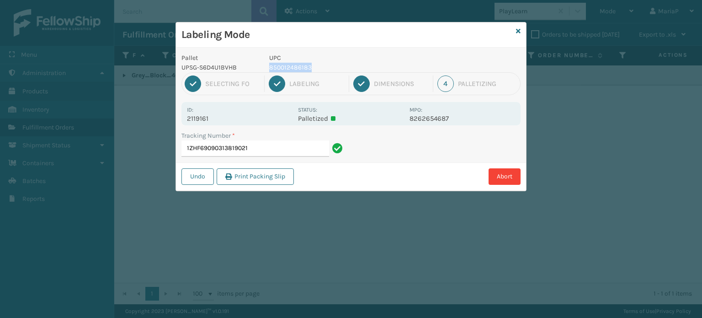
copy p "850012486183"
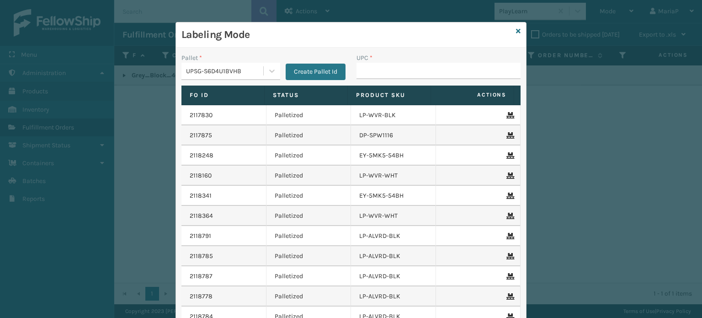
click at [237, 73] on div "UPSG-S6D4U1BVHB" at bounding box center [225, 71] width 78 height 10
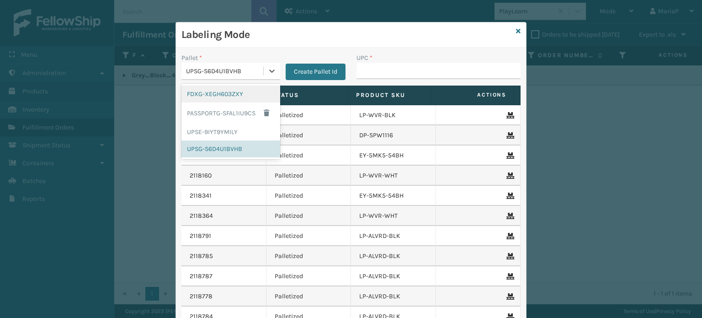
click at [226, 96] on div "FDXG-XEGH603ZXY" at bounding box center [231, 94] width 99 height 17
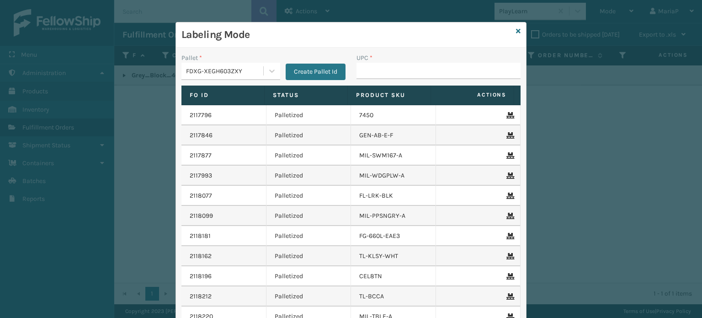
drag, startPoint x: 402, startPoint y: 56, endPoint x: 399, endPoint y: 67, distance: 11.4
click at [402, 57] on div "UPC *" at bounding box center [439, 58] width 164 height 10
click at [397, 70] on input "UPC *" at bounding box center [439, 71] width 164 height 16
paste input "850012486183"
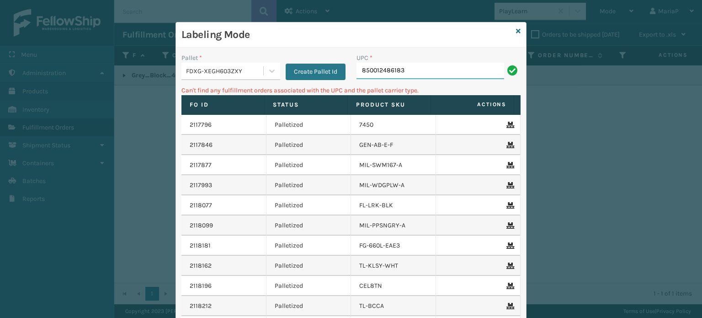
click at [424, 75] on input "850012486183" at bounding box center [431, 71] width 148 height 16
drag, startPoint x: 214, startPoint y: 75, endPoint x: 218, endPoint y: 82, distance: 7.6
click at [214, 75] on div "FDXG-XEGH603ZXY" at bounding box center [223, 71] width 82 height 15
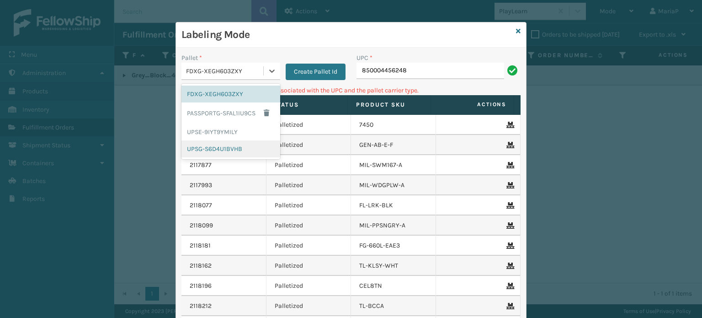
click at [224, 140] on div "UPSG-S6D4U1BVHB" at bounding box center [231, 148] width 99 height 17
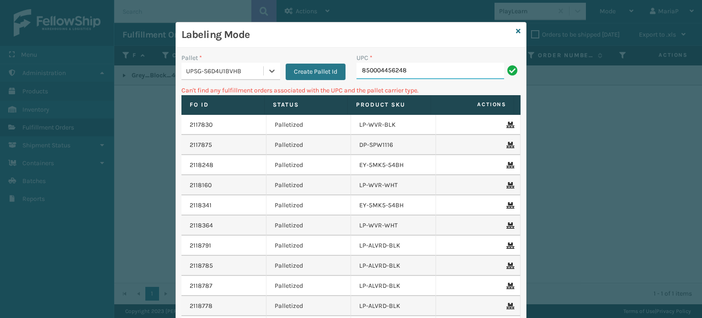
click at [398, 73] on input "850004456248" at bounding box center [431, 71] width 148 height 16
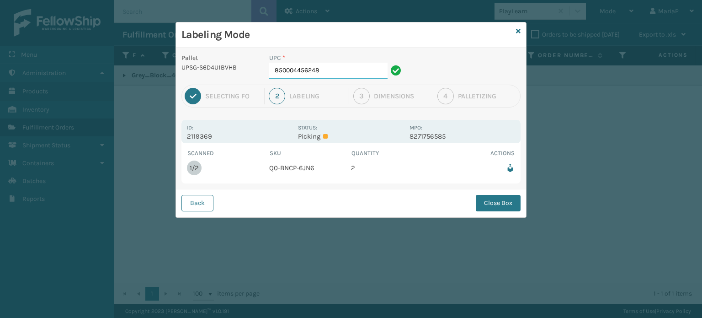
click at [350, 74] on input "850004456248" at bounding box center [328, 71] width 118 height 16
click at [495, 197] on button "Close Box" at bounding box center [498, 203] width 45 height 16
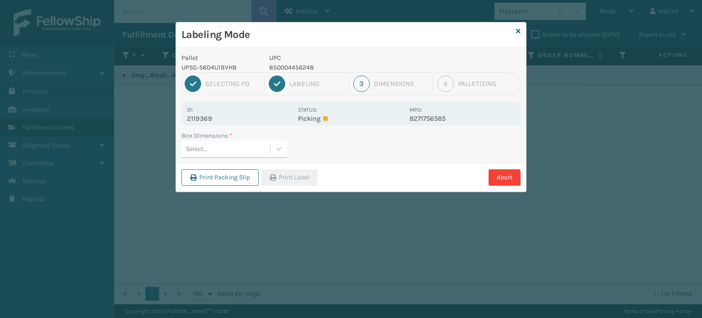
click at [222, 142] on div "Select..." at bounding box center [226, 148] width 89 height 15
click at [316, 179] on button "Print Label" at bounding box center [290, 177] width 56 height 16
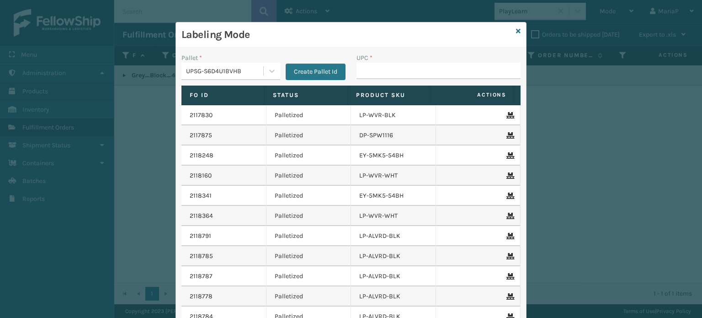
click at [236, 69] on div "UPSG-S6D4U1BVHB" at bounding box center [225, 71] width 78 height 10
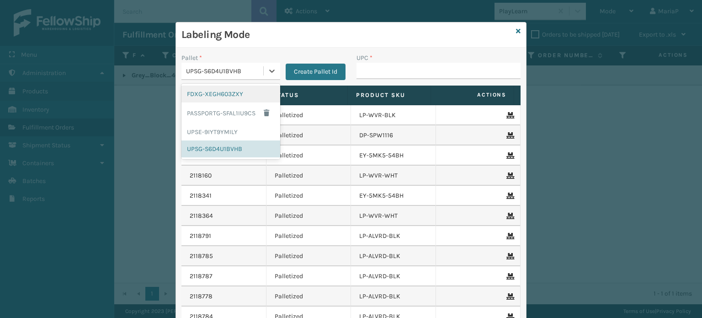
click at [225, 93] on div "FDXG-XEGH603ZXY" at bounding box center [231, 94] width 99 height 17
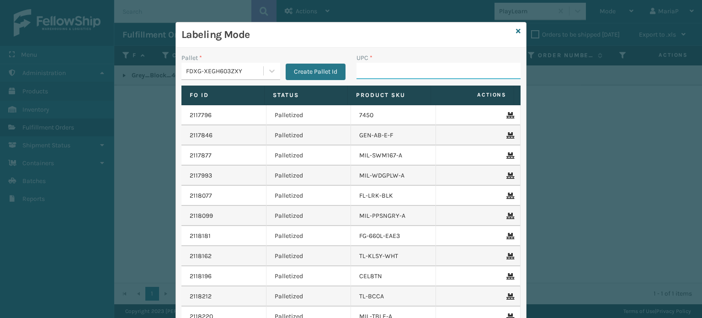
click at [386, 70] on input "UPC *" at bounding box center [439, 71] width 164 height 16
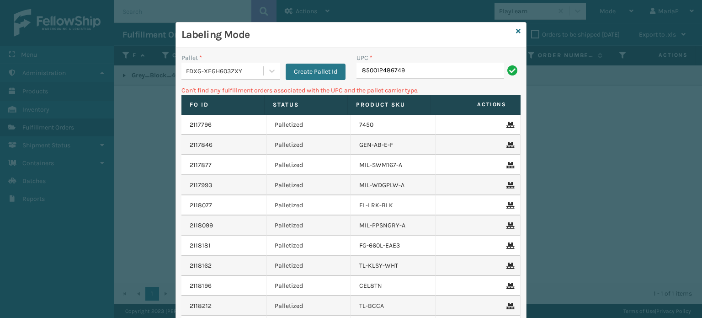
click at [223, 70] on div "FDXG-XEGH603ZXY" at bounding box center [225, 71] width 78 height 10
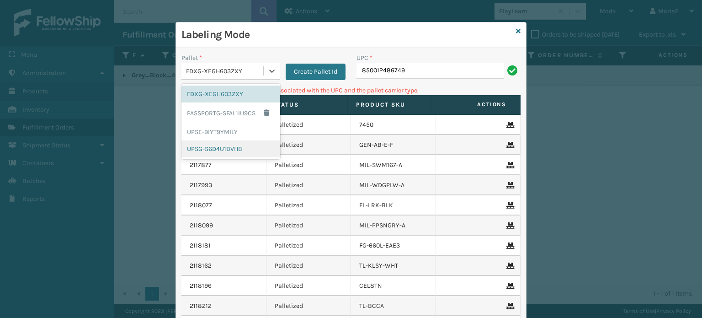
drag, startPoint x: 198, startPoint y: 148, endPoint x: 273, endPoint y: 111, distance: 82.6
click at [199, 148] on div "UPSG-S6D4U1BVHB" at bounding box center [231, 148] width 99 height 17
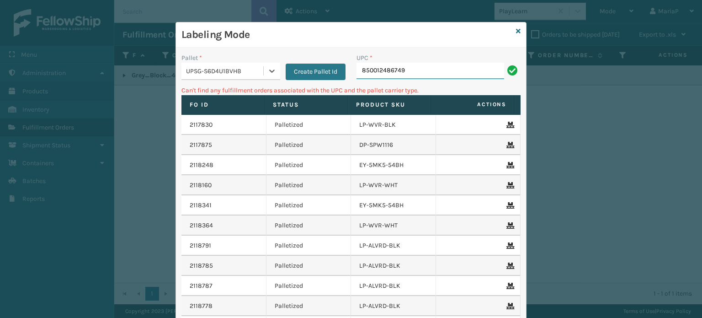
click at [422, 76] on input "850012486749" at bounding box center [431, 71] width 148 height 16
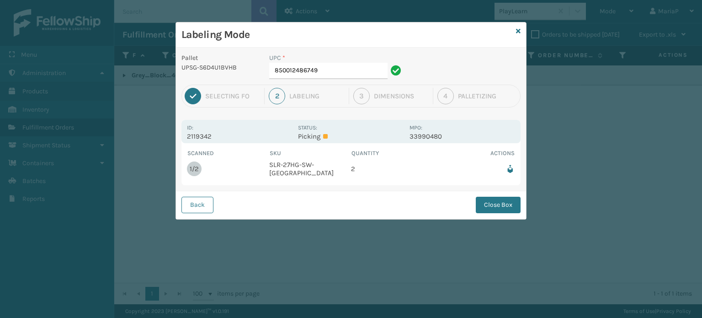
click at [180, 203] on div "Back Close Box" at bounding box center [351, 205] width 350 height 28
click at [183, 202] on button "Back" at bounding box center [198, 205] width 32 height 16
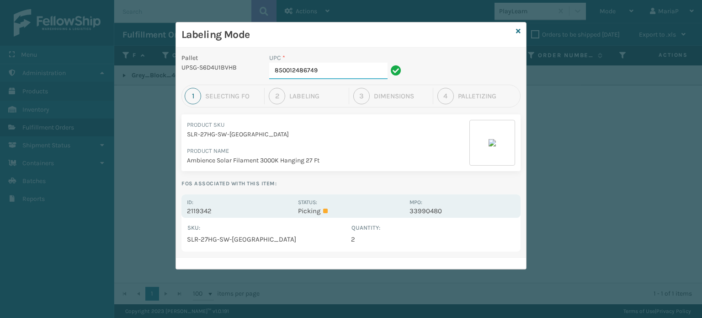
click at [349, 69] on input "850012486749" at bounding box center [328, 71] width 118 height 16
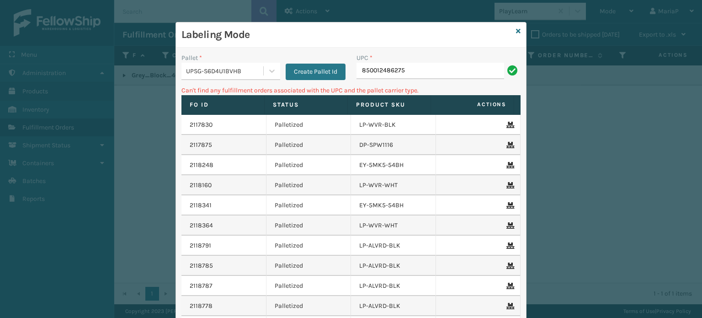
click at [254, 68] on div "UPSG-S6D4U1BVHB" at bounding box center [225, 71] width 78 height 10
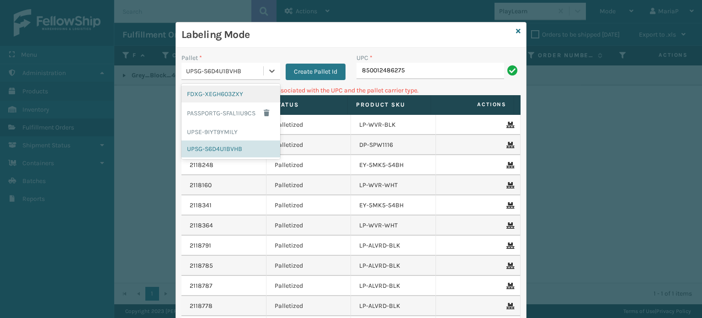
click at [220, 91] on div "FDXG-XEGH603ZXY" at bounding box center [231, 94] width 99 height 17
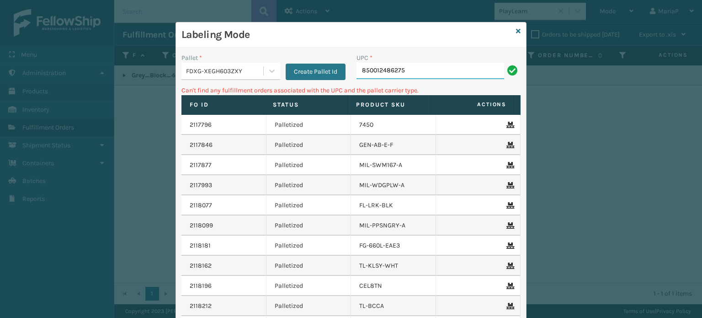
click at [406, 73] on input "850012486275" at bounding box center [431, 71] width 148 height 16
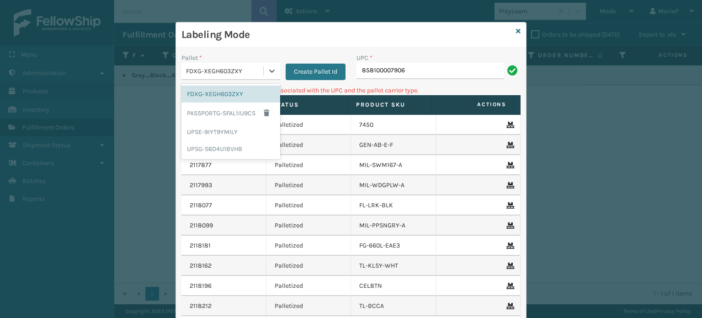
click at [249, 73] on div "FDXG-XEGH603ZXY" at bounding box center [225, 71] width 78 height 10
click at [230, 145] on div "UPSG-S6D4U1BVHB" at bounding box center [231, 148] width 99 height 17
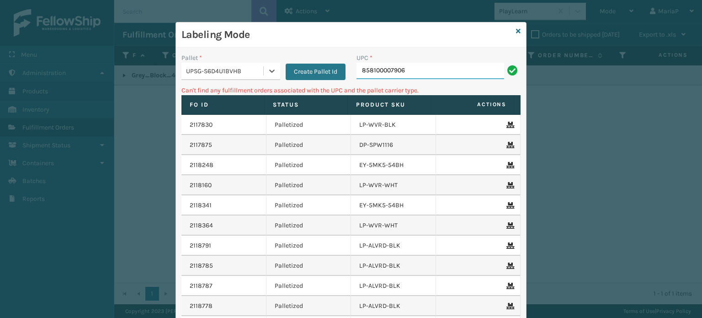
click at [371, 71] on input "858100007906" at bounding box center [431, 71] width 148 height 16
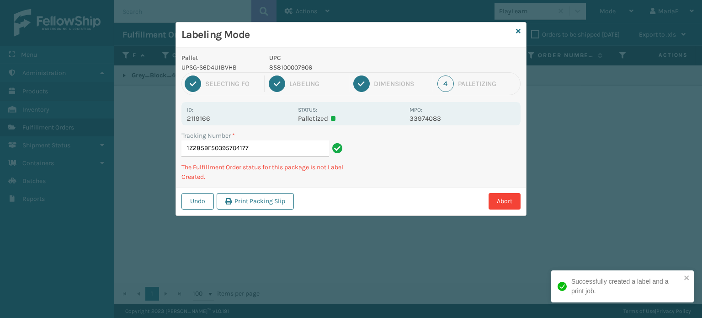
click at [298, 67] on p "858100007906" at bounding box center [336, 68] width 135 height 10
copy p "858100007906"
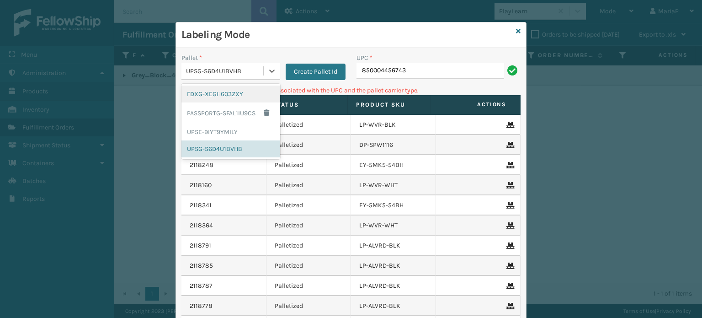
click at [241, 68] on div "UPSG-S6D4U1BVHB" at bounding box center [225, 71] width 78 height 10
click at [241, 95] on div "FDXG-XEGH603ZXY" at bounding box center [231, 94] width 99 height 17
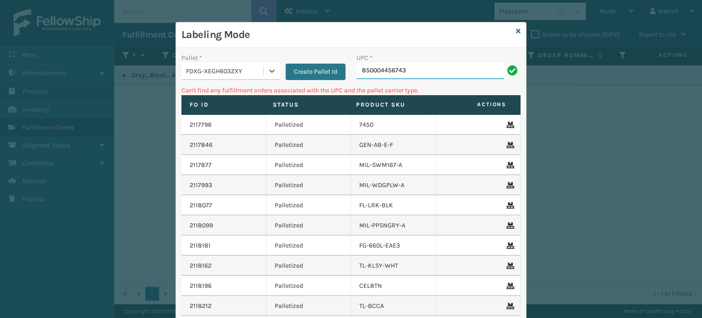
click at [410, 70] on input "850004456743" at bounding box center [431, 71] width 148 height 16
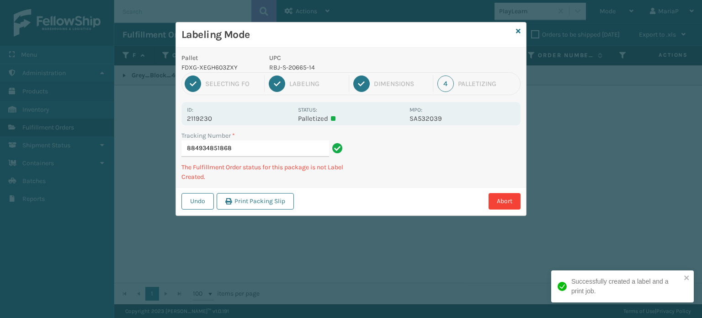
click at [309, 68] on p "RBJ-S-20665-14" at bounding box center [336, 68] width 135 height 10
copy p "RBJ-S-20665-14"
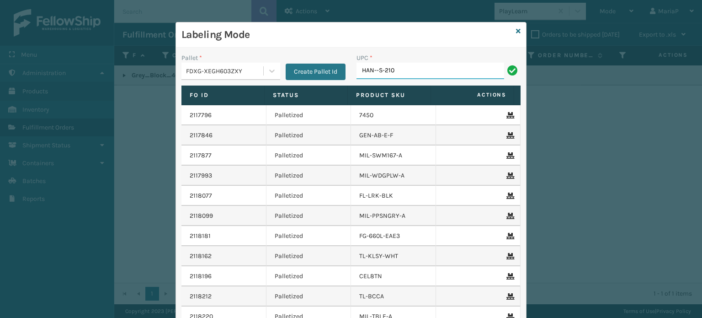
click at [375, 68] on input "HAN--S-210" at bounding box center [431, 71] width 148 height 16
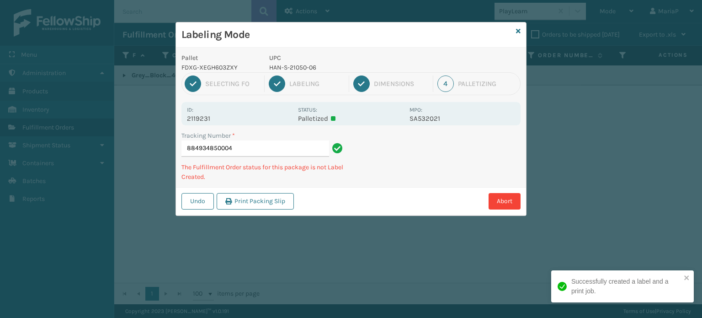
click at [304, 66] on p "HAN-S-21050-06" at bounding box center [336, 68] width 135 height 10
copy p "HAN-S-21050-06"
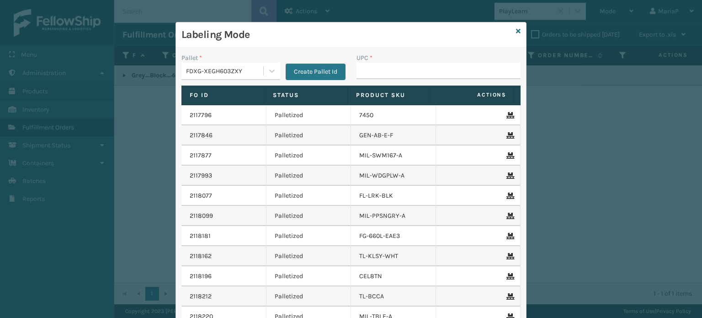
scroll to position [26, 0]
